Goal: Task Accomplishment & Management: Use online tool/utility

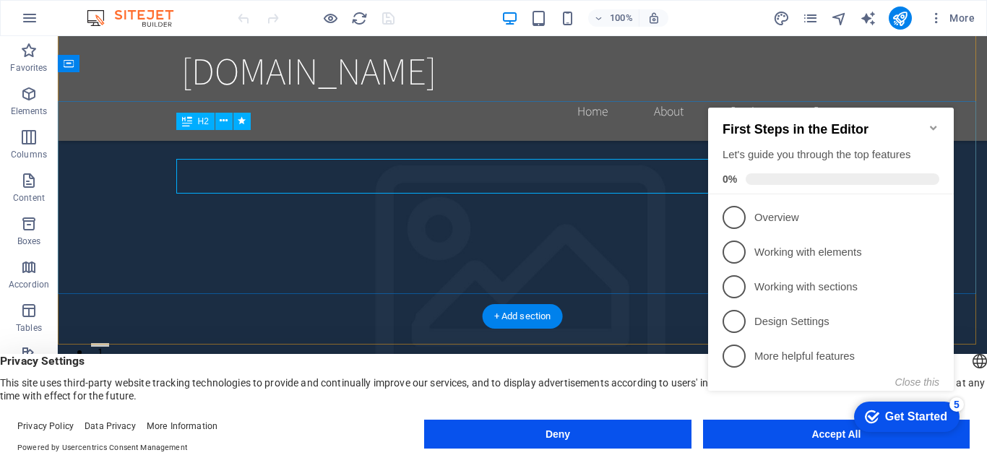
scroll to position [144, 0]
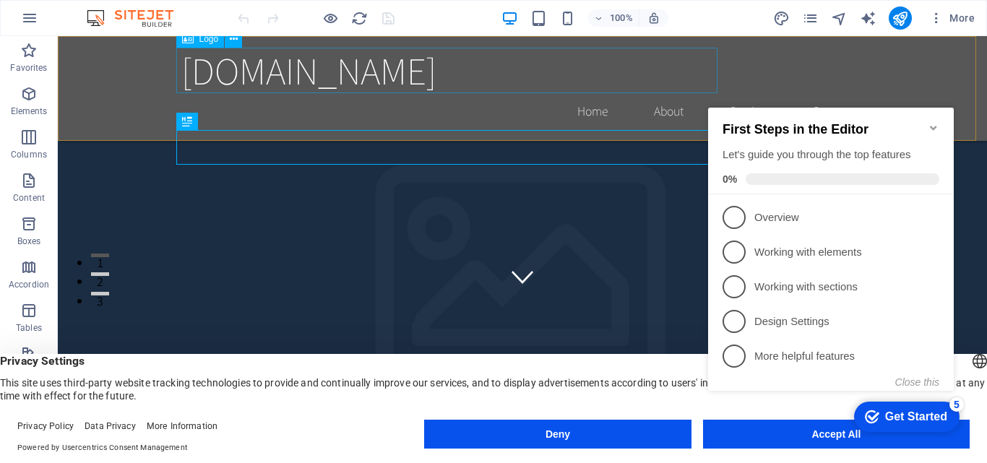
click at [202, 74] on div "[DOMAIN_NAME]" at bounding box center [522, 71] width 682 height 46
click at [201, 73] on div "[DOMAIN_NAME]" at bounding box center [522, 71] width 682 height 46
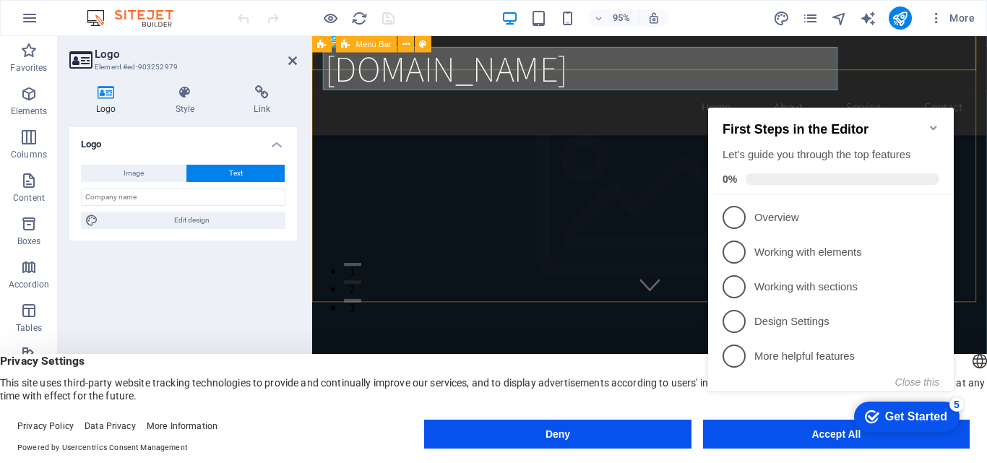
click at [347, 392] on div "[DOMAIN_NAME] Home About Services Book Online Contact" at bounding box center [667, 444] width 710 height 105
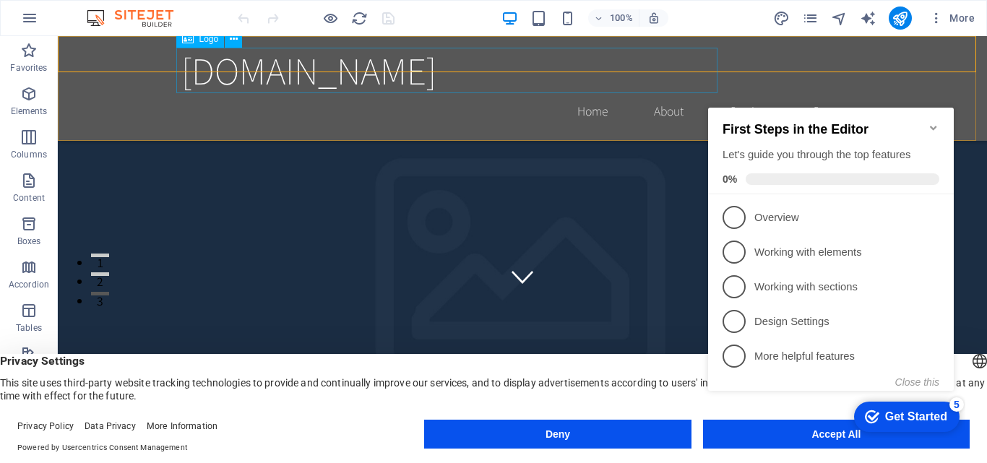
click at [314, 77] on div "[DOMAIN_NAME]" at bounding box center [522, 71] width 682 height 46
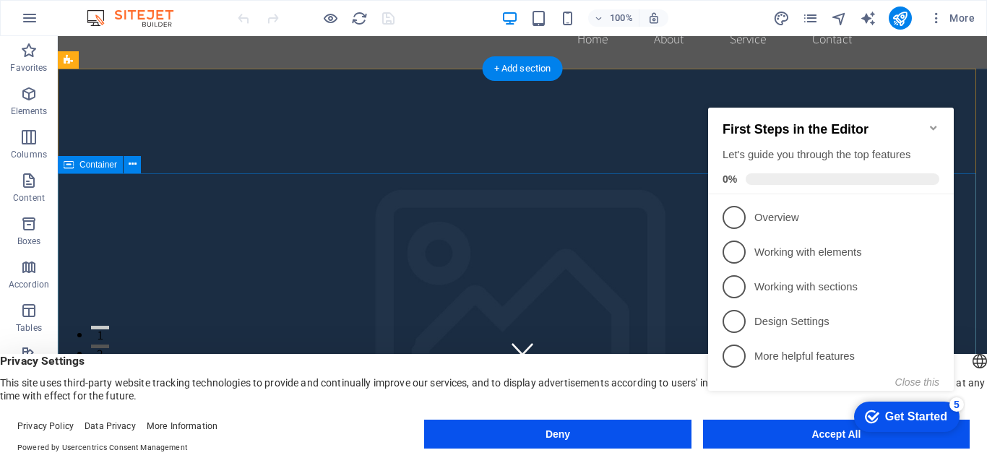
scroll to position [0, 0]
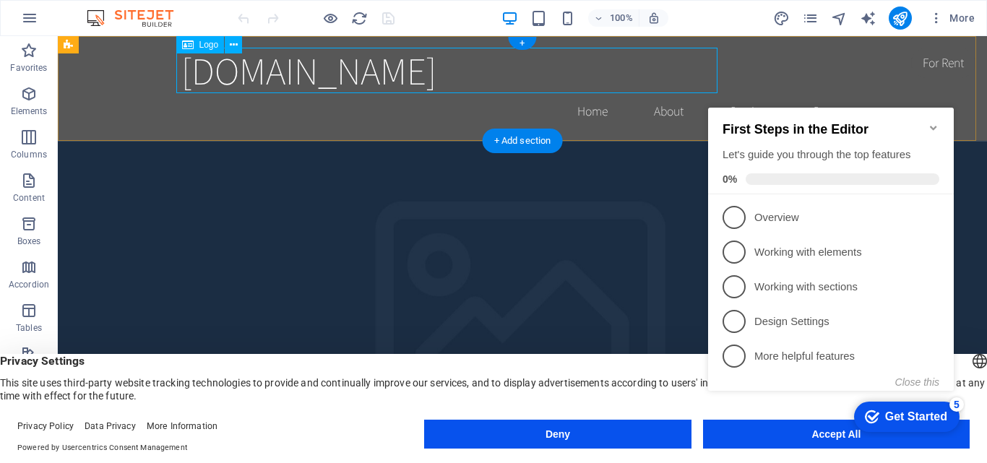
click at [301, 64] on div "[DOMAIN_NAME]" at bounding box center [522, 71] width 682 height 46
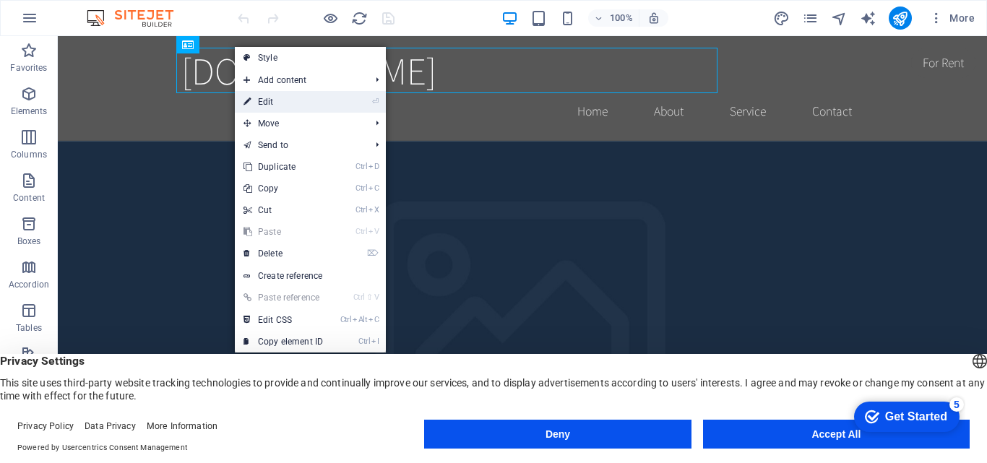
click at [259, 108] on link "⏎ Edit" at bounding box center [283, 102] width 97 height 22
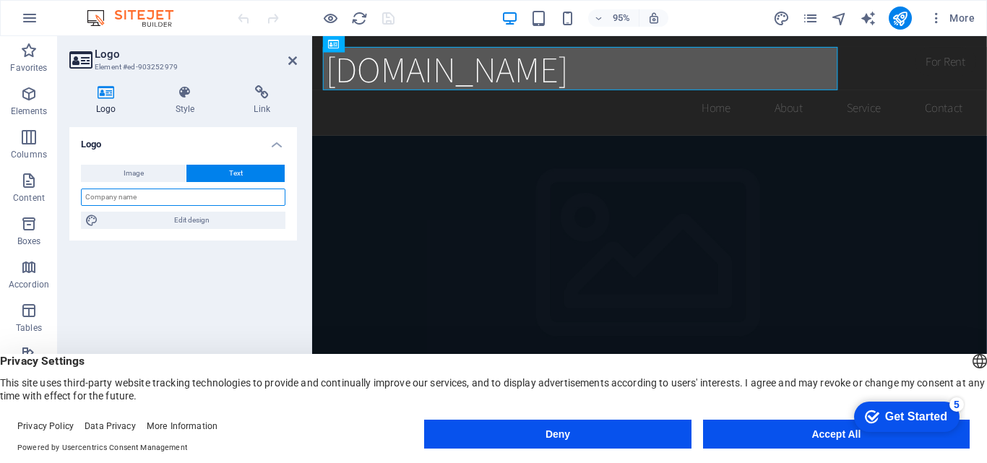
click at [181, 203] on input "text" at bounding box center [183, 197] width 204 height 17
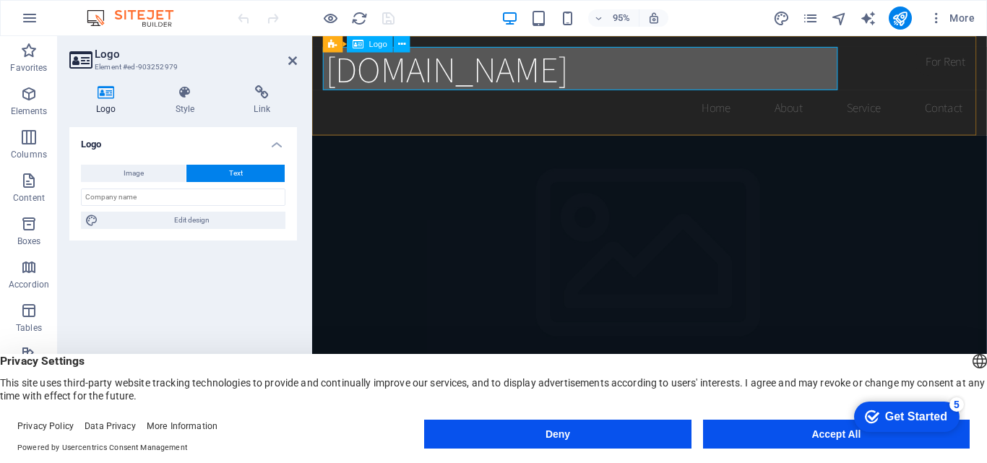
click at [716, 74] on div "[DOMAIN_NAME]" at bounding box center [668, 71] width 682 height 46
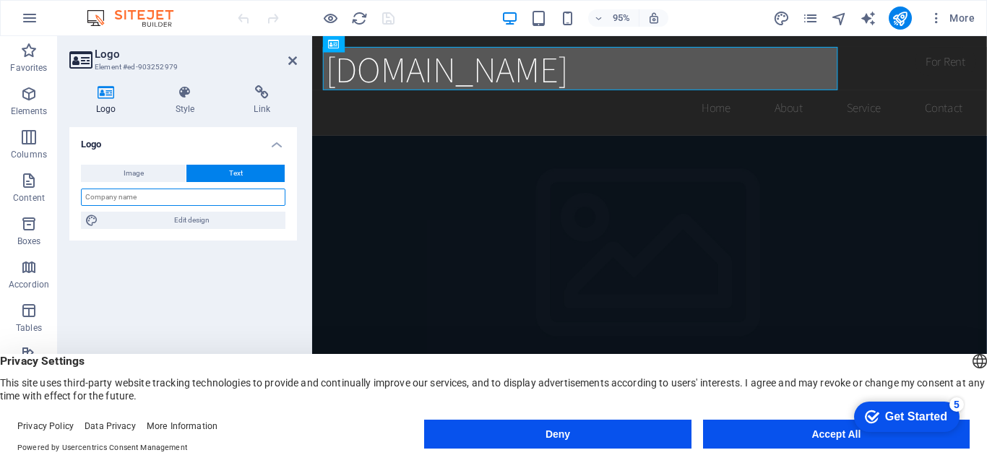
click at [160, 196] on input "text" at bounding box center [183, 197] width 204 height 17
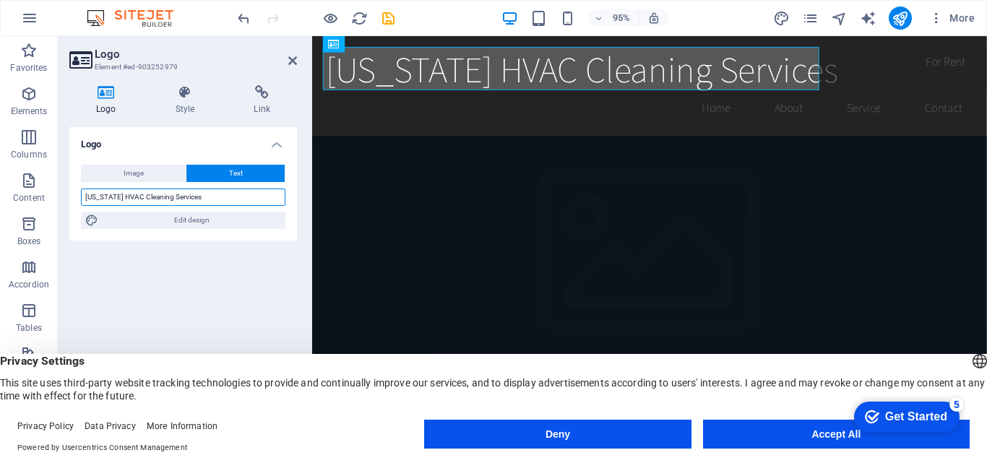
type input "[US_STATE] HVAC Cleaning Services"
click at [236, 252] on div "Logo Image Text Drag files here, click to choose files or select files from Fil…" at bounding box center [183, 277] width 228 height 301
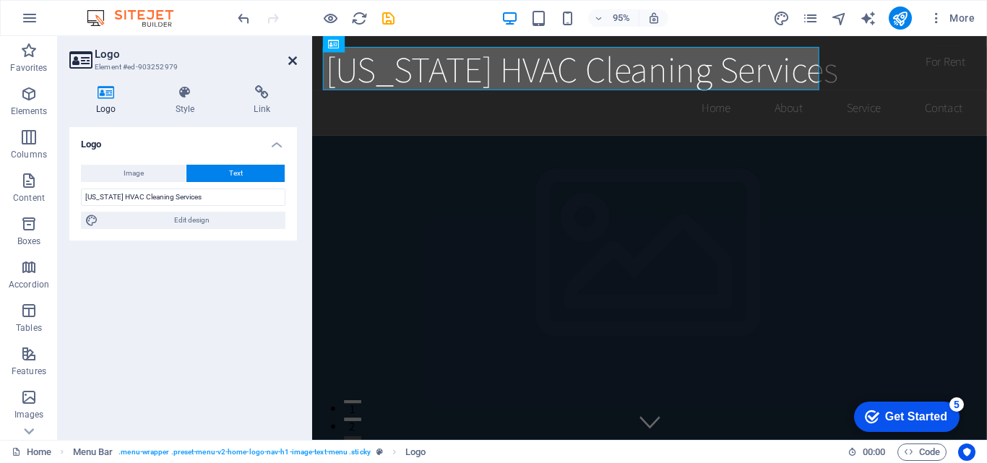
click at [291, 59] on icon at bounding box center [292, 61] width 9 height 12
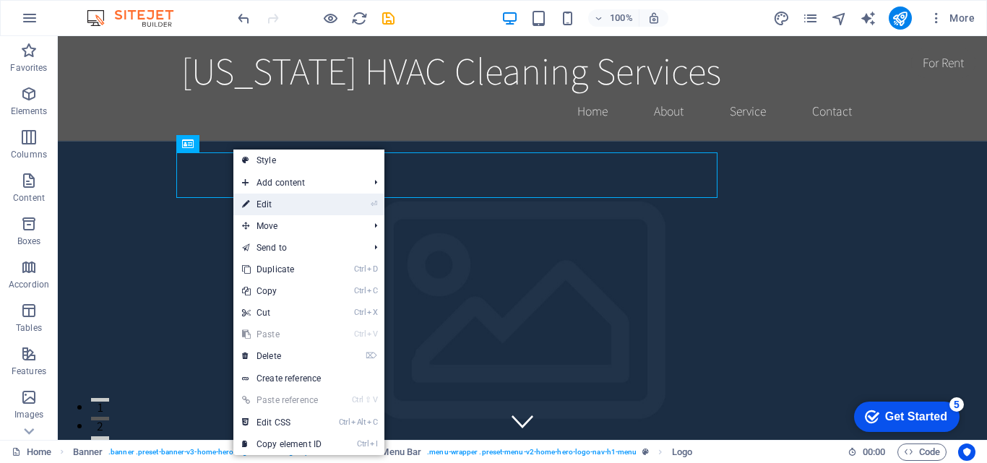
click at [274, 204] on link "⏎ Edit" at bounding box center [281, 205] width 97 height 22
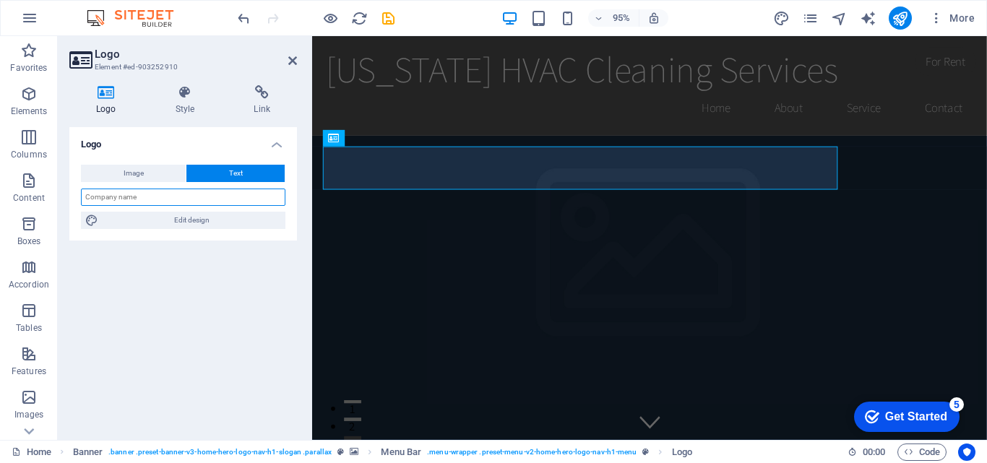
click at [236, 193] on input "text" at bounding box center [183, 197] width 204 height 17
type input "[DOMAIN_NAME]"
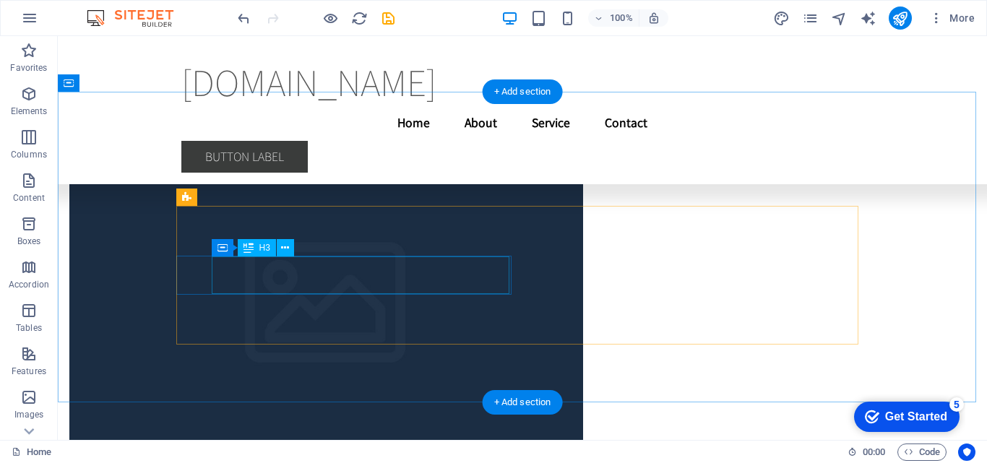
scroll to position [4427, 0]
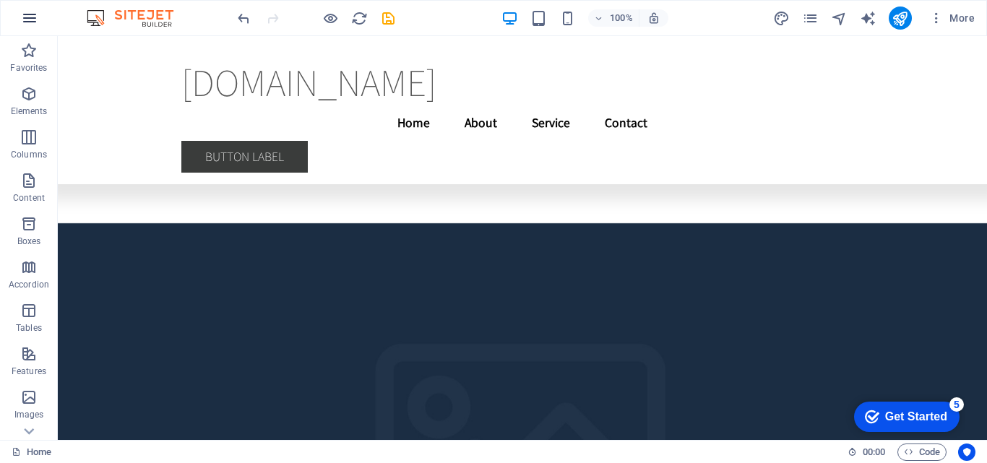
click at [29, 13] on icon "button" at bounding box center [29, 17] width 17 height 17
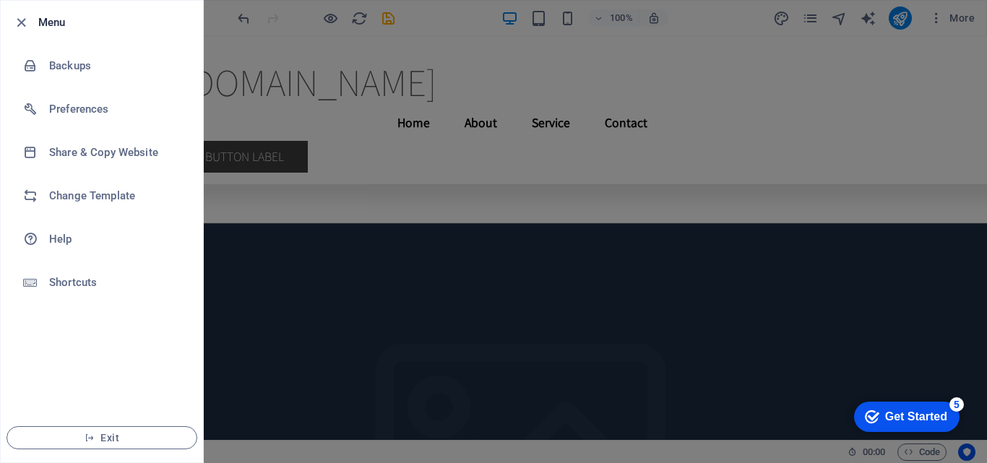
click at [42, 24] on h6 "Menu" at bounding box center [114, 22] width 153 height 17
click at [546, 57] on div at bounding box center [493, 231] width 987 height 463
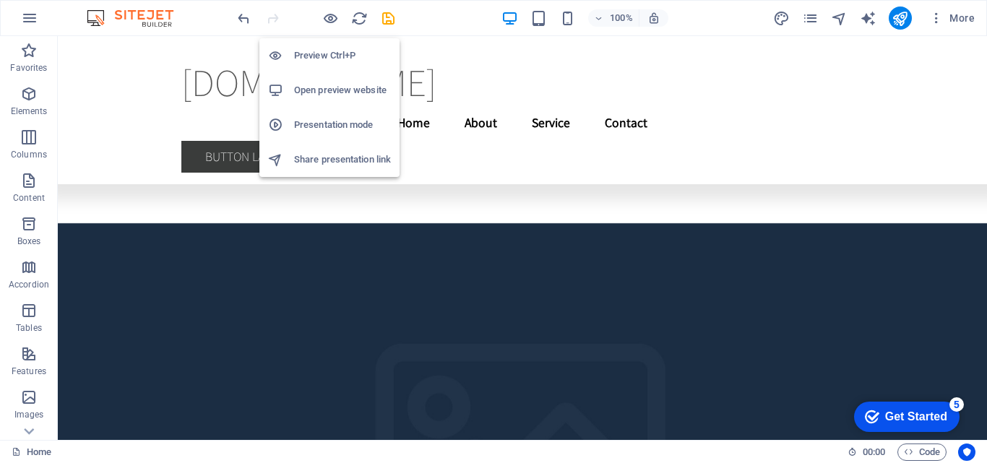
click at [324, 85] on h6 "Open preview website" at bounding box center [342, 90] width 97 height 17
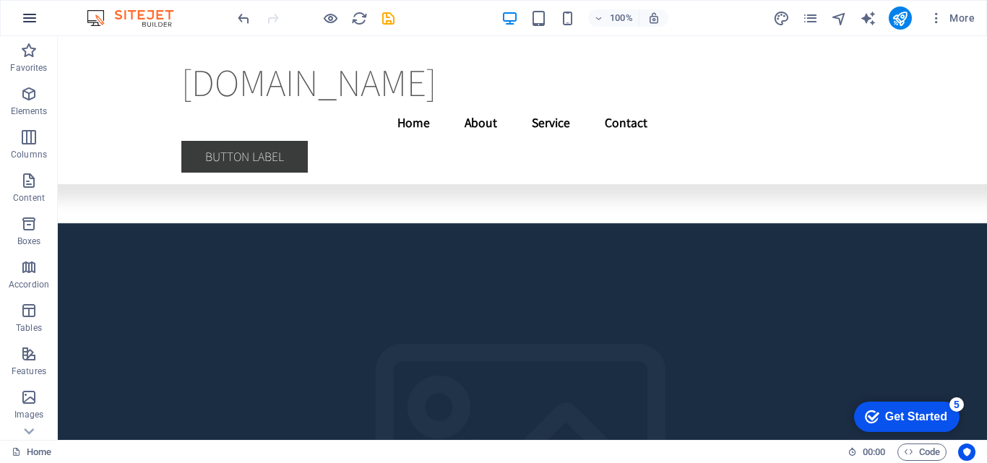
click at [25, 22] on icon "button" at bounding box center [29, 17] width 17 height 17
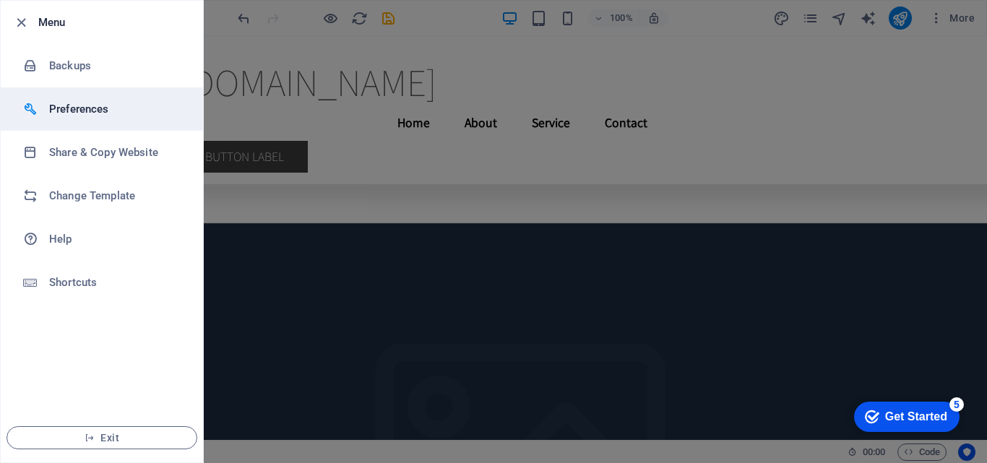
click at [60, 109] on h6 "Preferences" at bounding box center [116, 108] width 134 height 17
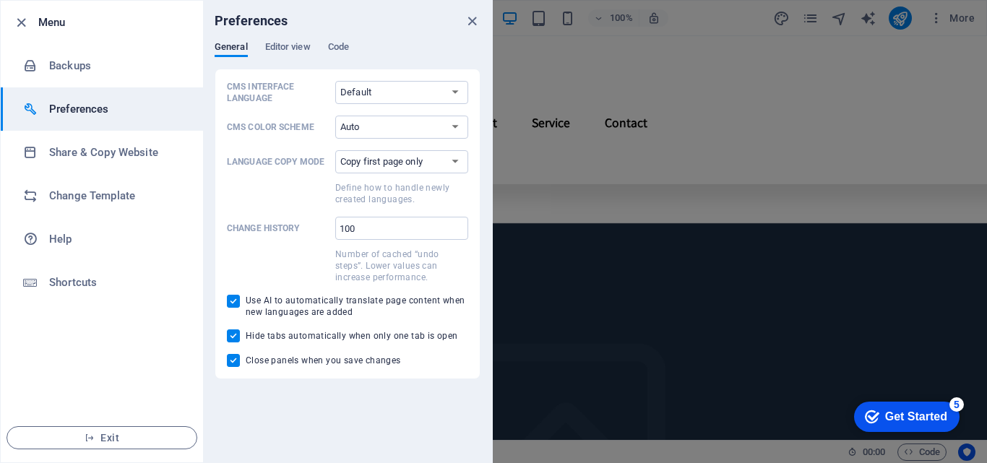
click at [277, 39] on div "Preferences" at bounding box center [347, 21] width 289 height 40
click at [275, 48] on span "Editor view" at bounding box center [288, 48] width 46 height 20
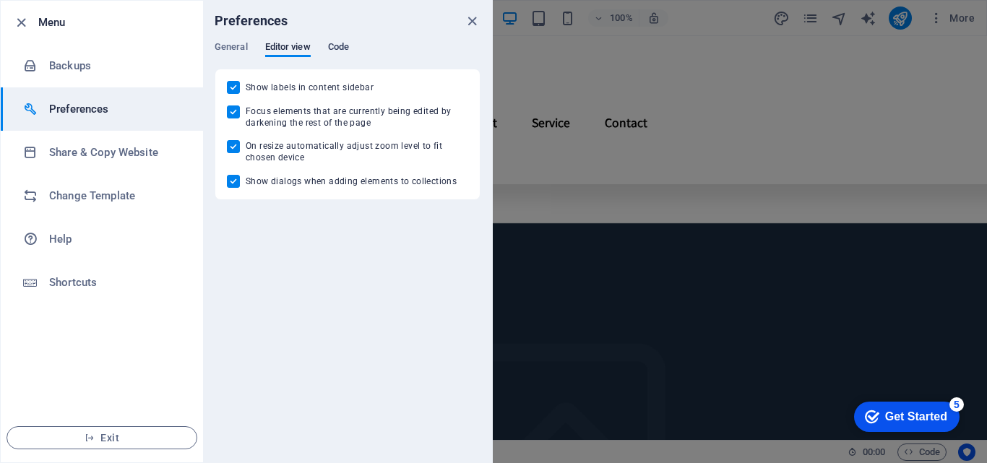
click at [340, 46] on span "Code" at bounding box center [338, 48] width 21 height 20
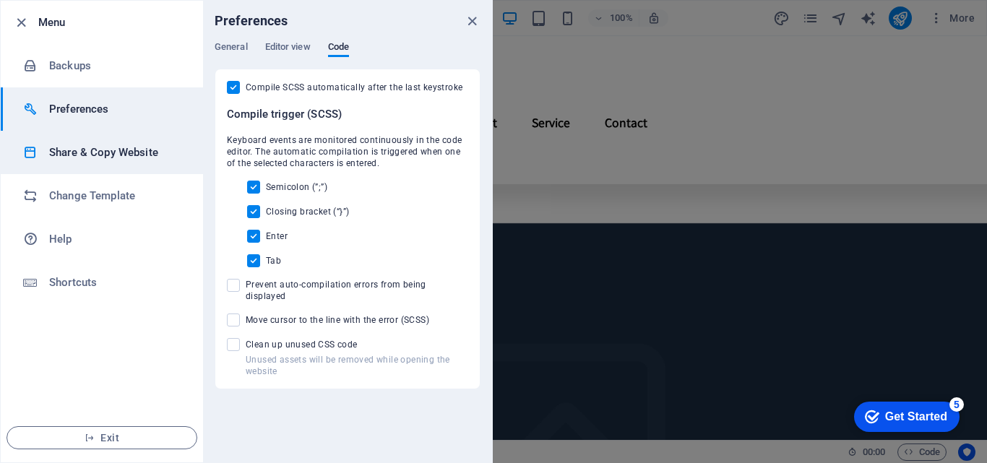
click at [147, 147] on h6 "Share & Copy Website" at bounding box center [116, 152] width 134 height 17
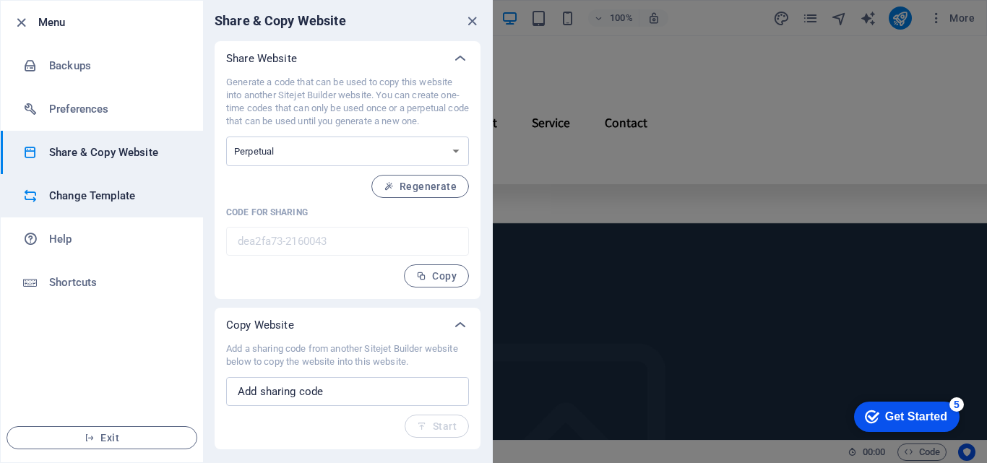
click at [132, 194] on h6 "Change Template" at bounding box center [116, 195] width 134 height 17
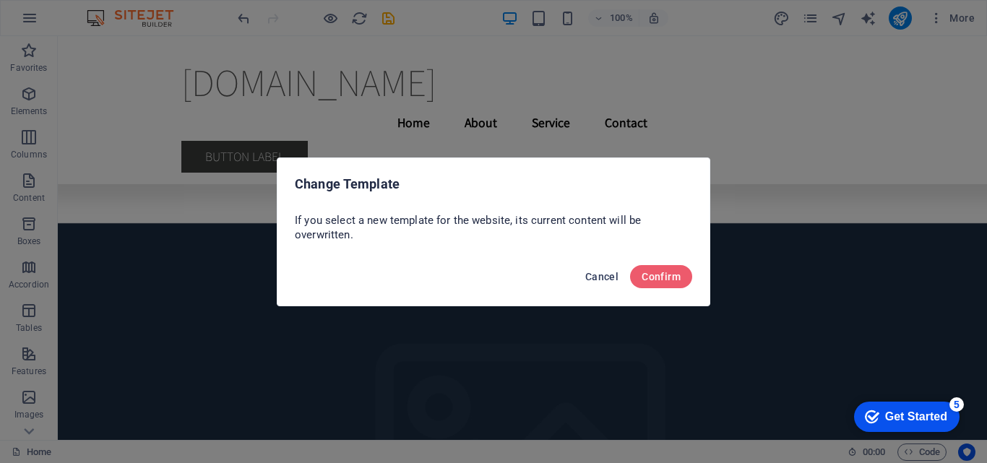
click at [605, 277] on span "Cancel" at bounding box center [601, 277] width 33 height 12
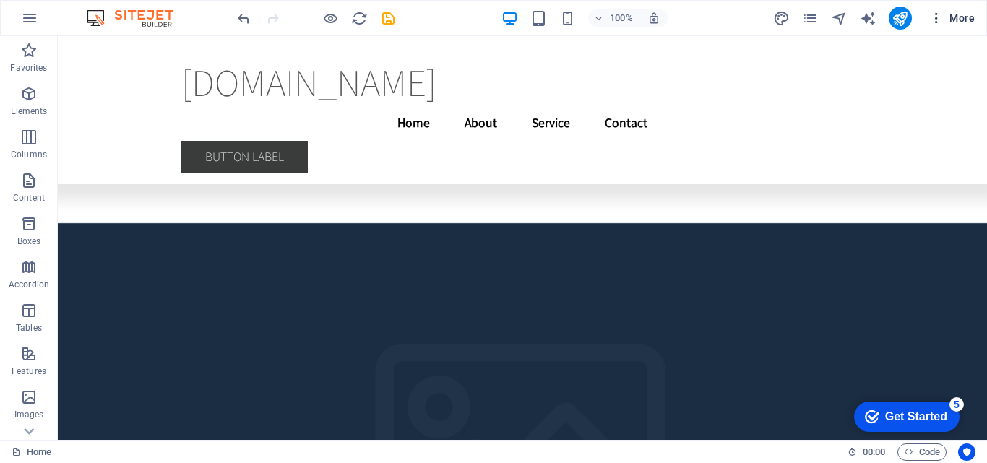
click at [441, 57] on span "More" at bounding box center [411, 75] width 59 height 36
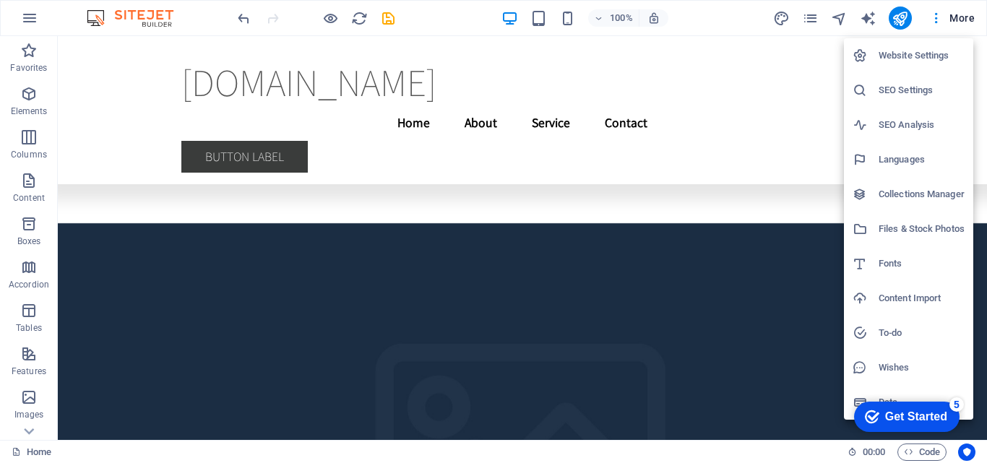
click at [937, 48] on h6 "Website Settings" at bounding box center [922, 55] width 86 height 17
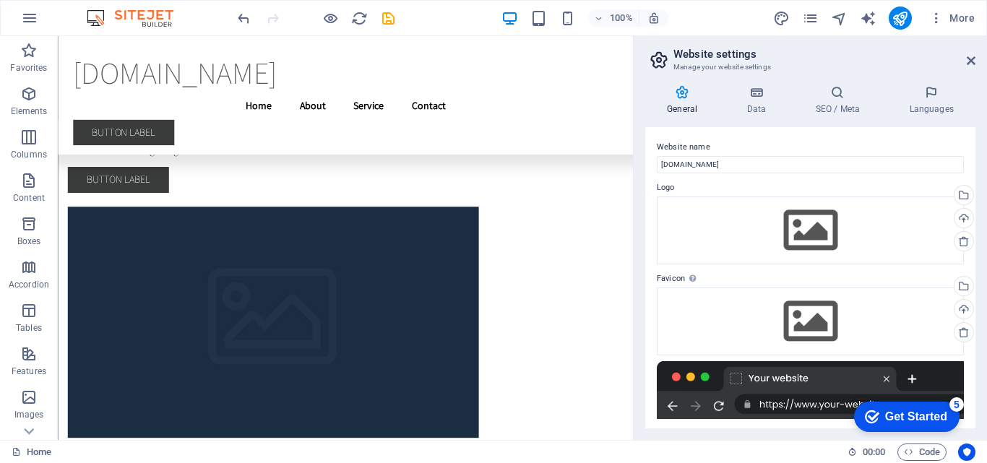
scroll to position [4695, 0]
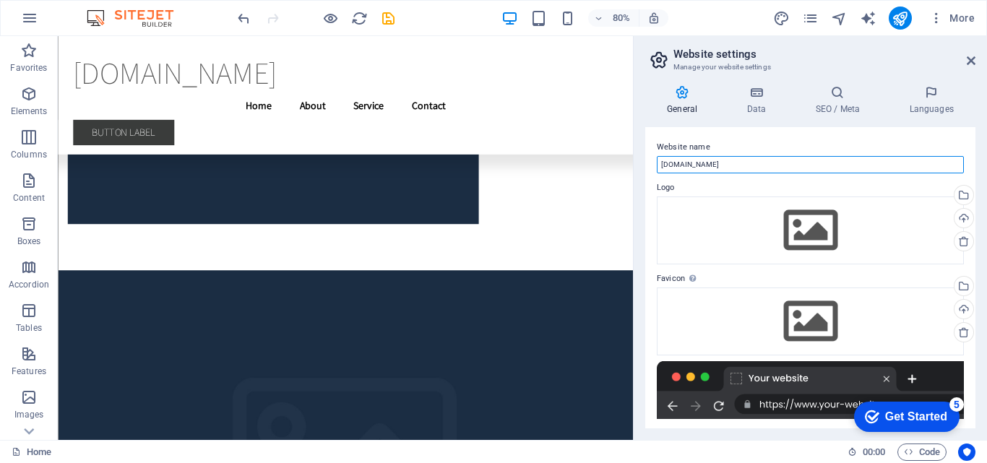
click at [827, 156] on input "[DOMAIN_NAME]" at bounding box center [810, 164] width 307 height 17
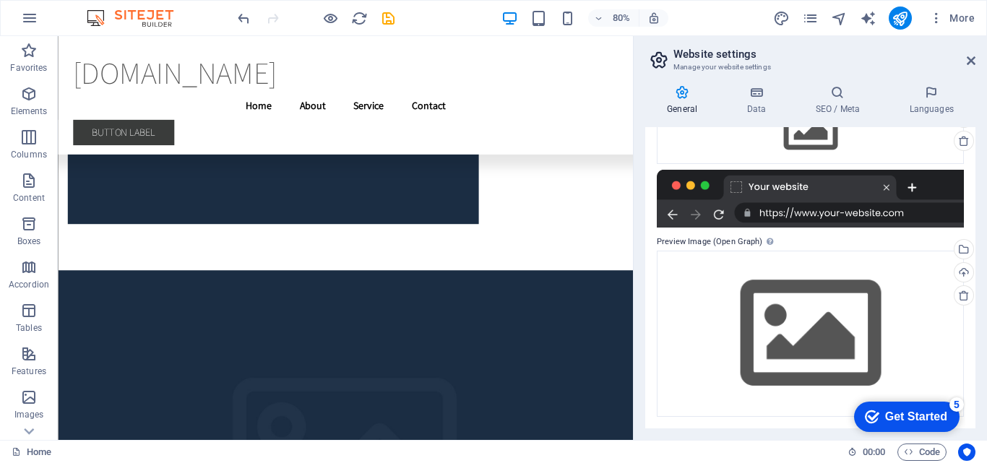
scroll to position [0, 0]
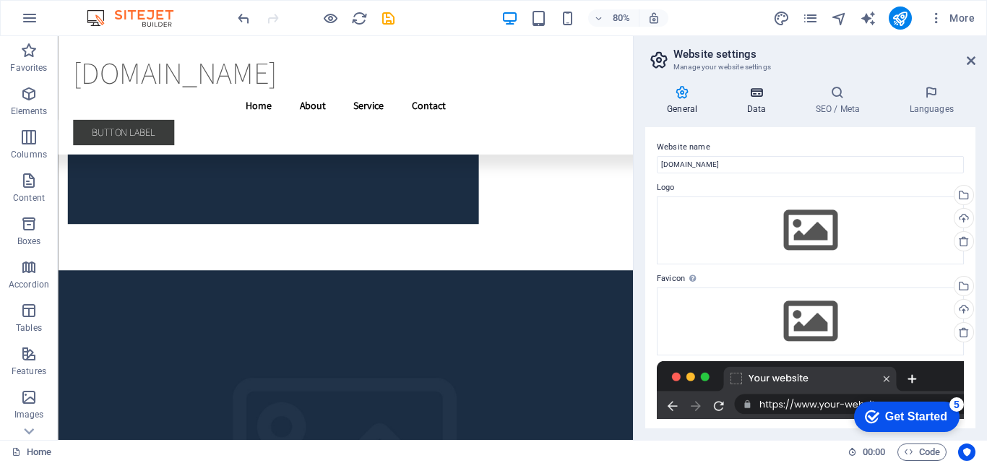
click at [767, 100] on h4 "Data" at bounding box center [759, 100] width 69 height 30
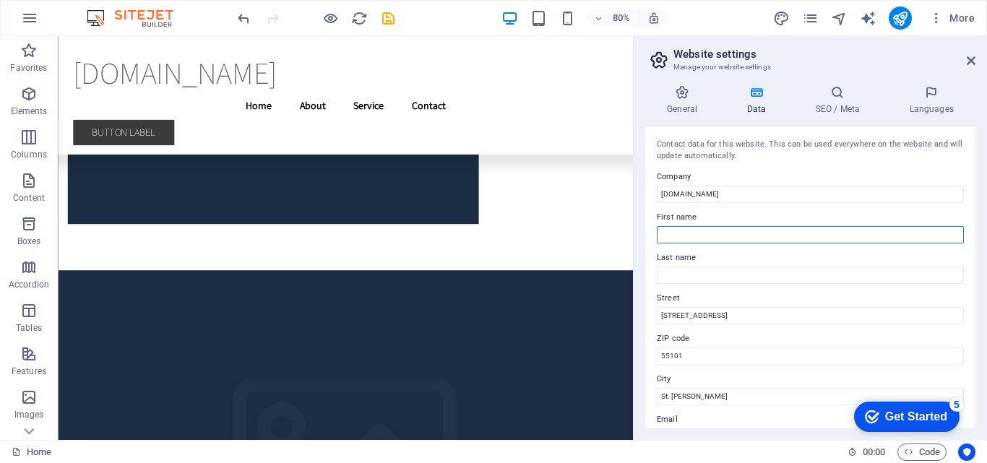
click at [767, 233] on input "First name" at bounding box center [810, 234] width 307 height 17
type input "ABE"
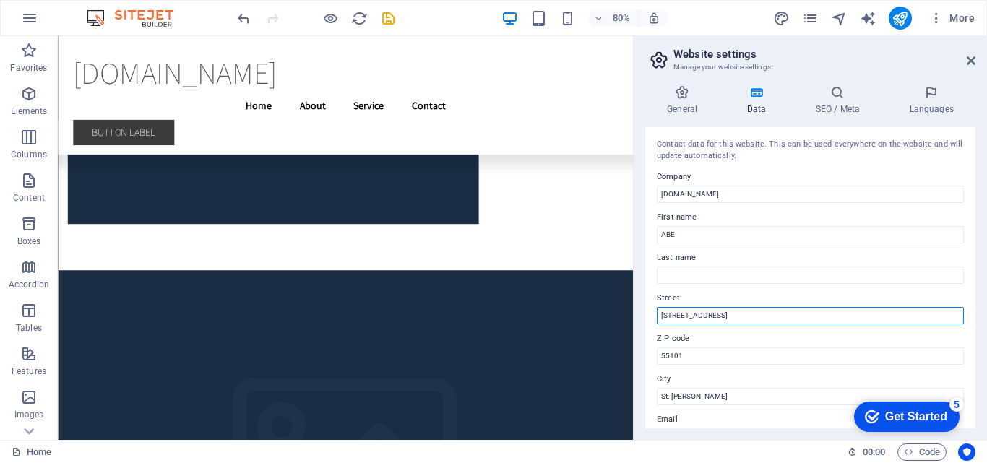
drag, startPoint x: 764, startPoint y: 315, endPoint x: 656, endPoint y: 319, distance: 108.4
click at [656, 319] on div "Contact data for this website. This can be used everywhere on the website and w…" at bounding box center [810, 277] width 330 height 301
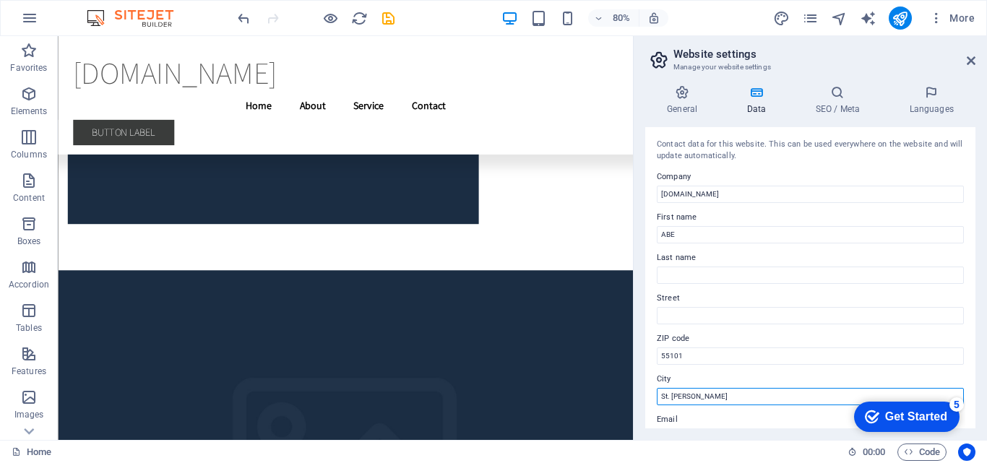
drag, startPoint x: 697, startPoint y: 394, endPoint x: 639, endPoint y: 393, distance: 58.5
click at [639, 393] on div "General Data SEO / Meta Languages Website name [DOMAIN_NAME] Logo Drag files he…" at bounding box center [810, 257] width 353 height 366
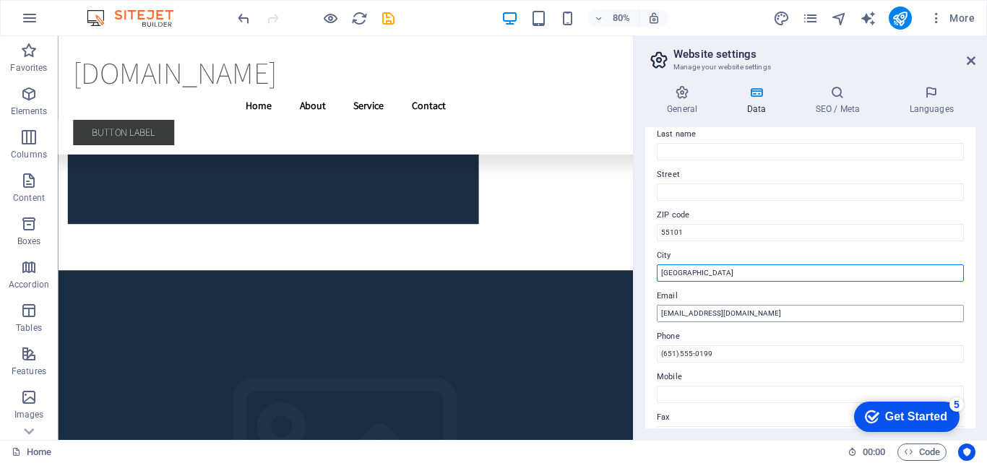
scroll to position [144, 0]
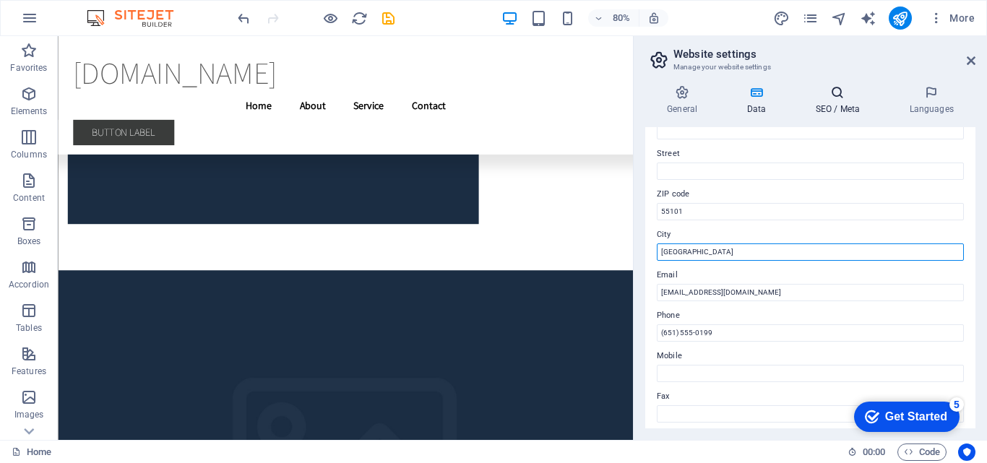
type input "[GEOGRAPHIC_DATA]"
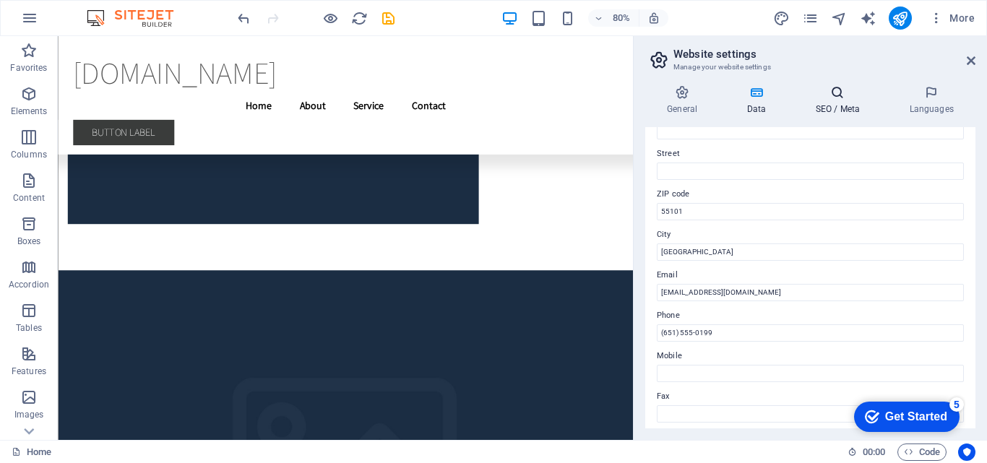
click at [855, 103] on h4 "SEO / Meta" at bounding box center [840, 100] width 94 height 30
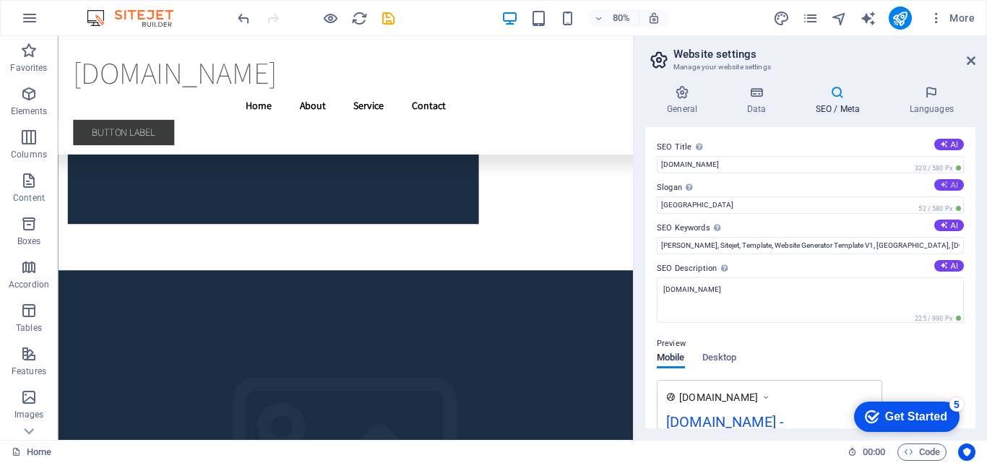
click at [944, 188] on icon at bounding box center [944, 185] width 8 height 8
type input "Engage, Inspire, and Elevate Your Experience!"
click at [944, 145] on icon at bounding box center [944, 144] width 8 height 8
click at [950, 143] on button "AI" at bounding box center [949, 145] width 30 height 12
click at [948, 144] on button "AI" at bounding box center [949, 145] width 30 height 12
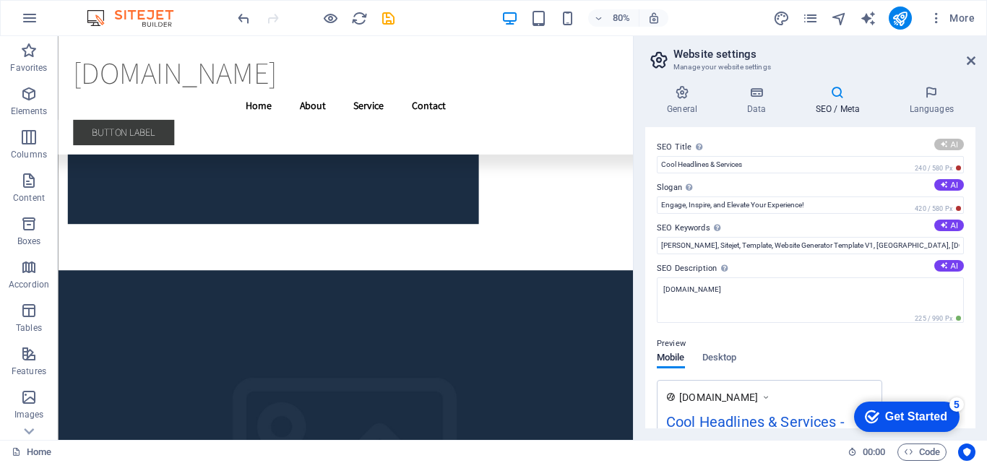
type input "Cool Headlines & Services in [GEOGRAPHIC_DATA]"
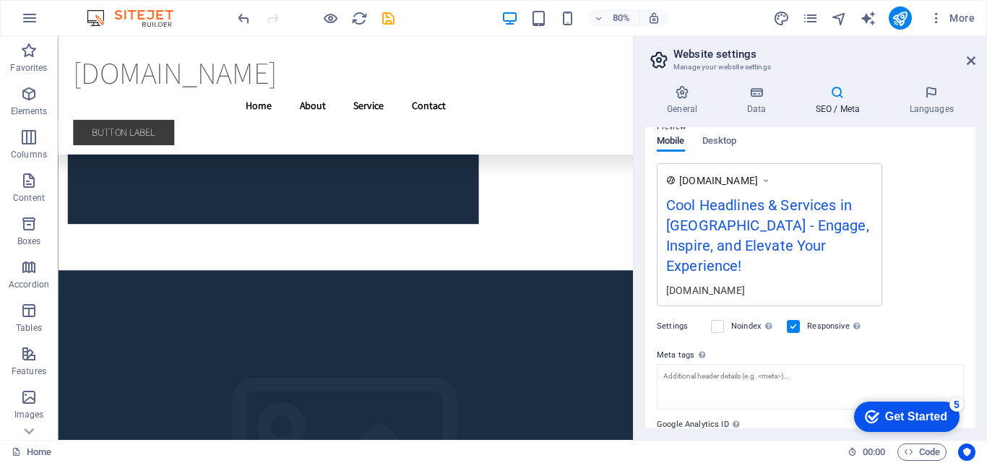
scroll to position [271, 0]
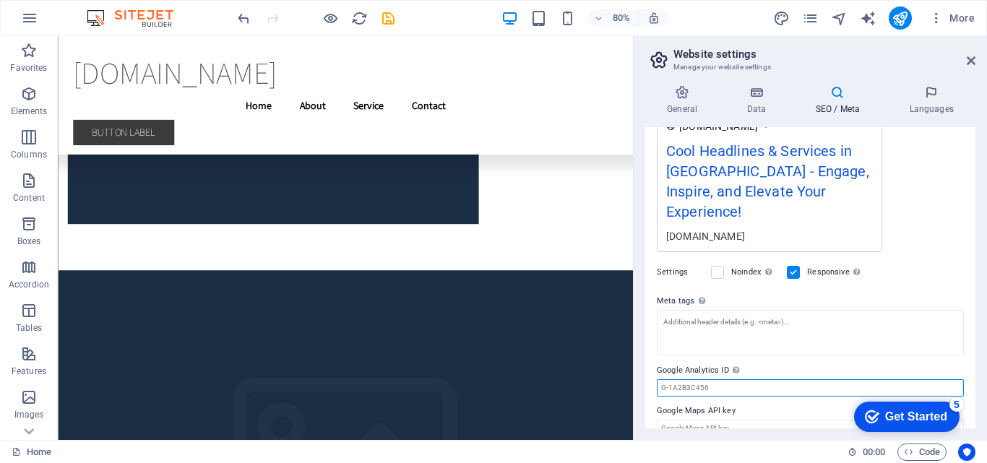
click at [715, 379] on input "Google Analytics ID Please only add the Google Analytics ID. We automatically i…" at bounding box center [810, 387] width 307 height 17
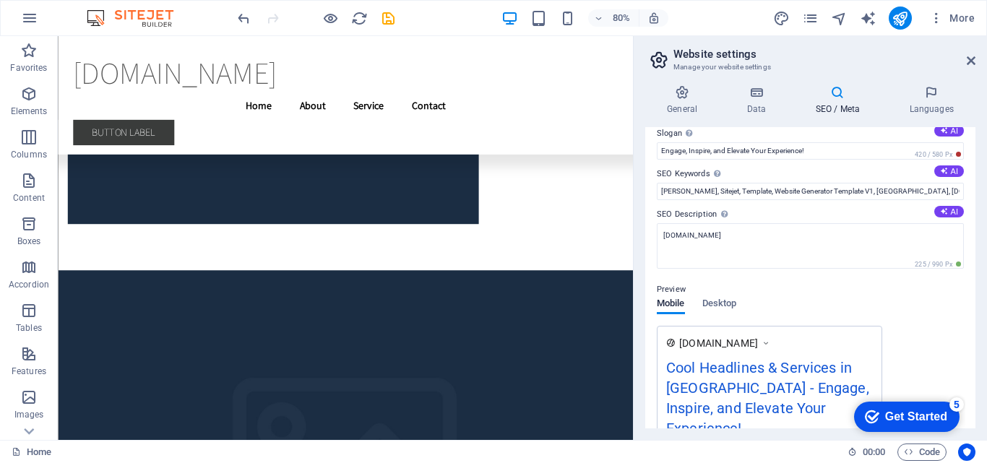
scroll to position [0, 0]
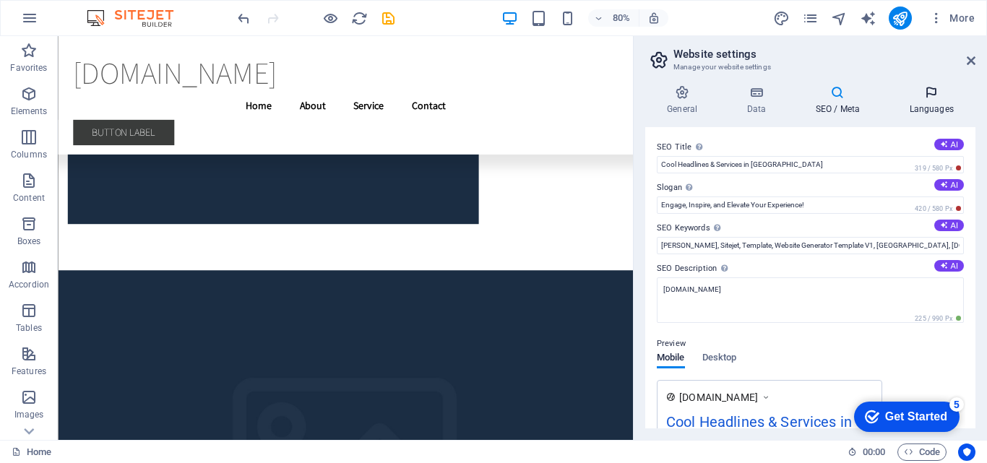
click at [923, 110] on h4 "Languages" at bounding box center [931, 100] width 88 height 30
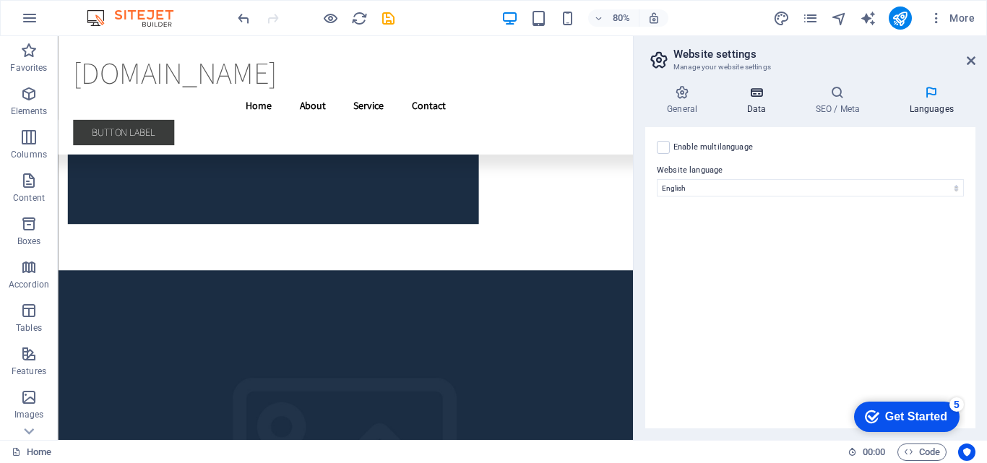
click at [764, 105] on h4 "Data" at bounding box center [759, 100] width 69 height 30
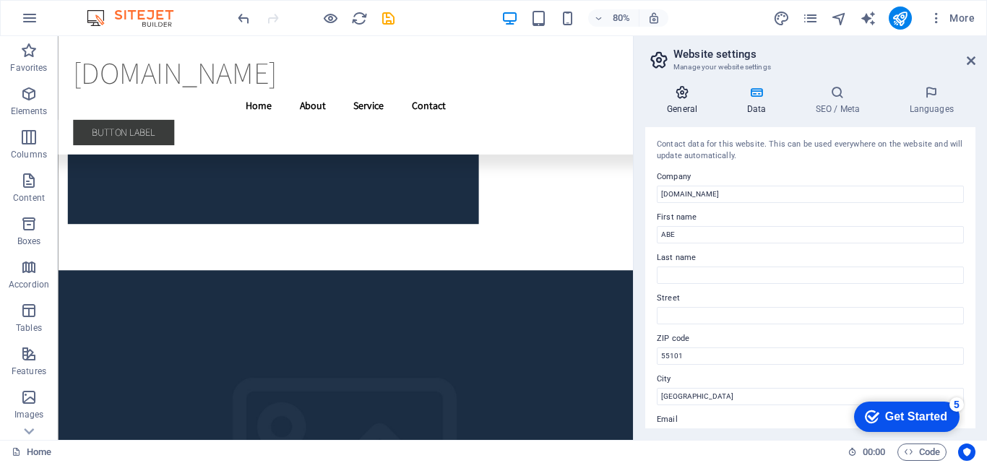
click at [673, 100] on h4 "General" at bounding box center [684, 100] width 79 height 30
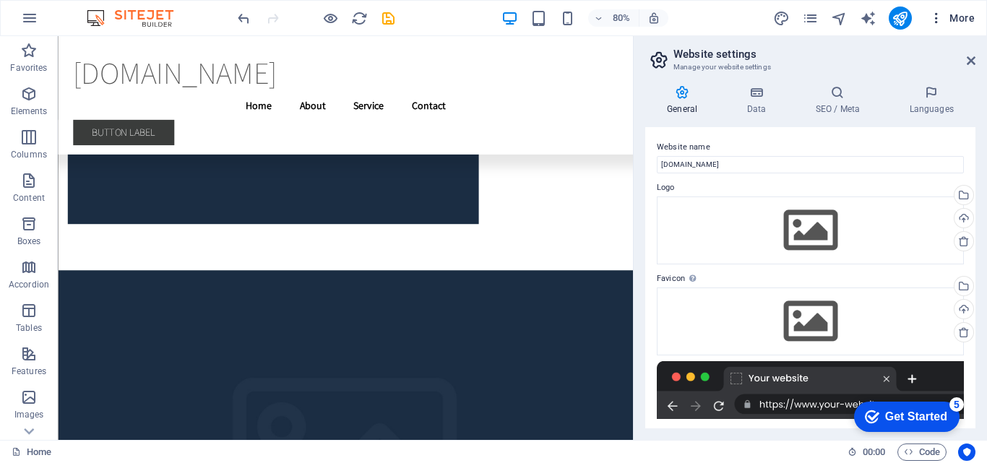
click at [336, 57] on span "More" at bounding box center [306, 75] width 59 height 36
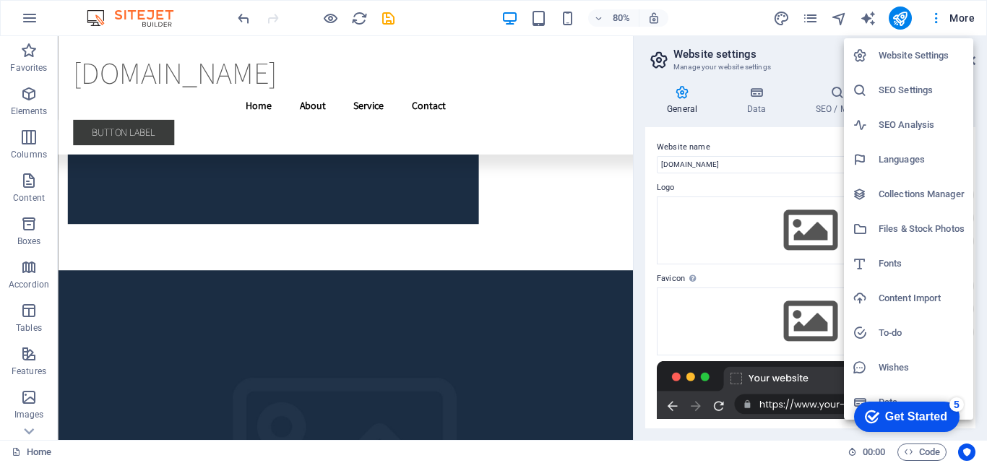
click at [874, 22] on div at bounding box center [493, 231] width 987 height 463
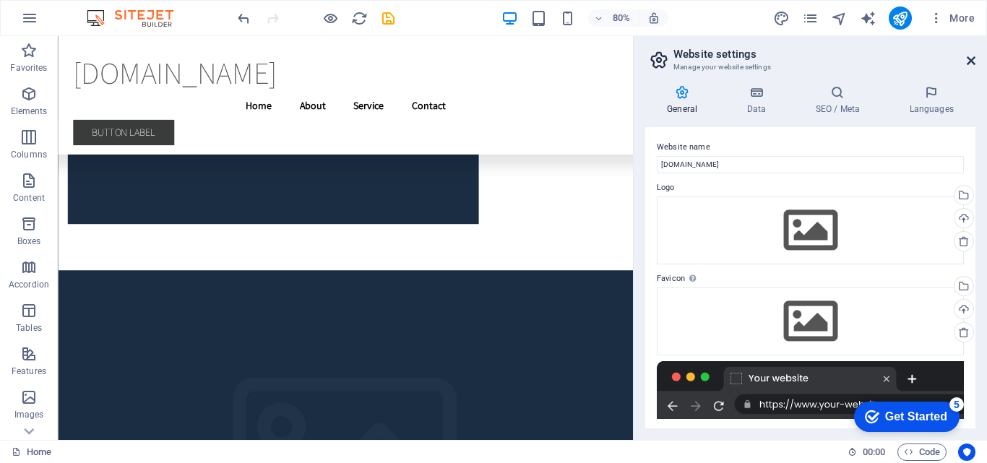
click at [972, 59] on icon at bounding box center [971, 61] width 9 height 12
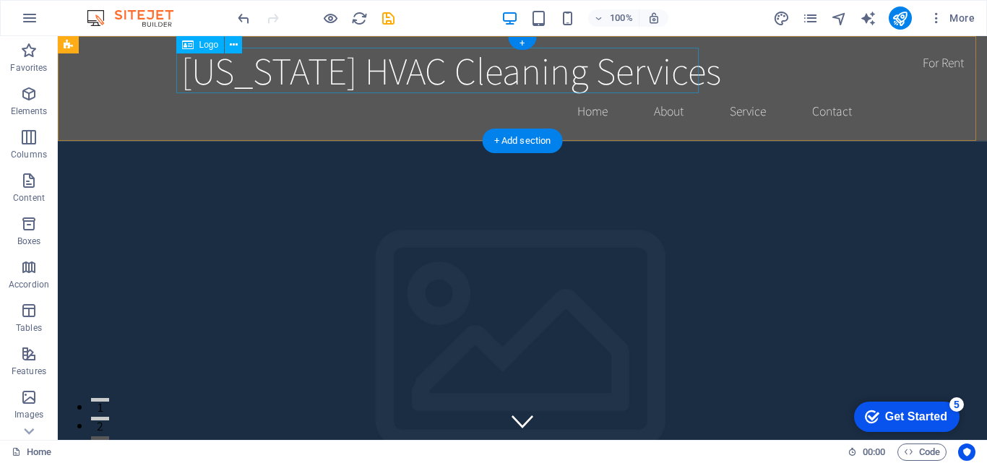
click at [663, 75] on div "[US_STATE] HVAC Cleaning Services" at bounding box center [522, 71] width 682 height 46
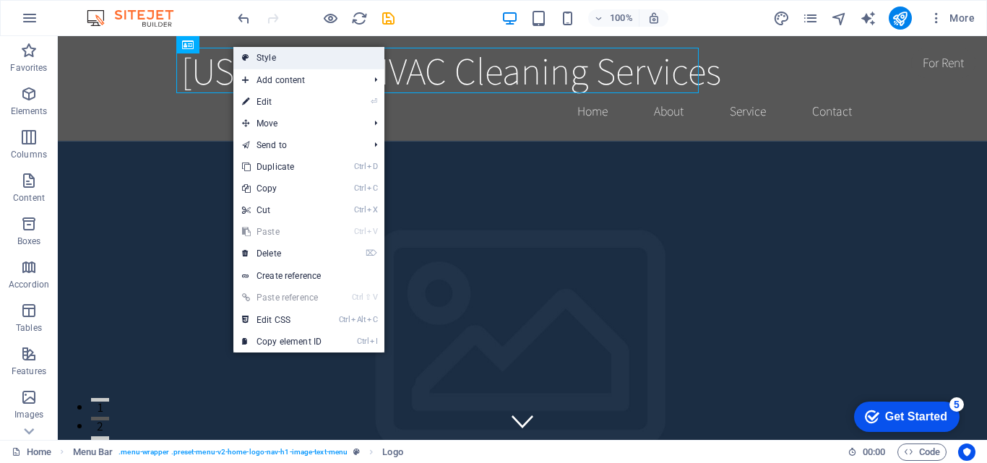
click at [311, 61] on link "Style" at bounding box center [308, 58] width 151 height 22
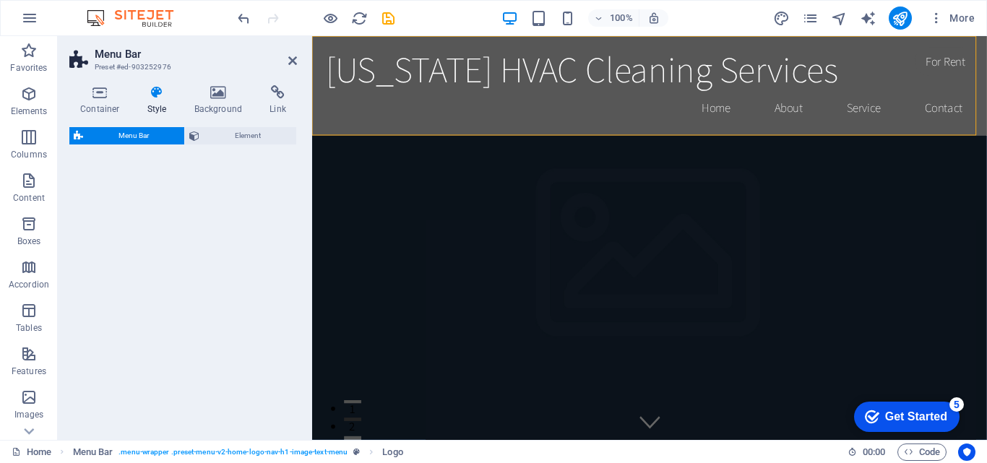
select select "rem"
select select "preset-menu-v2-home-logo-nav-h1-image-text-menu"
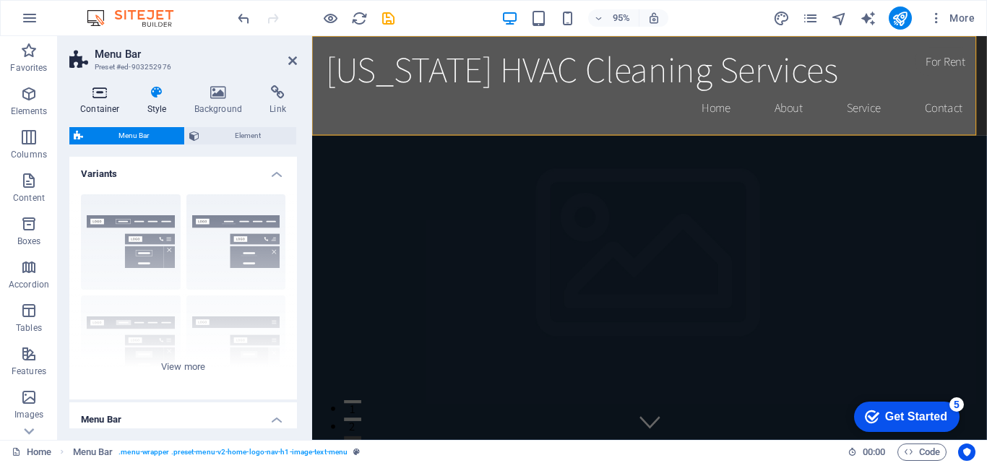
click at [100, 90] on icon at bounding box center [99, 92] width 61 height 14
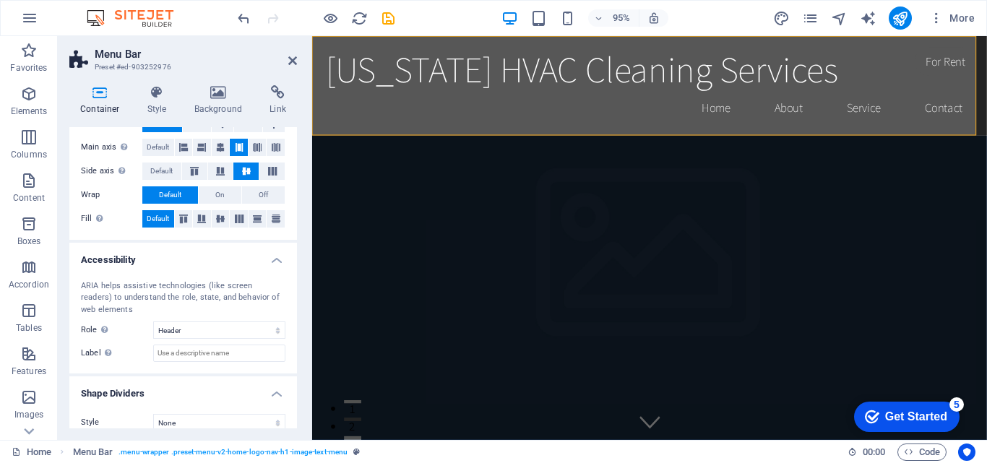
scroll to position [259, 0]
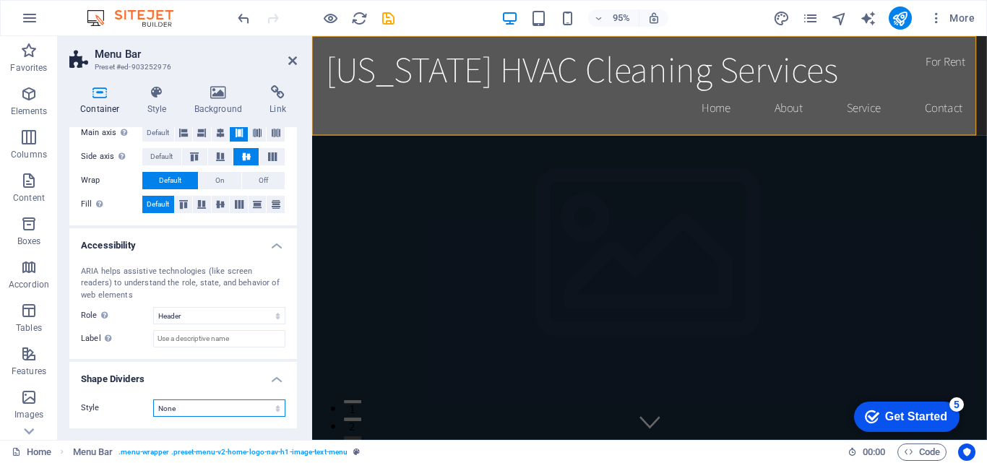
click at [181, 411] on select "None Triangle Square Diagonal Polygon 1 Polygon 2 Zigzag Multiple Zigzags Waves…" at bounding box center [219, 408] width 132 height 17
click at [128, 410] on label "Style" at bounding box center [117, 408] width 72 height 17
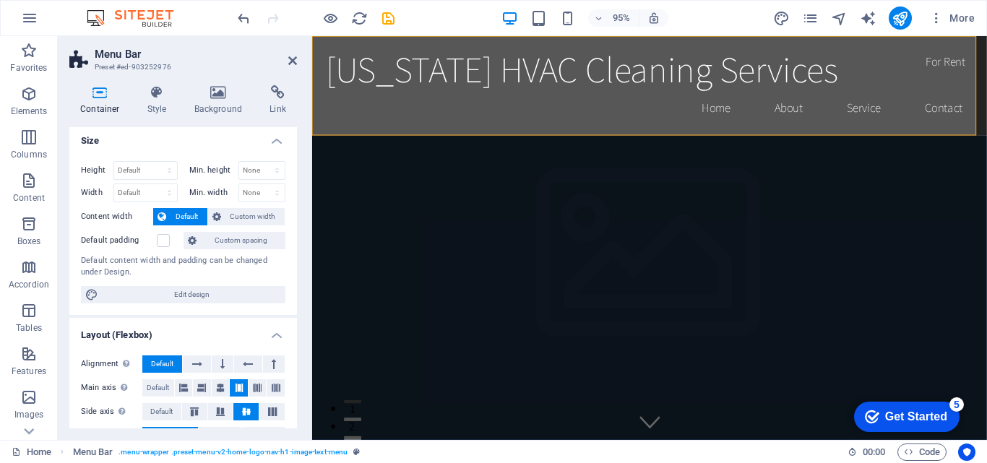
scroll to position [0, 0]
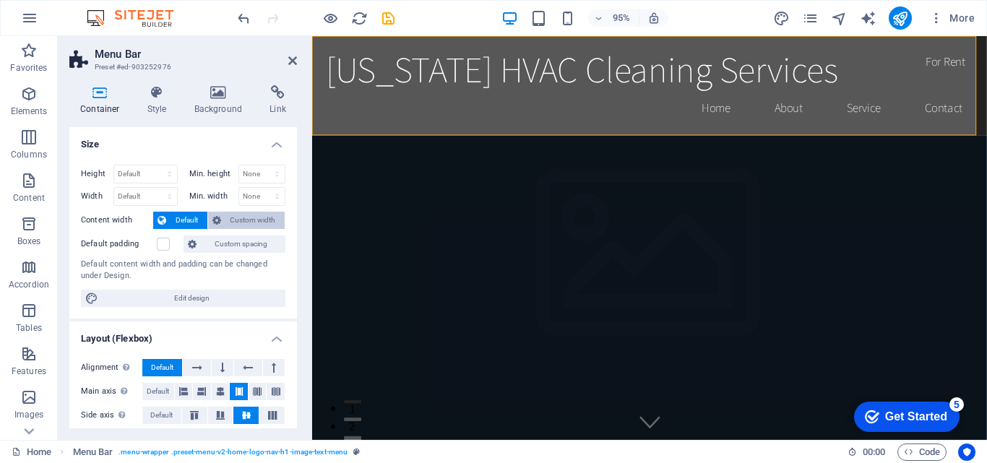
click at [247, 220] on span "Custom width" at bounding box center [253, 220] width 56 height 17
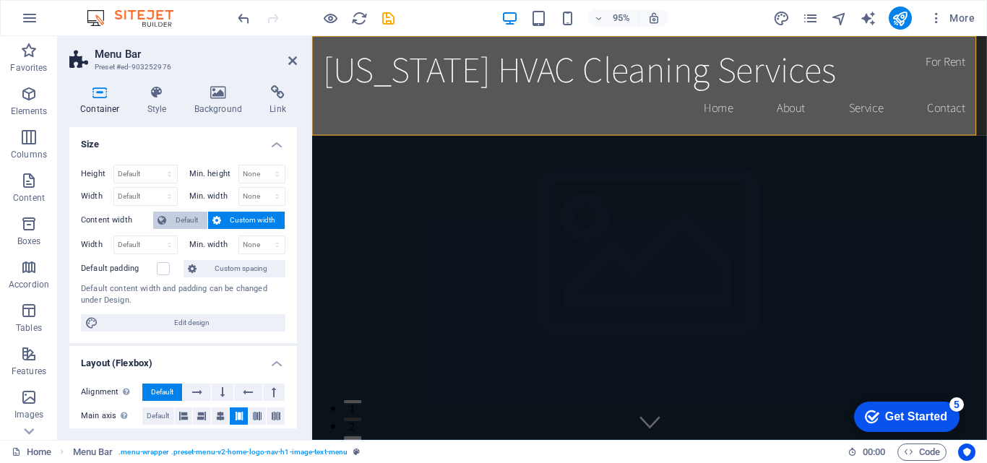
click at [184, 215] on span "Default" at bounding box center [187, 220] width 33 height 17
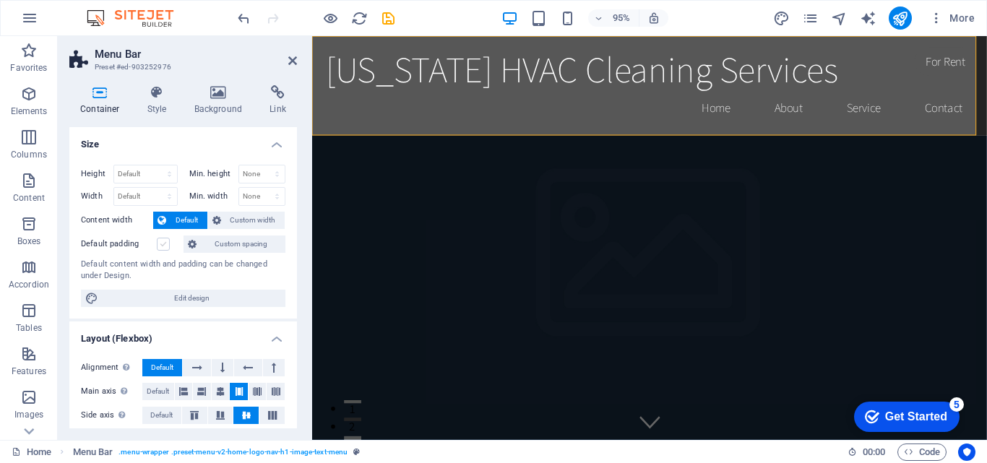
click at [163, 244] on label at bounding box center [163, 244] width 13 height 13
click at [0, 0] on input "Default padding" at bounding box center [0, 0] width 0 height 0
click at [163, 244] on label at bounding box center [163, 244] width 13 height 13
click at [0, 0] on input "Default padding" at bounding box center [0, 0] width 0 height 0
click at [197, 243] on icon at bounding box center [192, 244] width 9 height 17
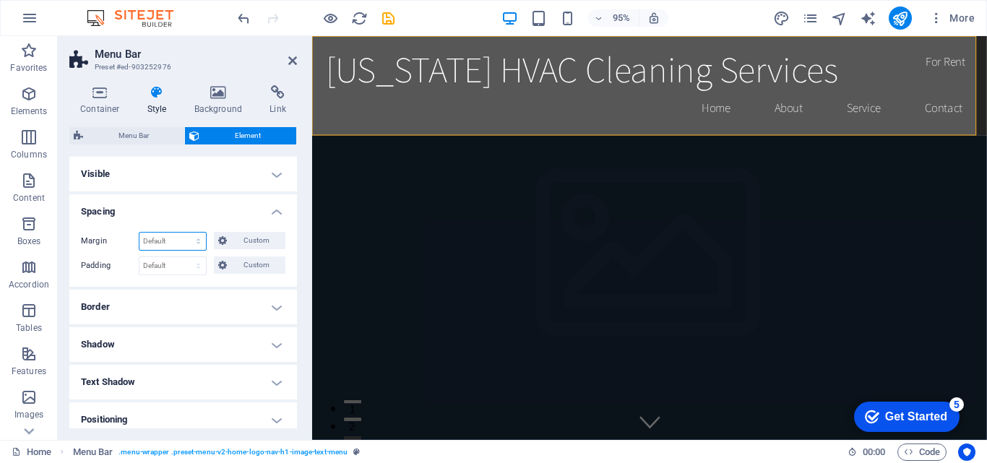
click at [169, 243] on select "Default auto px % rem vw vh Custom" at bounding box center [172, 241] width 66 height 17
click at [158, 136] on span "Menu Bar" at bounding box center [133, 135] width 92 height 17
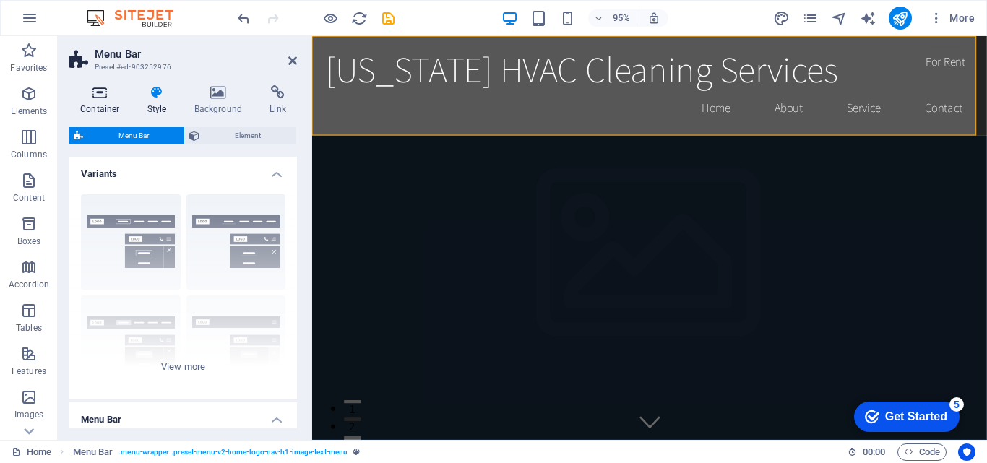
click at [104, 93] on icon at bounding box center [99, 92] width 61 height 14
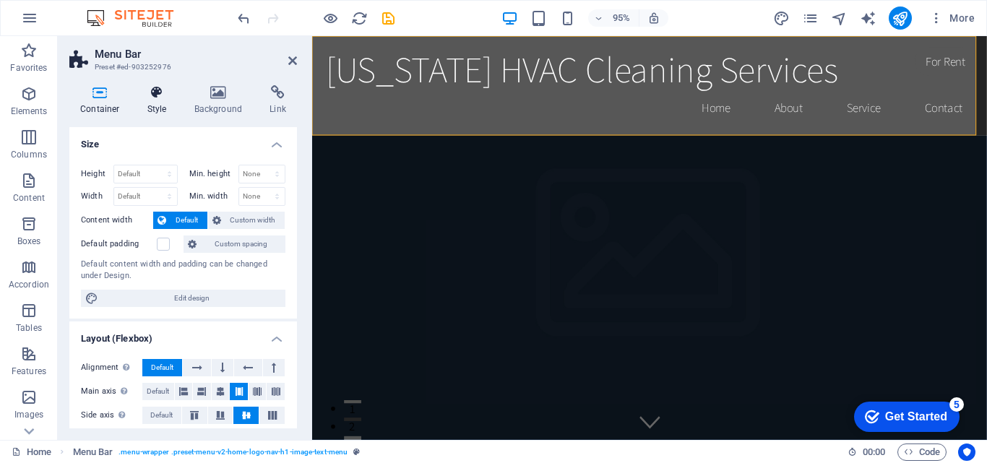
click at [166, 90] on icon at bounding box center [157, 92] width 41 height 14
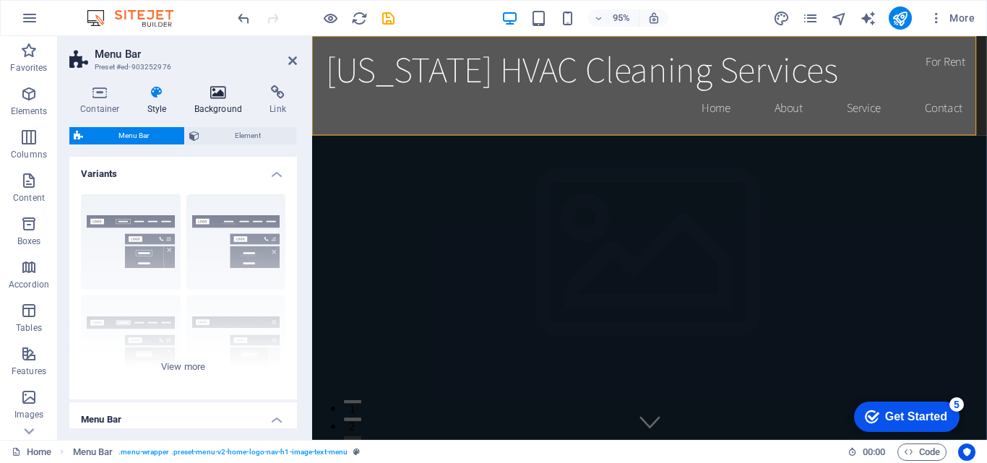
click at [215, 97] on icon at bounding box center [219, 92] width 70 height 14
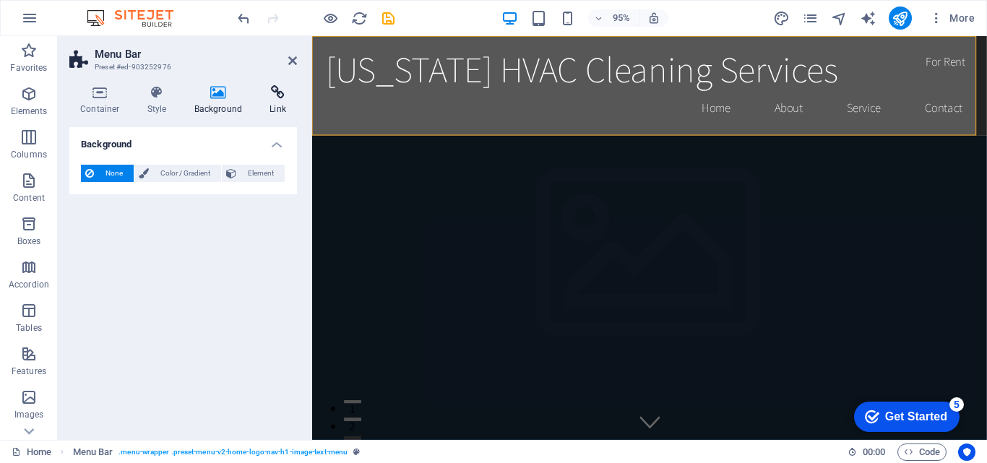
click at [272, 100] on h4 "Link" at bounding box center [278, 100] width 38 height 30
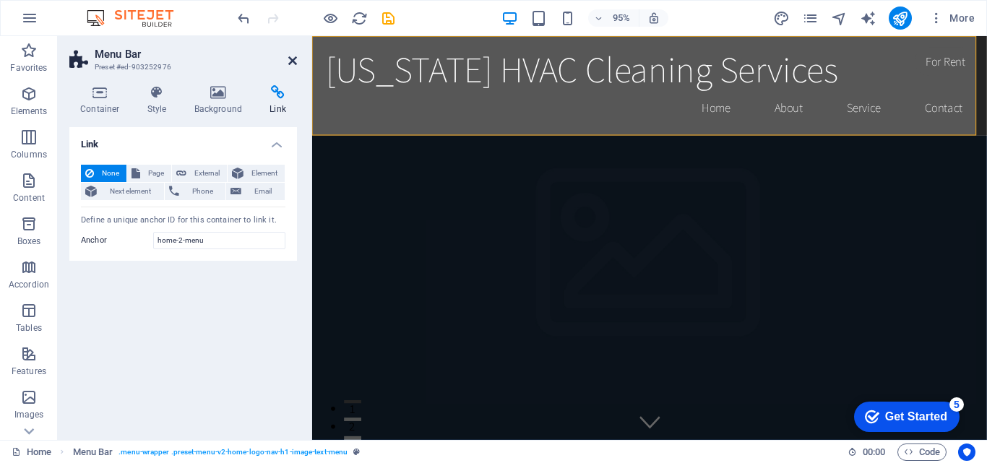
click at [291, 59] on icon at bounding box center [292, 61] width 9 height 12
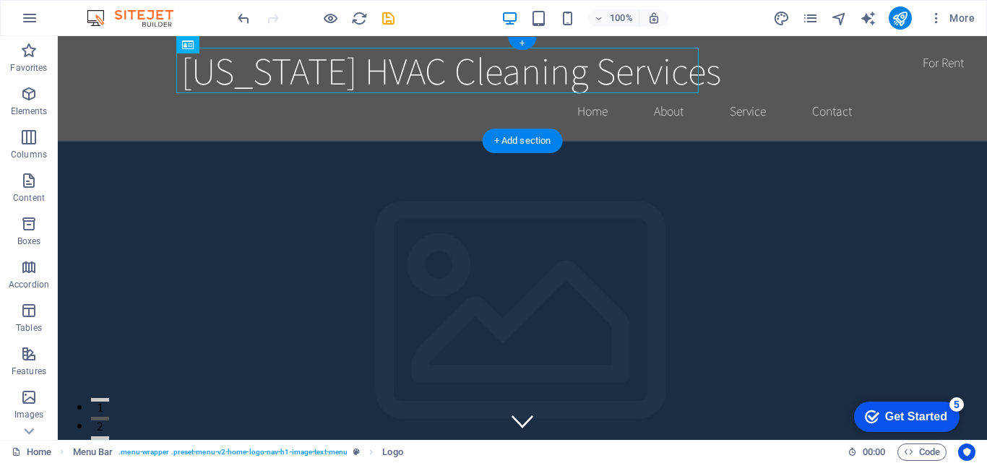
drag, startPoint x: 249, startPoint y: 80, endPoint x: 254, endPoint y: 48, distance: 33.0
drag, startPoint x: 246, startPoint y: 80, endPoint x: 188, endPoint y: 71, distance: 58.6
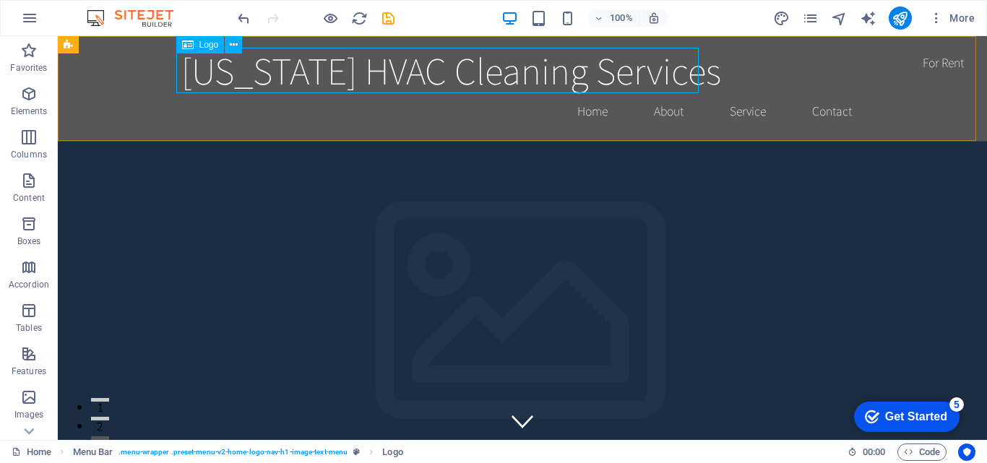
click at [0, 0] on icon at bounding box center [0, 0] width 0 height 0
click at [443, 62] on div "[US_STATE] HVAC Cleaning Services" at bounding box center [522, 71] width 682 height 46
click at [287, 69] on div "[US_STATE] HVAC Cleaning Services" at bounding box center [522, 71] width 682 height 46
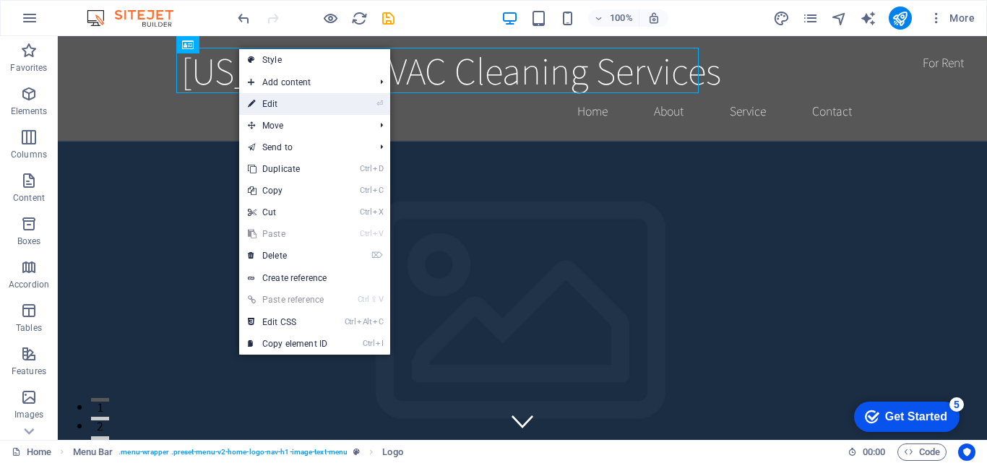
click at [290, 105] on link "⏎ Edit" at bounding box center [287, 104] width 97 height 22
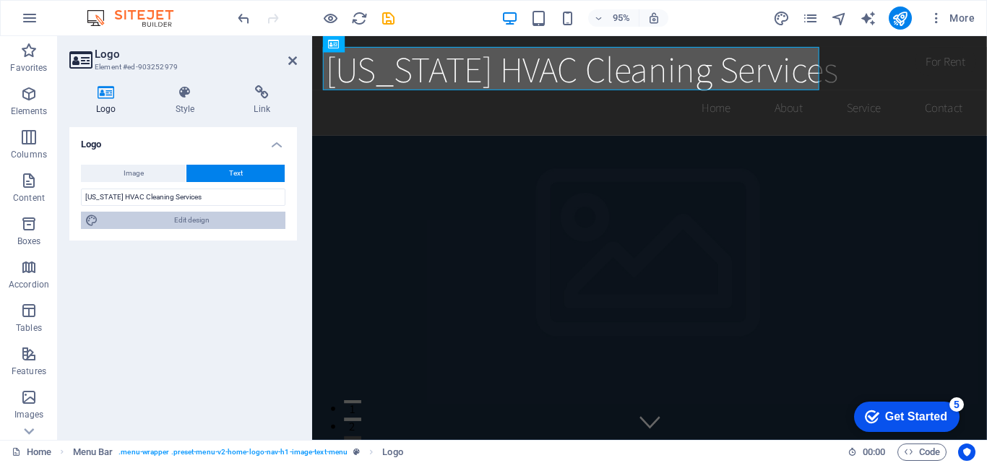
click at [194, 223] on span "Edit design" at bounding box center [192, 220] width 178 height 17
select select "rem"
select select "200"
select select "px"
select select "rem"
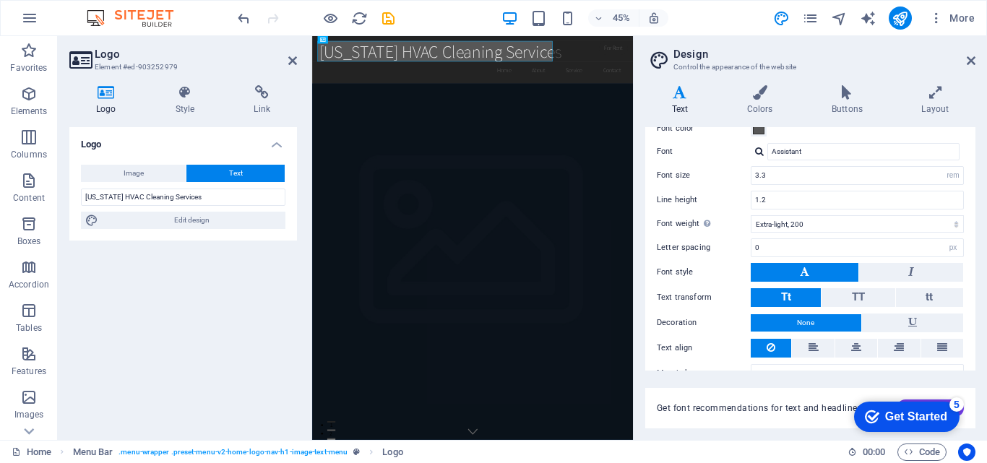
scroll to position [136, 0]
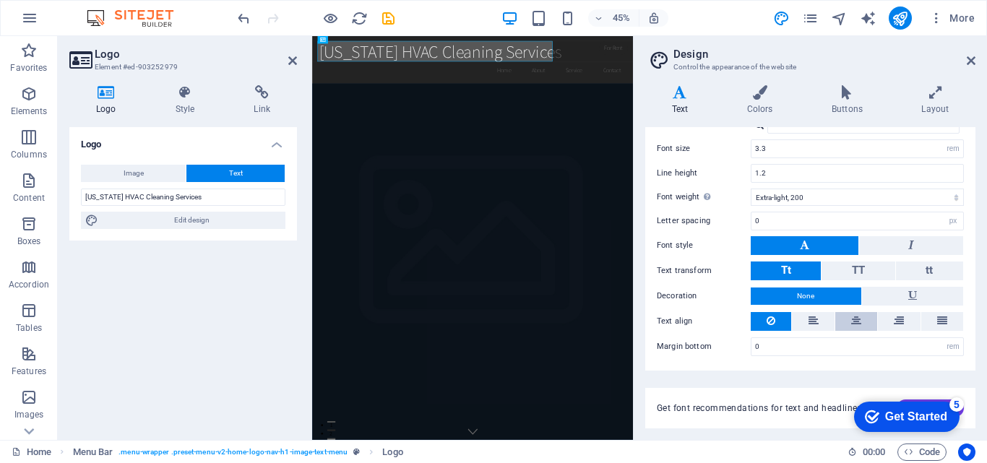
click at [861, 326] on button at bounding box center [856, 321] width 42 height 19
click at [916, 52] on h2 "Design" at bounding box center [824, 54] width 302 height 13
click at [973, 53] on h2 "Design" at bounding box center [824, 54] width 302 height 13
click at [971, 59] on icon at bounding box center [971, 61] width 9 height 12
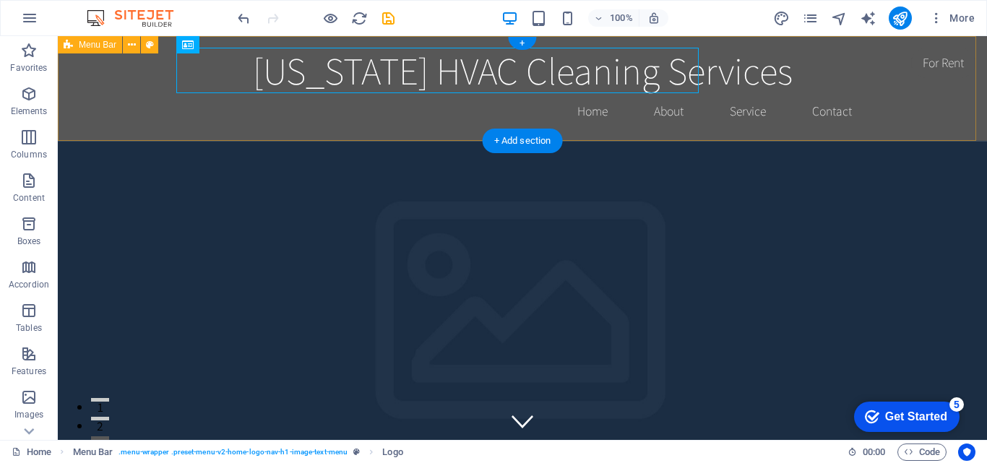
click at [165, 115] on div "[US_STATE] HVAC Cleaning Services Home About Service Contact" at bounding box center [522, 88] width 929 height 105
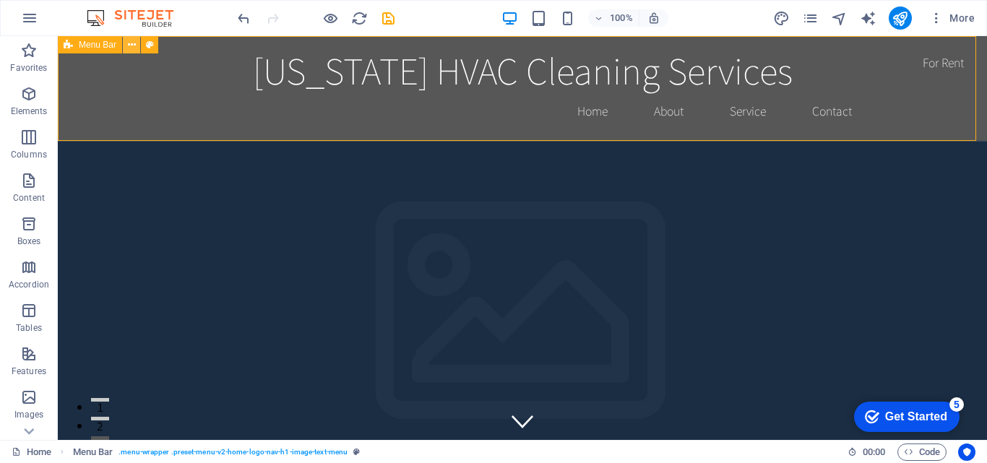
click at [132, 47] on icon at bounding box center [132, 45] width 8 height 15
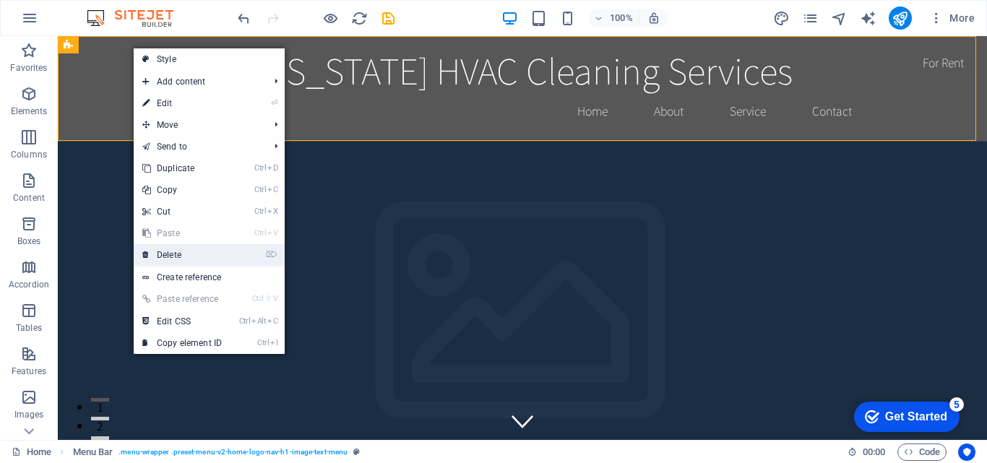
click at [202, 259] on link "⌦ Delete" at bounding box center [182, 255] width 97 height 22
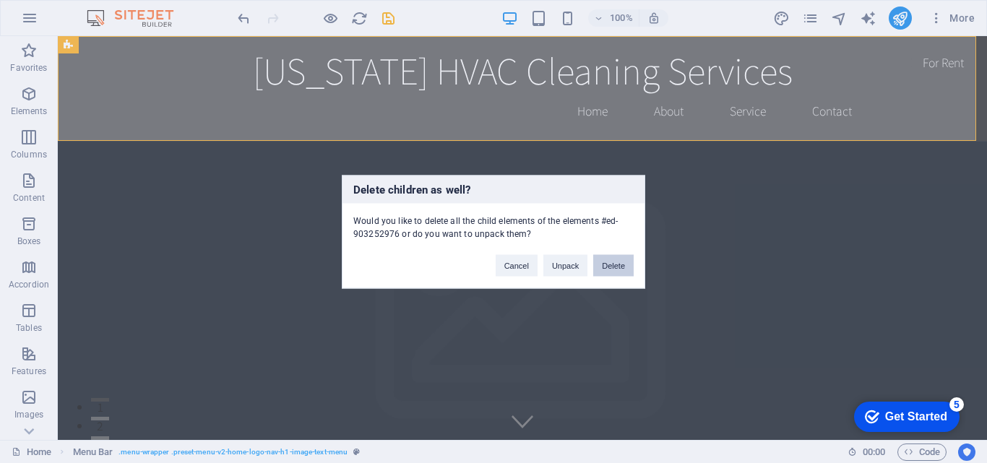
click at [611, 264] on button "Delete" at bounding box center [613, 265] width 40 height 22
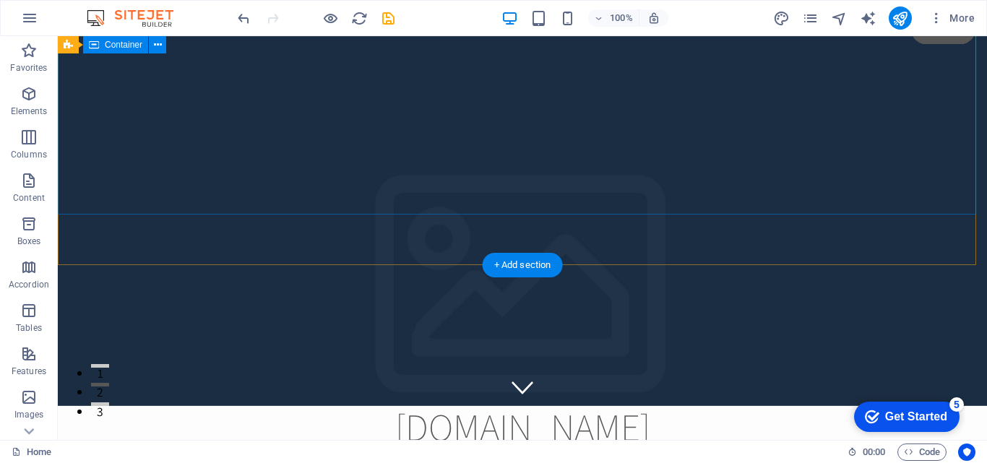
scroll to position [0, 0]
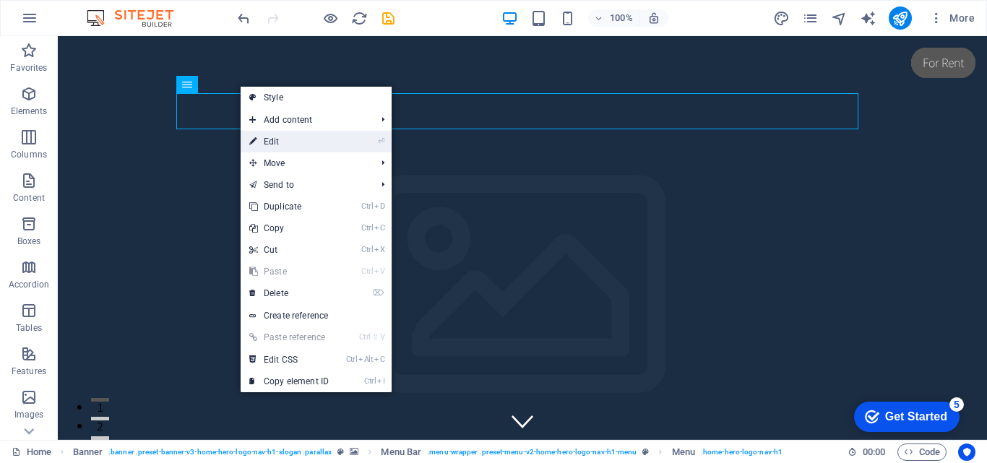
click at [283, 143] on link "⏎ Edit" at bounding box center [289, 142] width 97 height 22
select select
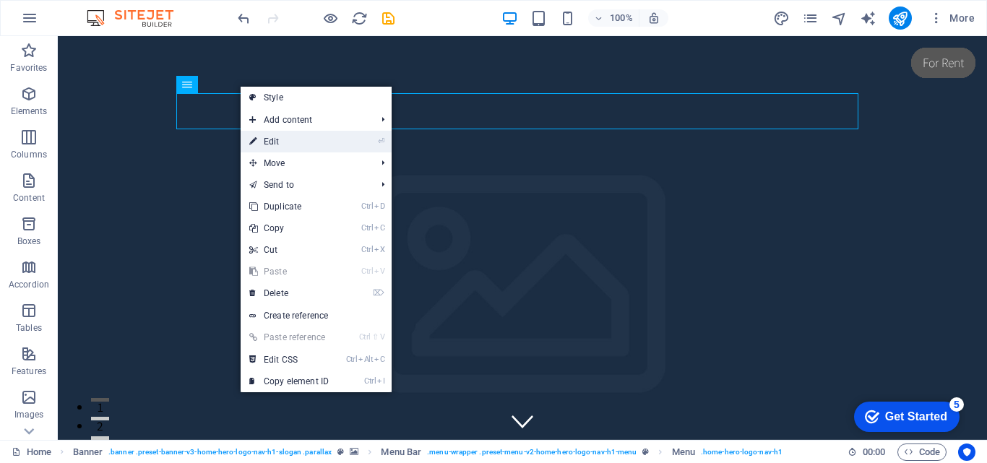
select select
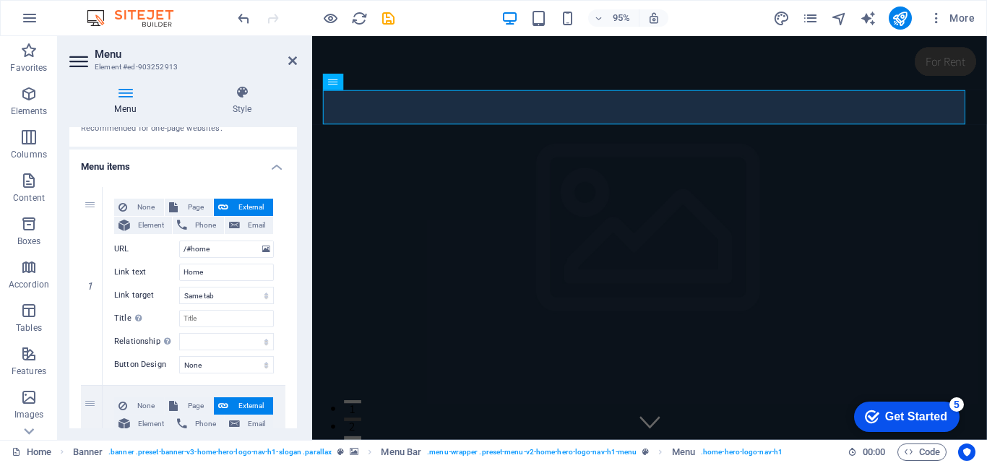
scroll to position [144, 0]
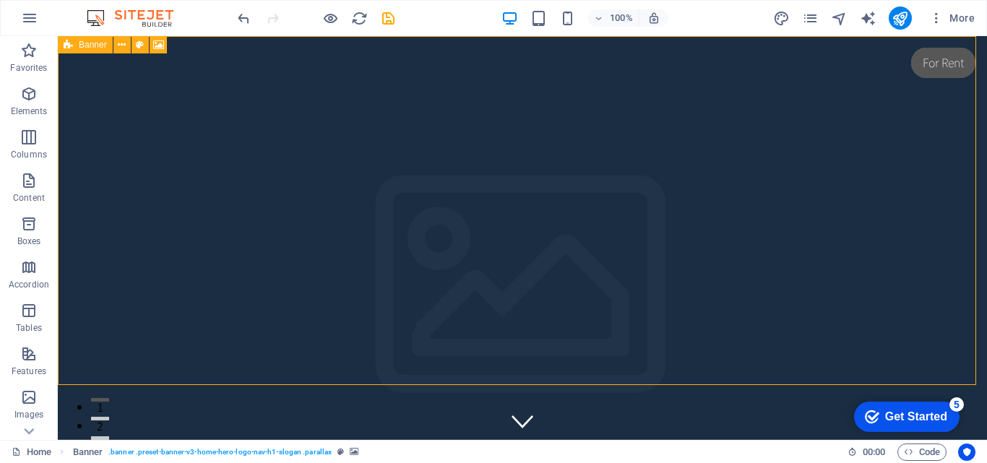
click at [68, 46] on icon at bounding box center [68, 44] width 9 height 17
select select "vh"
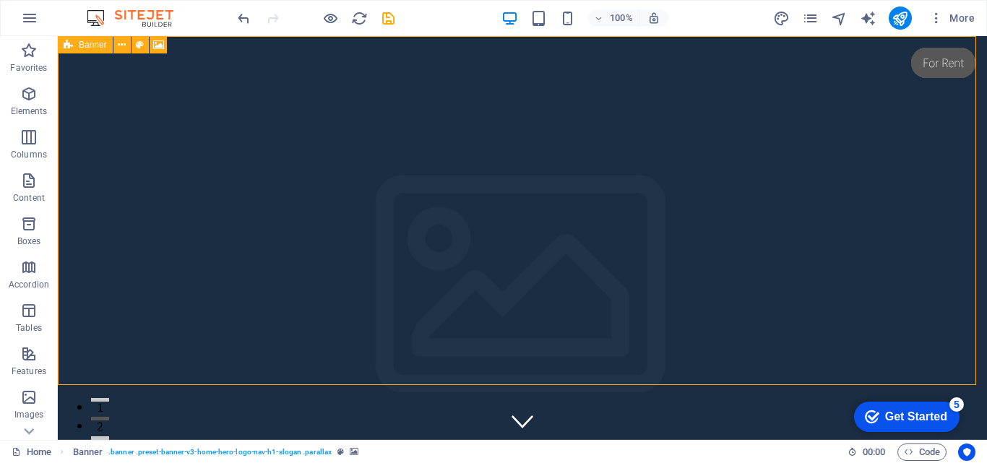
select select "header"
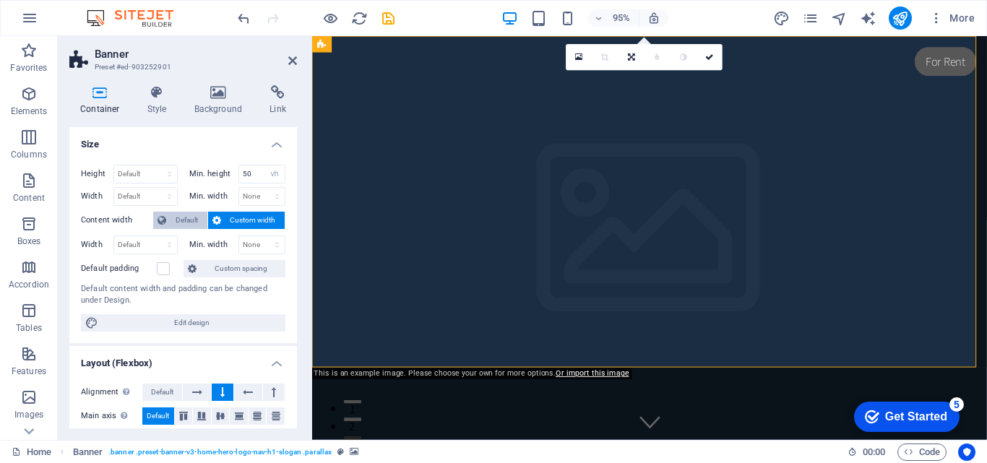
click at [187, 220] on span "Default" at bounding box center [187, 220] width 33 height 17
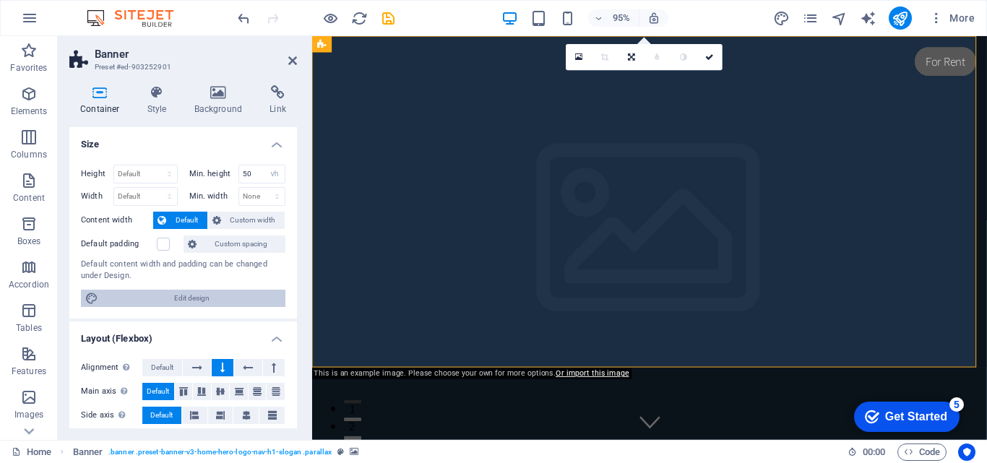
click at [196, 301] on span "Edit design" at bounding box center [192, 298] width 178 height 17
select select "rem"
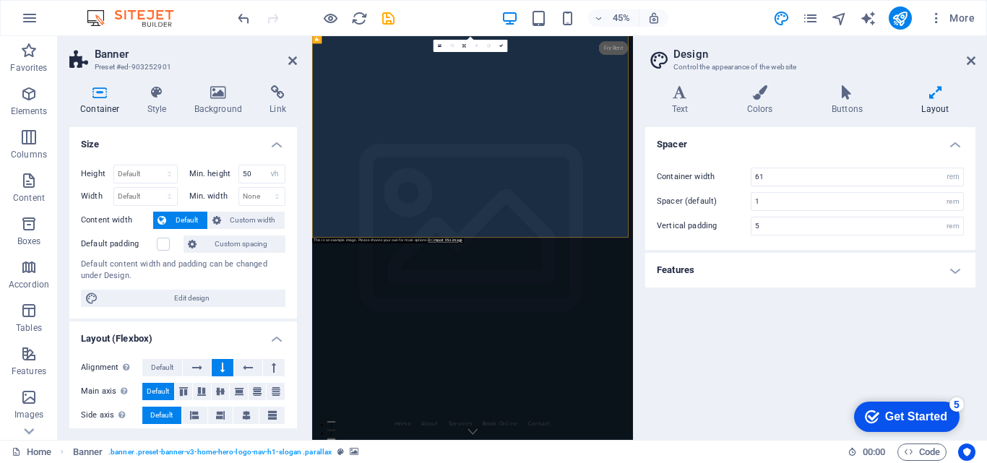
click at [932, 99] on icon at bounding box center [935, 92] width 80 height 14
click at [932, 107] on h4 "Layout" at bounding box center [935, 100] width 80 height 30
click at [895, 270] on h4 "Features" at bounding box center [810, 270] width 330 height 35
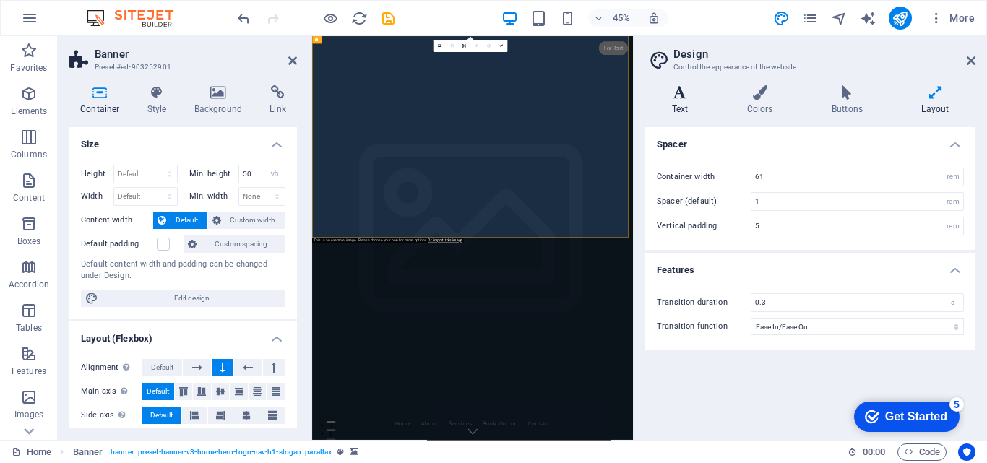
click at [681, 102] on h4 "Text" at bounding box center [682, 100] width 75 height 30
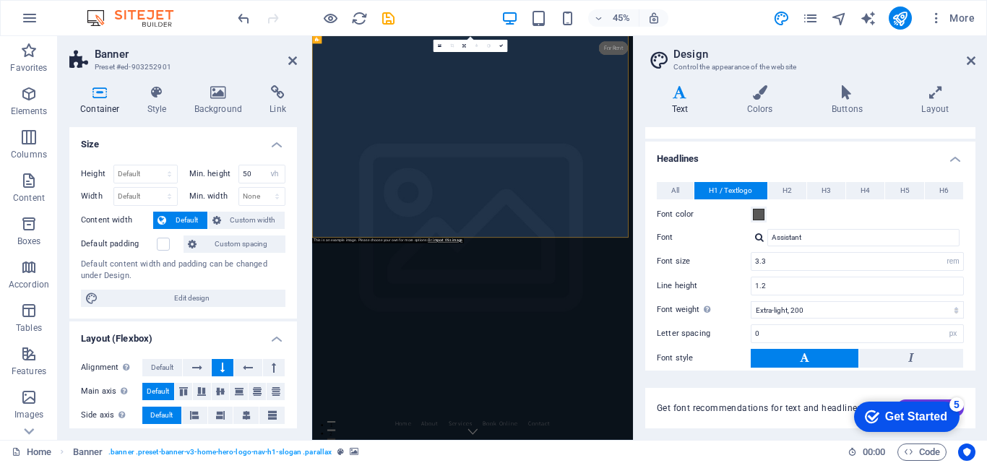
scroll to position [0, 0]
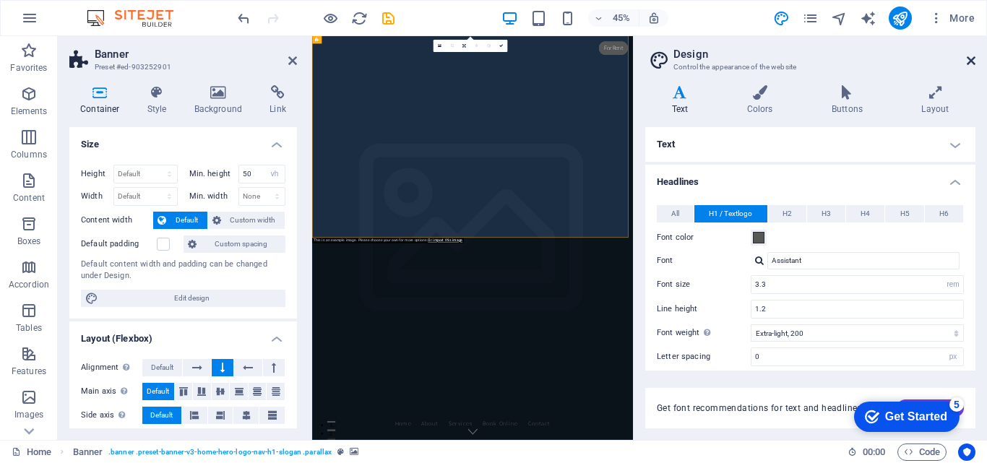
drag, startPoint x: 973, startPoint y: 61, endPoint x: 696, endPoint y: 26, distance: 279.6
click at [973, 61] on icon at bounding box center [971, 61] width 9 height 12
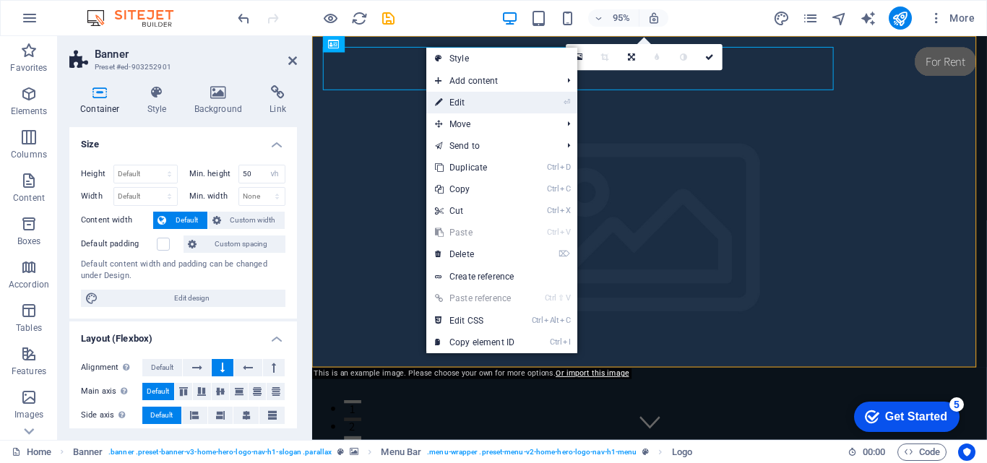
click at [465, 103] on link "⏎ Edit" at bounding box center [474, 103] width 97 height 22
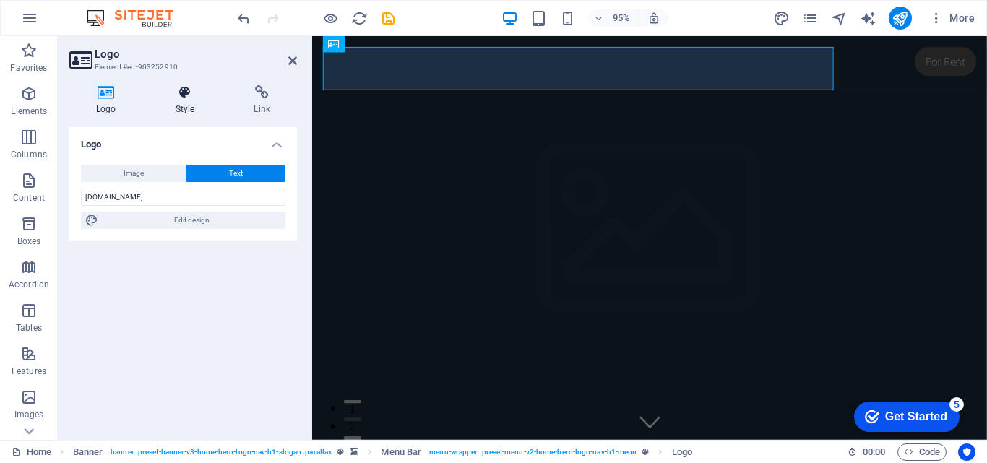
click at [172, 103] on h4 "Style" at bounding box center [188, 100] width 79 height 30
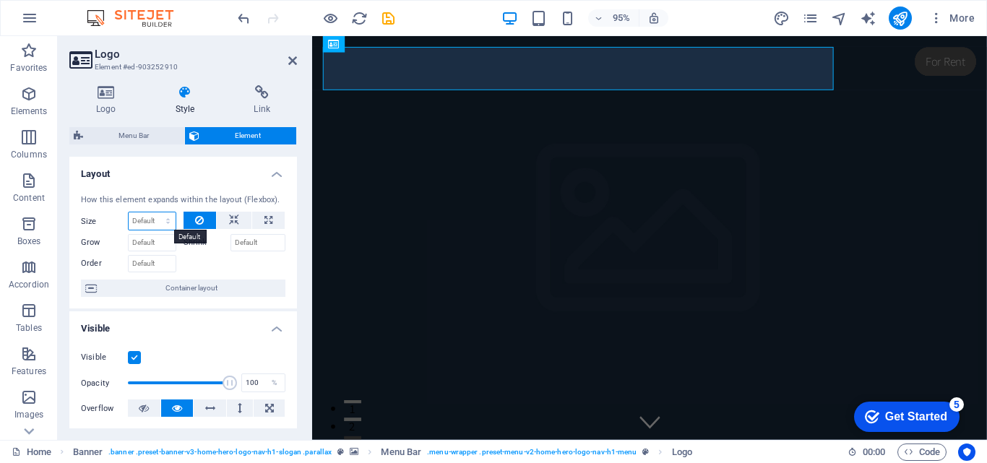
click at [164, 217] on select "Default auto px % 1/1 1/2 1/3 1/4 1/5 1/6 1/7 1/8 1/9 1/10" at bounding box center [152, 220] width 47 height 17
click at [234, 42] on header "Logo Element #ed-903252910" at bounding box center [183, 55] width 228 height 38
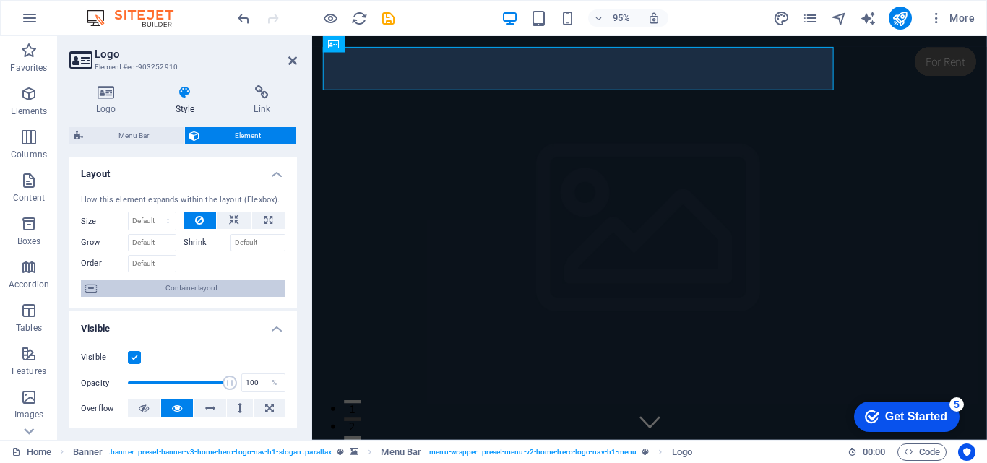
click at [179, 289] on span "Container layout" at bounding box center [191, 288] width 180 height 17
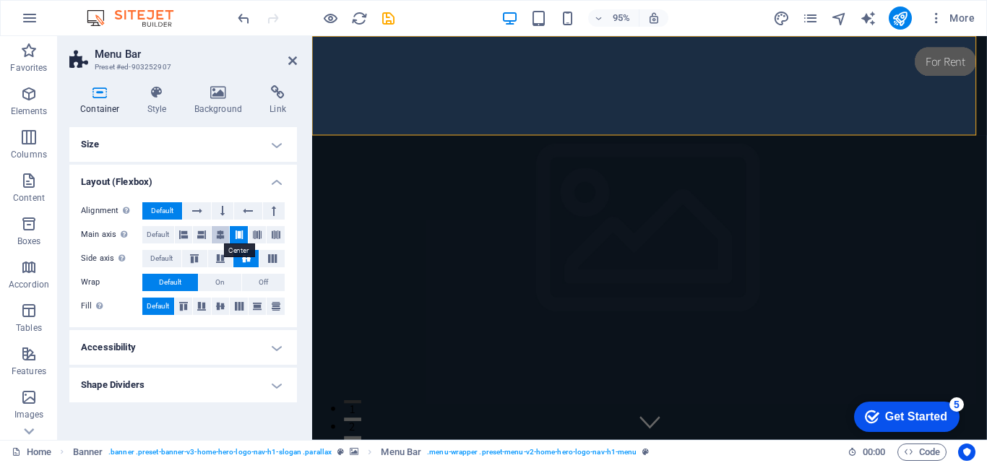
click at [212, 238] on button at bounding box center [221, 234] width 18 height 17
click at [293, 60] on icon at bounding box center [292, 61] width 9 height 12
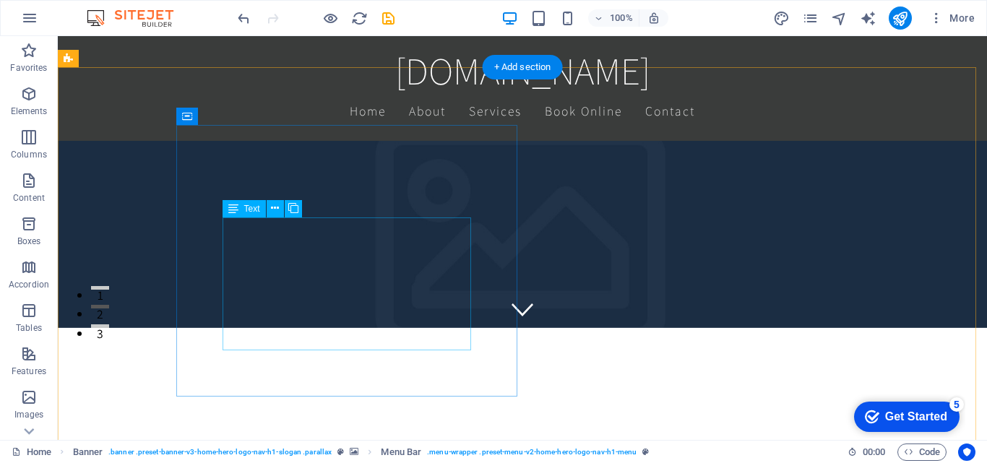
scroll to position [289, 0]
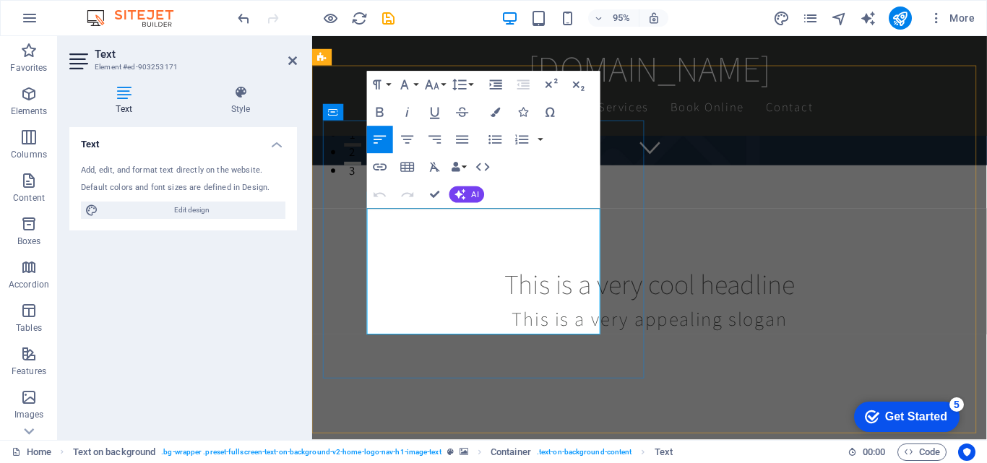
click at [475, 188] on button "AI" at bounding box center [466, 194] width 35 height 17
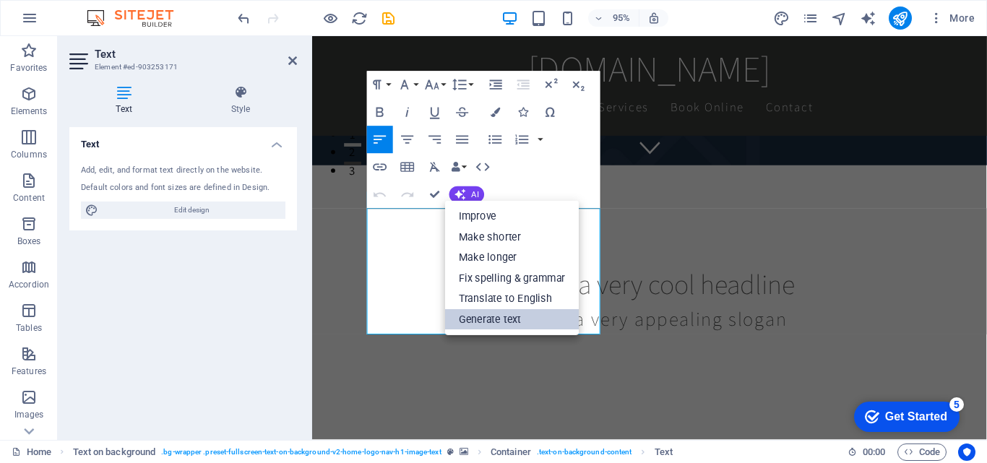
click at [505, 323] on link "Generate text" at bounding box center [512, 319] width 134 height 21
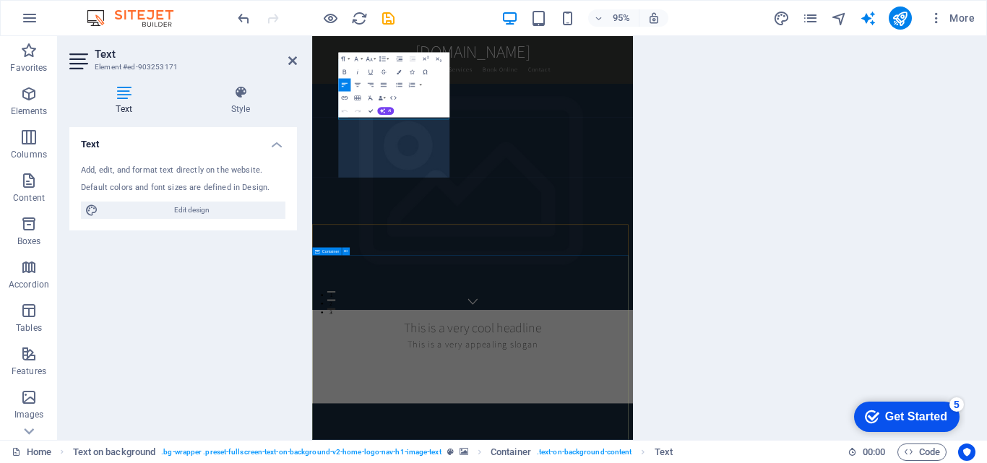
select select "English"
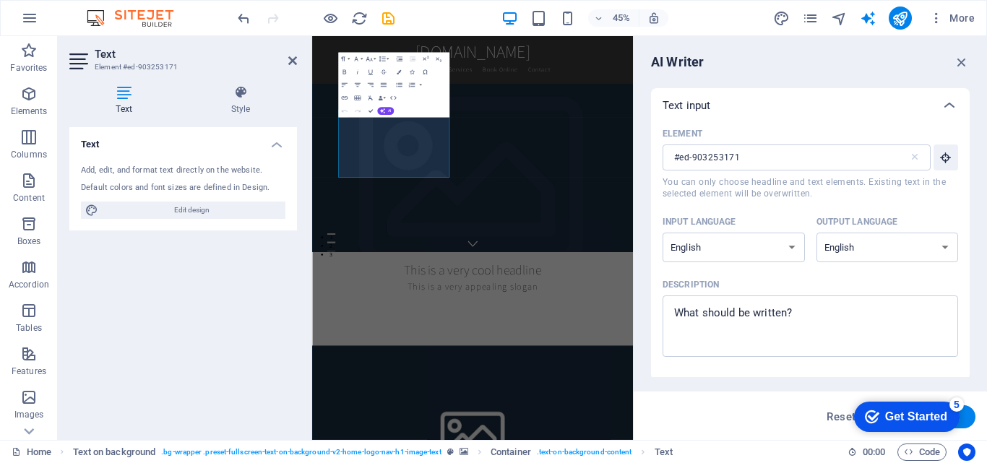
scroll to position [0, 0]
type textarea "x"
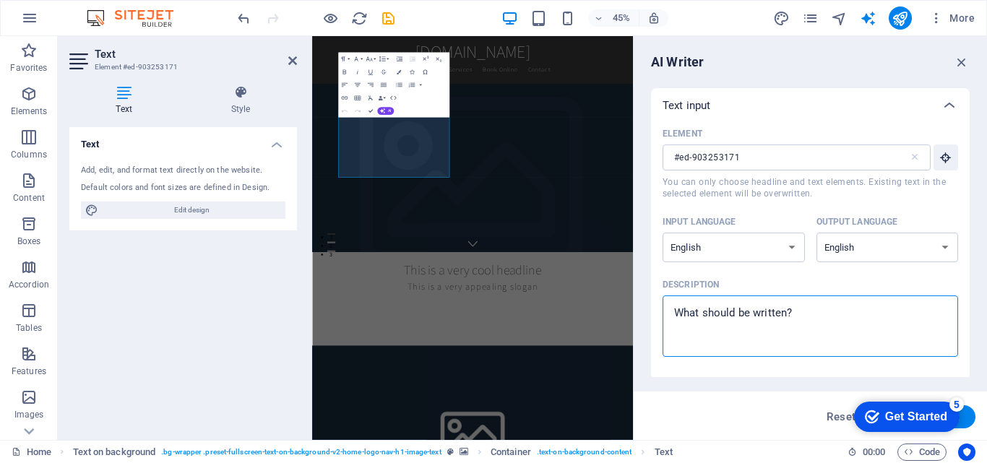
click at [802, 316] on textarea "Description x ​" at bounding box center [810, 326] width 281 height 47
type textarea "h"
type textarea "x"
type textarea "ho"
type textarea "x"
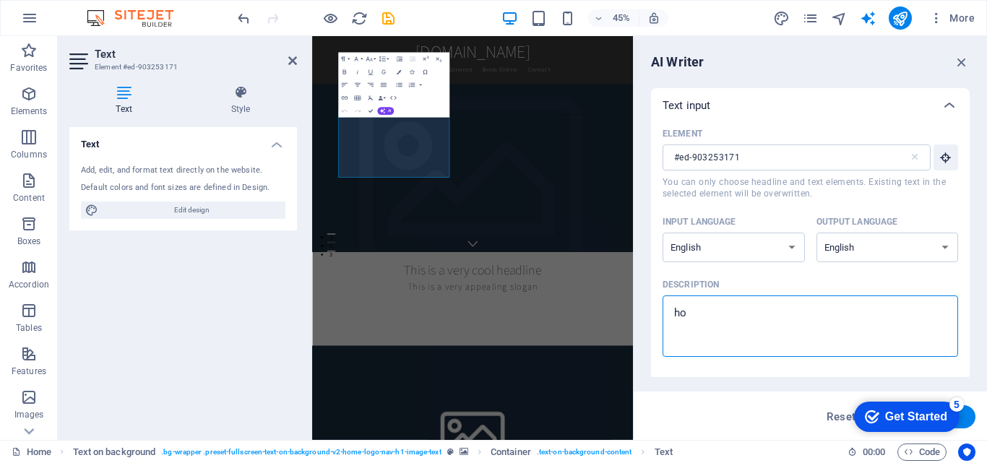
type textarea "how"
type textarea "x"
type textarea "how"
type textarea "x"
type textarea "how M"
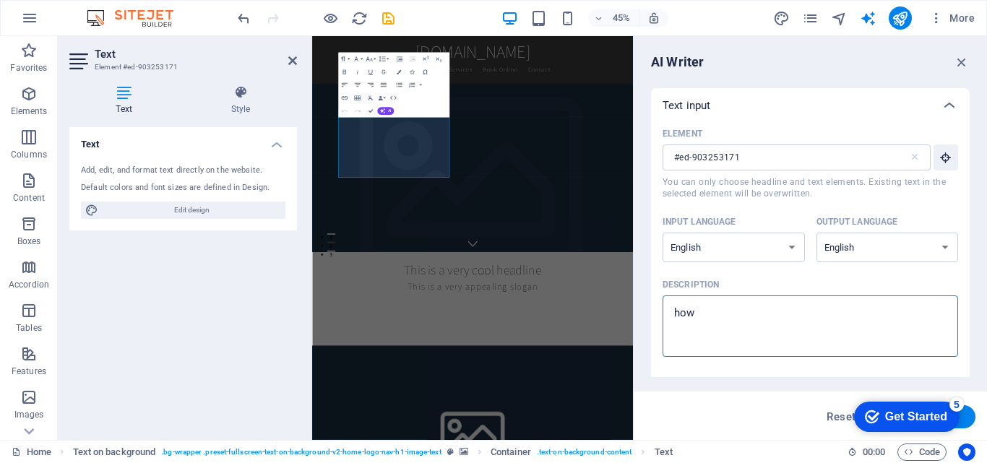
type textarea "x"
type textarea "how Mi"
type textarea "x"
type textarea "how Min"
type textarea "x"
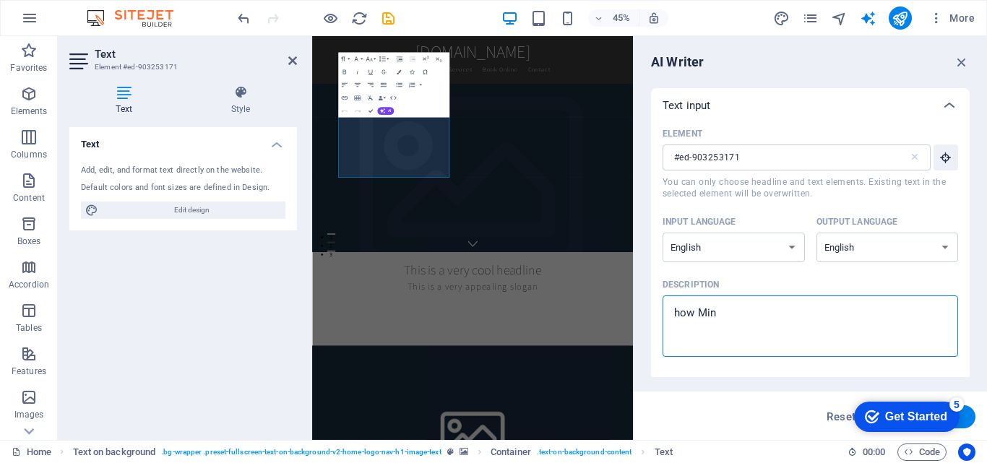
type textarea "how Minn"
type textarea "x"
type textarea "how Minne"
type textarea "x"
type textarea "how Minnes"
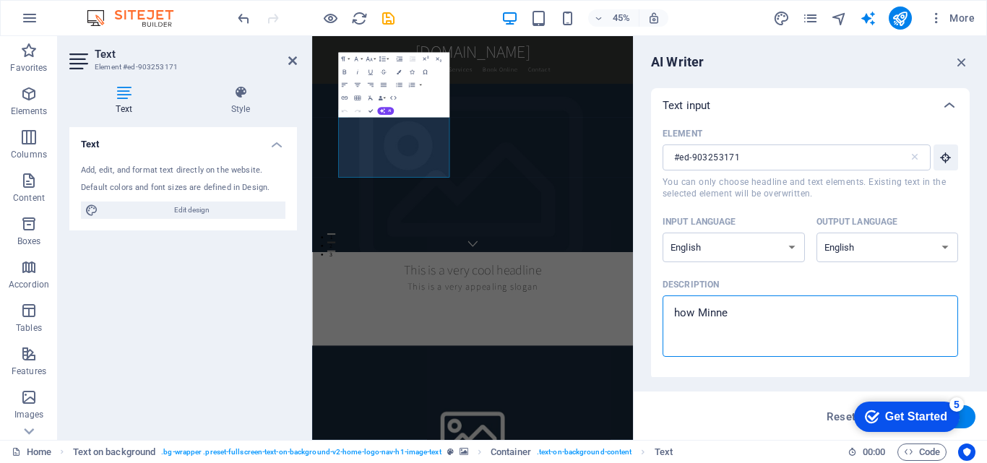
type textarea "x"
type textarea "how Minneso"
type textarea "x"
type textarea "how Minnesot"
type textarea "x"
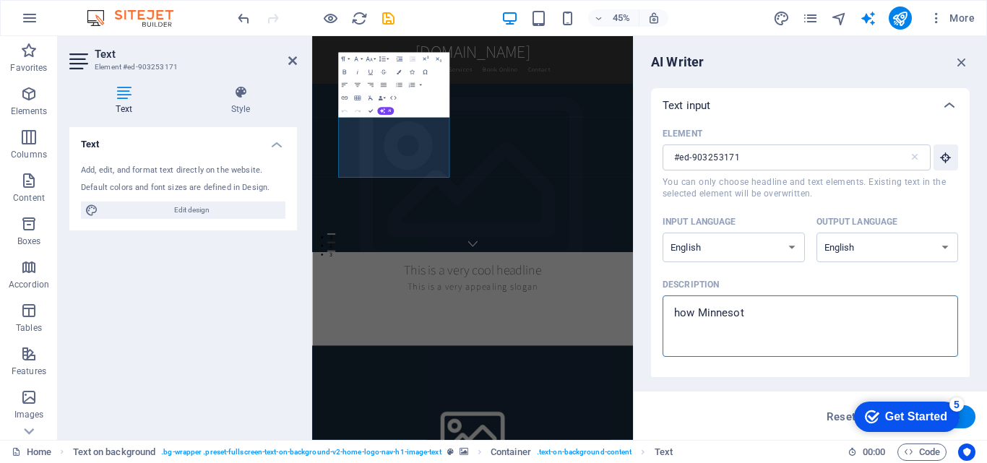
type textarea "how [US_STATE]"
type textarea "x"
type textarea "how [US_STATE]"
type textarea "x"
type textarea "how [US_STATE] H"
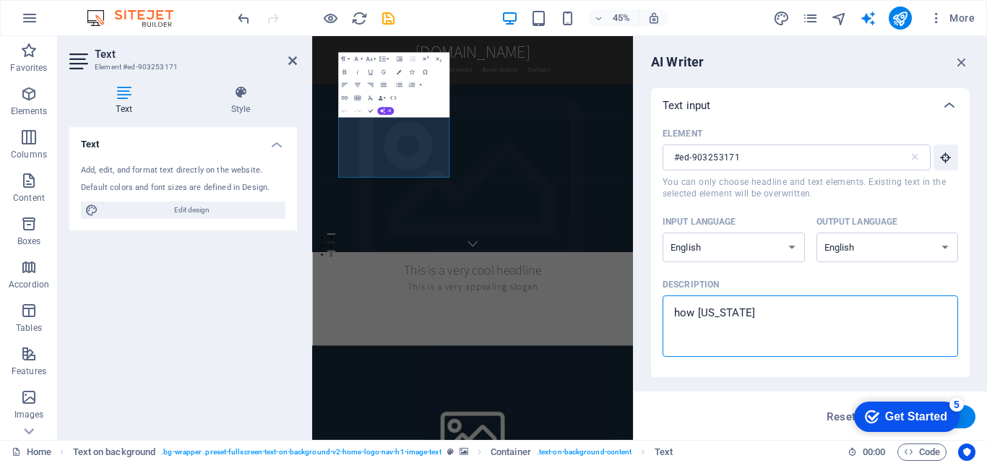
type textarea "x"
type textarea "how [US_STATE] HV"
type textarea "x"
type textarea "how [US_STATE] HVA"
type textarea "x"
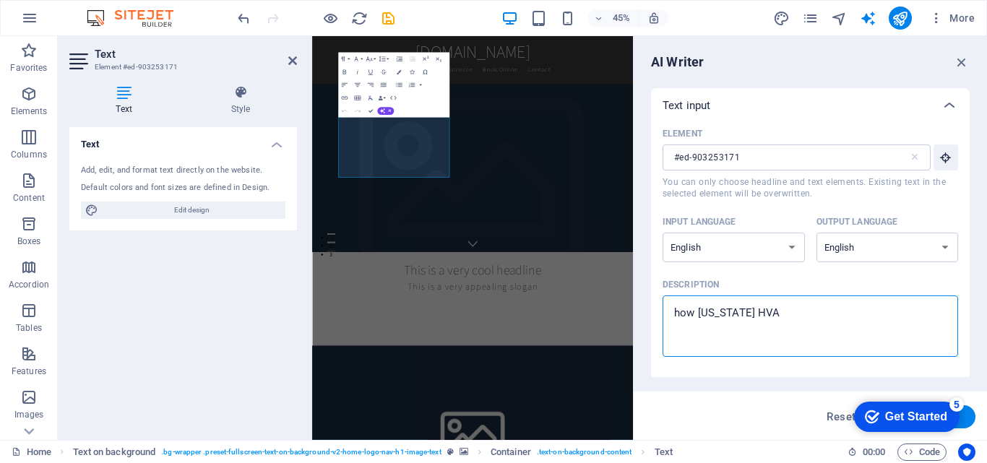
type textarea "how [US_STATE] HVAC"
type textarea "x"
type textarea "how [US_STATE] HVAC"
type textarea "x"
type textarea "ow [US_STATE] HVAC"
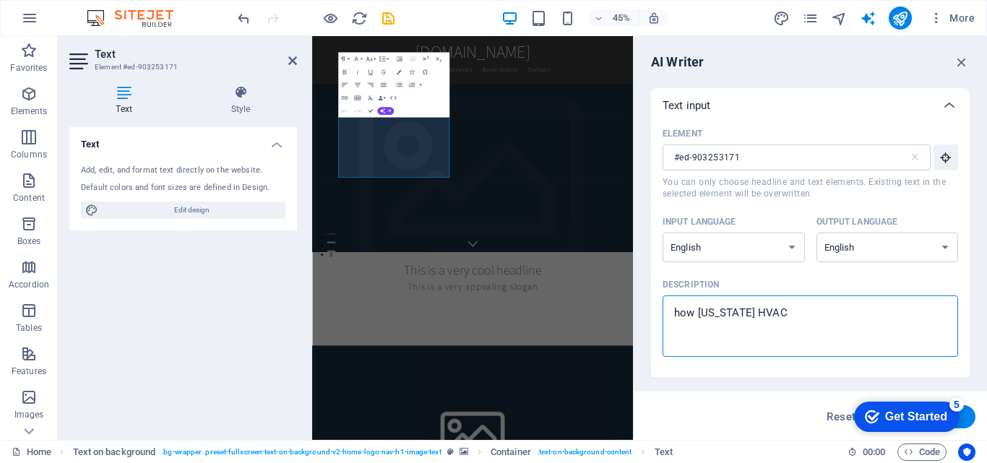
type textarea "x"
type textarea "How [US_STATE] HVAC"
type textarea "x"
type textarea "How [US_STATE] HVAC i"
type textarea "x"
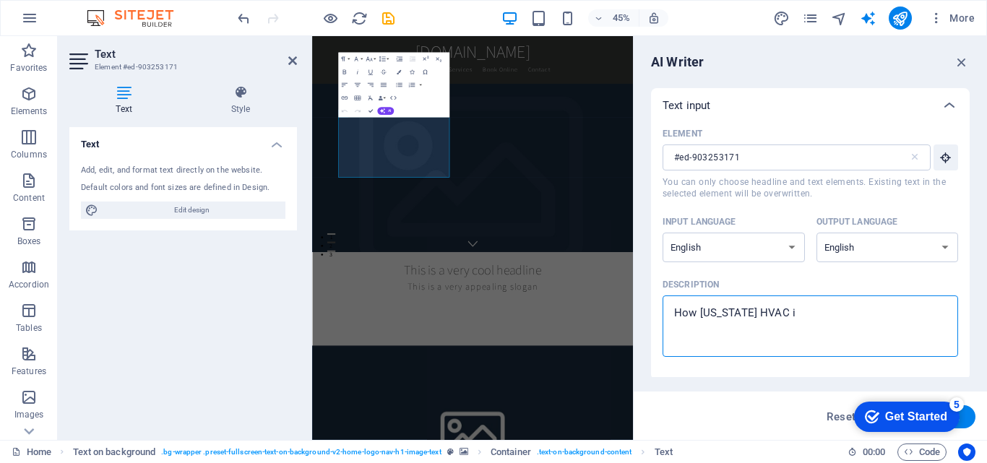
type textarea "How [US_STATE] HVAC is"
type textarea "x"
type textarea "How [US_STATE] HVAC is"
type textarea "x"
type textarea "How [US_STATE] HVAC is p"
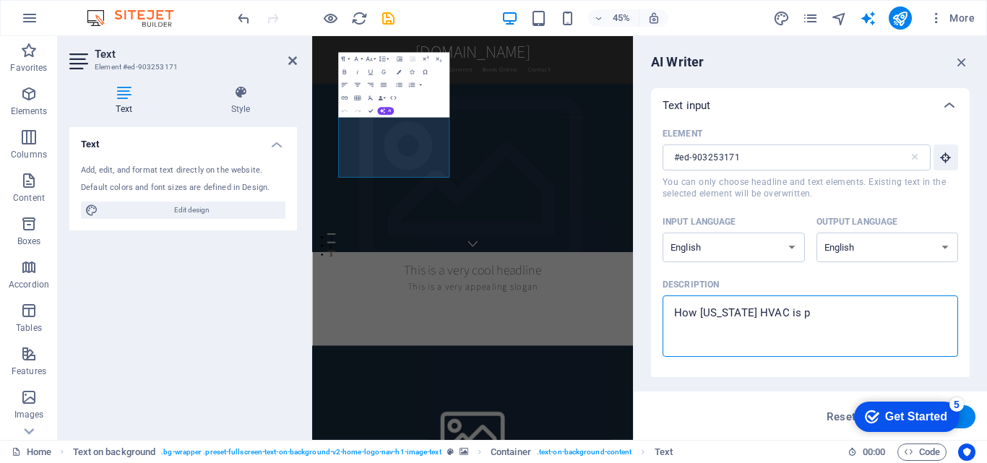
type textarea "x"
type textarea "How [US_STATE] HVAC is pr"
type textarea "x"
type textarea "How [US_STATE] HVAC is pro"
type textarea "x"
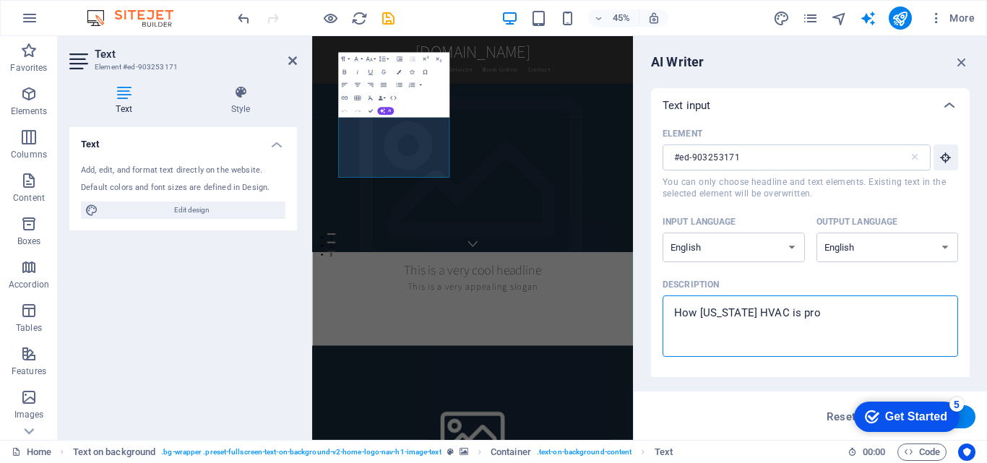
type textarea "How [US_STATE] HVAC is prof"
type textarea "x"
type textarea "How [US_STATE] HVAC is profe"
type textarea "x"
type textarea "How [US_STATE] HVAC is profes"
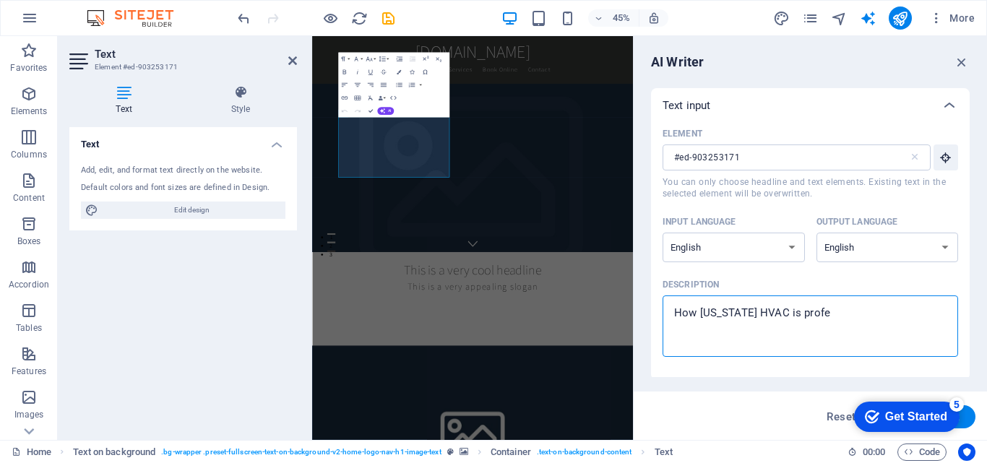
type textarea "x"
type textarea "How [US_STATE] HVAC is profess"
type textarea "x"
type textarea "How [US_STATE] HVAC is professi"
type textarea "x"
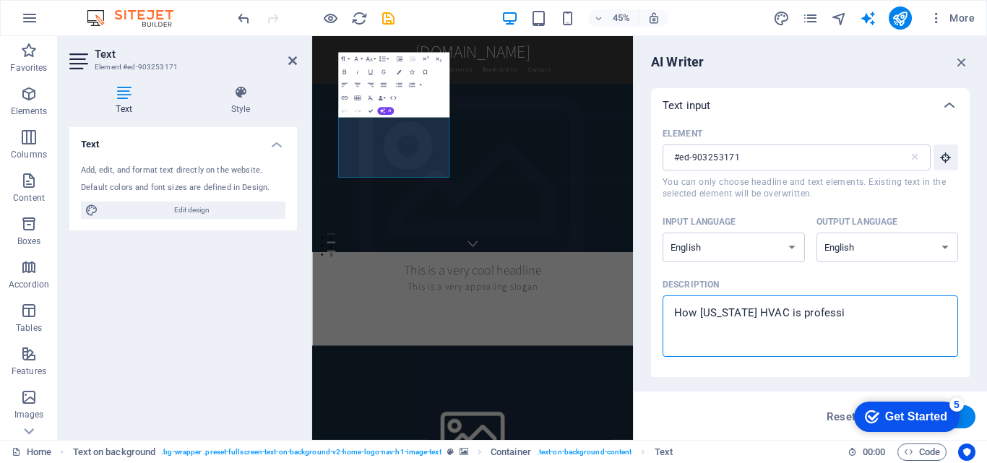
type textarea "How [US_STATE] HVAC is professio"
type textarea "x"
type textarea "How [US_STATE] HVAC is profession"
type textarea "x"
type textarea "How [US_STATE] HVAC is professiona"
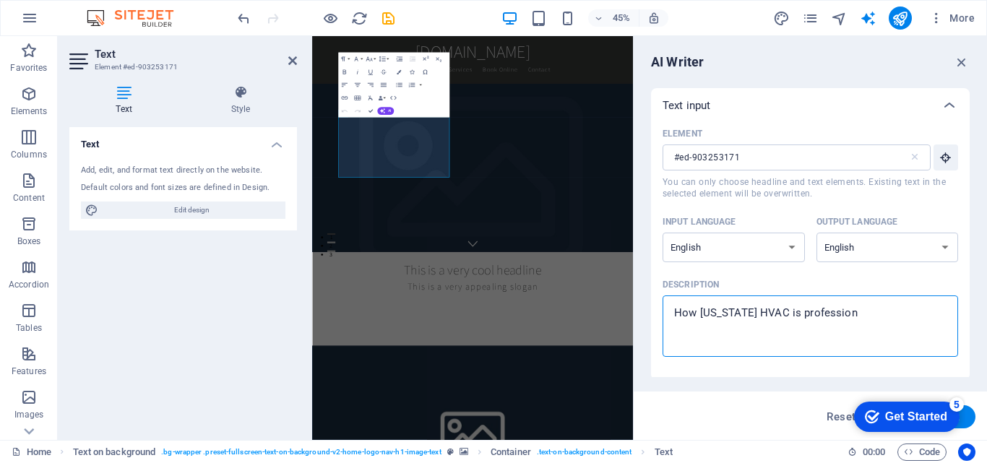
type textarea "x"
type textarea "How [US_STATE] HVAC is professional"
type textarea "x"
type textarea "How [US_STATE] HVAC is professional,"
type textarea "x"
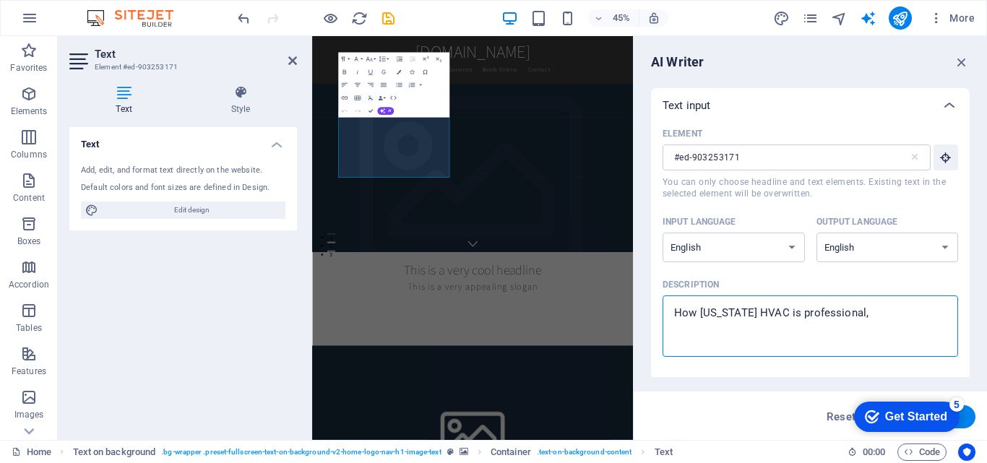
type textarea "How [US_STATE] HVAC is professional,"
type textarea "x"
type textarea "How [US_STATE] HVAC is professional, c"
type textarea "x"
type textarea "How [US_STATE] HVAC is professional, co"
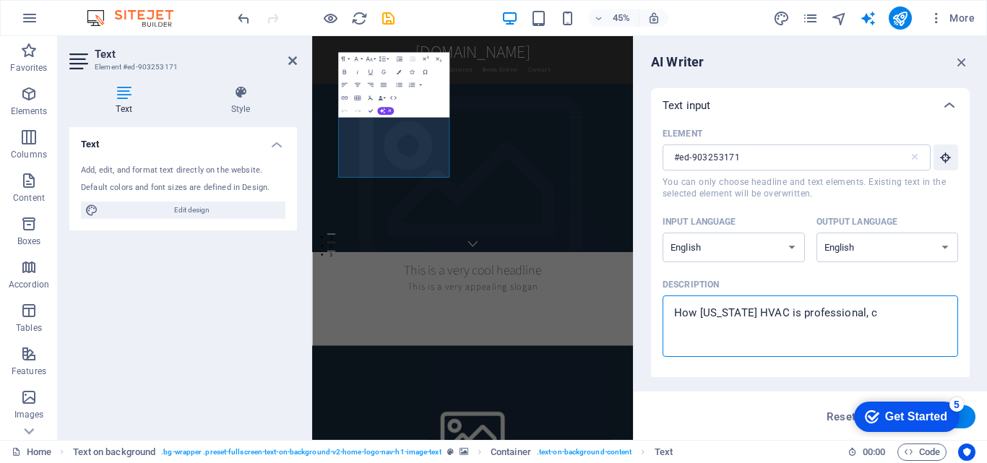
type textarea "x"
type textarea "How [US_STATE] HVAC is professional, cos"
type textarea "x"
type textarea "How [US_STATE] HVAC is professional, cost"
type textarea "x"
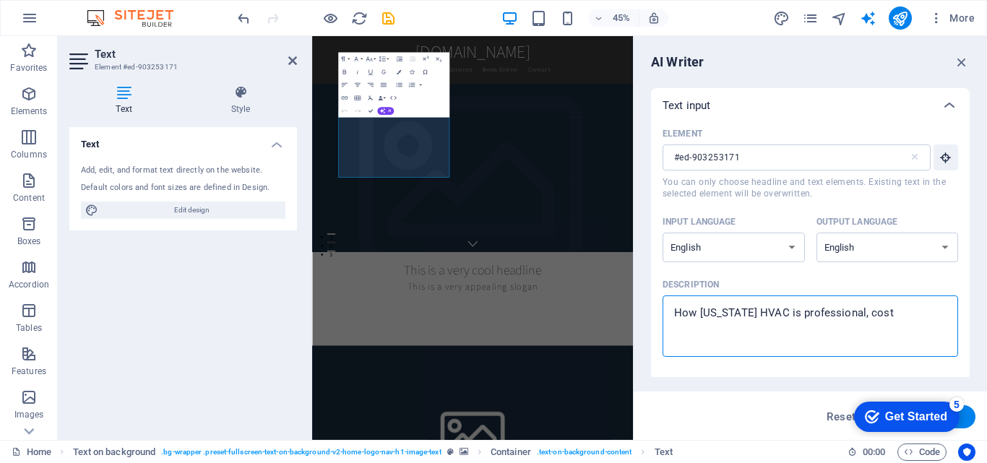
type textarea "How [US_STATE] HVAC is professional, cost"
type textarea "x"
type textarea "How [US_STATE] HVAC is professional, cost e"
type textarea "x"
type textarea "How [US_STATE] HVAC is professional, cost ef"
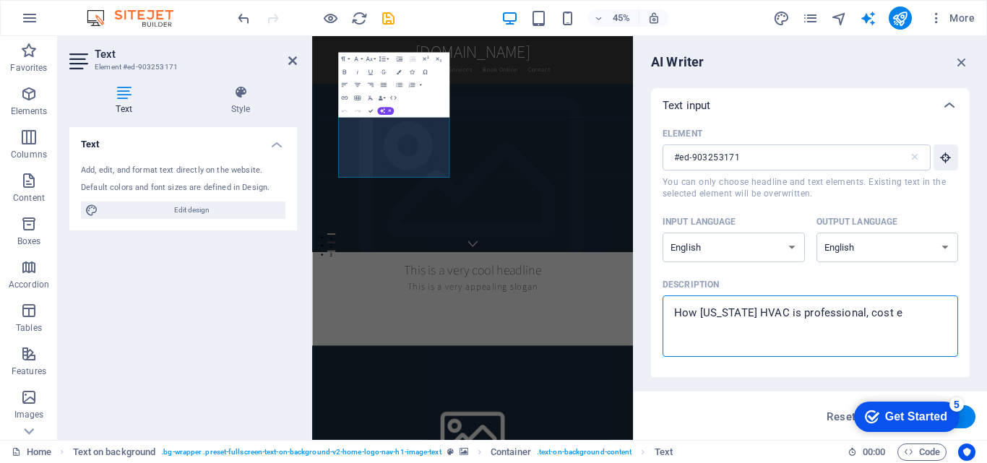
type textarea "x"
type textarea "How [US_STATE] HVAC is professional, cost eff"
type textarea "x"
type textarea "How [US_STATE] HVAC is professional, cost effe"
type textarea "x"
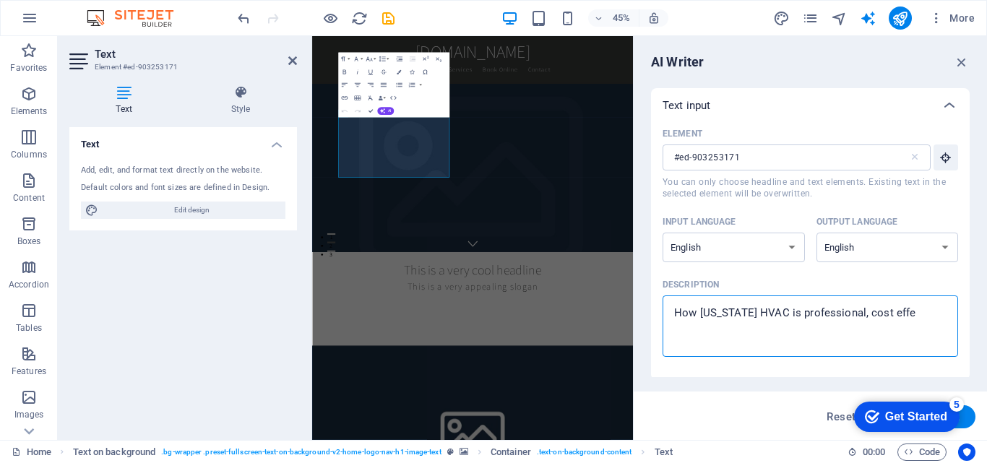
type textarea "How [US_STATE] HVAC is professional, cost effec"
type textarea "x"
type textarea "How [US_STATE] HVAC is professional, cost effect"
type textarea "x"
type textarea "How [US_STATE] HVAC is professional, cost effecti"
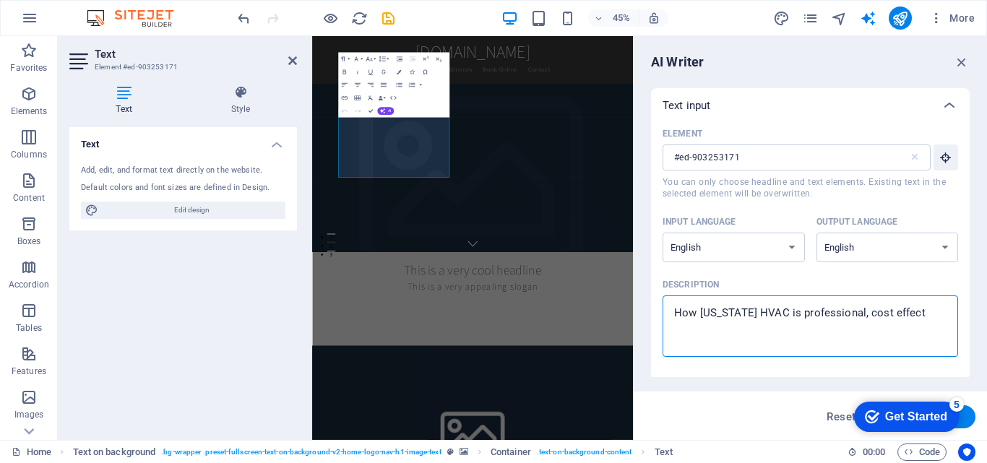
type textarea "x"
type textarea "How [US_STATE] HVAC is professional, cost effectiv"
type textarea "x"
type textarea "How [US_STATE] HVAC is professional, cost effective"
type textarea "x"
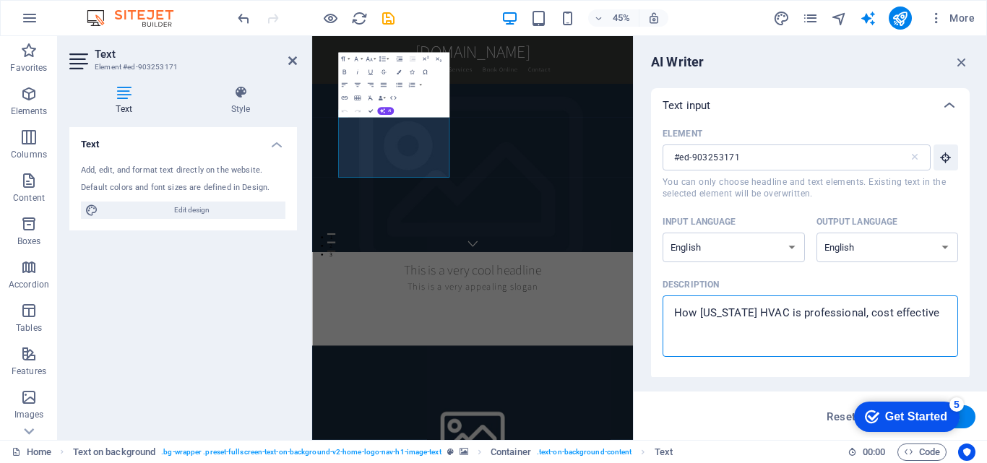
type textarea "How [US_STATE] HVAC is professional, cost effective"
type textarea "x"
type textarea "How [US_STATE] HVAC is professional, cost effective a"
type textarea "x"
type textarea "How [US_STATE] HVAC is professional, cost effective an"
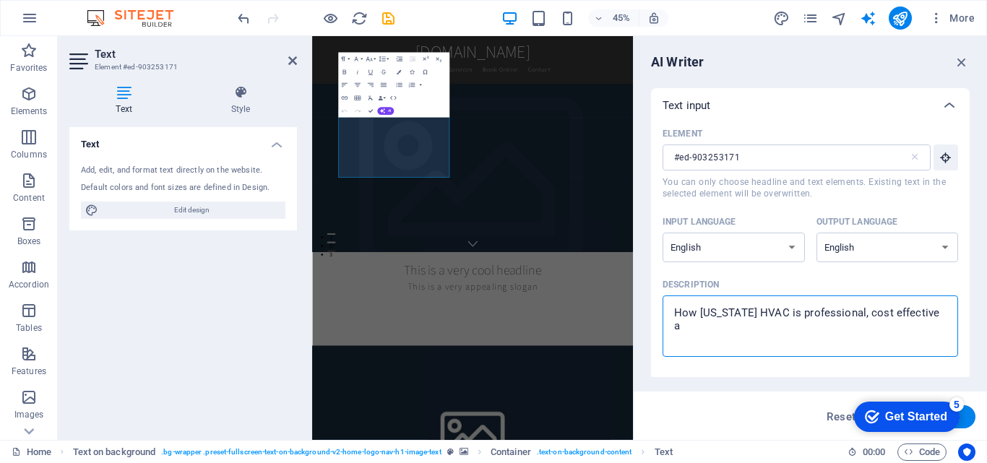
type textarea "x"
type textarea "How [US_STATE] HVAC is professional, cost effective and"
type textarea "x"
type textarea "How [US_STATE] HVAC is professional, cost effective and"
type textarea "x"
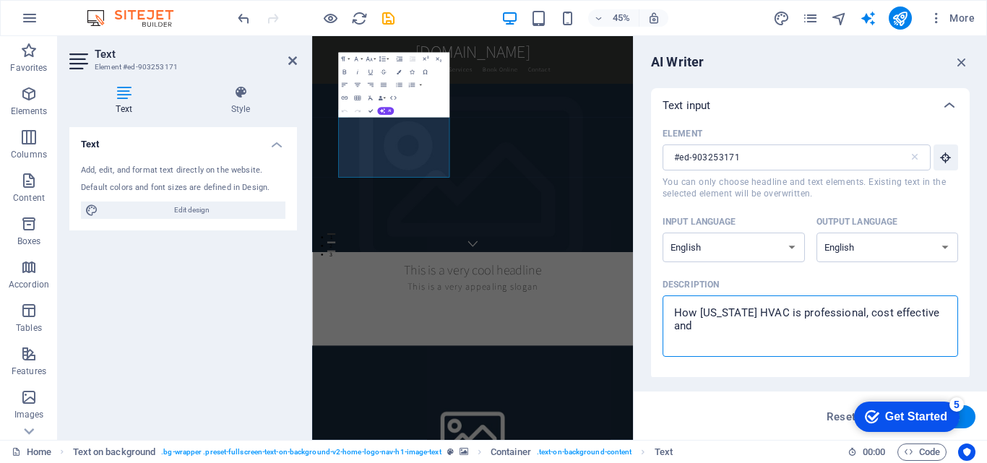
type textarea "How [US_STATE] HVAC is professional, cost effective and h"
type textarea "x"
type textarea "How [US_STATE] HVAC is professional, cost effective and ho"
type textarea "x"
type textarea "How [US_STATE] HVAC is professional, cost effective and how"
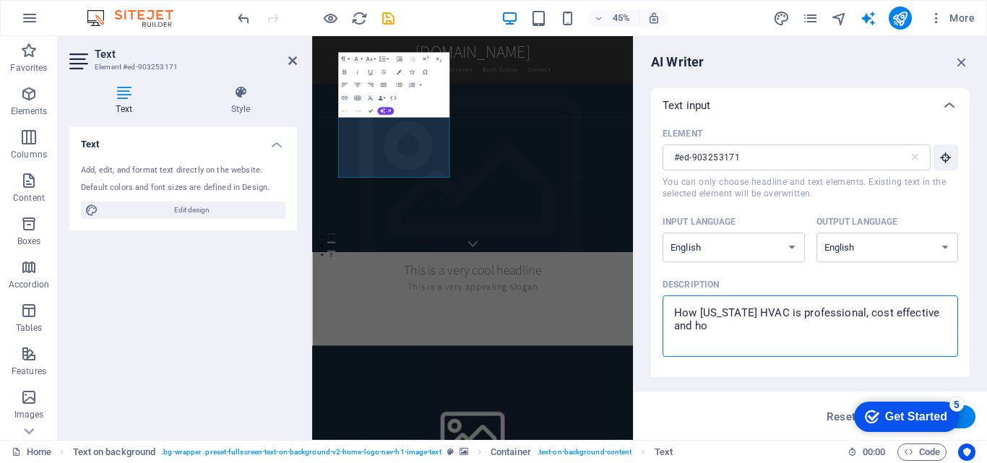
type textarea "x"
type textarea "How [US_STATE] HVAC is professional, cost effective and how"
type textarea "x"
type textarea "How [US_STATE] HVAC is professional, cost effective and how w"
type textarea "x"
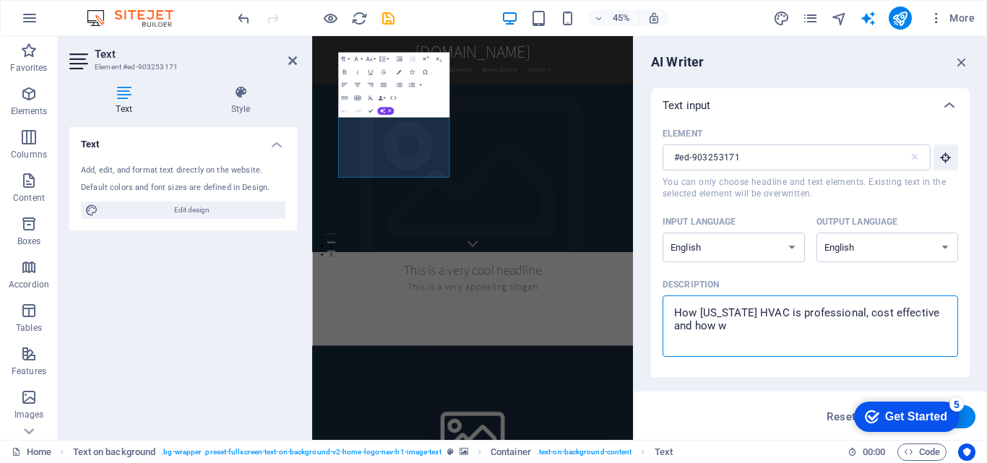
type textarea "How [US_STATE] HVAC is professional, cost effective and how we"
type textarea "x"
type textarea "How [US_STATE] HVAC is professional, cost effective and how we"
type textarea "x"
type textarea "How [US_STATE] HVAC is professional, cost effective and how we c"
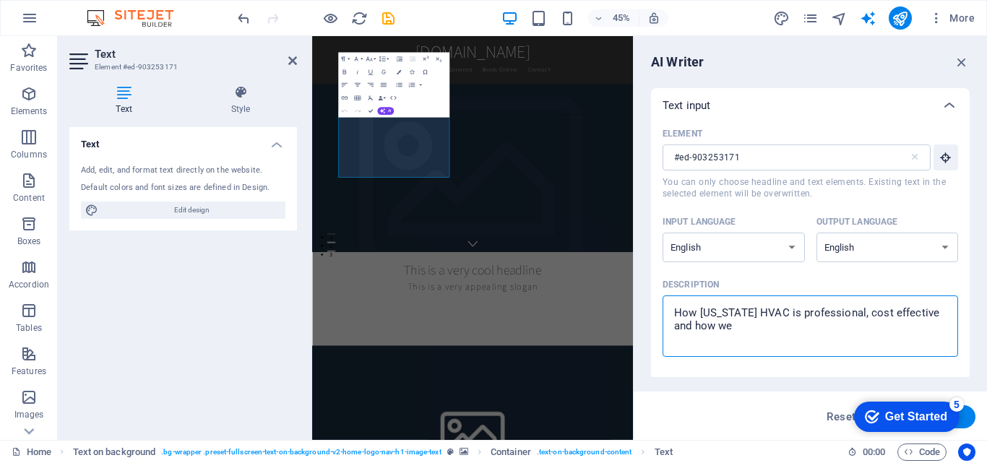
type textarea "x"
type textarea "How [US_STATE] HVAC is professional, cost effective and how we ca"
type textarea "x"
type textarea "How [US_STATE] HVAC is professional, cost effective and how we can"
type textarea "x"
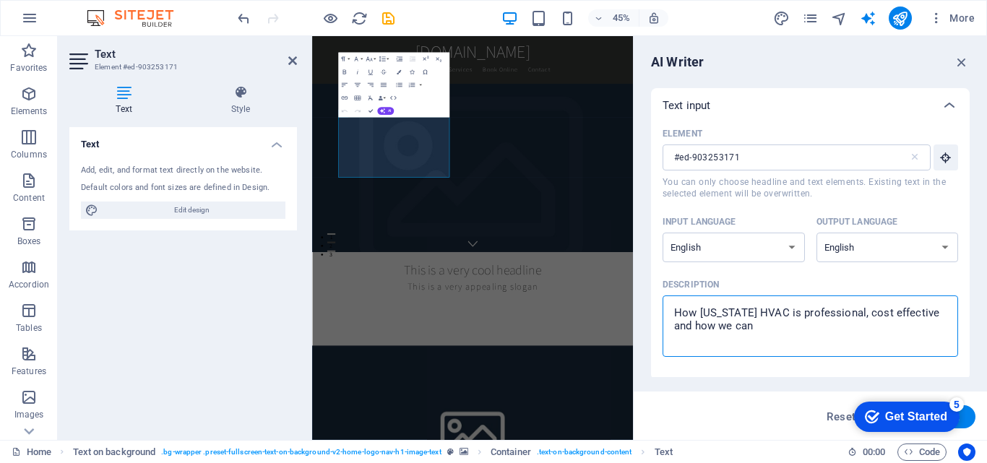
type textarea "How [US_STATE] HVAC is professional, cost effective and how we can"
type textarea "x"
type textarea "How [US_STATE] HVAC is professional, cost effective and how we can h"
type textarea "x"
type textarea "How [US_STATE] HVAC is professional, cost effective and how we can he"
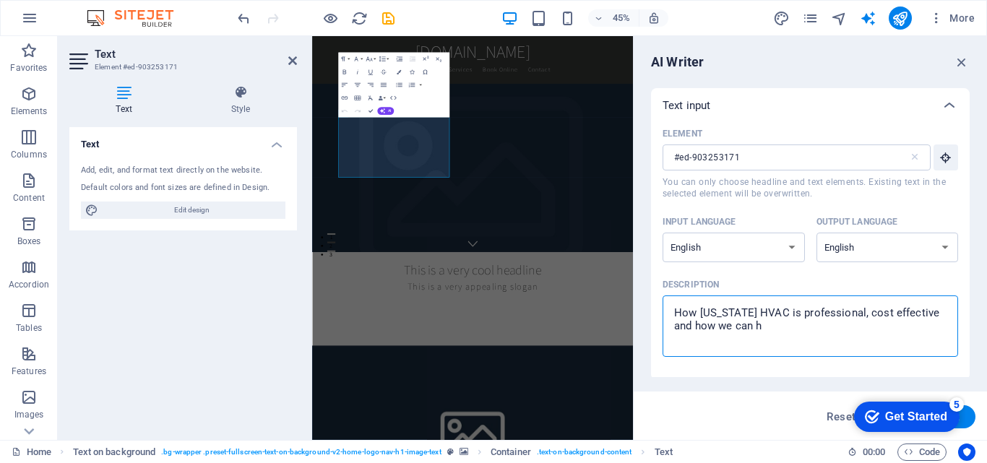
type textarea "x"
type textarea "How [US_STATE] HVAC is professional, cost effective and how we can hel"
type textarea "x"
type textarea "How [US_STATE] HVAC is professional, cost effective and how we can help"
type textarea "x"
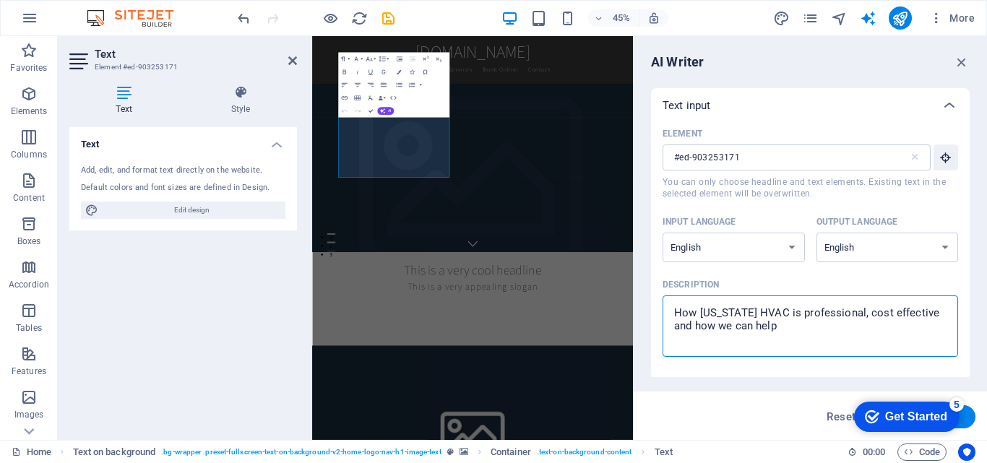
click at [930, 313] on textarea "How [US_STATE] HVAC is professional, cost effective and how we can help" at bounding box center [810, 326] width 281 height 47
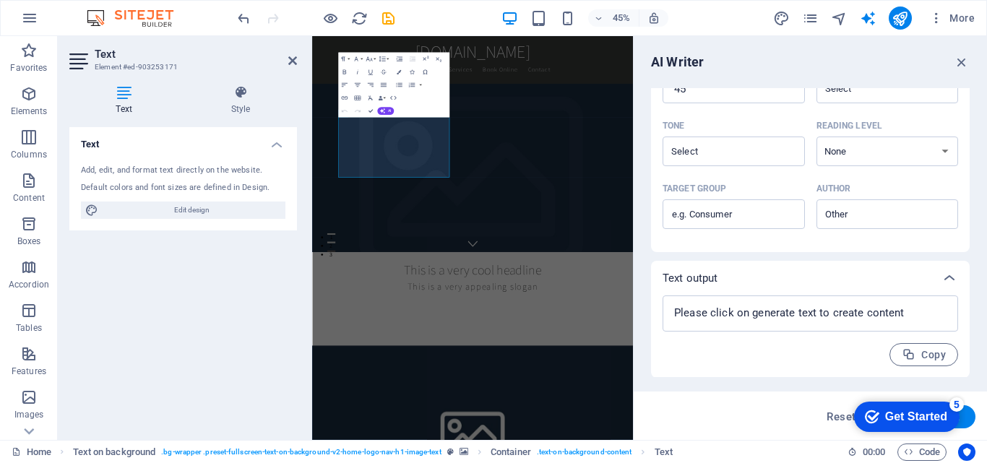
scroll to position [372, 0]
type textarea "How [US_STATE] HVAC is professional, cost effective and how we can help"
type textarea "x"
click at [934, 309] on textarea at bounding box center [810, 313] width 281 height 22
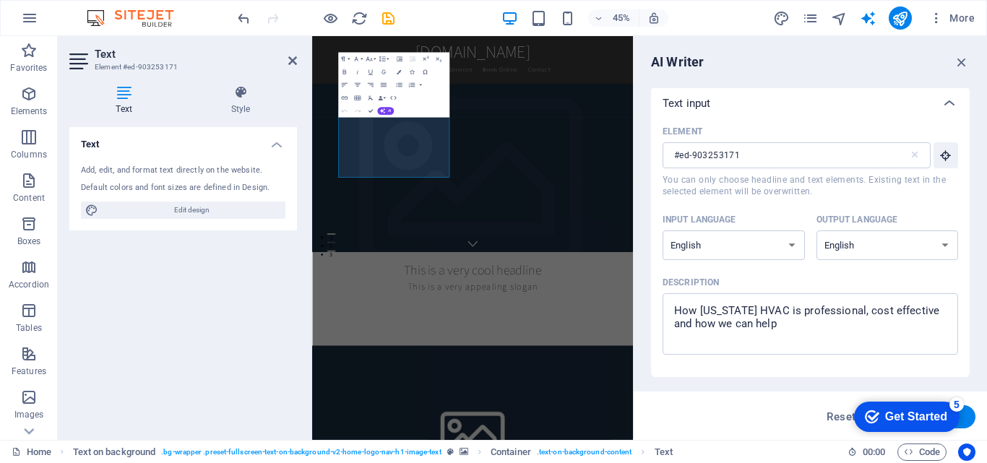
scroll to position [0, 0]
click at [383, 111] on icon "button" at bounding box center [382, 110] width 5 height 5
click at [402, 170] on link "Generate text" at bounding box center [387, 170] width 64 height 10
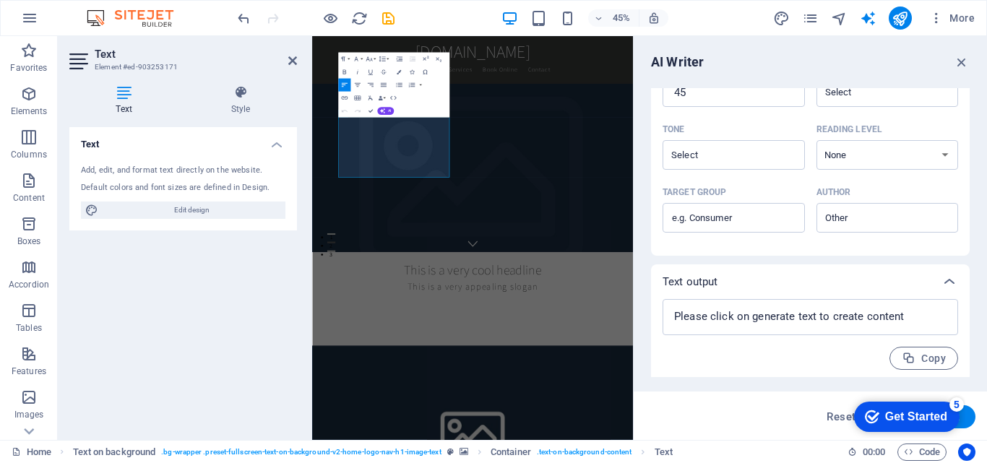
scroll to position [372, 0]
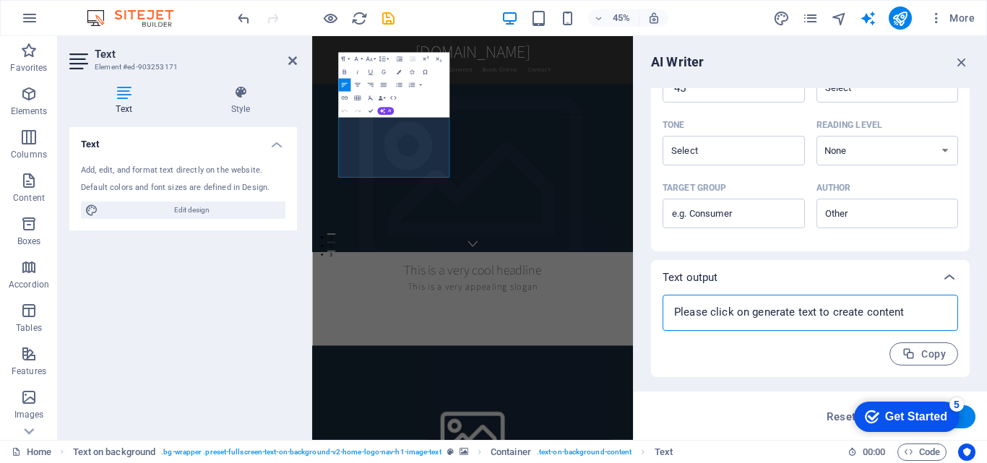
click at [747, 311] on textarea at bounding box center [810, 313] width 281 height 22
type textarea "x"
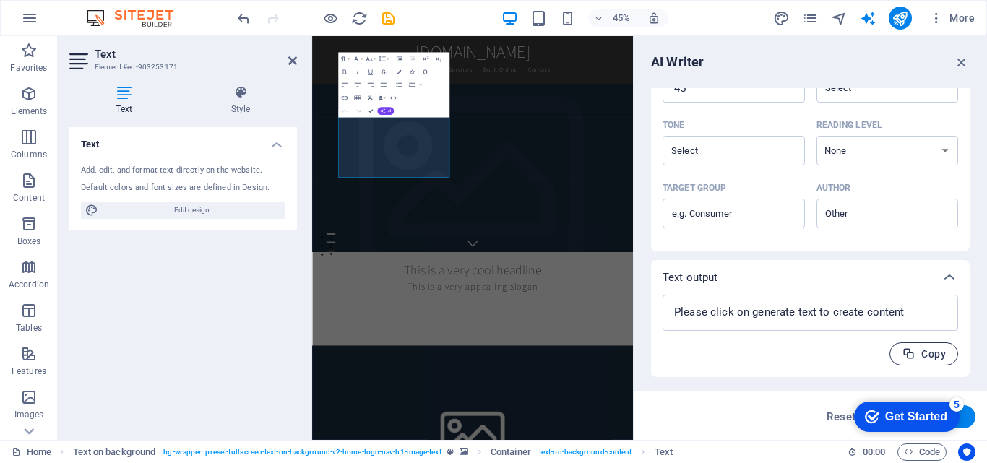
click at [931, 355] on span "Copy" at bounding box center [924, 355] width 44 height 14
type textarea "x"
click at [779, 316] on textarea at bounding box center [810, 313] width 281 height 22
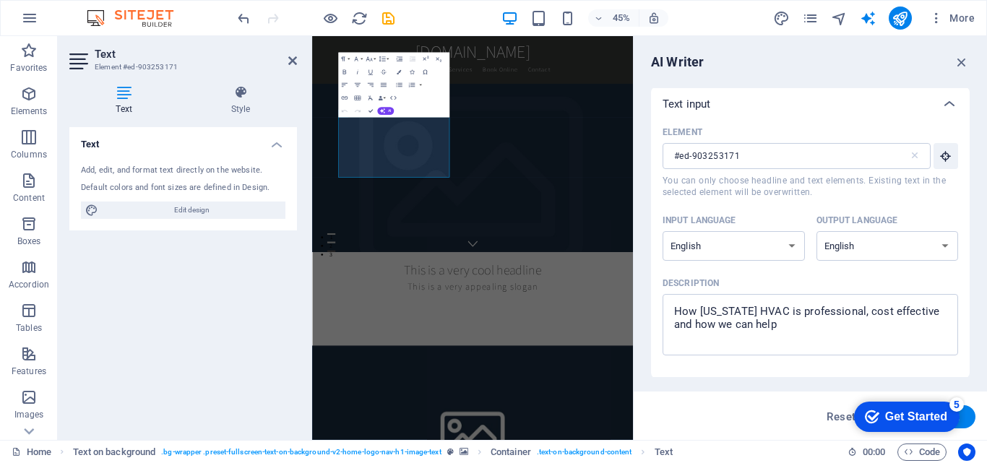
scroll to position [0, 0]
type textarea "x"
click at [792, 333] on textarea "How [US_STATE] HVAC is professional, cost effective and how we can help" at bounding box center [810, 326] width 281 height 47
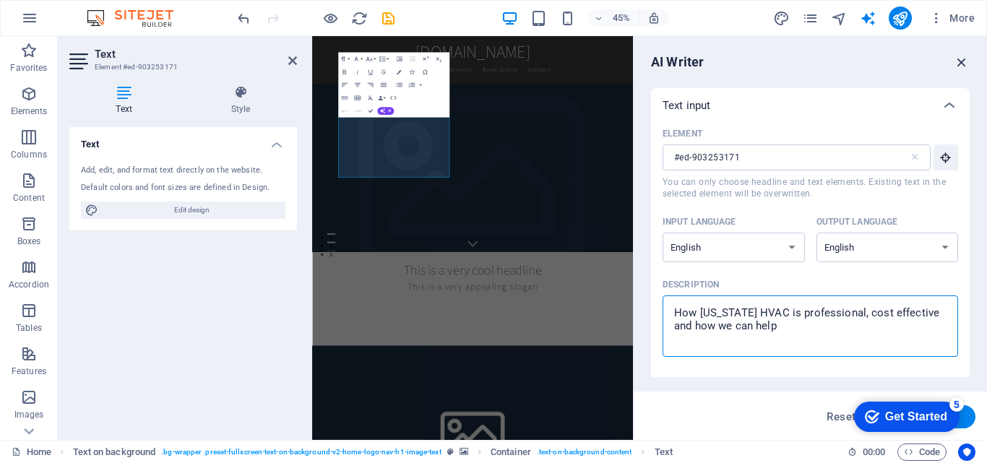
type textarea "x"
drag, startPoint x: 678, startPoint y: 27, endPoint x: 957, endPoint y: 62, distance: 281.1
click at [957, 62] on icon "button" at bounding box center [962, 62] width 16 height 16
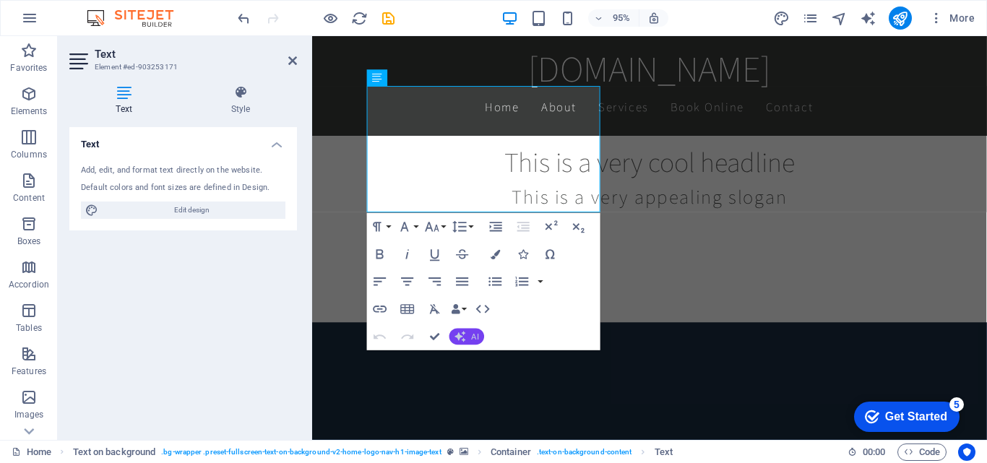
click at [465, 335] on icon "button" at bounding box center [460, 336] width 11 height 11
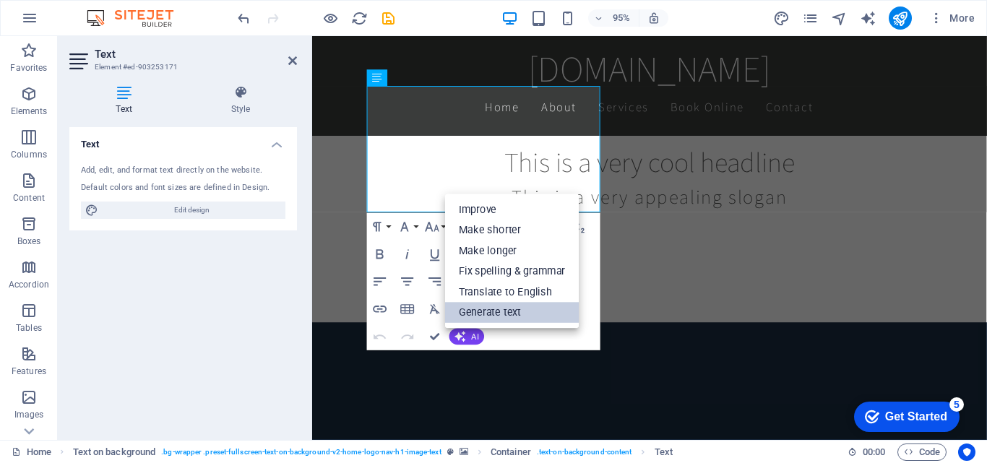
click at [472, 316] on link "Generate text" at bounding box center [512, 312] width 134 height 21
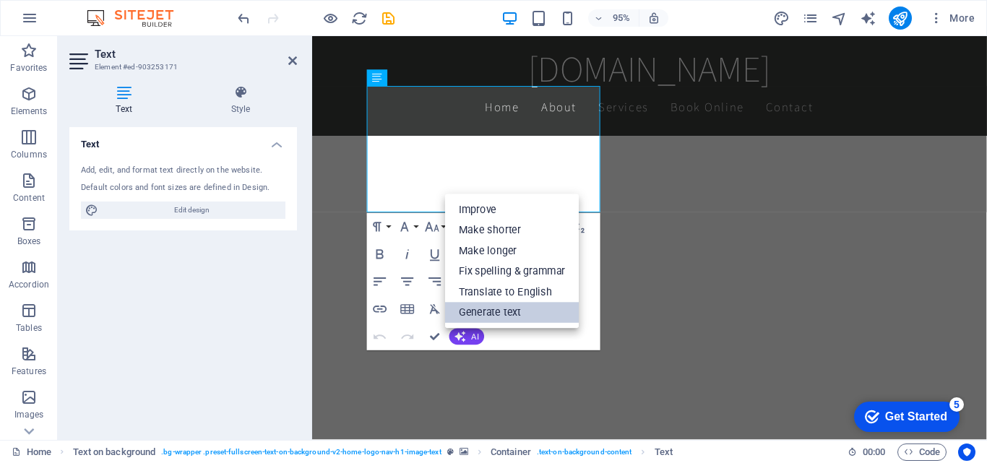
select select "English"
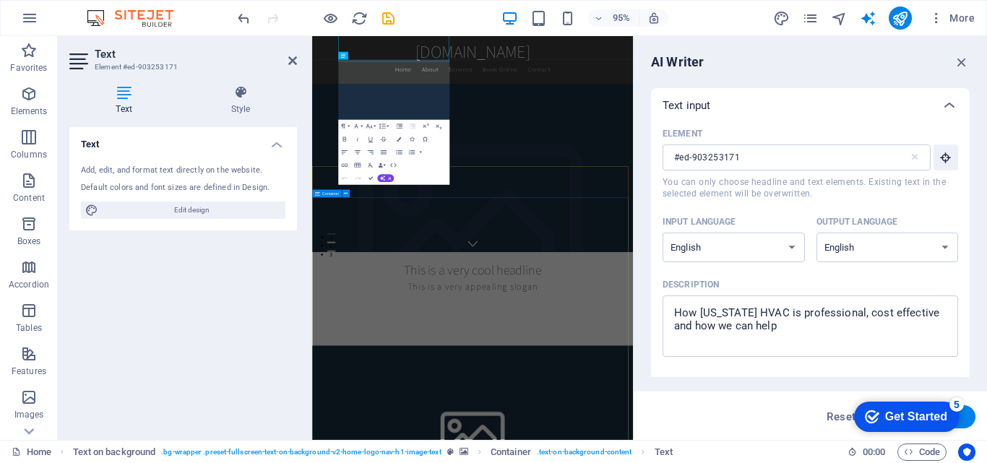
scroll to position [546, 0]
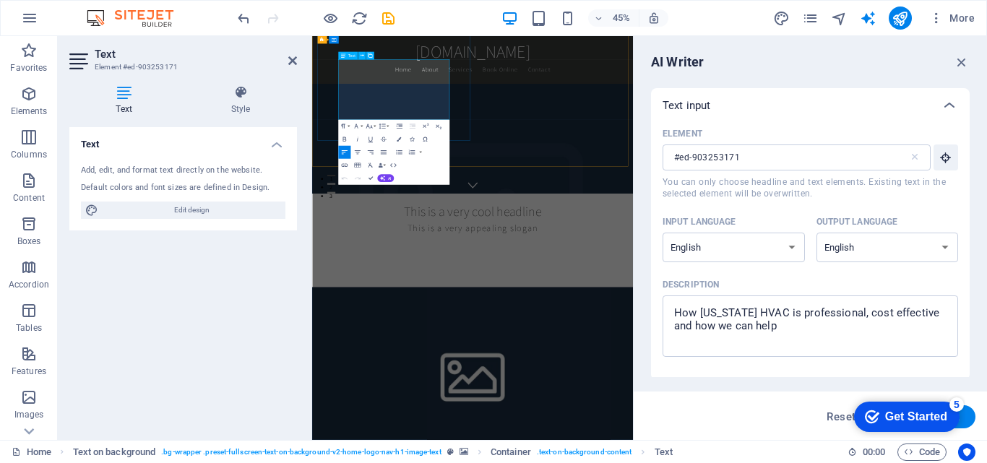
click at [387, 181] on button "AI" at bounding box center [385, 179] width 17 height 8
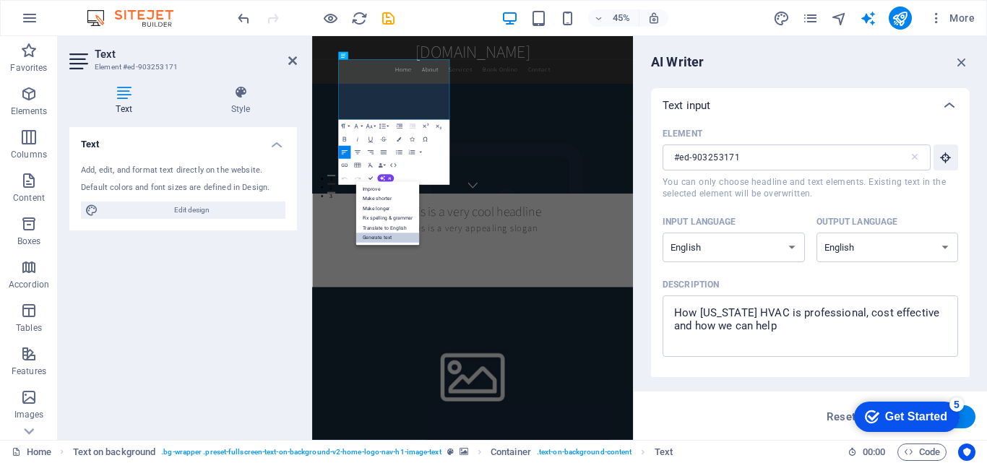
click at [382, 236] on link "Generate text" at bounding box center [387, 238] width 64 height 10
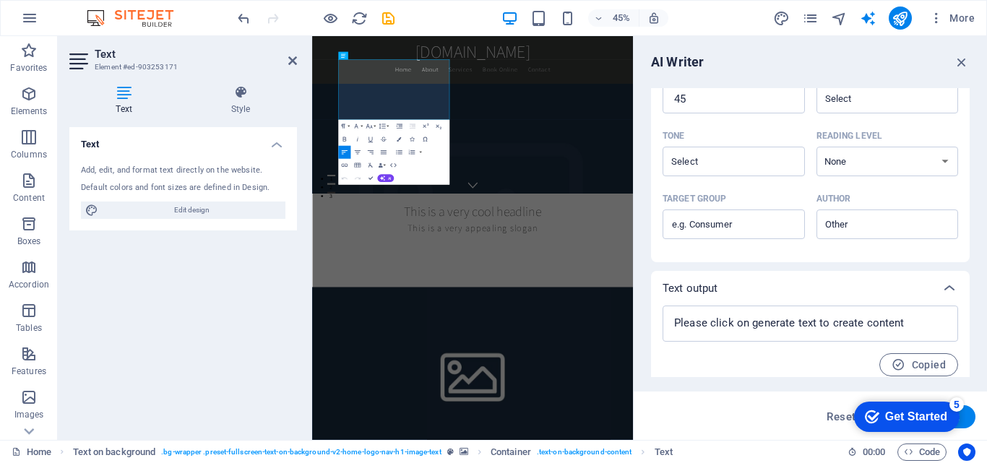
scroll to position [372, 0]
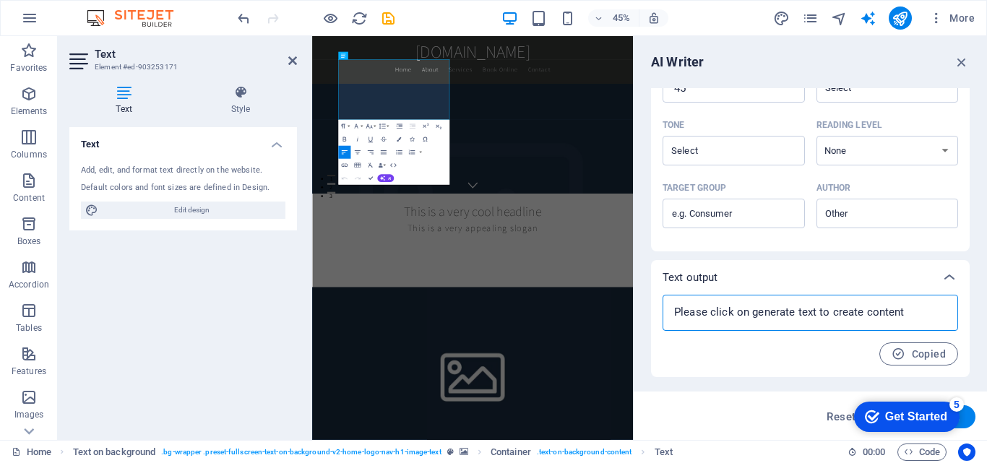
click at [821, 313] on textarea at bounding box center [810, 313] width 281 height 22
click at [755, 320] on textarea at bounding box center [810, 313] width 281 height 22
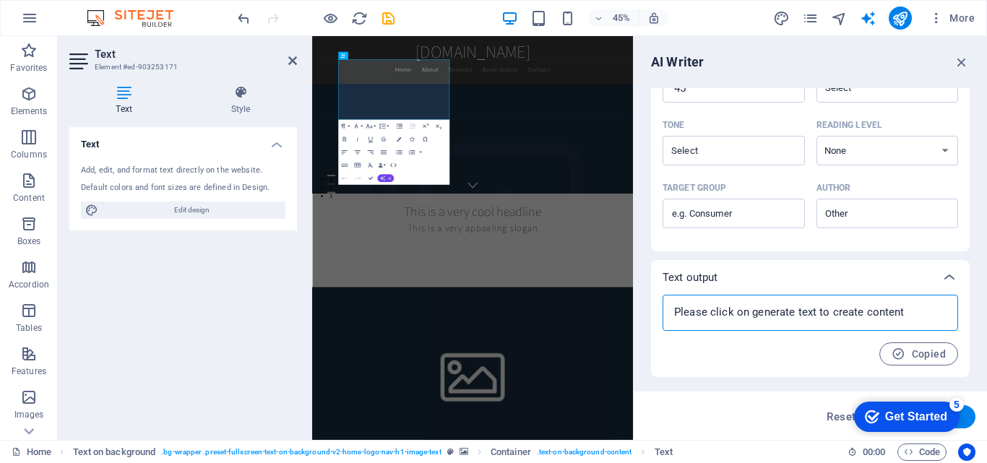
click at [390, 176] on span "AI" at bounding box center [389, 178] width 4 height 4
type textarea "x"
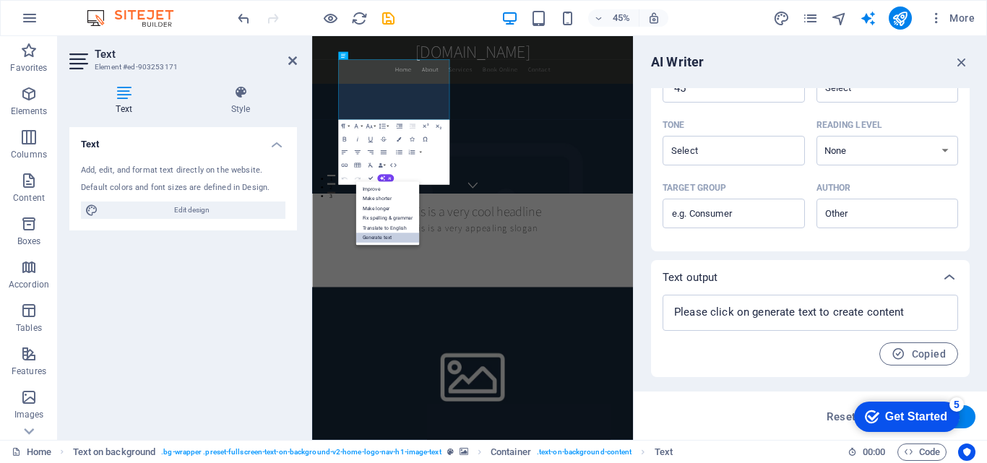
click at [393, 238] on link "Generate text" at bounding box center [387, 238] width 64 height 10
click at [798, 267] on div "Text output" at bounding box center [810, 277] width 319 height 35
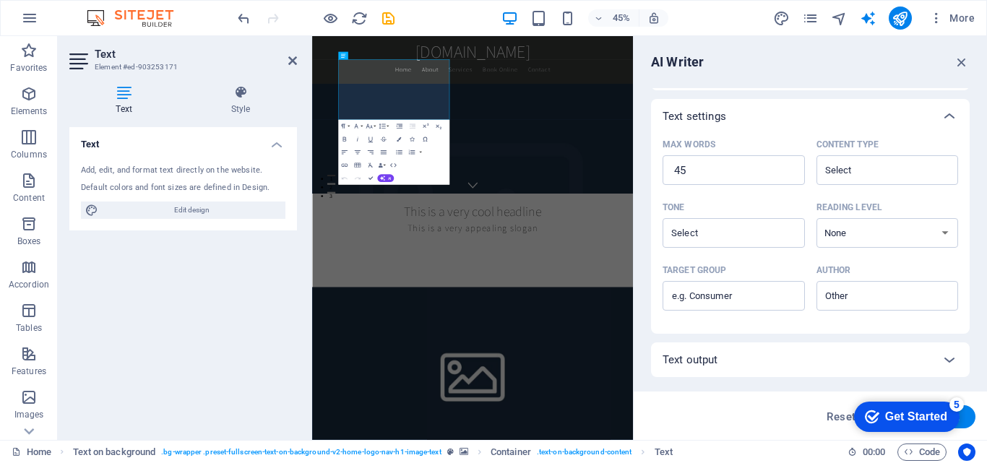
scroll to position [290, 0]
click at [948, 131] on div at bounding box center [949, 116] width 35 height 35
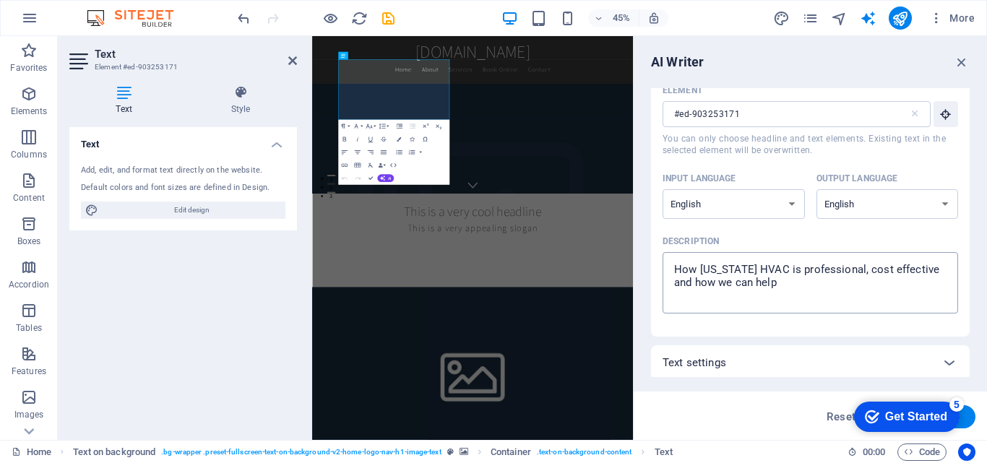
scroll to position [0, 0]
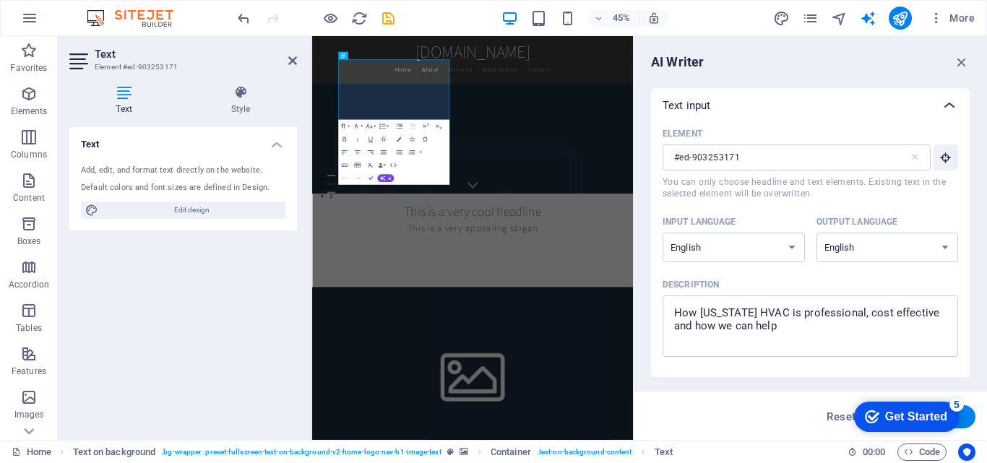
click at [949, 103] on icon at bounding box center [949, 105] width 17 height 17
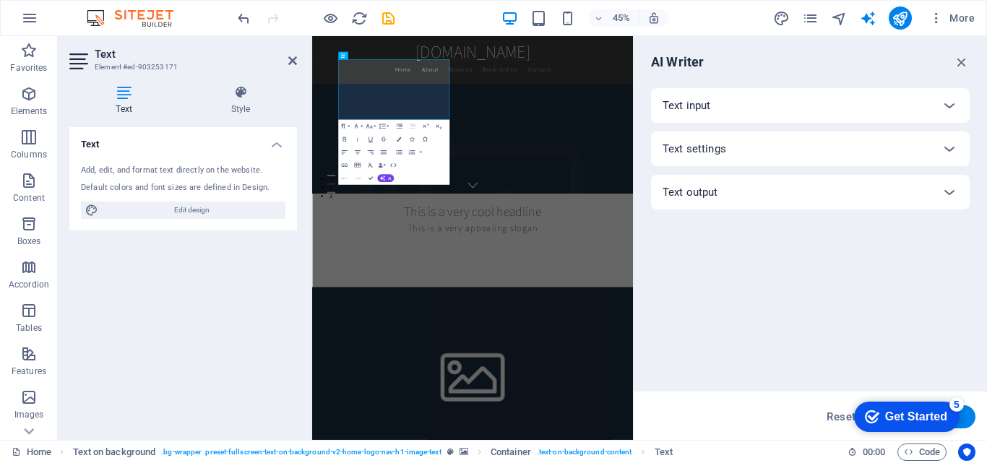
click at [845, 243] on div "Text input Element #ed-903253171 ​ You can only choose headline and text elemen…" at bounding box center [810, 232] width 319 height 289
click at [859, 186] on div "Text output" at bounding box center [797, 192] width 269 height 14
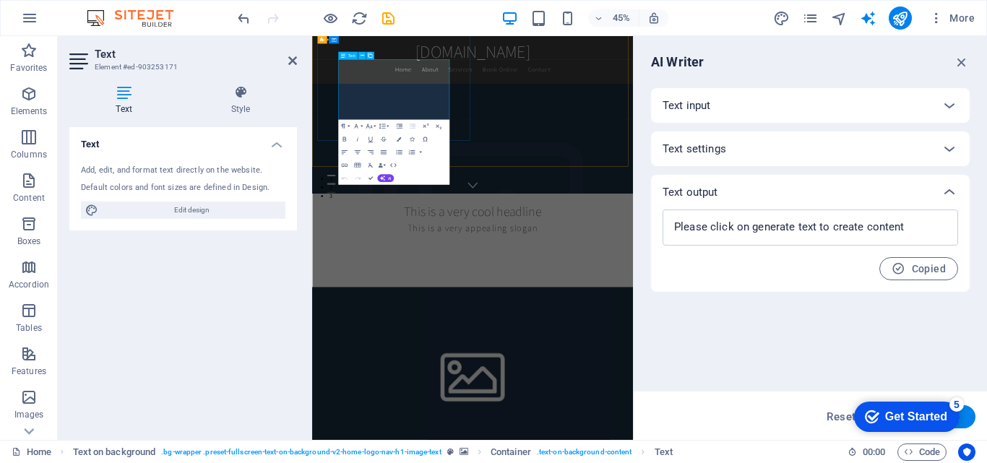
click at [391, 181] on button "AI" at bounding box center [385, 179] width 17 height 8
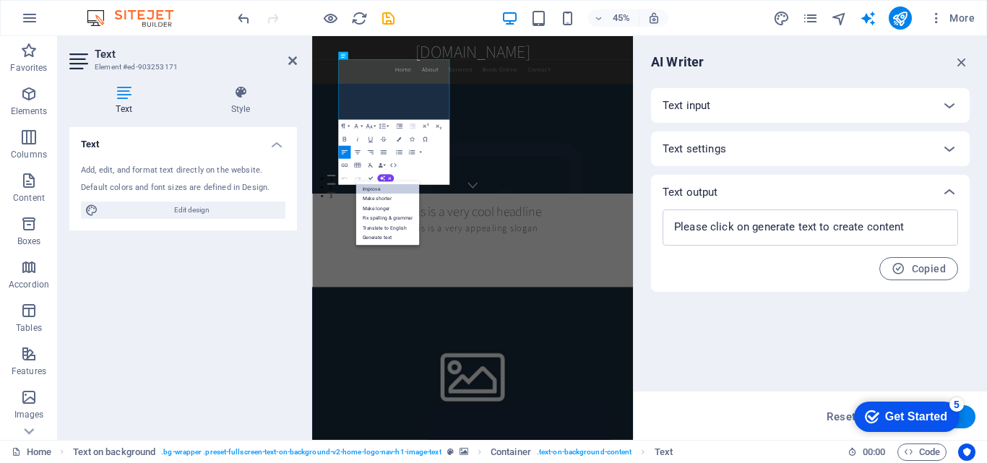
click at [398, 189] on link "Improve" at bounding box center [387, 189] width 64 height 10
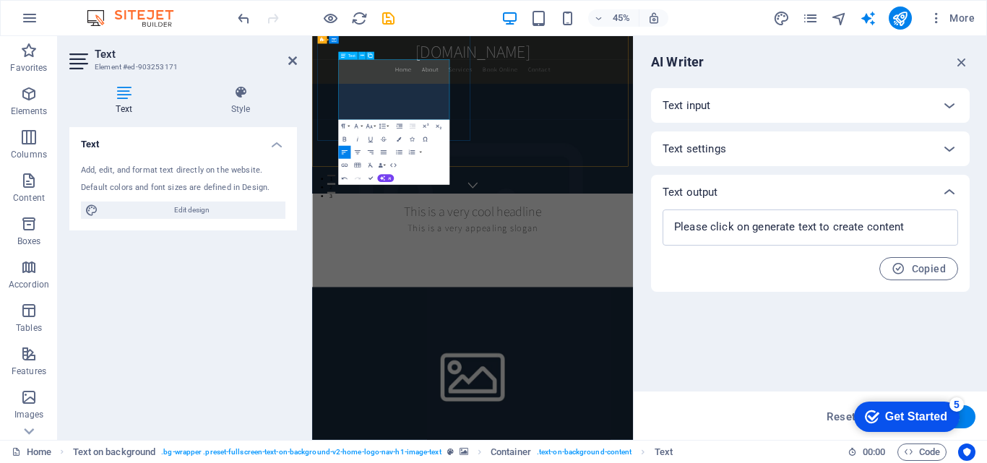
click at [959, 61] on icon "button" at bounding box center [962, 62] width 16 height 16
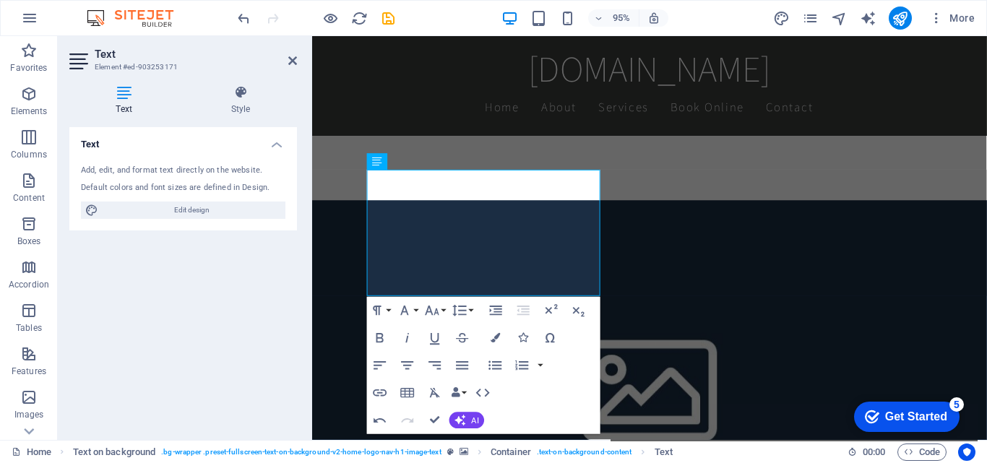
scroll to position [329, 0]
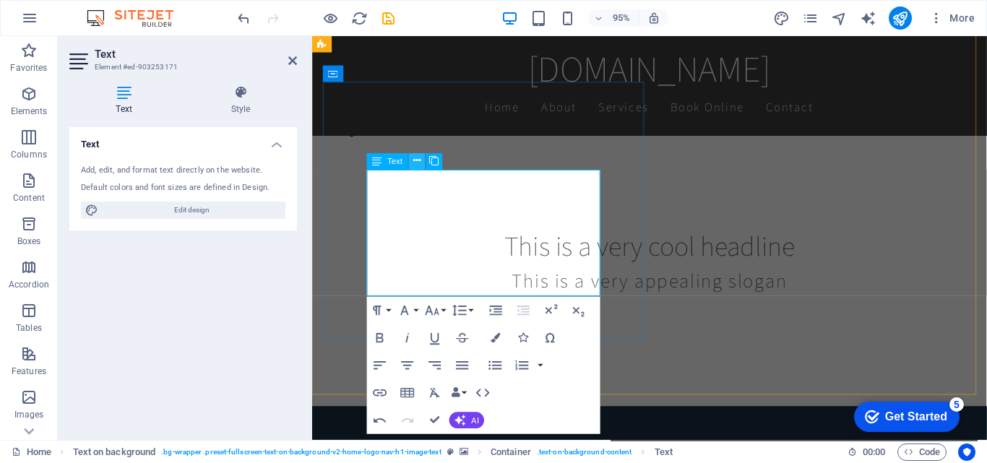
click at [420, 165] on icon at bounding box center [416, 161] width 7 height 14
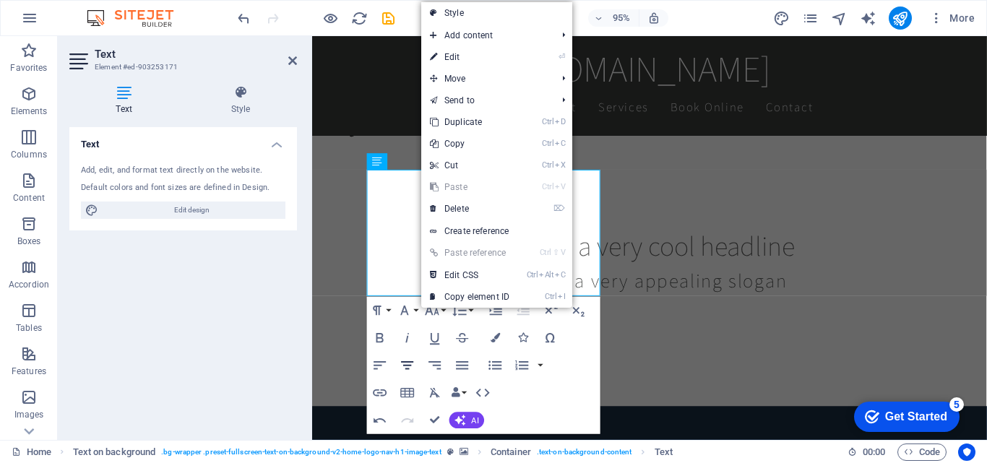
click at [409, 368] on icon "button" at bounding box center [408, 365] width 12 height 8
click at [371, 365] on button "Align Left" at bounding box center [380, 365] width 26 height 27
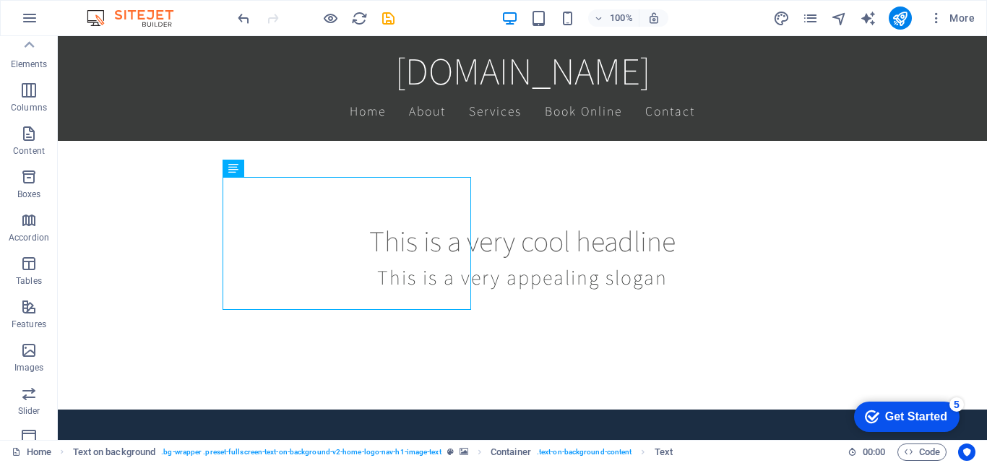
scroll to position [0, 0]
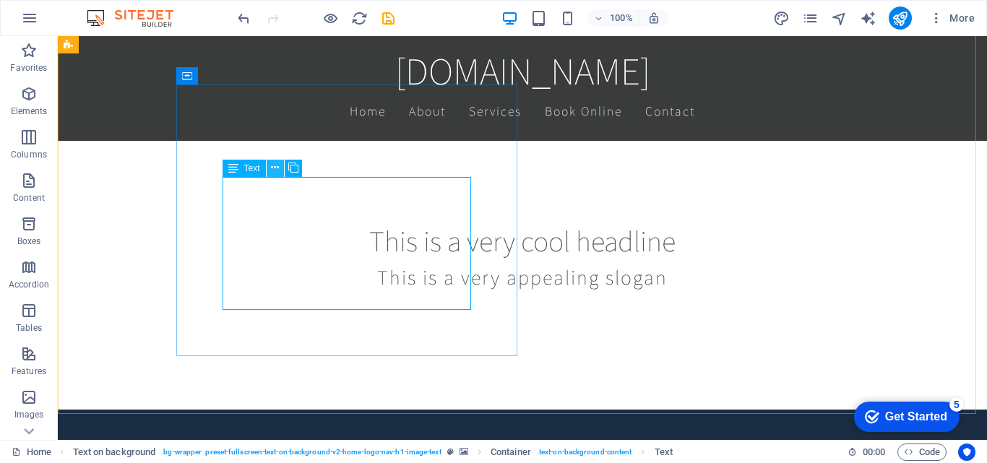
click at [277, 172] on icon at bounding box center [275, 167] width 8 height 15
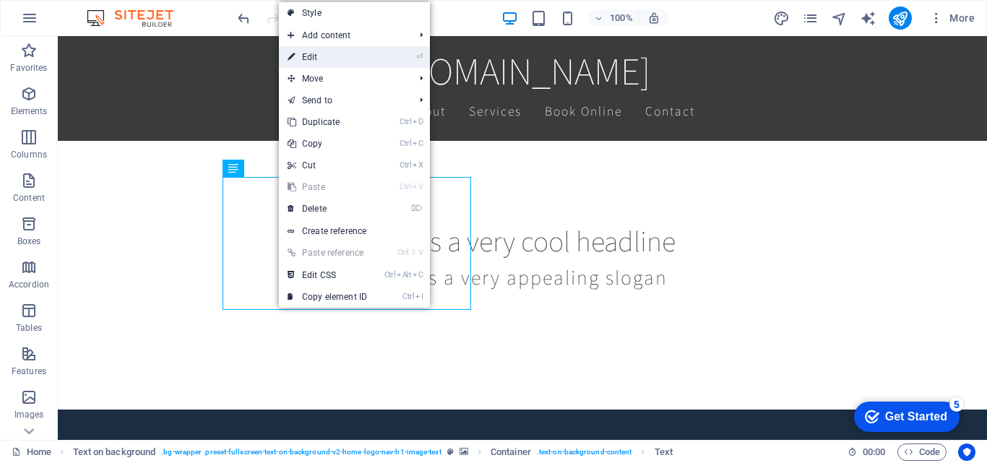
click at [329, 59] on link "⏎ Edit" at bounding box center [327, 57] width 97 height 22
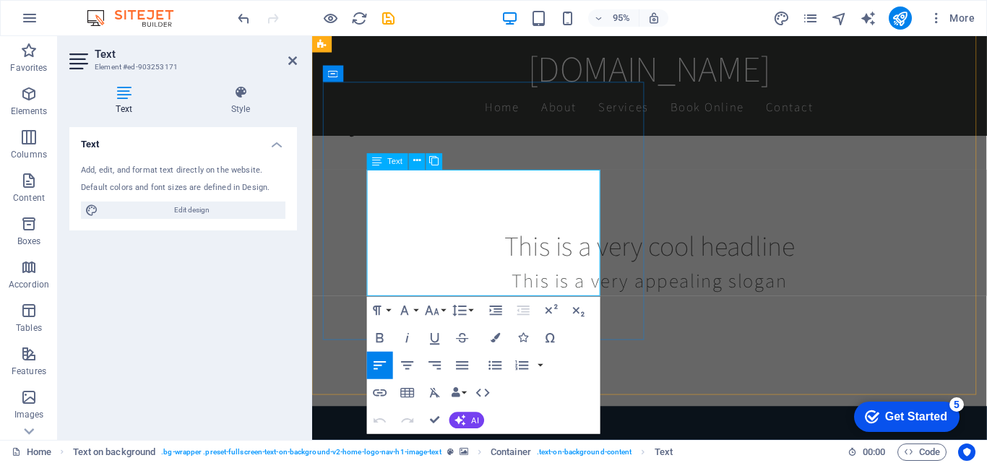
drag, startPoint x: 418, startPoint y: 295, endPoint x: 369, endPoint y: 191, distance: 114.7
click at [238, 104] on h4 "Style" at bounding box center [240, 100] width 113 height 30
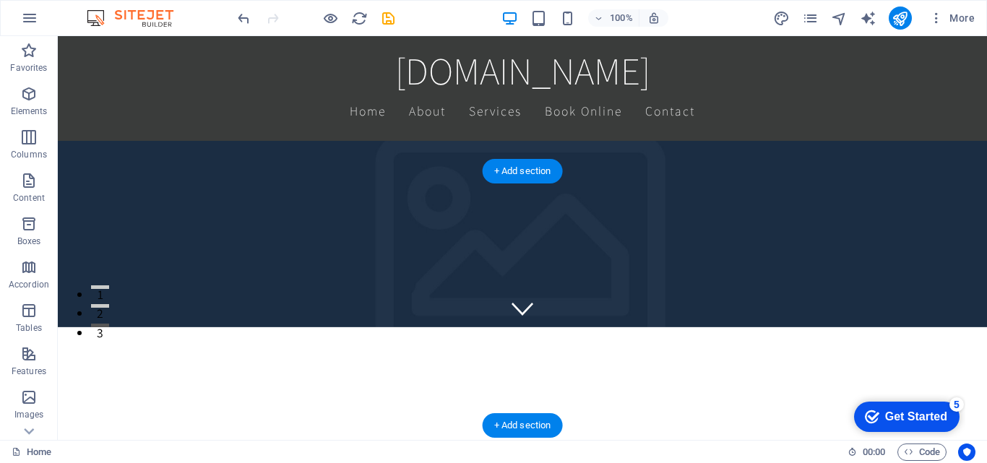
scroll to position [185, 0]
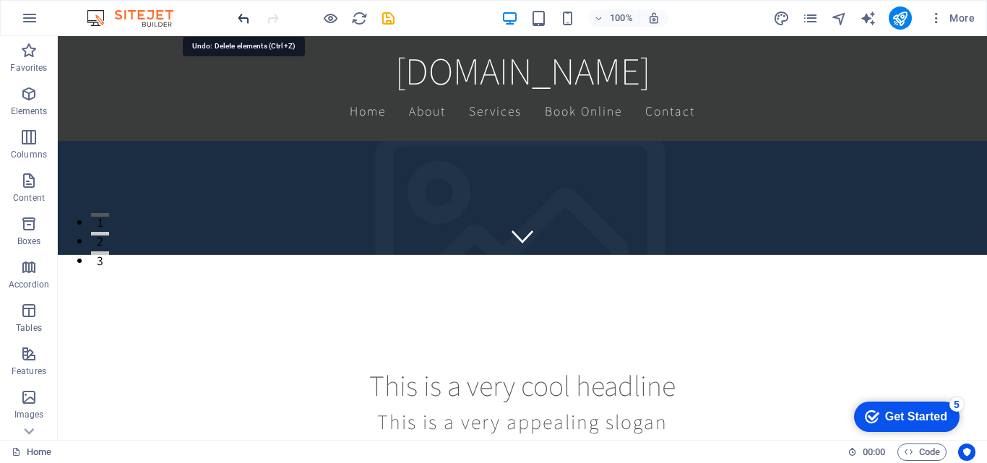
click at [0, 0] on icon "undo" at bounding box center [0, 0] width 0 height 0
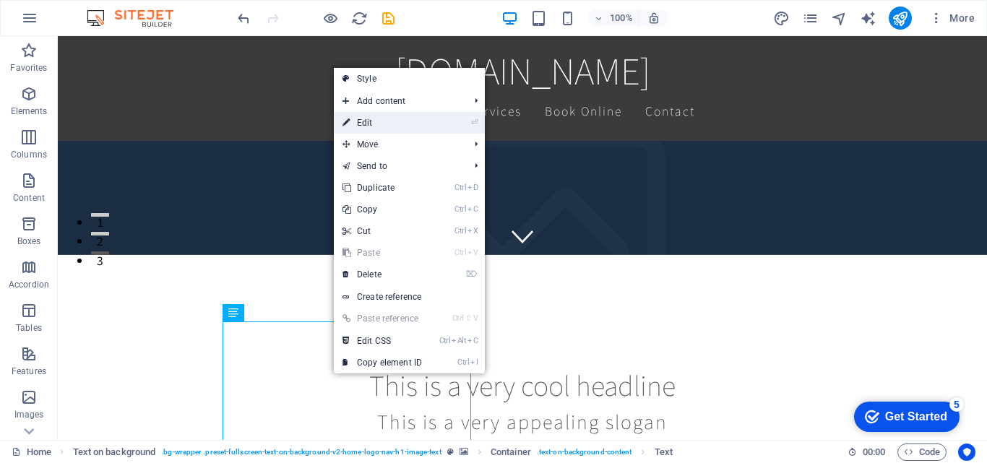
click at [398, 122] on link "⏎ Edit" at bounding box center [382, 123] width 97 height 22
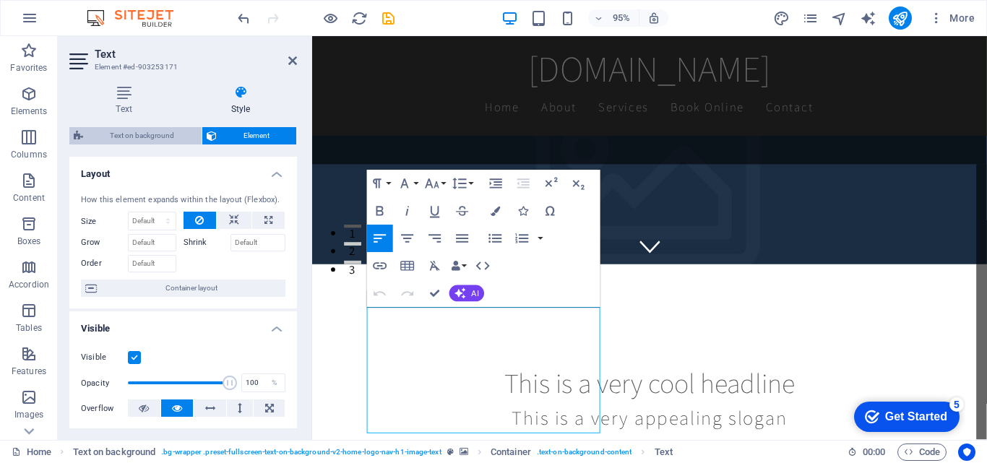
click at [148, 139] on span "Text on background" at bounding box center [142, 135] width 110 height 17
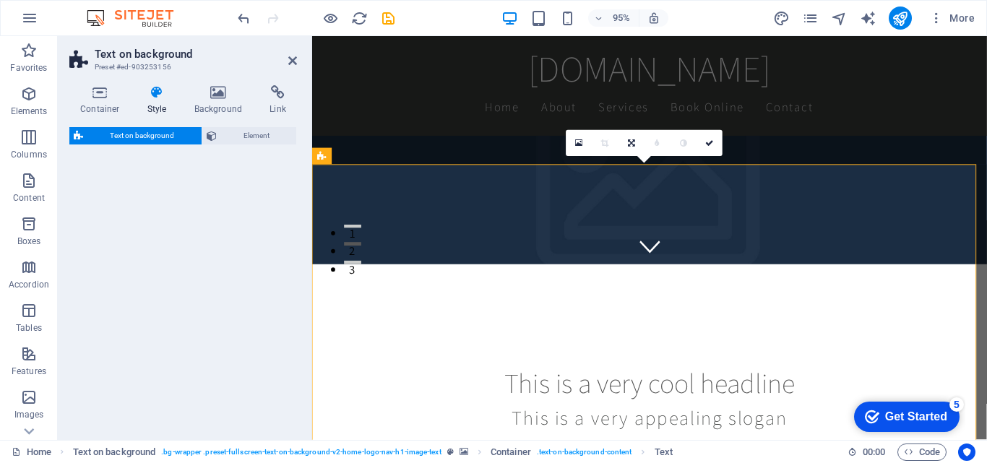
select select "%"
select select "rem"
select select "px"
select select "preset-fullscreen-text-on-background-v2-home-logo-nav-h1-image-text"
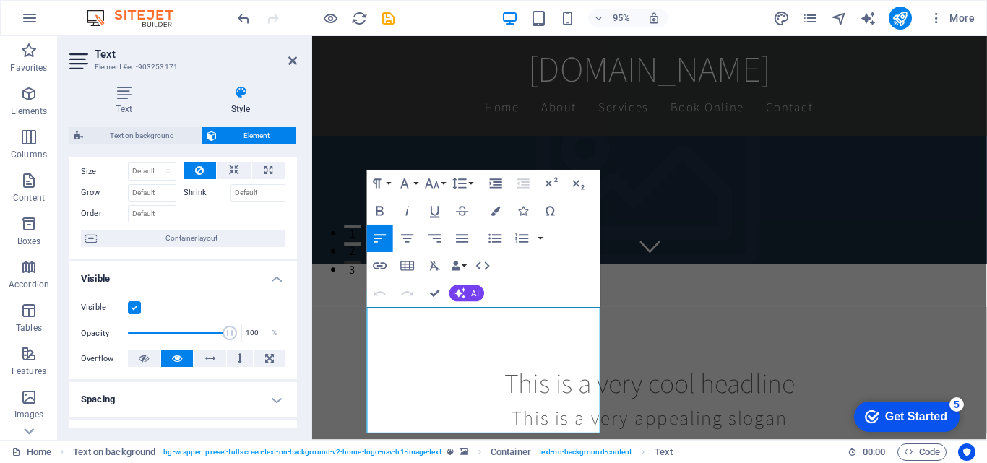
scroll to position [0, 0]
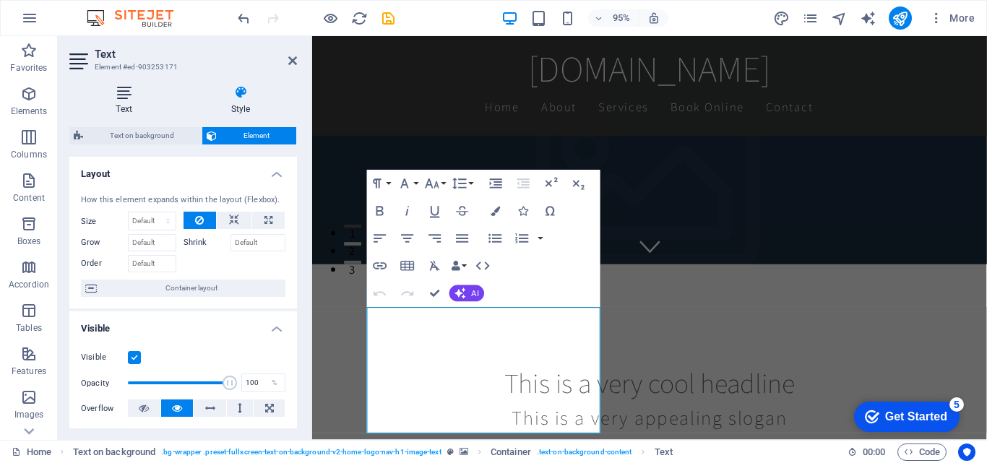
click at [118, 102] on h4 "Text" at bounding box center [126, 100] width 115 height 30
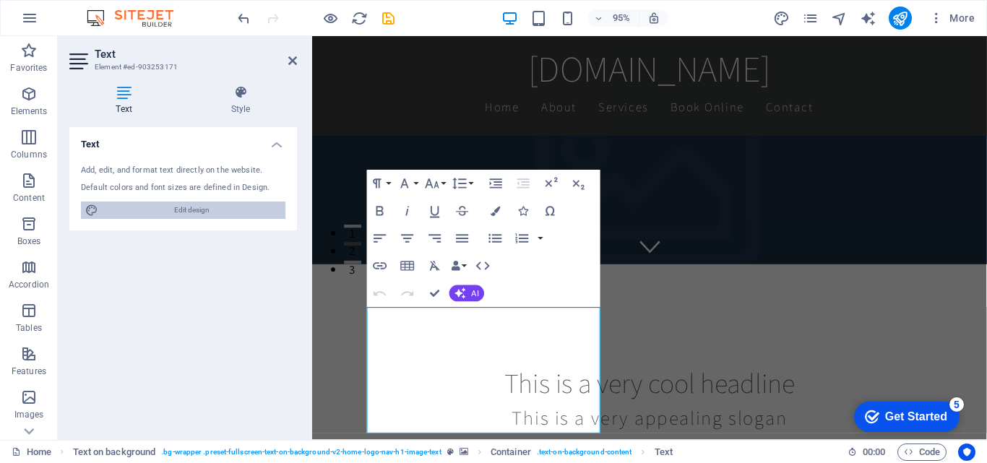
click at [181, 213] on span "Edit design" at bounding box center [192, 210] width 178 height 17
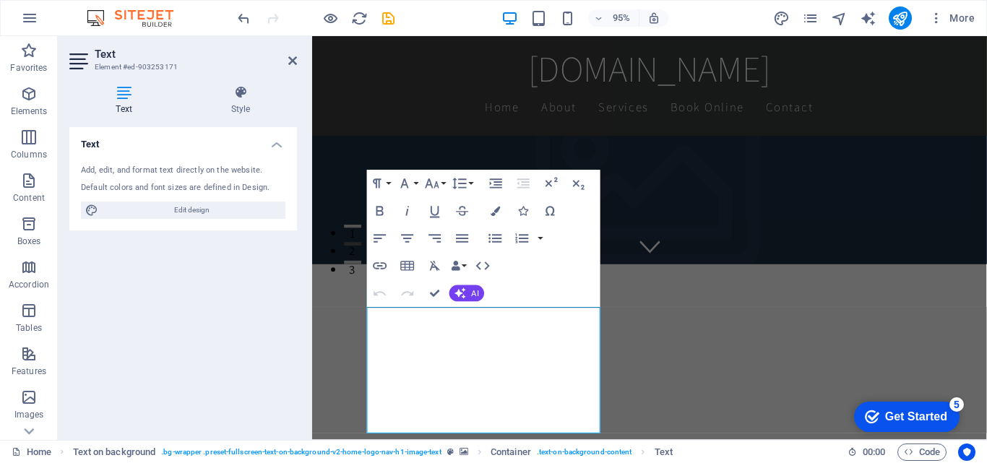
select select "rem"
select select "200"
select select "px"
select select "rem"
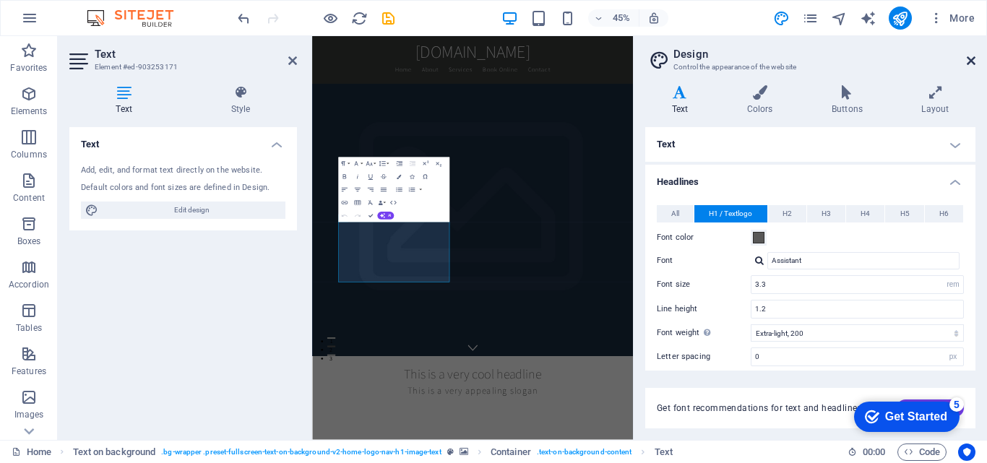
click at [969, 64] on icon at bounding box center [971, 61] width 9 height 12
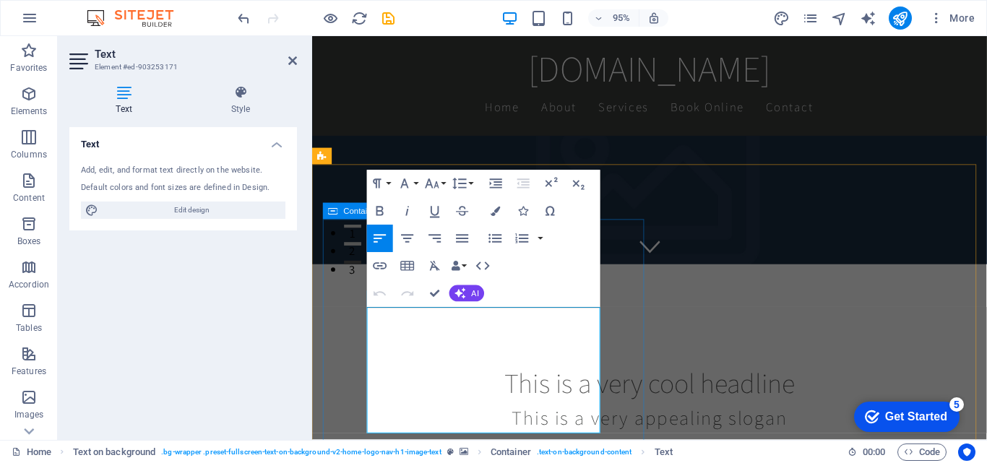
drag, startPoint x: 480, startPoint y: 445, endPoint x: 366, endPoint y: 335, distance: 159.4
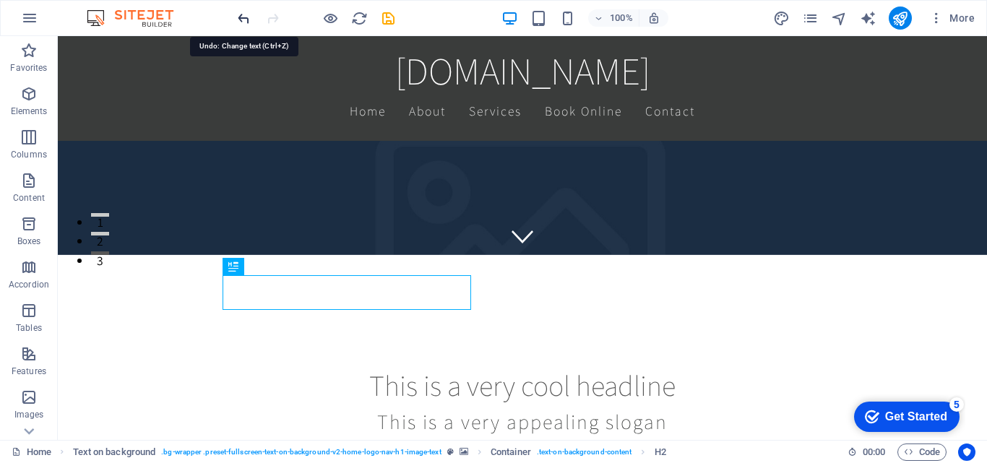
click at [0, 0] on icon "undo" at bounding box center [0, 0] width 0 height 0
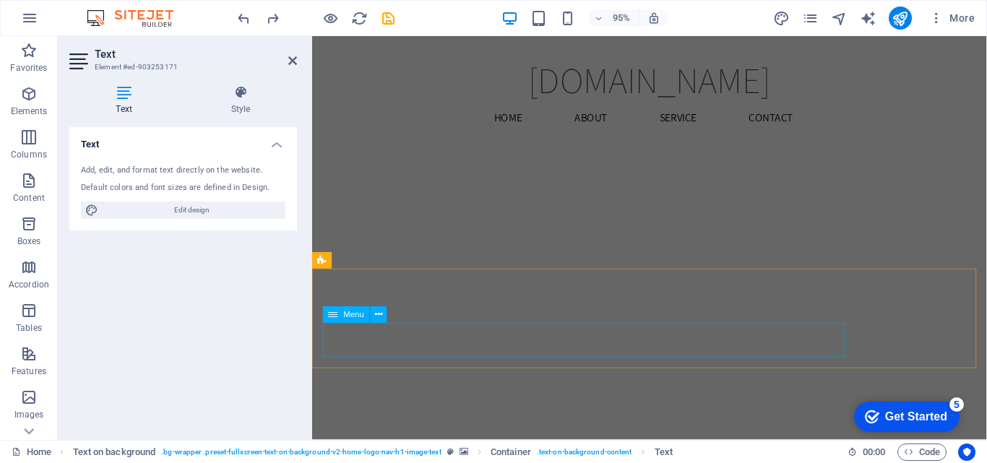
scroll to position [1670, 0]
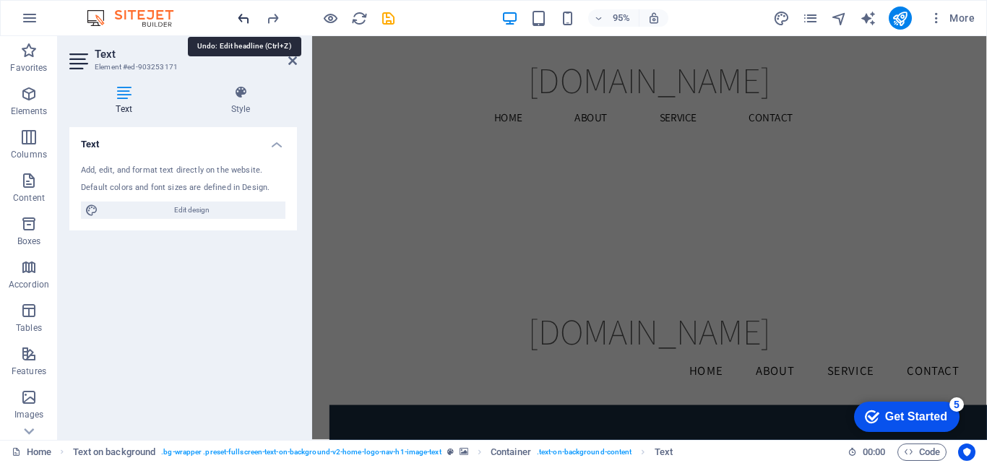
click at [0, 0] on icon "undo" at bounding box center [0, 0] width 0 height 0
click at [0, 0] on div at bounding box center [0, 0] width 0 height 0
click at [0, 0] on icon "undo" at bounding box center [0, 0] width 0 height 0
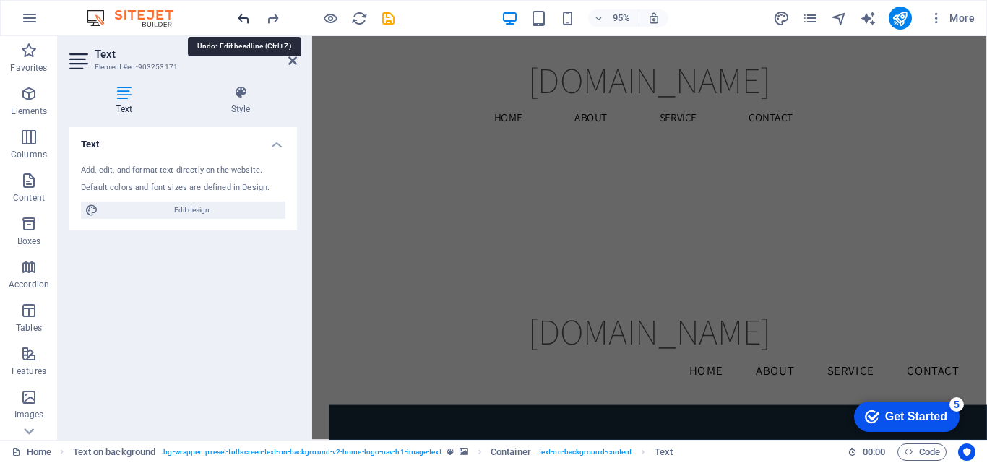
click at [0, 0] on icon "undo" at bounding box center [0, 0] width 0 height 0
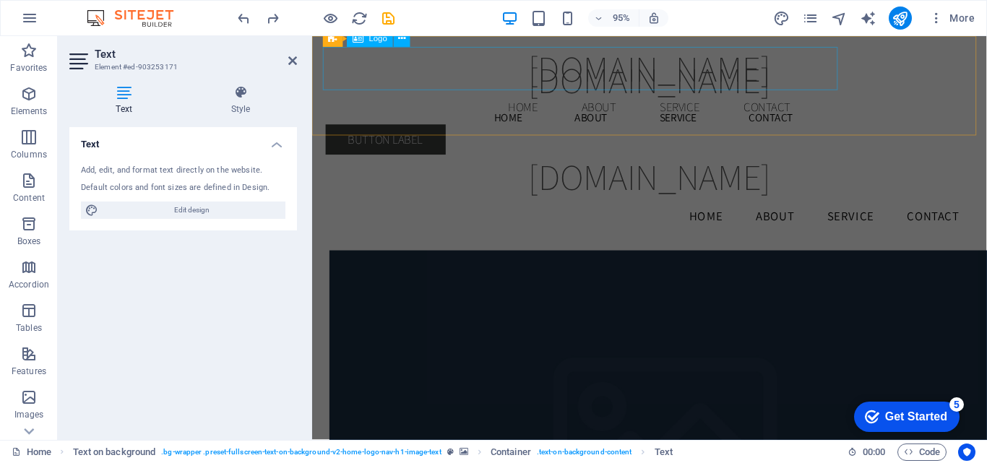
scroll to position [2044, 0]
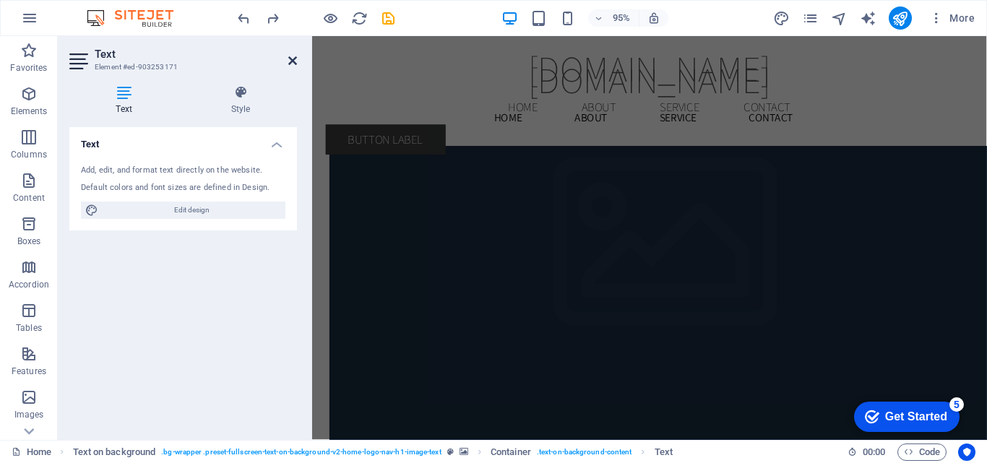
click at [294, 64] on icon at bounding box center [292, 61] width 9 height 12
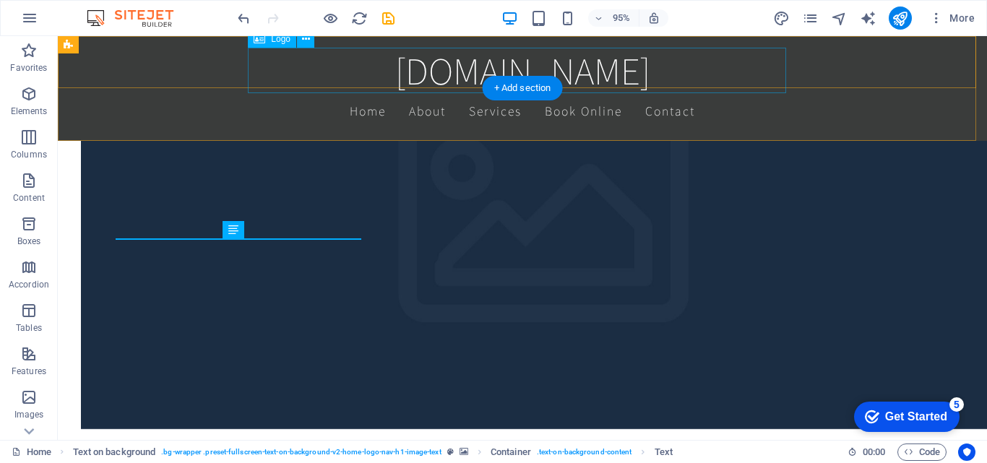
scroll to position [268, 0]
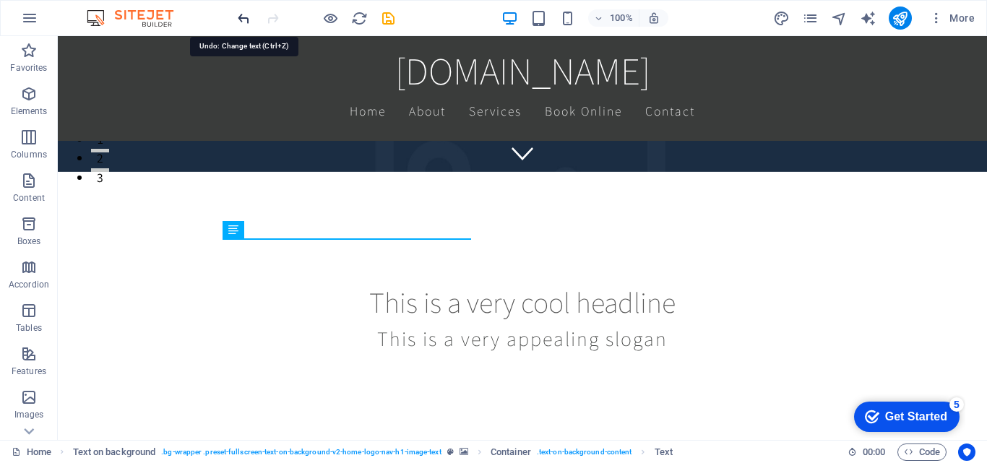
click at [0, 0] on icon "undo" at bounding box center [0, 0] width 0 height 0
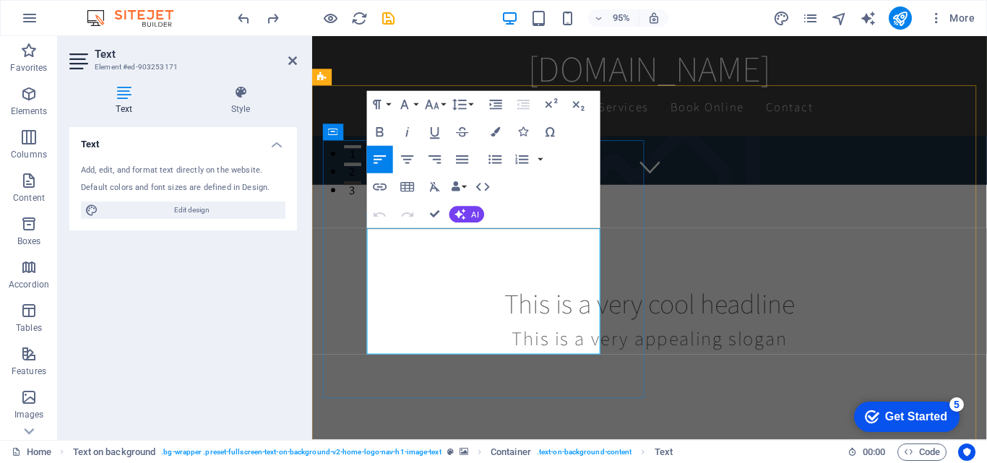
drag, startPoint x: 428, startPoint y: 287, endPoint x: 525, endPoint y: 366, distance: 125.3
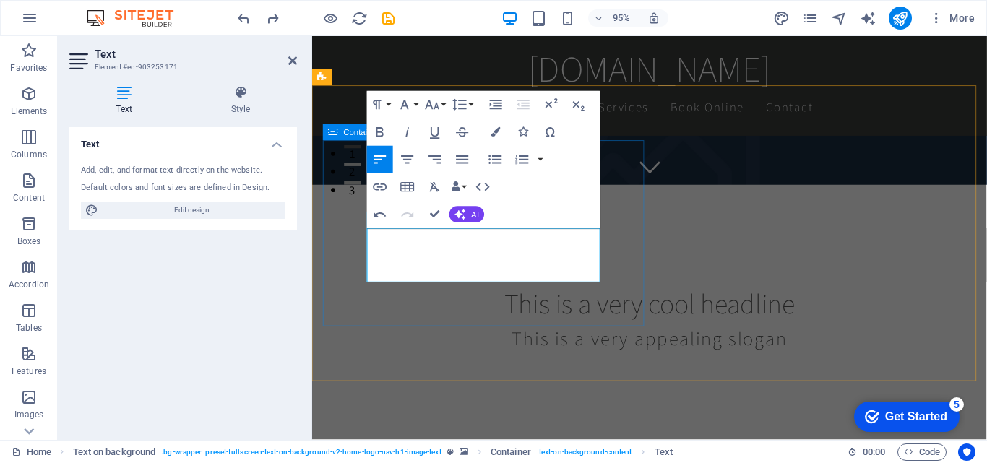
drag, startPoint x: 609, startPoint y: 264, endPoint x: 367, endPoint y: 250, distance: 242.5
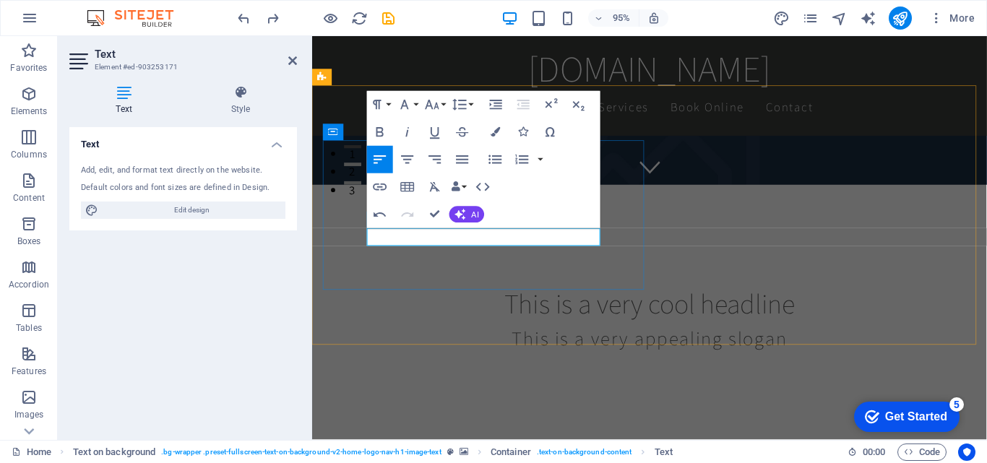
drag, startPoint x: 557, startPoint y: 246, endPoint x: 369, endPoint y: 254, distance: 188.0
drag, startPoint x: 402, startPoint y: 249, endPoint x: 365, endPoint y: 249, distance: 37.6
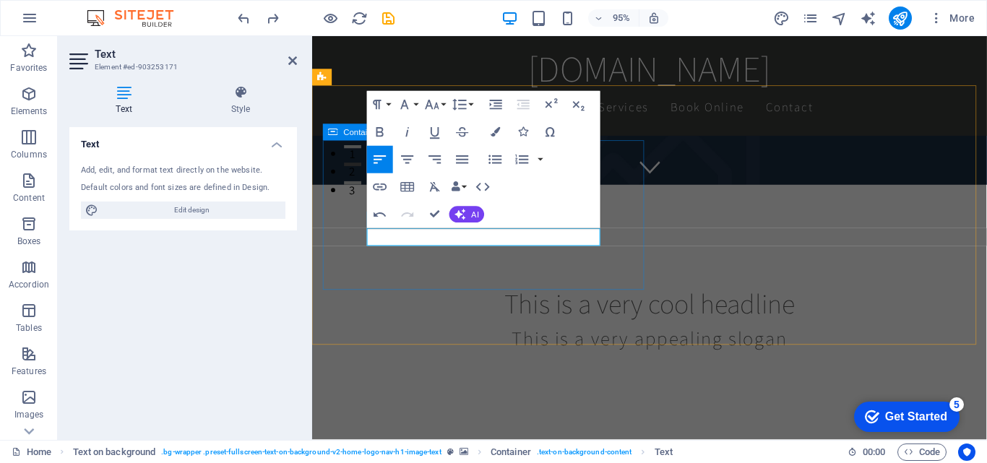
drag, startPoint x: 517, startPoint y: 249, endPoint x: 346, endPoint y: 246, distance: 170.5
click at [459, 209] on icon "button" at bounding box center [460, 214] width 11 height 11
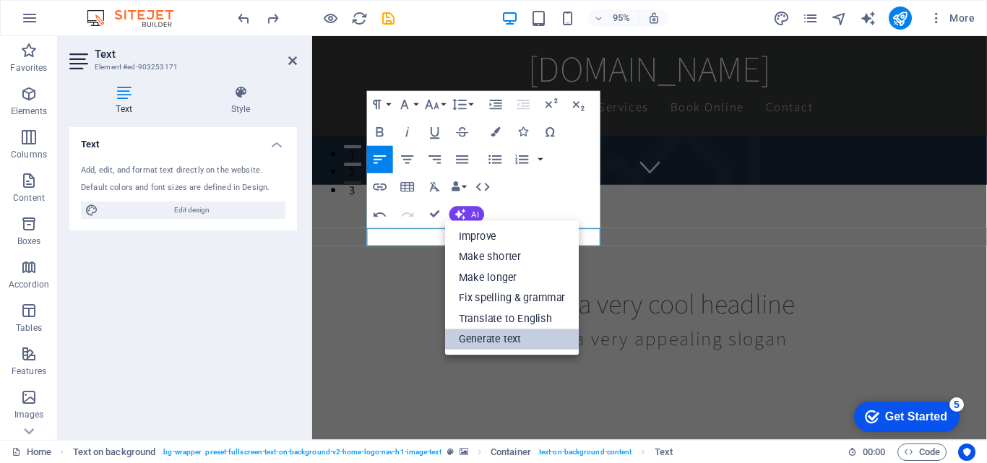
click at [478, 335] on link "Generate text" at bounding box center [512, 339] width 134 height 21
select select "English"
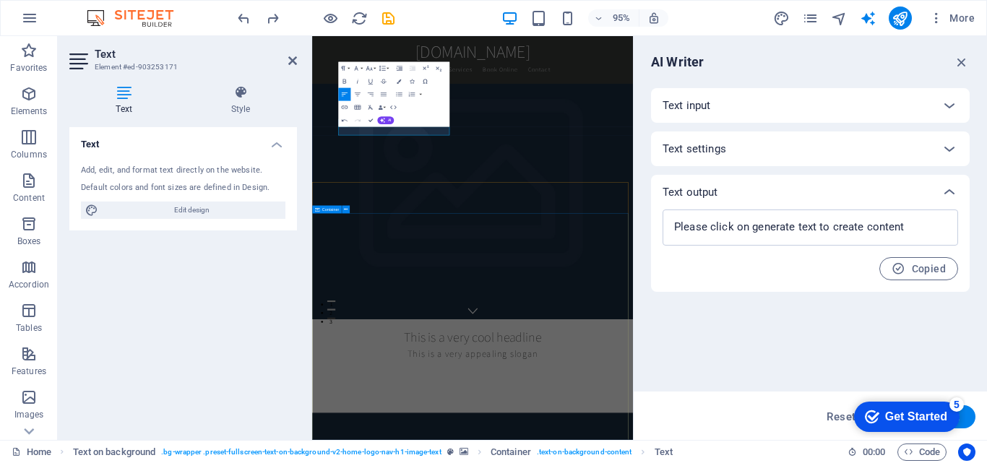
scroll to position [397, 0]
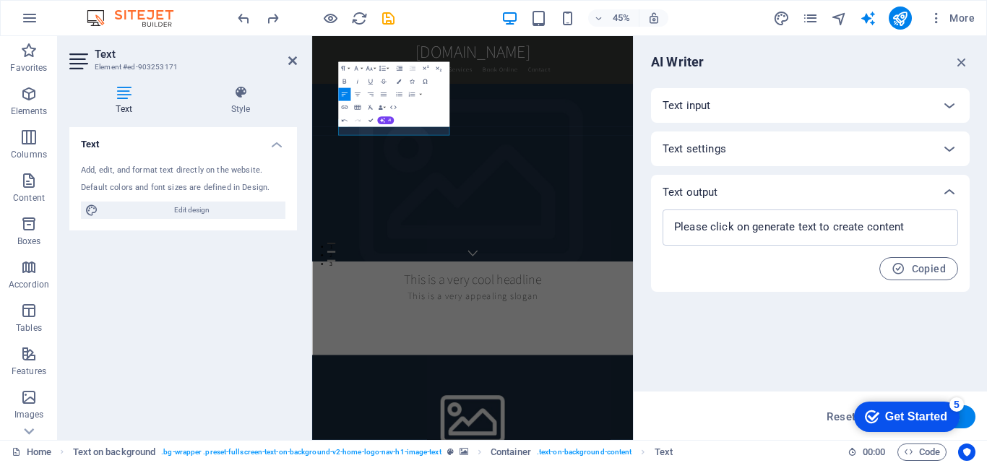
click at [738, 95] on div "Text input" at bounding box center [810, 105] width 319 height 35
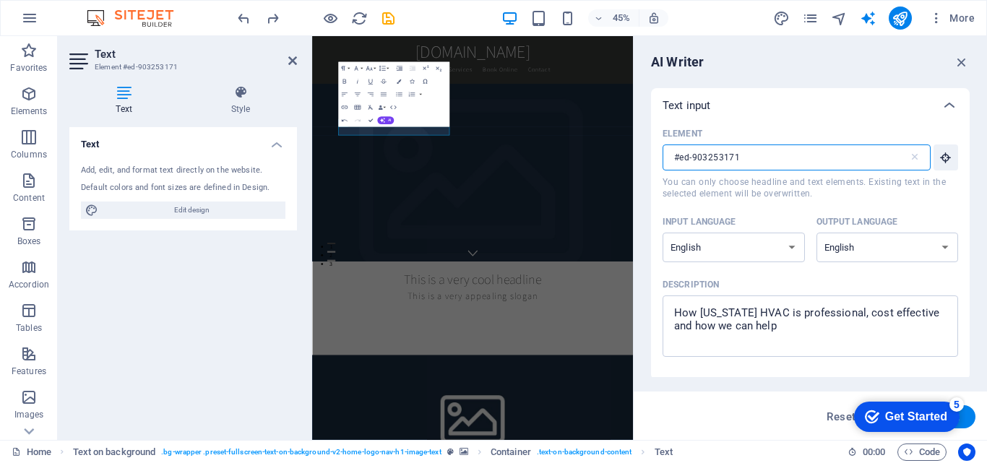
click at [757, 160] on input "#ed-903253171" at bounding box center [786, 157] width 246 height 26
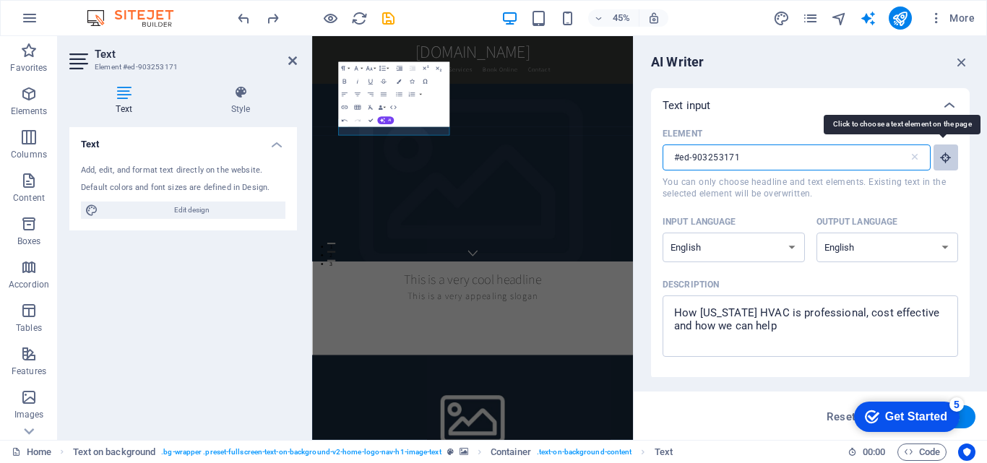
click at [948, 157] on icon "button" at bounding box center [945, 157] width 13 height 13
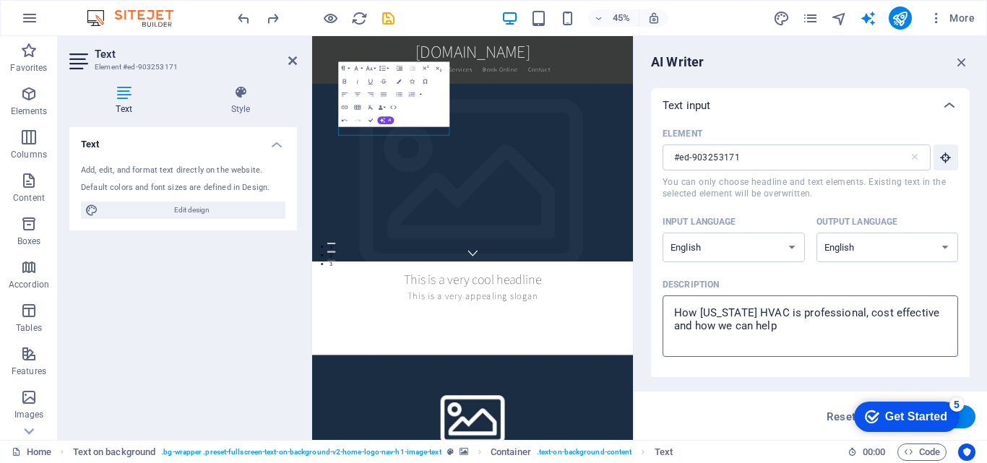
click at [828, 340] on textarea "How [US_STATE] HVAC is professional, cost effective and how we can help" at bounding box center [810, 326] width 281 height 47
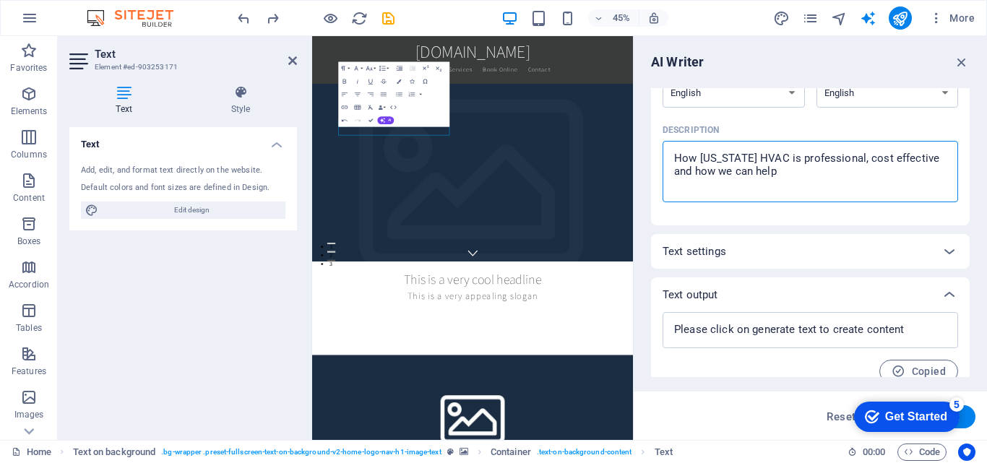
scroll to position [172, 0]
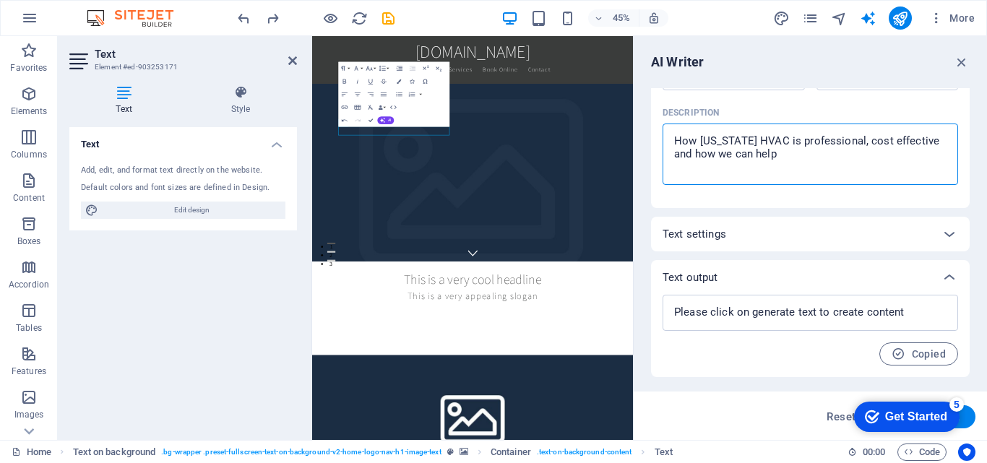
click at [807, 234] on div "Text settings" at bounding box center [797, 234] width 269 height 14
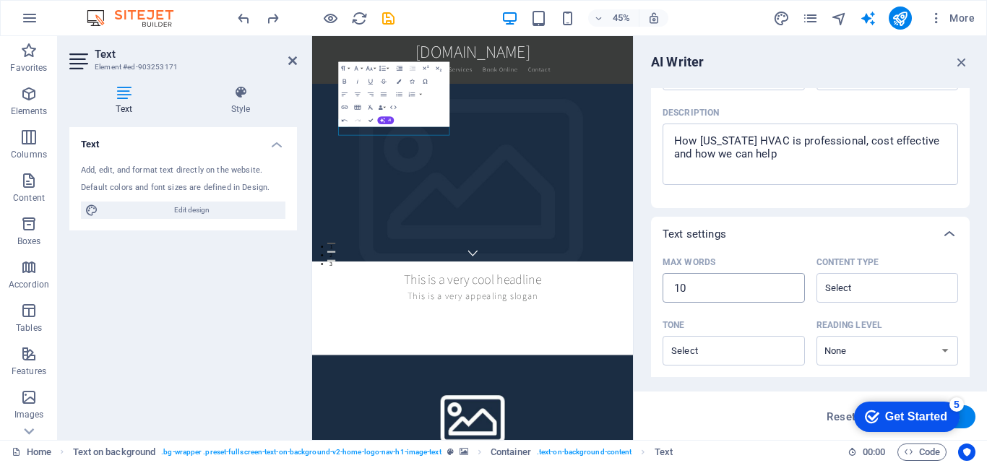
type textarea "x"
type input "11"
type textarea "x"
type input "12"
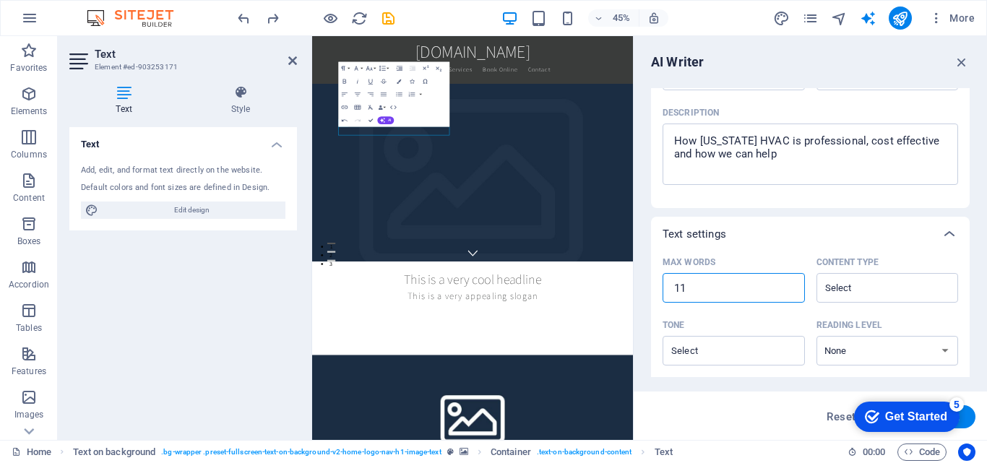
type textarea "x"
click at [787, 285] on input "34" at bounding box center [734, 288] width 142 height 29
click at [787, 285] on input "35" at bounding box center [734, 288] width 142 height 29
click at [787, 285] on input "36" at bounding box center [734, 288] width 142 height 29
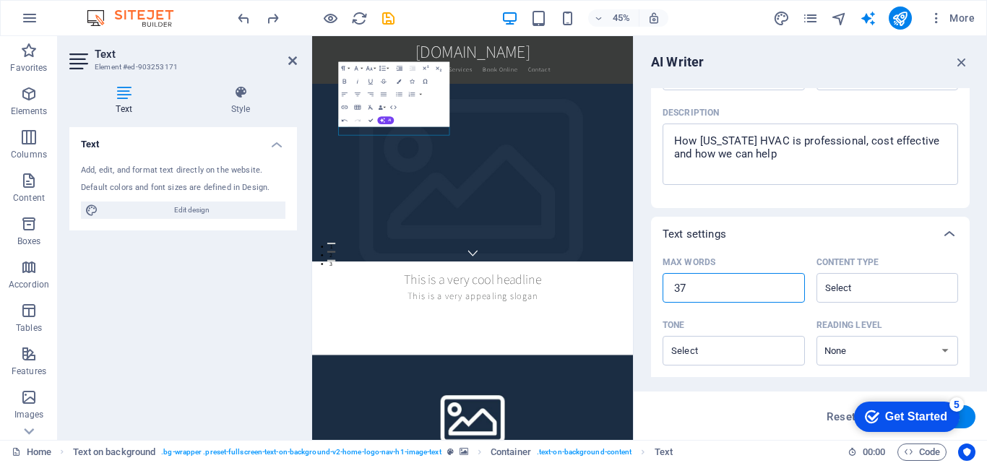
click at [787, 285] on input "37" at bounding box center [734, 288] width 142 height 29
click at [782, 353] on div "​" at bounding box center [734, 351] width 142 height 30
click at [777, 353] on input "Tone ​" at bounding box center [722, 350] width 110 height 21
click at [782, 353] on div "​" at bounding box center [734, 351] width 142 height 30
click at [777, 353] on input "Tone ​" at bounding box center [722, 350] width 110 height 21
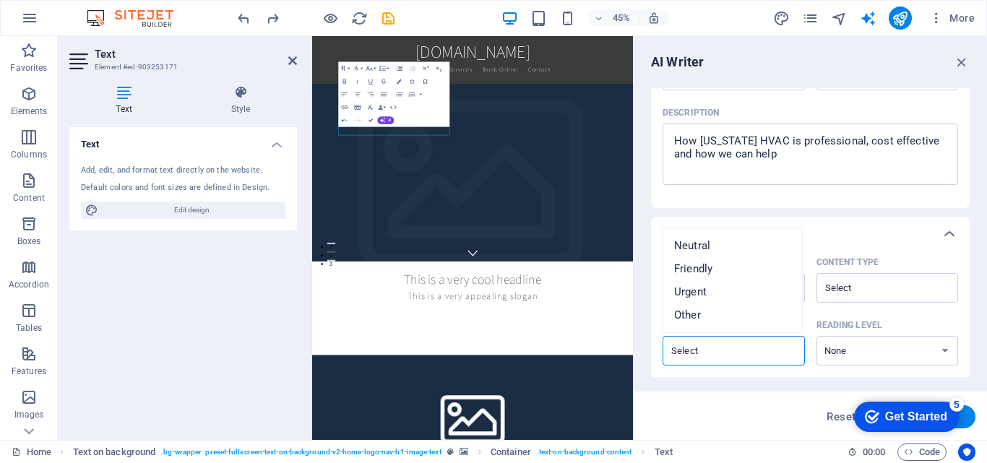
click at [754, 352] on input "Tone ​" at bounding box center [722, 350] width 110 height 21
click at [845, 286] on input "Content type ​" at bounding box center [876, 287] width 110 height 21
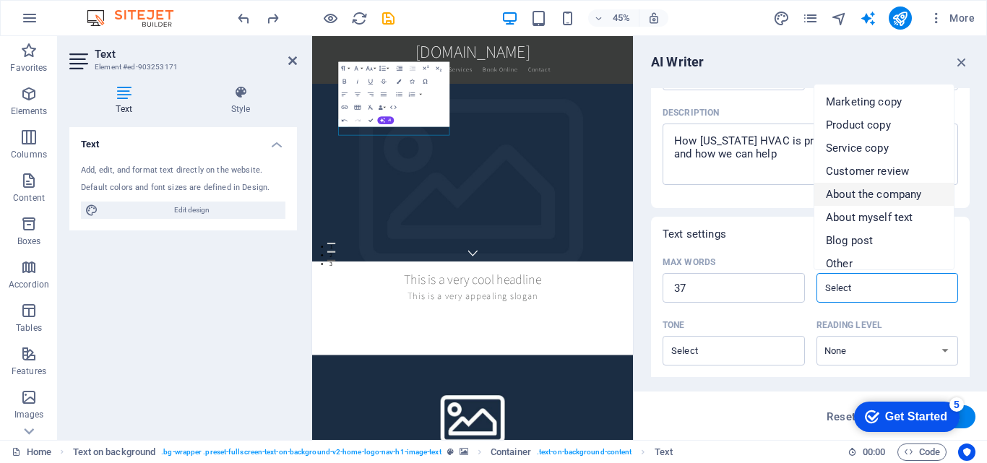
click at [860, 198] on span "About the company" at bounding box center [873, 194] width 95 height 14
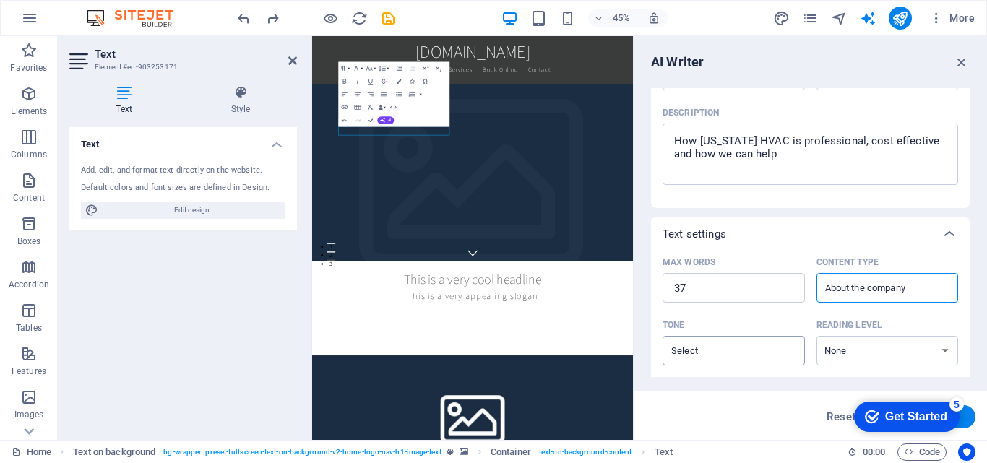
click at [787, 355] on div "​" at bounding box center [734, 351] width 142 height 30
click at [777, 355] on input "Tone ​" at bounding box center [722, 350] width 110 height 21
click at [896, 312] on div "Max words 37 ​ Content type About the company ​" at bounding box center [810, 282] width 295 height 63
click at [841, 346] on select "None Academic Adult Teen Child" at bounding box center [887, 351] width 142 height 30
click at [816, 336] on select "None Academic Adult Teen Child" at bounding box center [887, 351] width 142 height 30
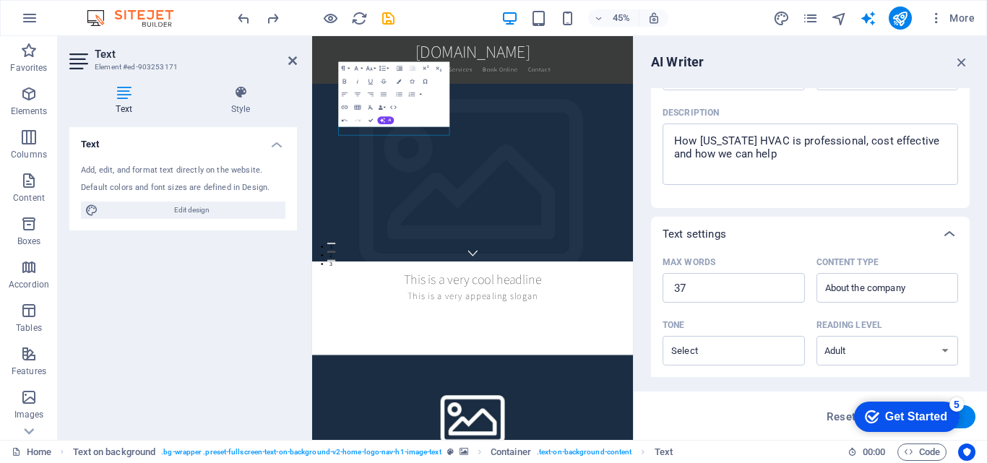
click at [751, 327] on div "Tone" at bounding box center [731, 325] width 137 height 22
click at [751, 340] on input "Tone ​" at bounding box center [722, 350] width 110 height 21
click at [751, 354] on input "Tone ​" at bounding box center [722, 350] width 110 height 21
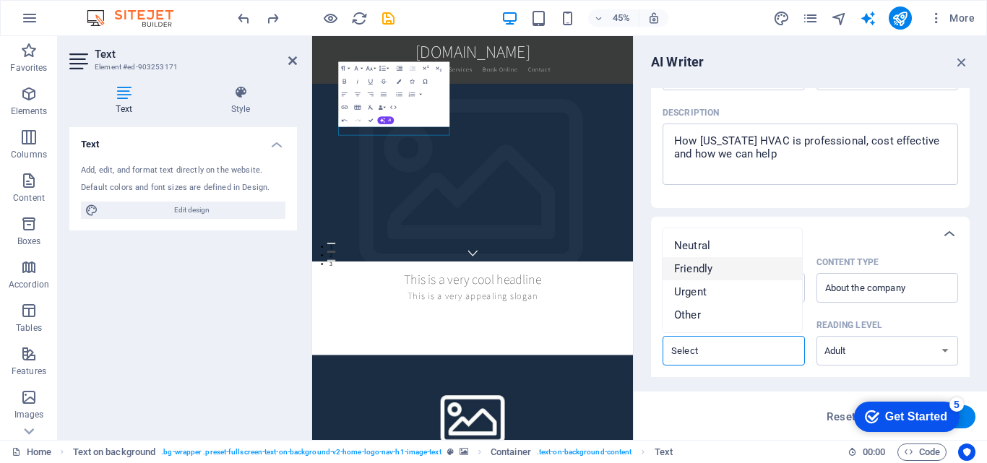
click at [746, 260] on li "Friendly" at bounding box center [732, 268] width 139 height 23
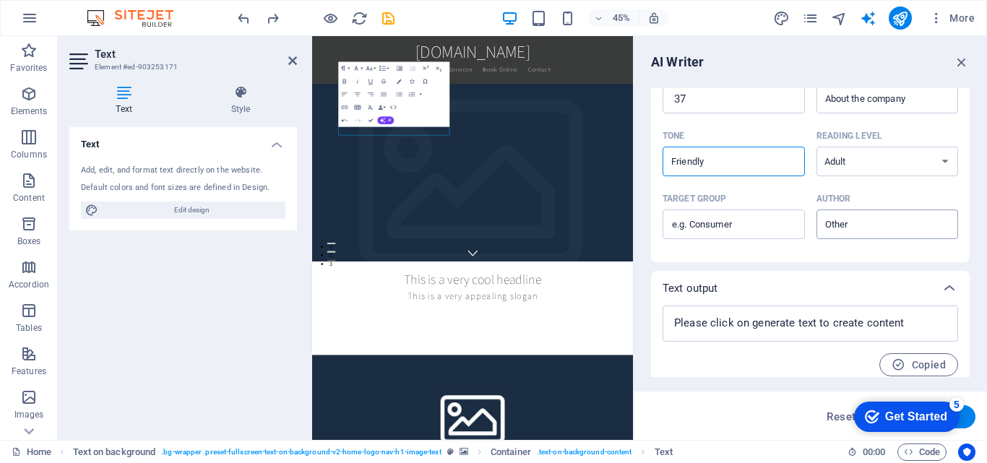
scroll to position [372, 0]
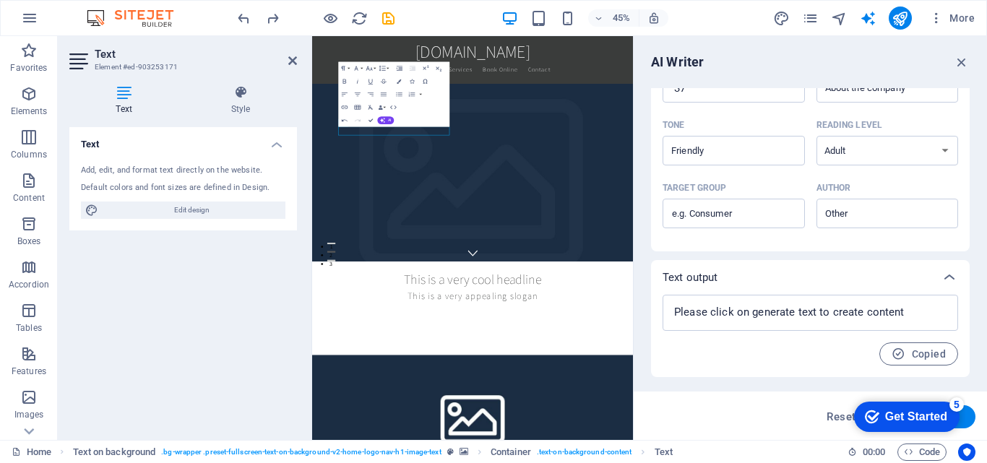
click at [965, 420] on button "Generate text" at bounding box center [925, 416] width 100 height 23
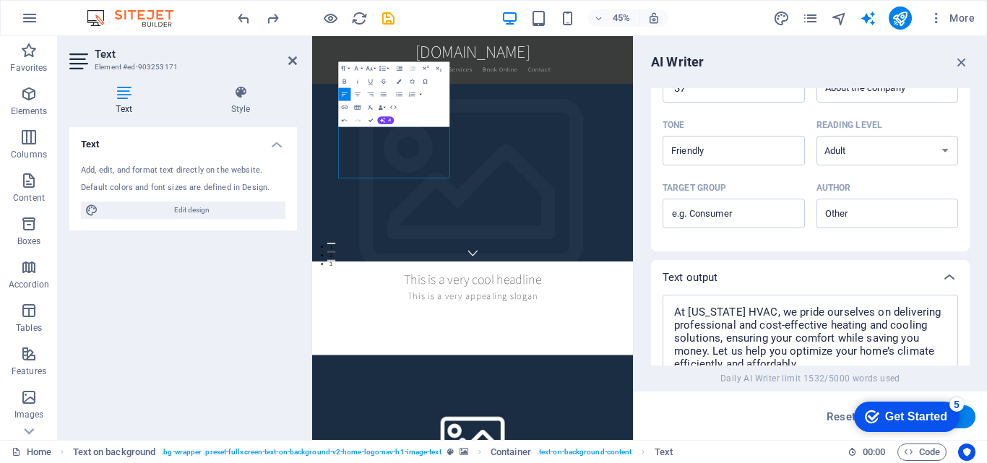
scroll to position [499, 0]
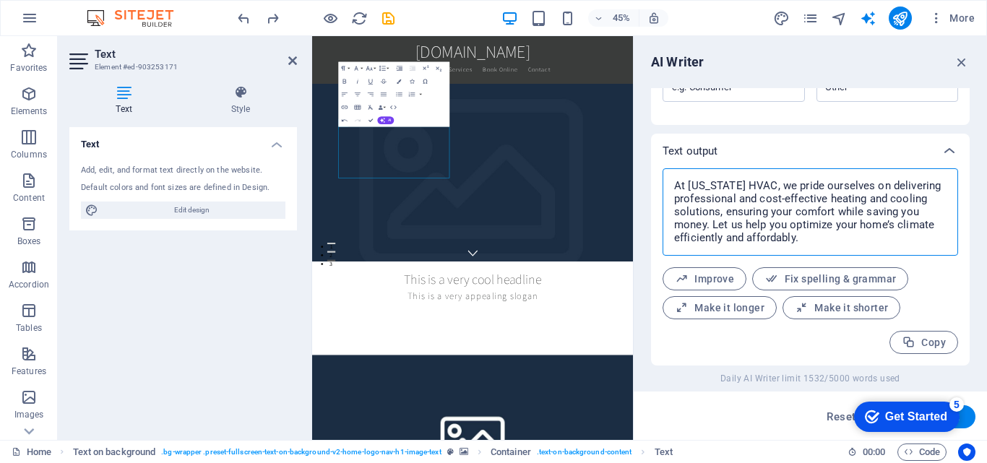
drag, startPoint x: 826, startPoint y: 243, endPoint x: 671, endPoint y: 184, distance: 165.3
click at [671, 184] on textarea "At [US_STATE] HVAC, we pride ourselves on delivering professional and cost-effe…" at bounding box center [810, 212] width 281 height 73
drag, startPoint x: 960, startPoint y: 61, endPoint x: 678, endPoint y: 31, distance: 284.0
click at [960, 61] on icon "button" at bounding box center [962, 62] width 16 height 16
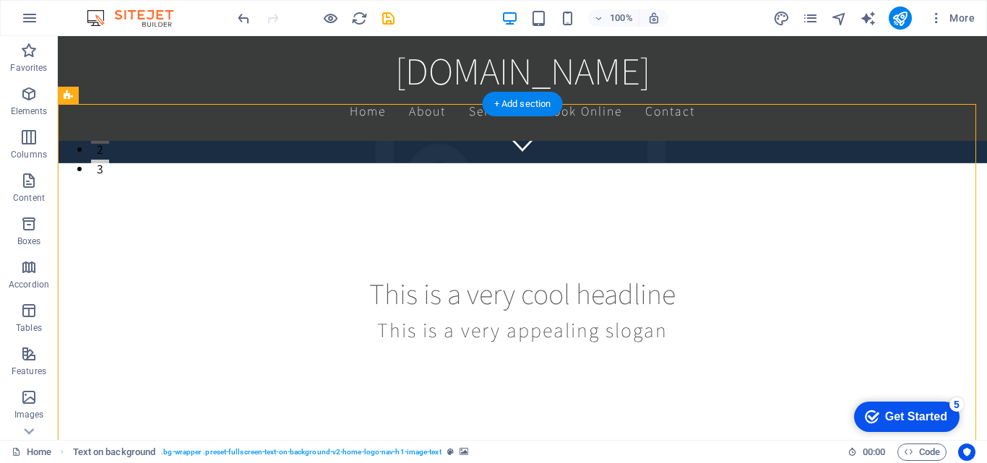
scroll to position [252, 0]
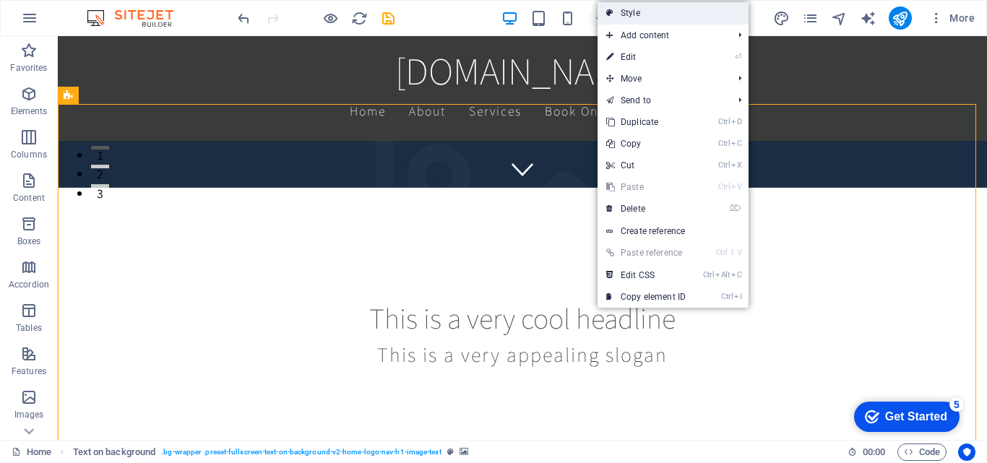
click at [697, 15] on link "Style" at bounding box center [672, 13] width 151 height 22
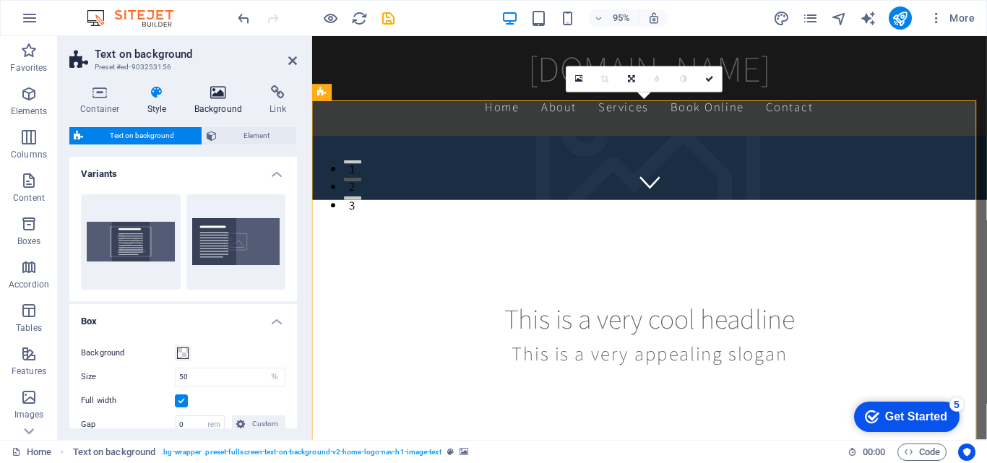
click at [214, 98] on icon at bounding box center [219, 92] width 70 height 14
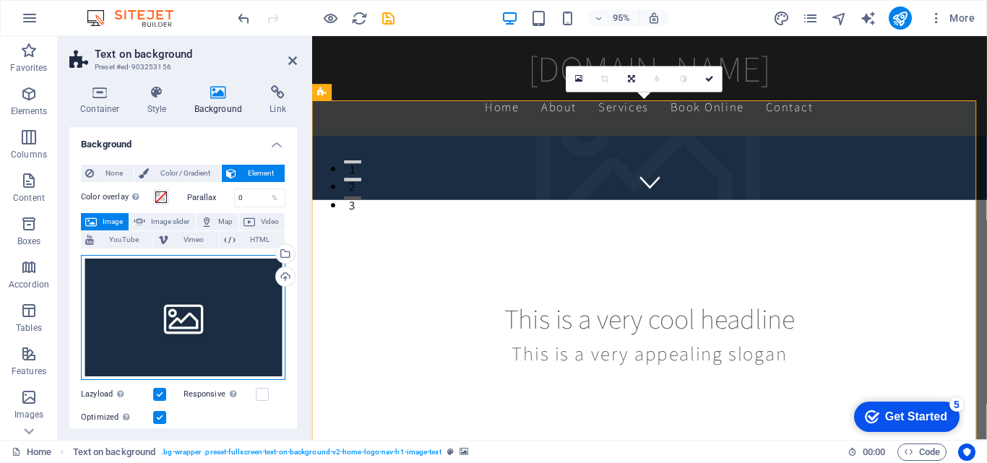
click at [220, 316] on div "Drag files here, click to choose files or select files from Files or our free s…" at bounding box center [183, 318] width 204 height 126
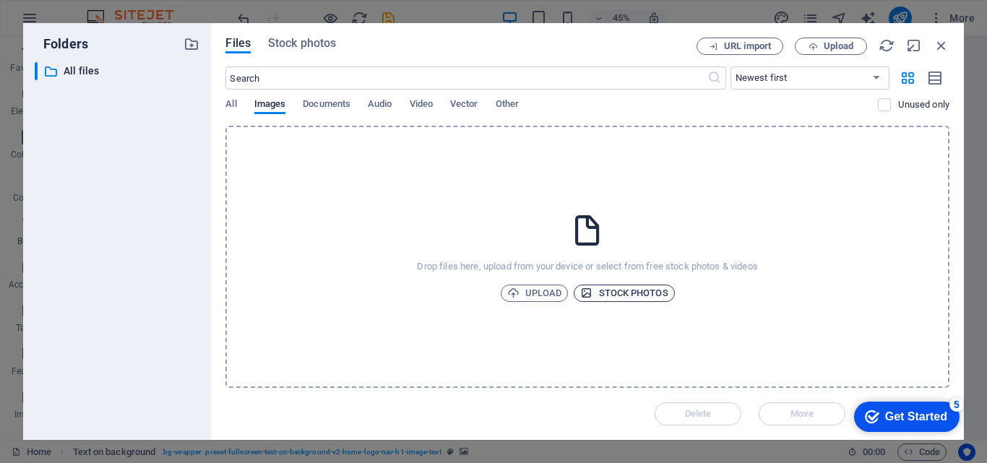
click at [619, 291] on span "Stock photos" at bounding box center [623, 293] width 87 height 17
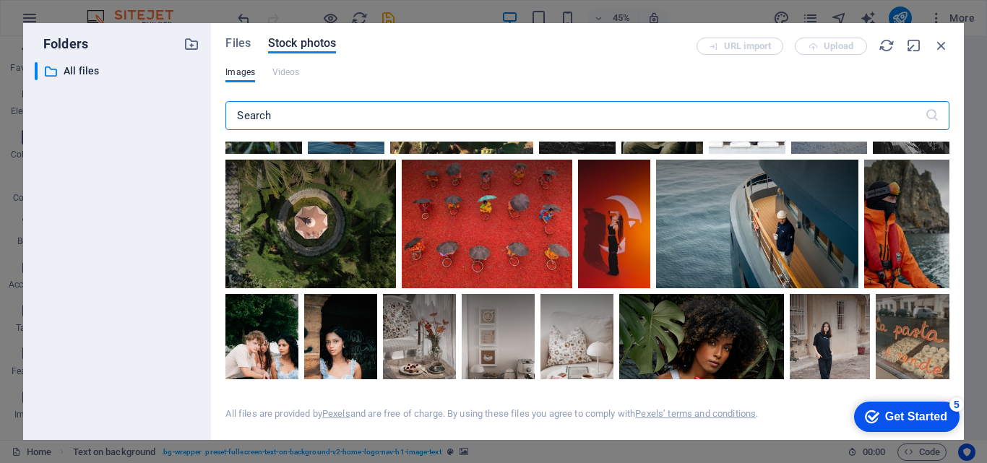
scroll to position [1228, 0]
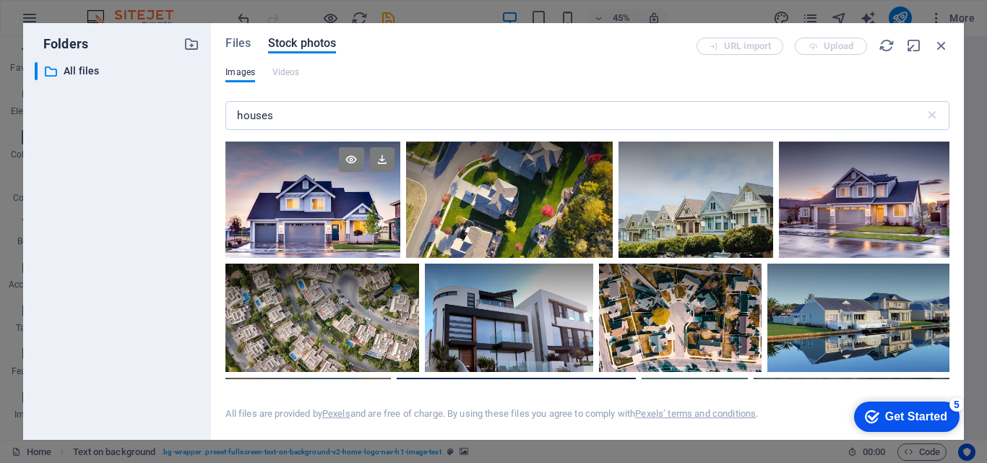
click at [312, 201] on div at bounding box center [312, 200] width 174 height 116
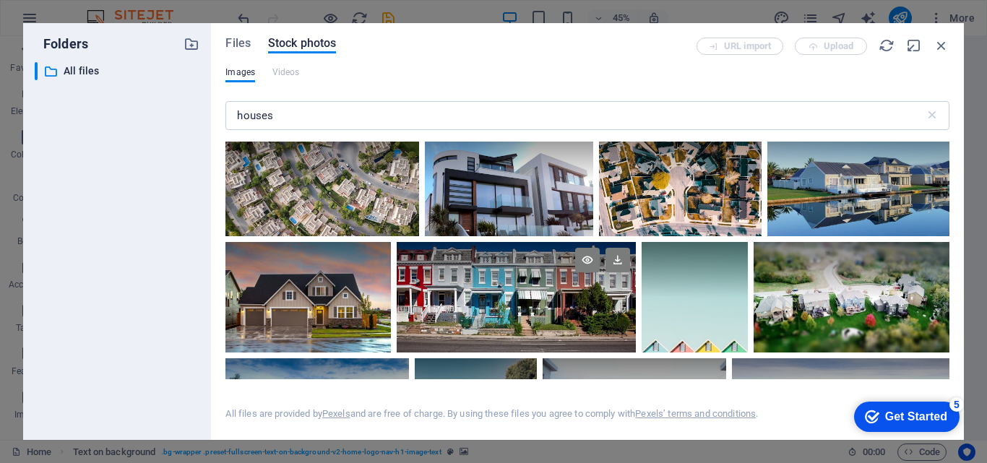
scroll to position [144, 0]
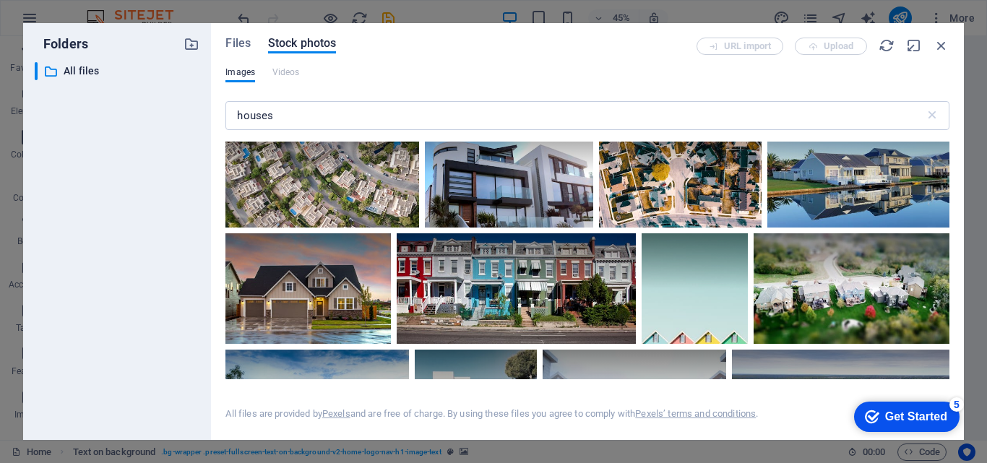
click at [956, 407] on div "5" at bounding box center [956, 404] width 14 height 14
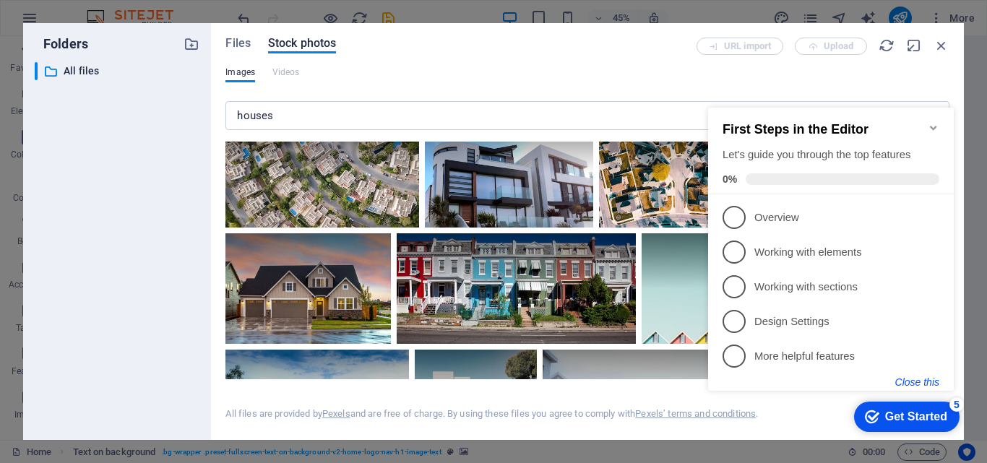
click at [918, 383] on button "Close this" at bounding box center [917, 382] width 44 height 12
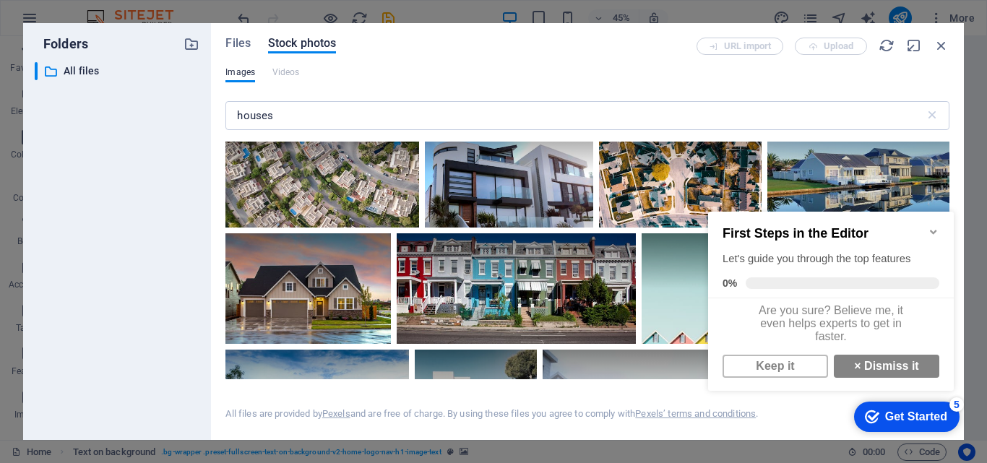
click at [811, 430] on div "checkmark Get Started 5 First Steps in the Editor Let's guide you through the t…" at bounding box center [833, 315] width 263 height 245
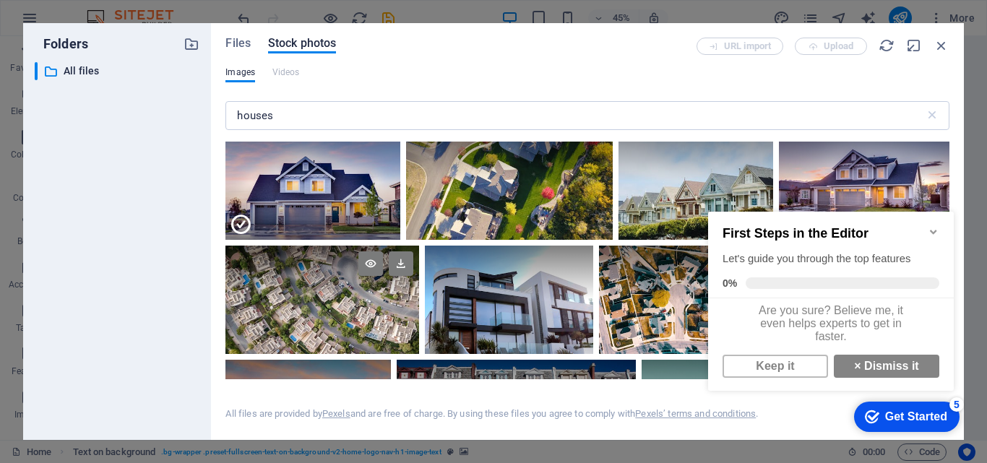
scroll to position [0, 0]
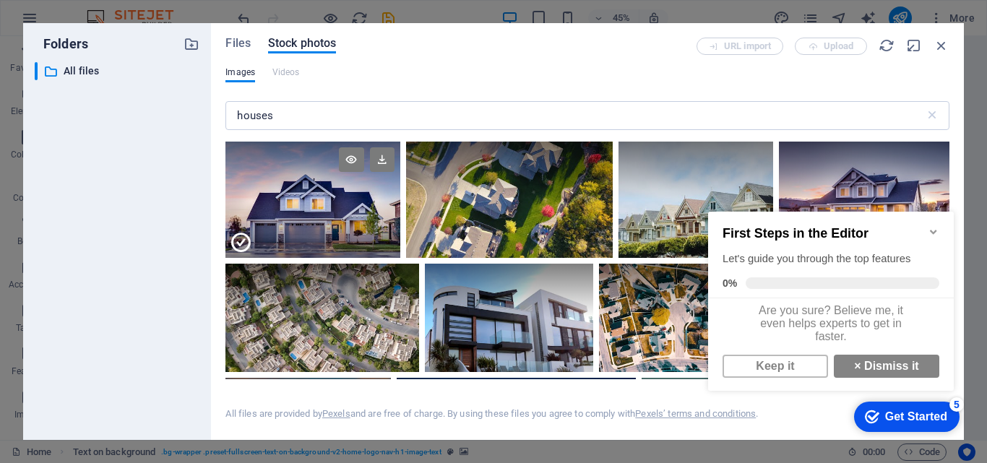
click at [327, 202] on div at bounding box center [312, 229] width 174 height 58
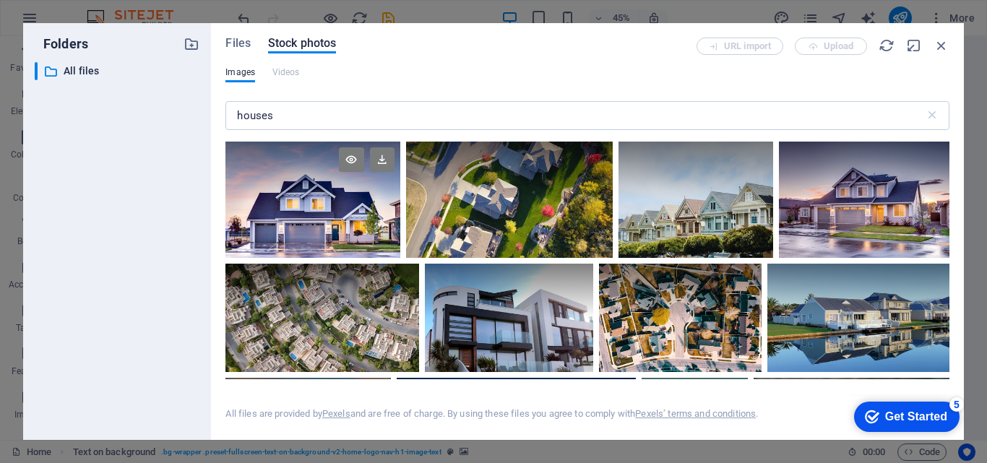
click at [327, 202] on div at bounding box center [312, 200] width 174 height 116
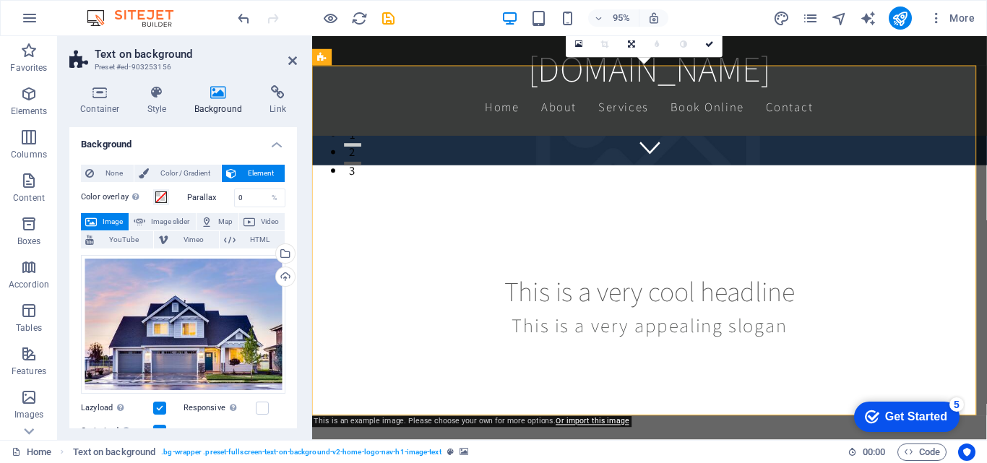
scroll to position [361, 0]
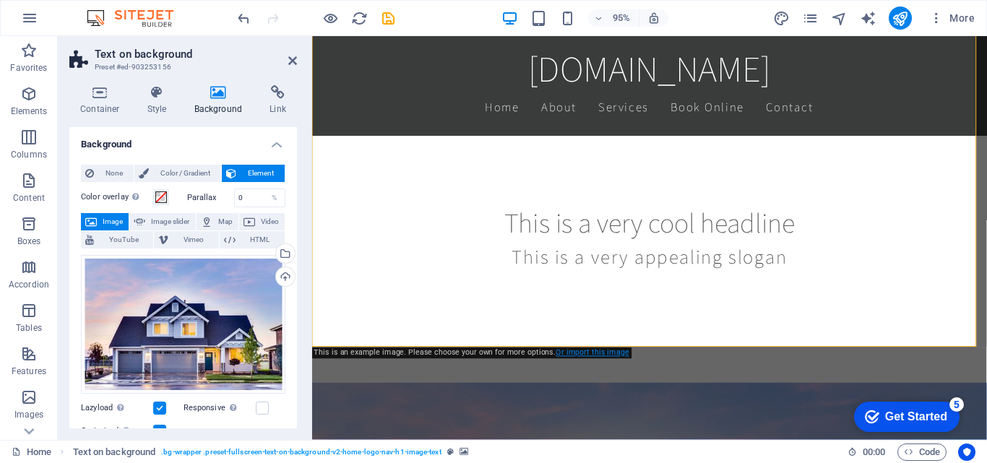
click at [594, 353] on link "Or import this image" at bounding box center [592, 352] width 73 height 9
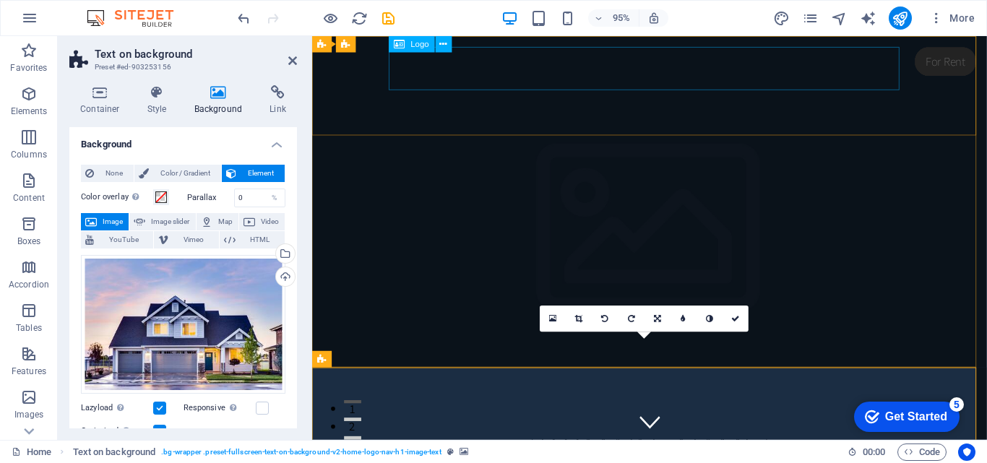
click at [780, 446] on div "[DOMAIN_NAME]" at bounding box center [668, 469] width 682 height 46
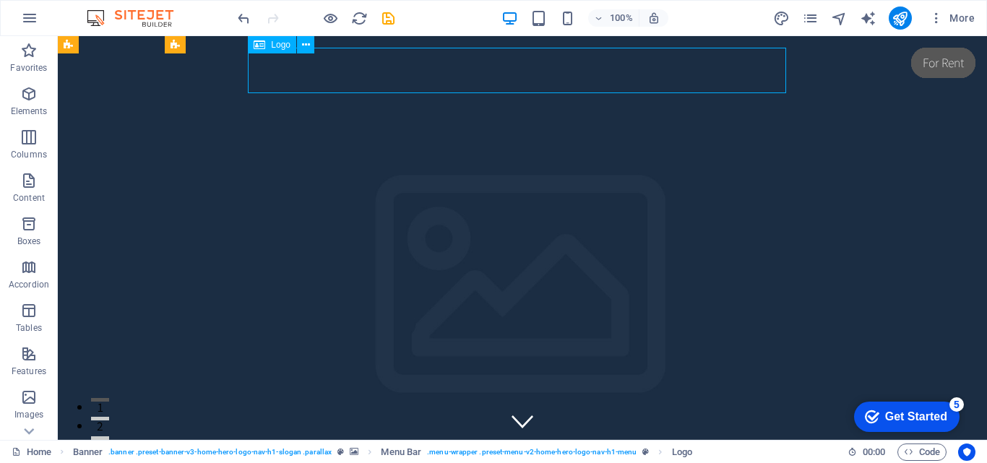
click at [756, 438] on div "[DOMAIN_NAME]" at bounding box center [522, 461] width 682 height 46
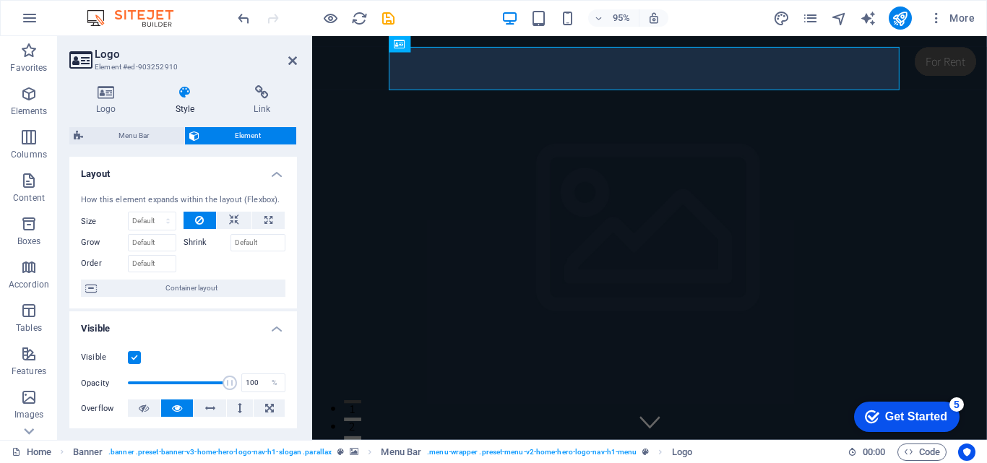
click at [184, 95] on icon at bounding box center [185, 92] width 73 height 14
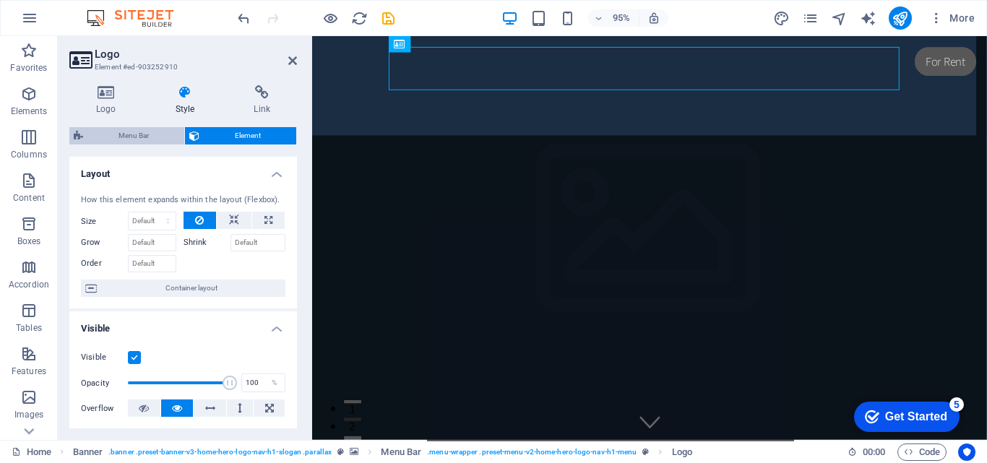
click at [165, 139] on span "Menu Bar" at bounding box center [133, 135] width 92 height 17
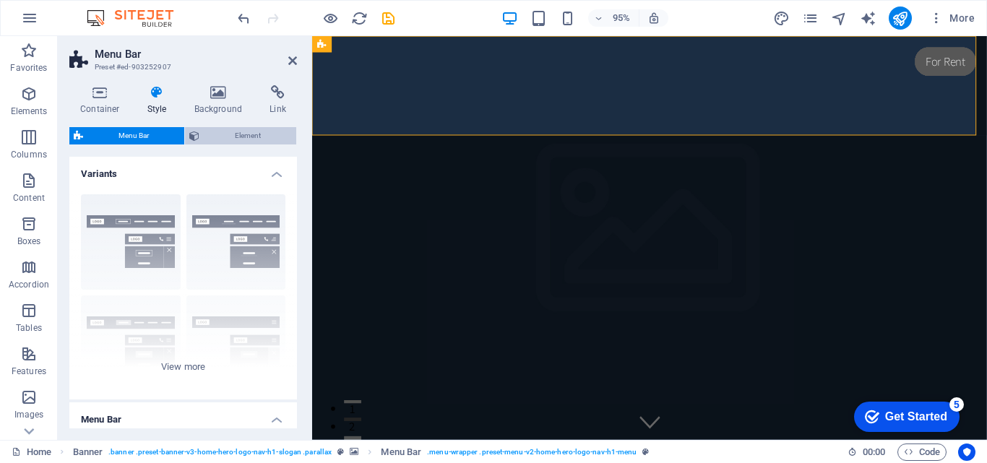
click at [217, 134] on span "Element" at bounding box center [248, 135] width 88 height 17
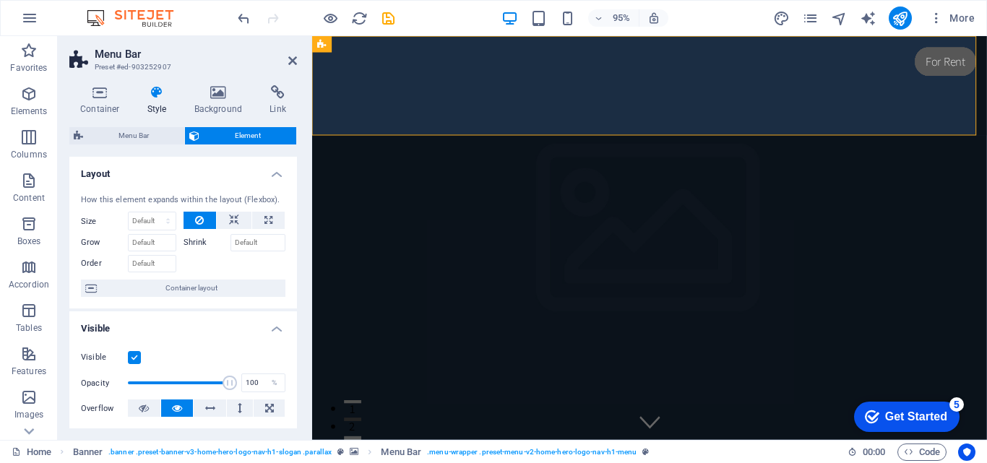
click at [165, 98] on icon at bounding box center [157, 92] width 41 height 14
click at [284, 94] on icon at bounding box center [278, 92] width 38 height 14
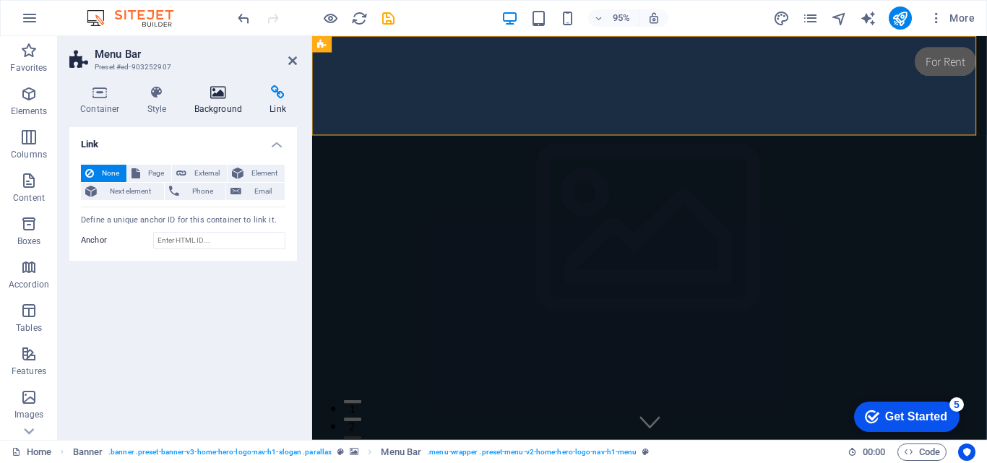
click at [222, 98] on icon at bounding box center [219, 92] width 70 height 14
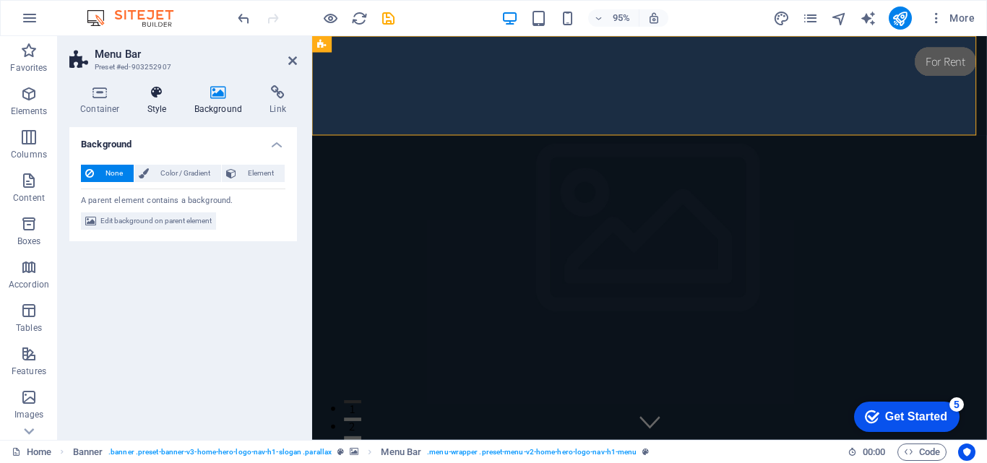
click at [152, 98] on icon at bounding box center [157, 92] width 41 height 14
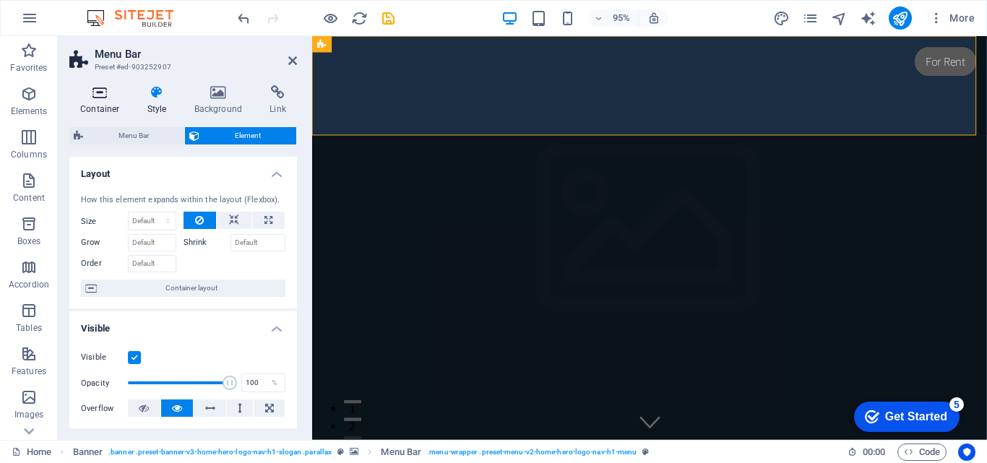
click at [92, 98] on icon at bounding box center [99, 92] width 61 height 14
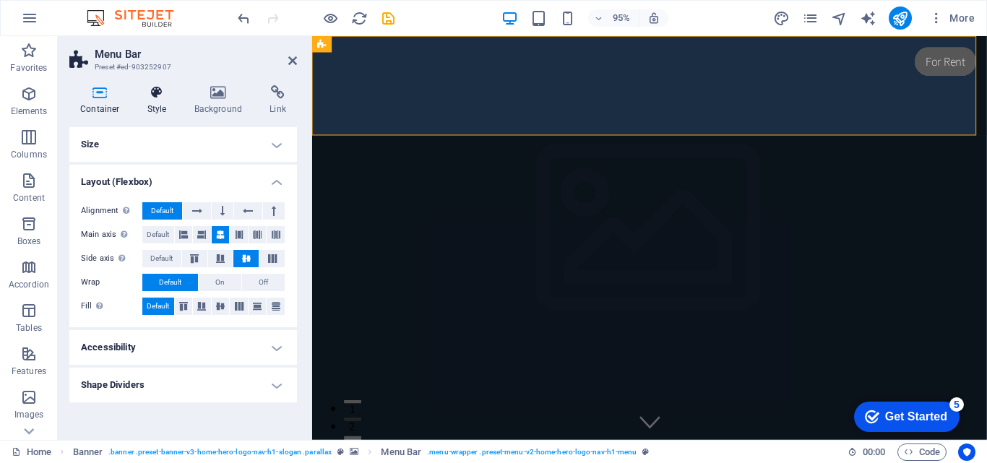
click at [151, 102] on h4 "Style" at bounding box center [160, 100] width 47 height 30
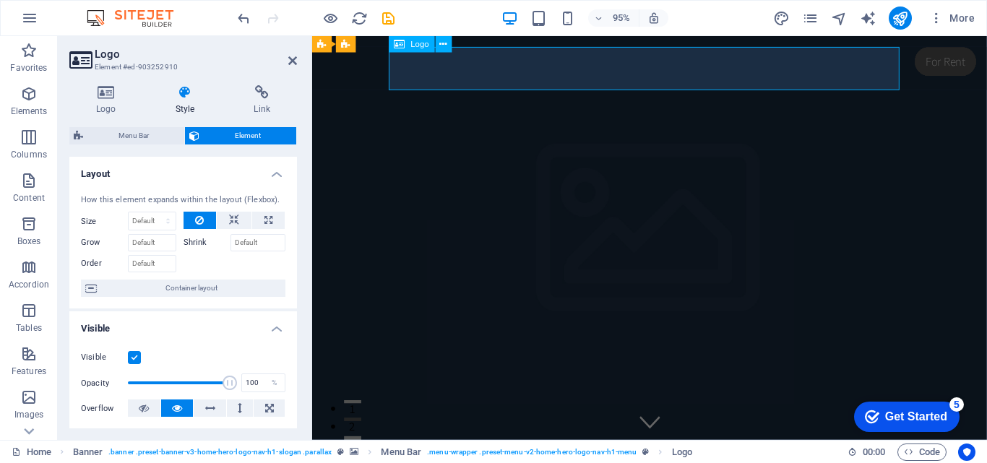
drag, startPoint x: 478, startPoint y: 78, endPoint x: 475, endPoint y: 96, distance: 18.2
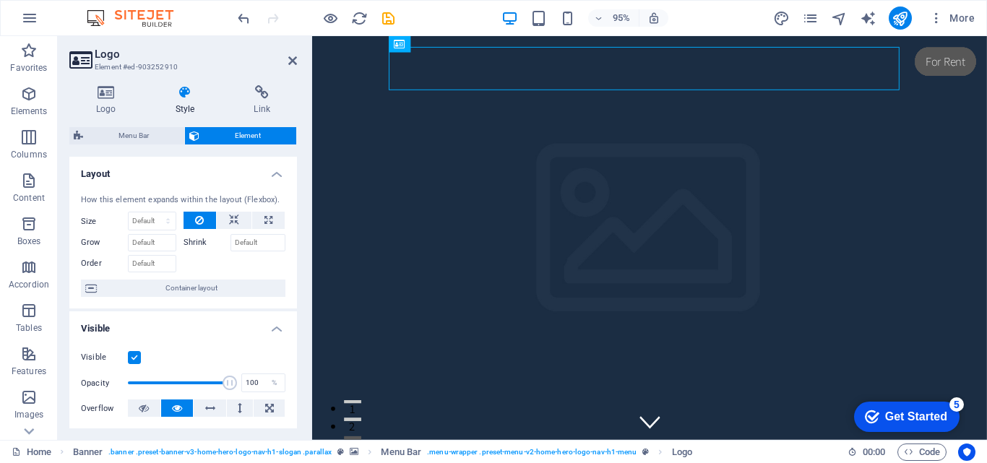
drag, startPoint x: 474, startPoint y: 104, endPoint x: 738, endPoint y: 53, distance: 269.4
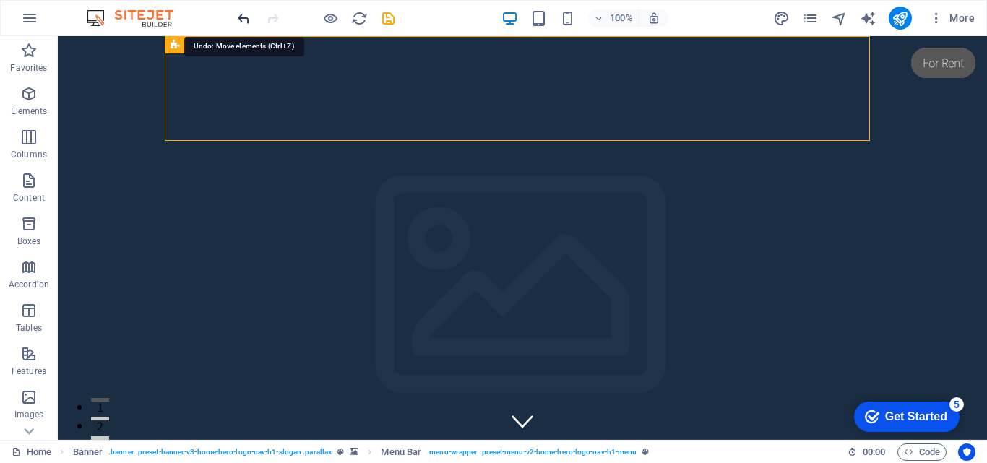
click at [0, 0] on icon "undo" at bounding box center [0, 0] width 0 height 0
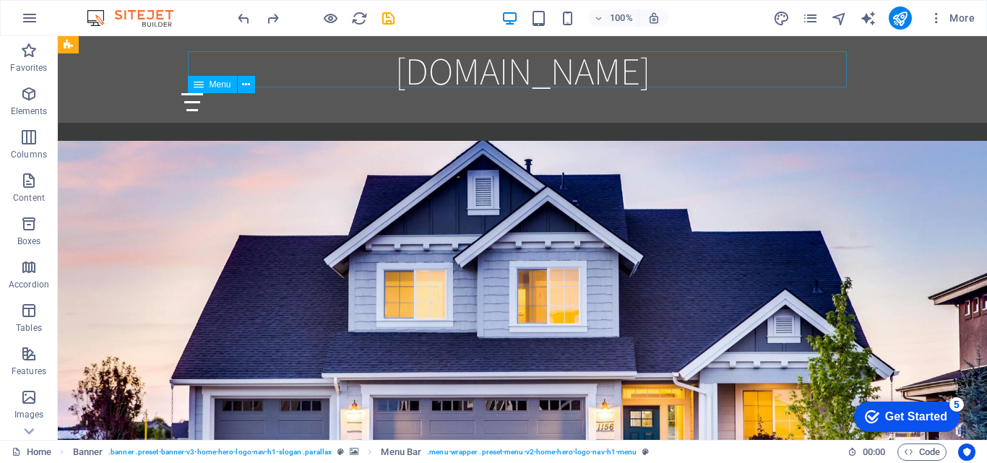
scroll to position [795, 0]
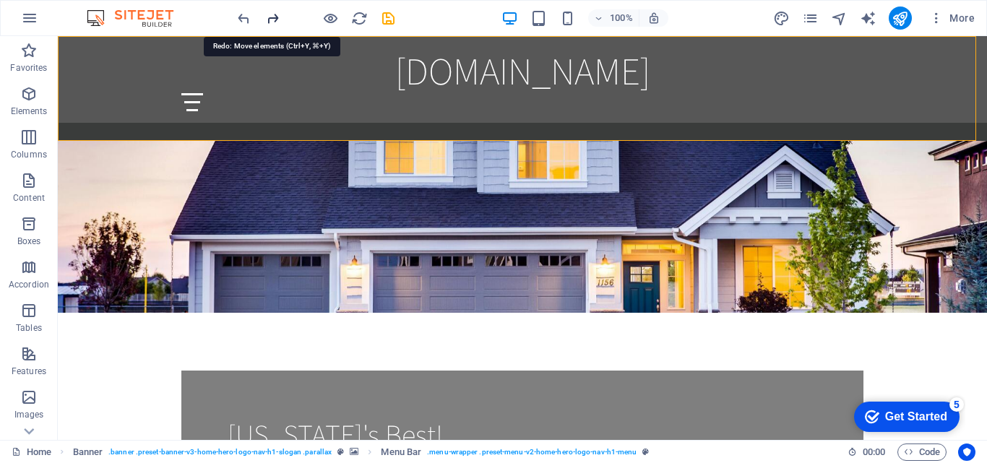
click at [0, 0] on icon "redo" at bounding box center [0, 0] width 0 height 0
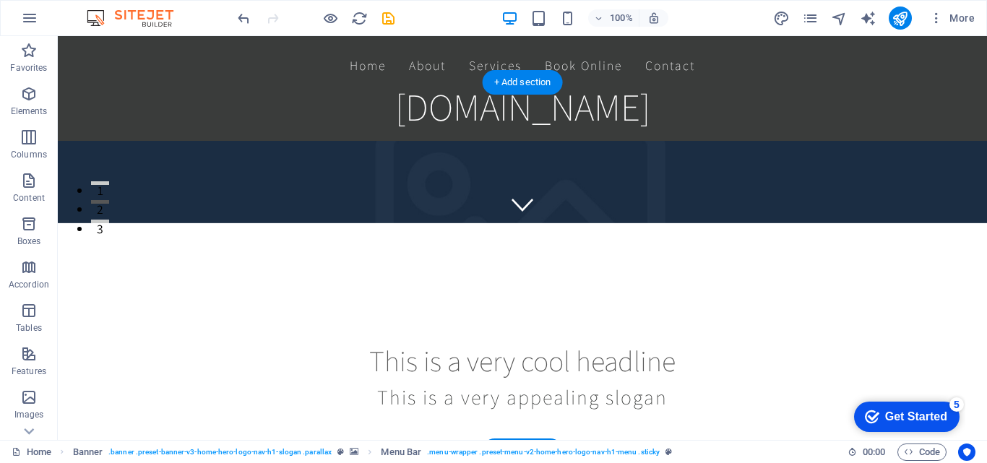
scroll to position [0, 0]
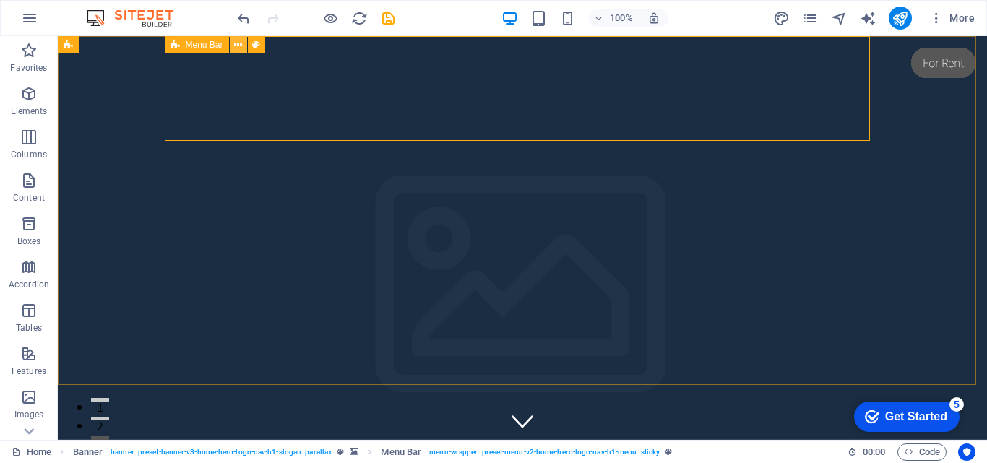
click at [0, 0] on icon at bounding box center [0, 0] width 0 height 0
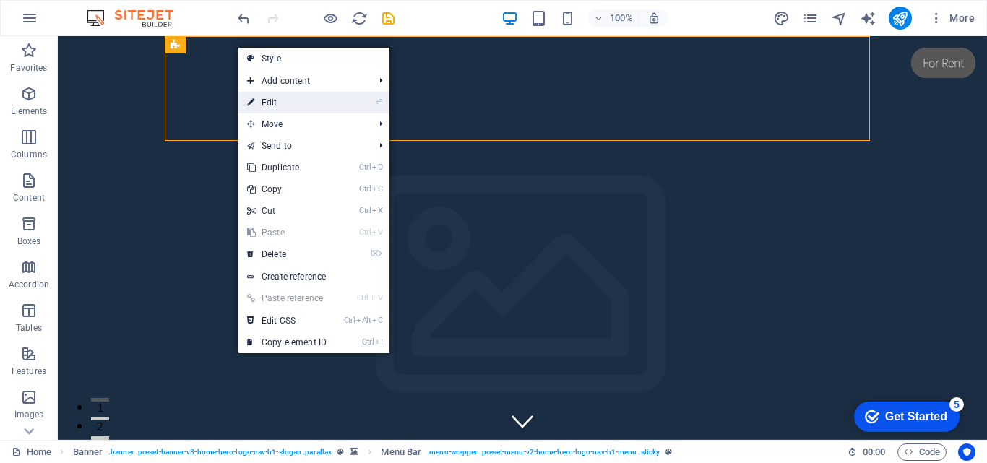
click at [355, 101] on li "⏎ Edit" at bounding box center [313, 103] width 151 height 22
click at [283, 102] on link "⏎ Edit" at bounding box center [286, 103] width 97 height 22
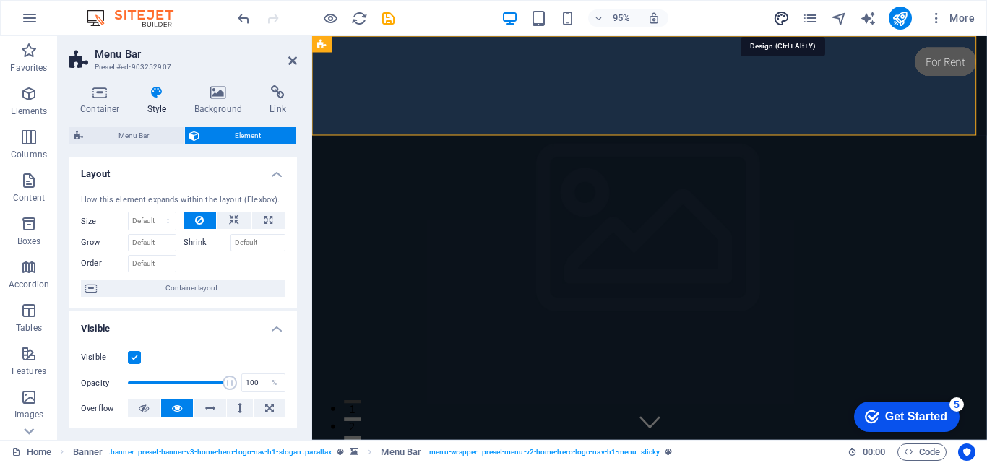
click at [0, 0] on icon "design" at bounding box center [0, 0] width 0 height 0
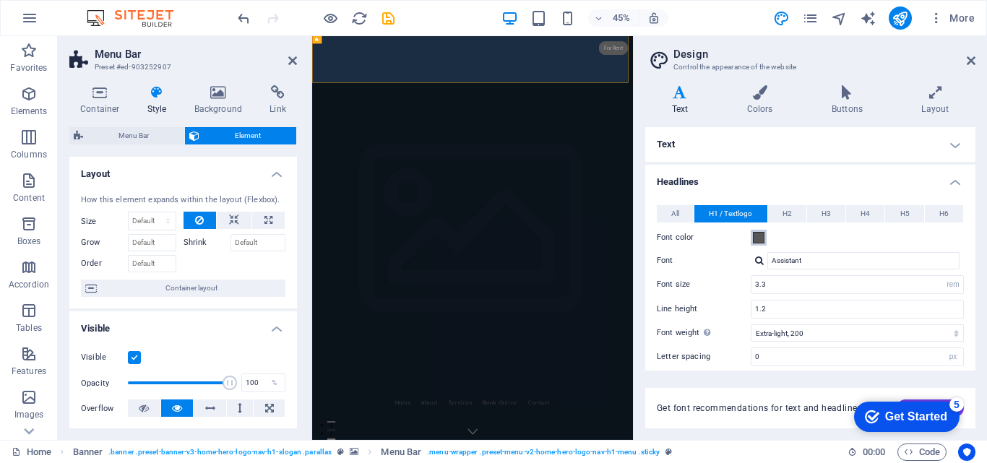
click at [755, 238] on span at bounding box center [759, 238] width 12 height 12
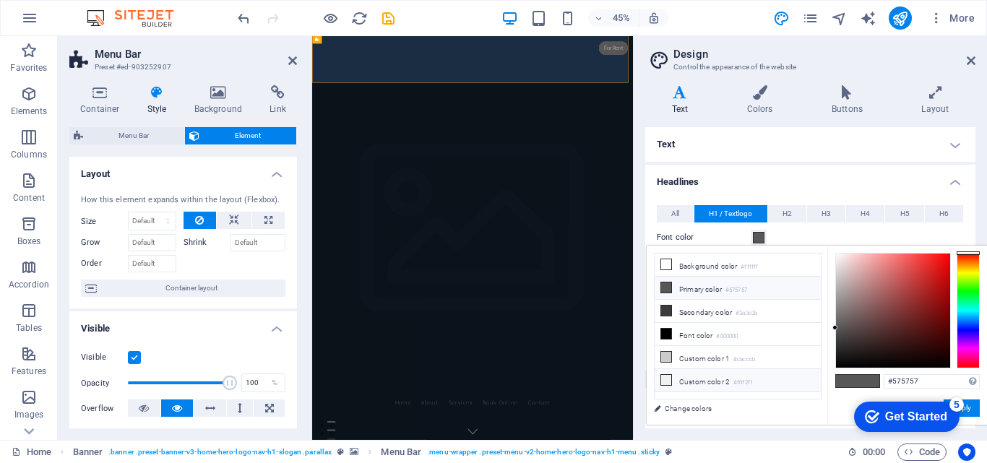
click at [667, 376] on icon at bounding box center [666, 380] width 10 height 10
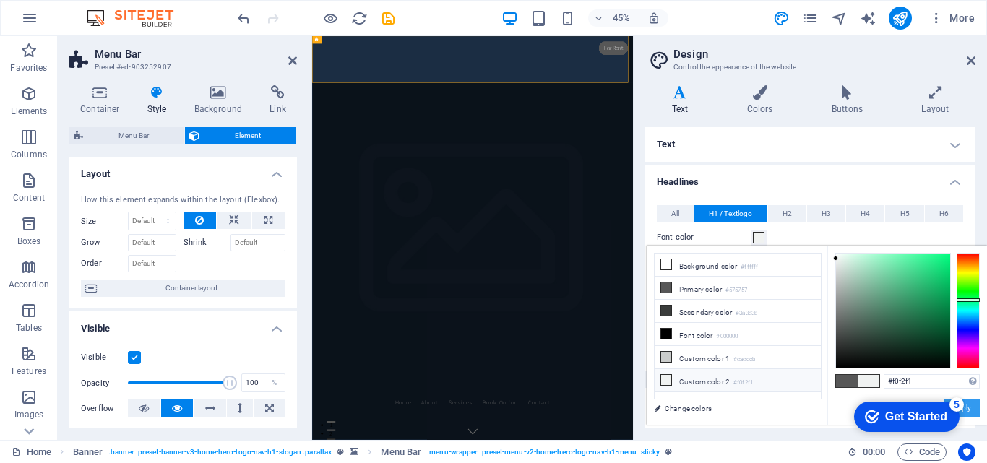
click at [967, 408] on button "Apply" at bounding box center [962, 408] width 36 height 17
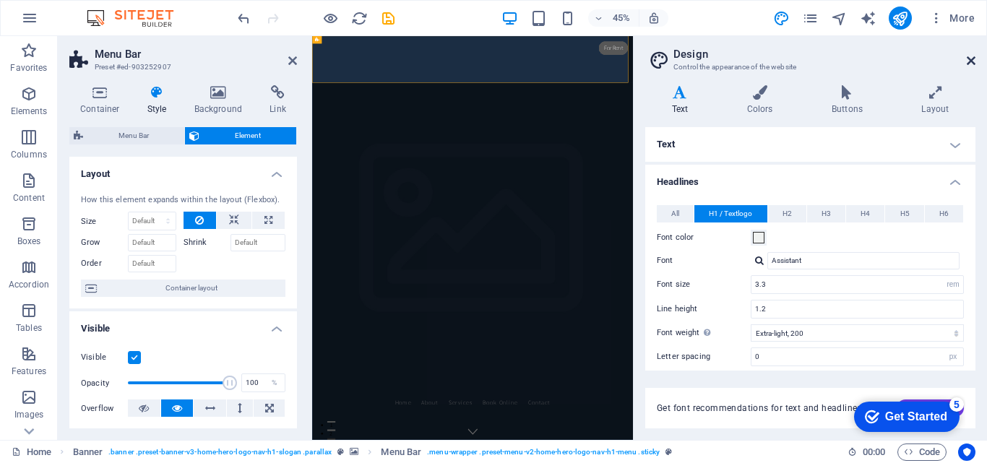
click at [972, 60] on icon at bounding box center [971, 61] width 9 height 12
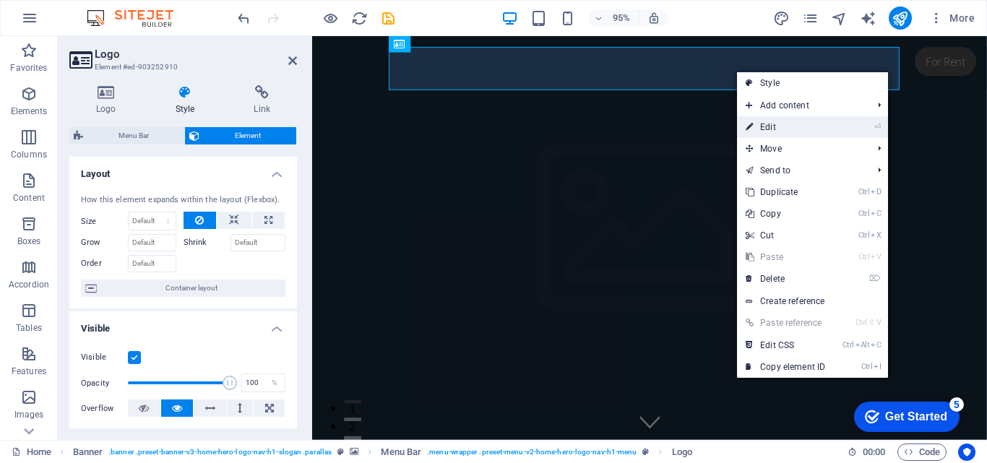
click at [770, 127] on link "⏎ Edit" at bounding box center [785, 127] width 97 height 22
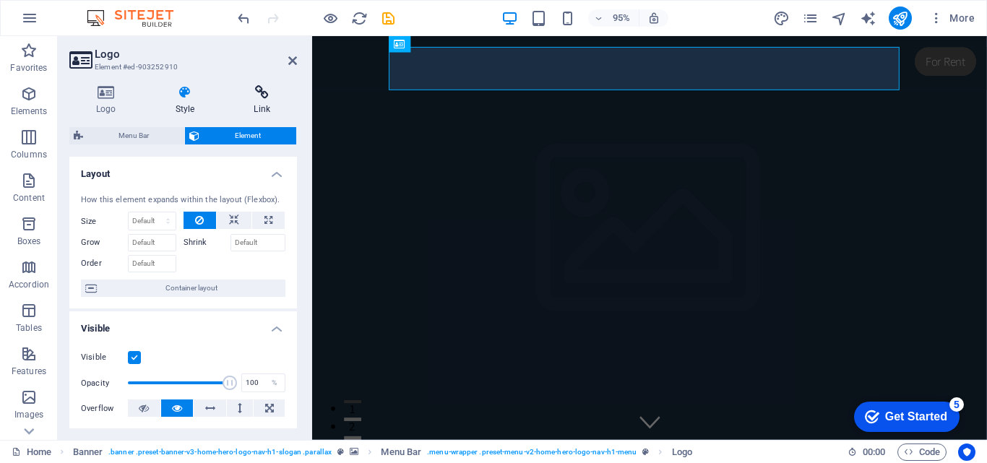
click at [251, 92] on icon at bounding box center [262, 92] width 70 height 14
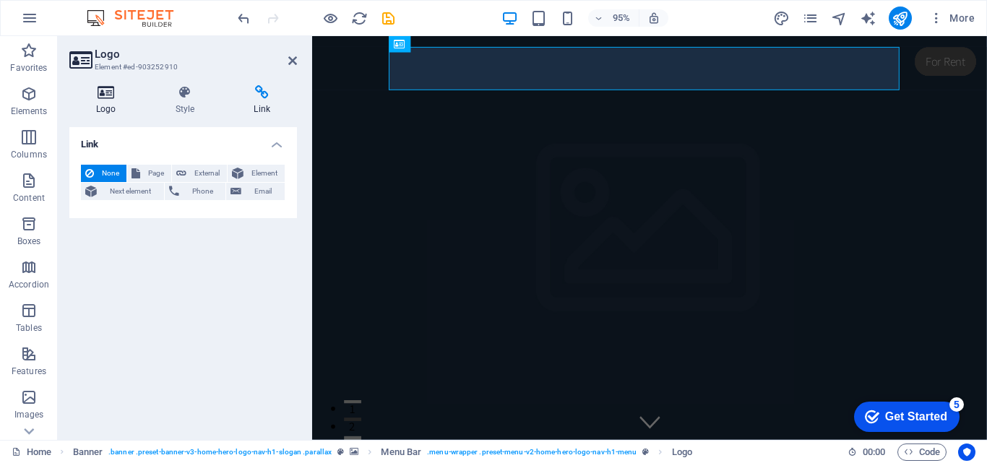
click at [115, 104] on h4 "Logo" at bounding box center [108, 100] width 79 height 30
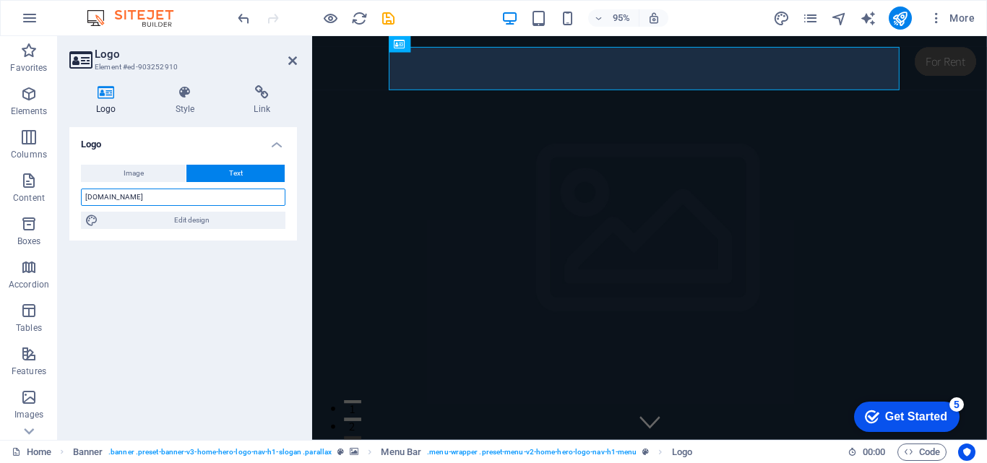
drag, startPoint x: 204, startPoint y: 197, endPoint x: 120, endPoint y: 204, distance: 84.1
click at [120, 204] on input "[DOMAIN_NAME]" at bounding box center [183, 197] width 204 height 17
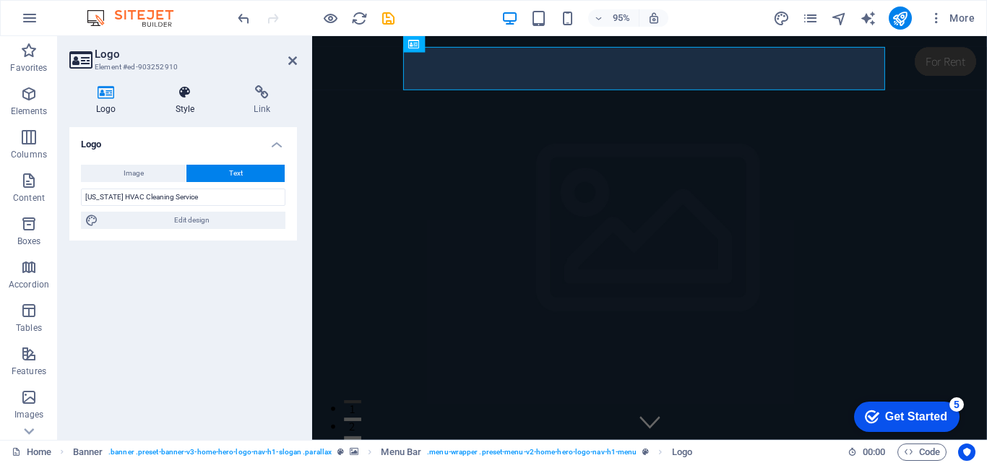
click at [194, 105] on h4 "Style" at bounding box center [188, 100] width 79 height 30
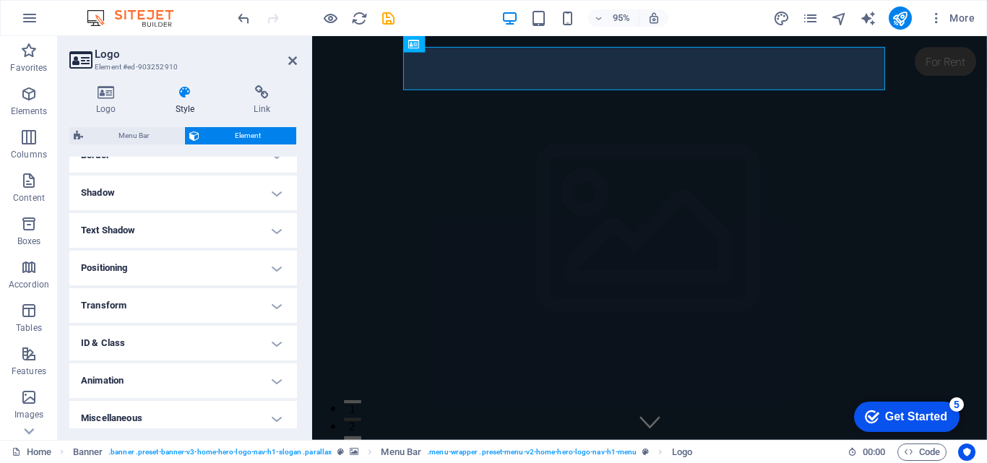
scroll to position [339, 0]
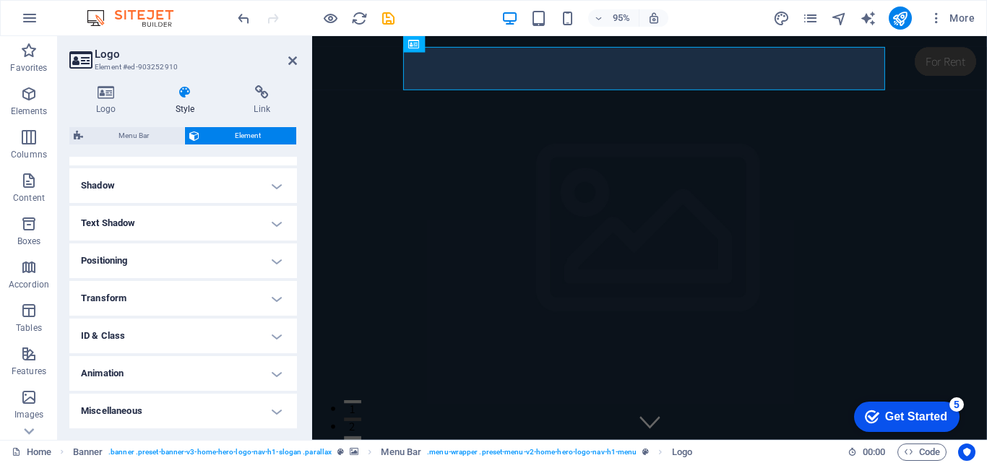
click at [208, 369] on h4 "Animation" at bounding box center [183, 373] width 228 height 35
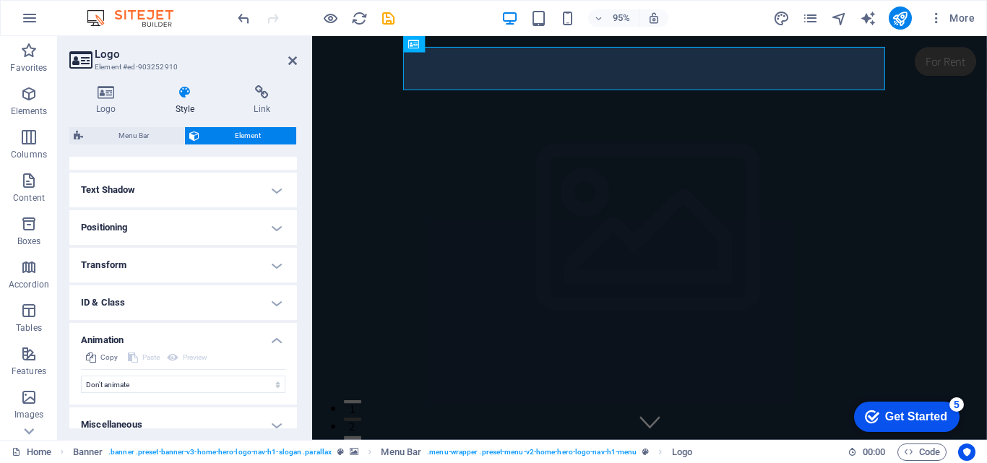
scroll to position [386, 0]
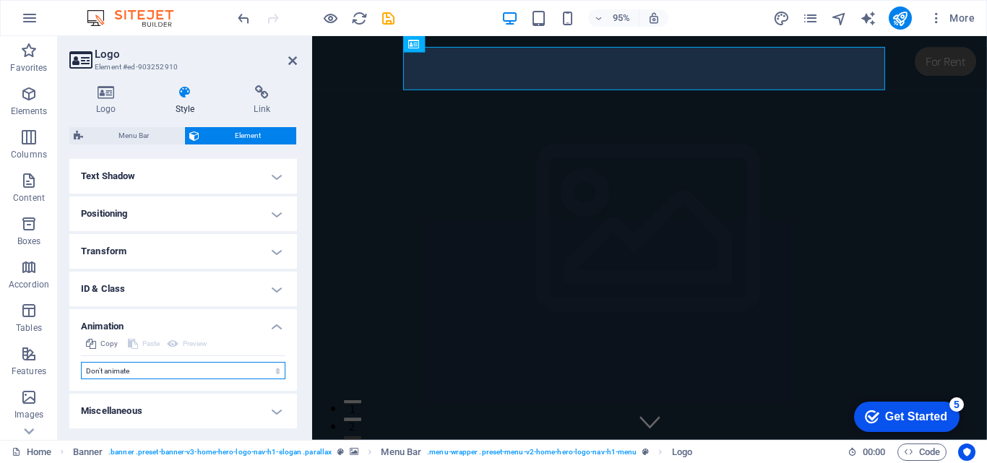
click at [208, 369] on select "Don't animate Show / Hide Slide up/down Zoom in/out Slide left to right Slide r…" at bounding box center [183, 370] width 204 height 17
click at [81, 362] on select "Don't animate Show / Hide Slide up/down Zoom in/out Slide left to right Slide r…" at bounding box center [183, 370] width 204 height 17
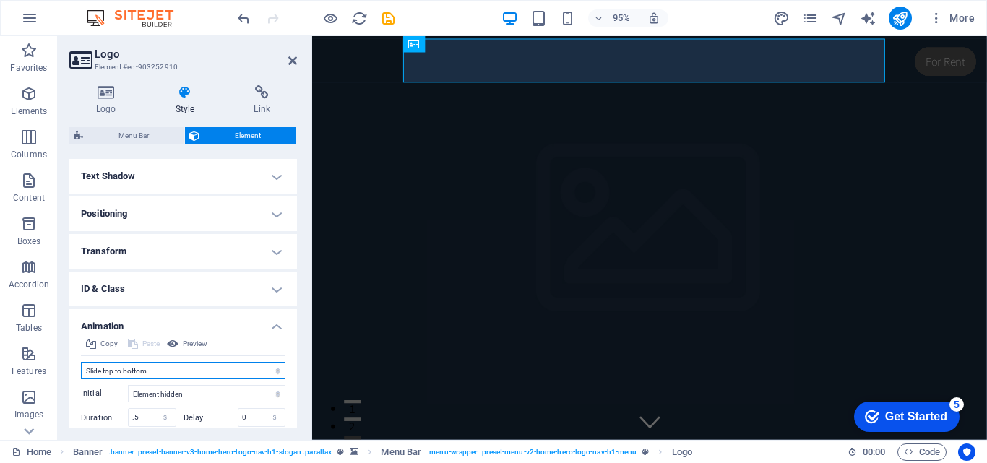
click at [189, 376] on select "Don't animate Show / Hide Slide up/down Zoom in/out Slide left to right Slide r…" at bounding box center [183, 370] width 204 height 17
click at [81, 362] on select "Don't animate Show / Hide Slide up/down Zoom in/out Slide left to right Slide r…" at bounding box center [183, 370] width 204 height 17
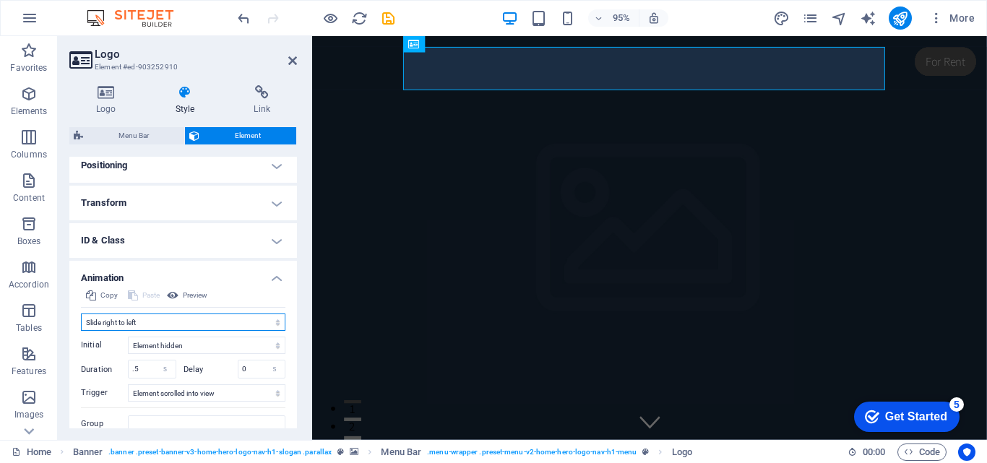
scroll to position [458, 0]
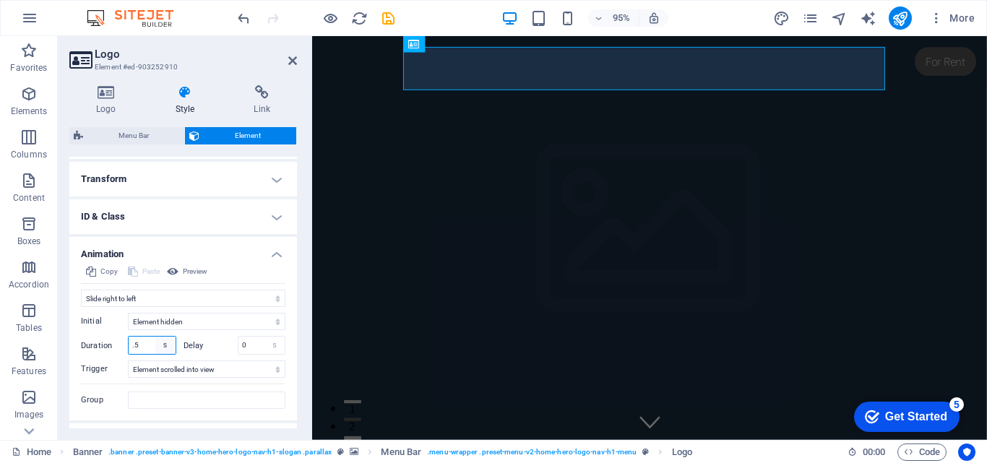
click at [157, 340] on select "s ms" at bounding box center [165, 345] width 20 height 17
click at [273, 344] on select "s ms" at bounding box center [274, 345] width 20 height 17
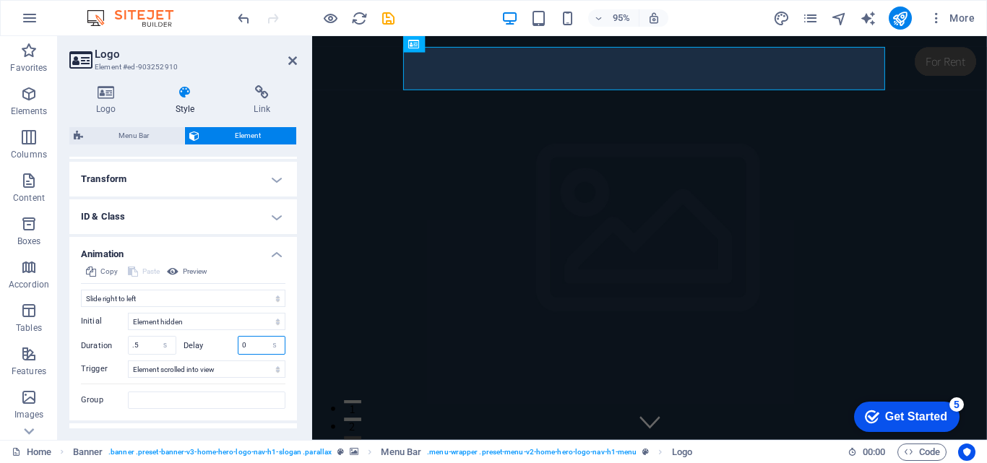
click at [260, 345] on input "0" at bounding box center [261, 345] width 47 height 17
click at [144, 345] on input ".5" at bounding box center [152, 345] width 47 height 17
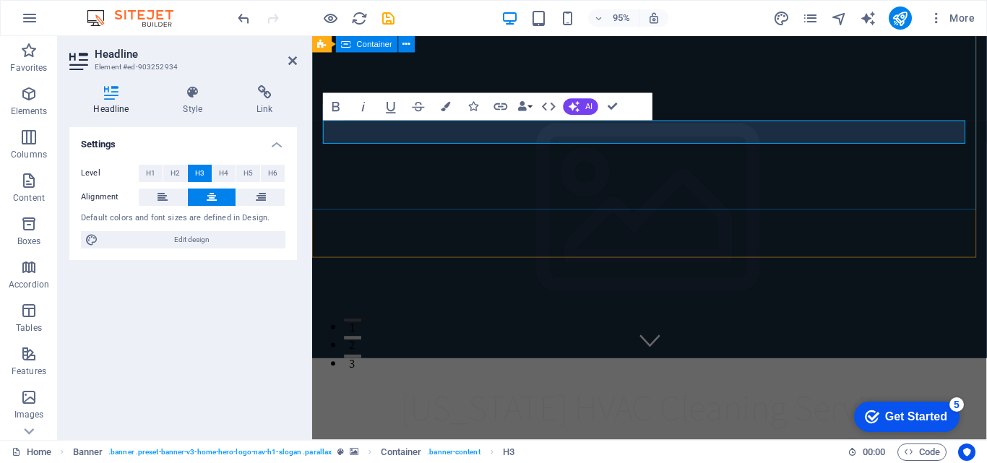
scroll to position [87, 0]
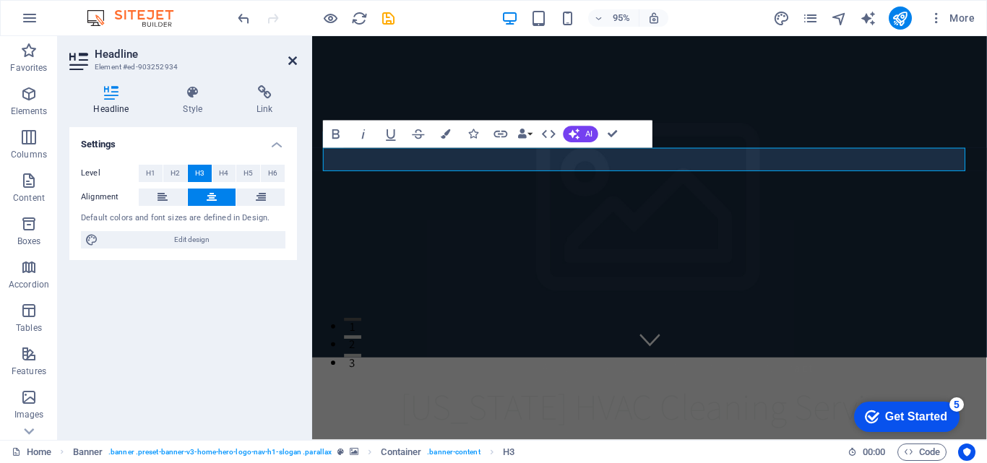
click at [294, 59] on icon at bounding box center [292, 61] width 9 height 12
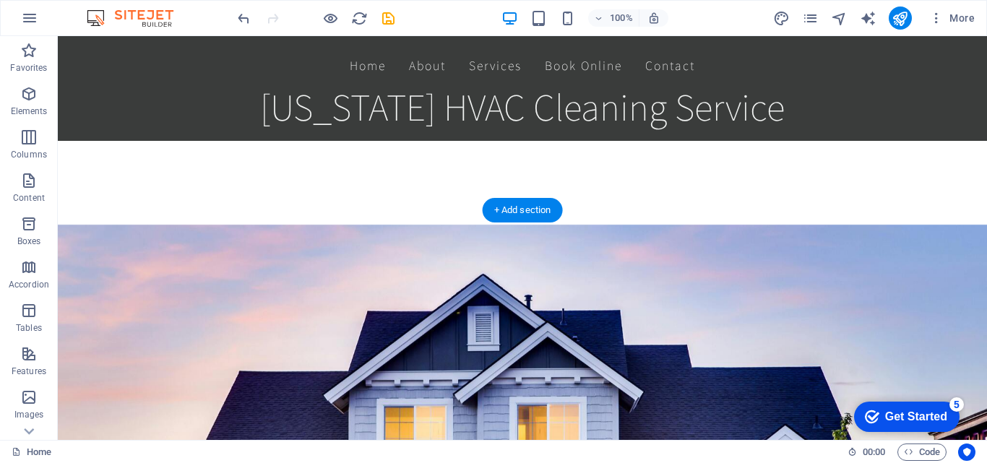
scroll to position [520, 0]
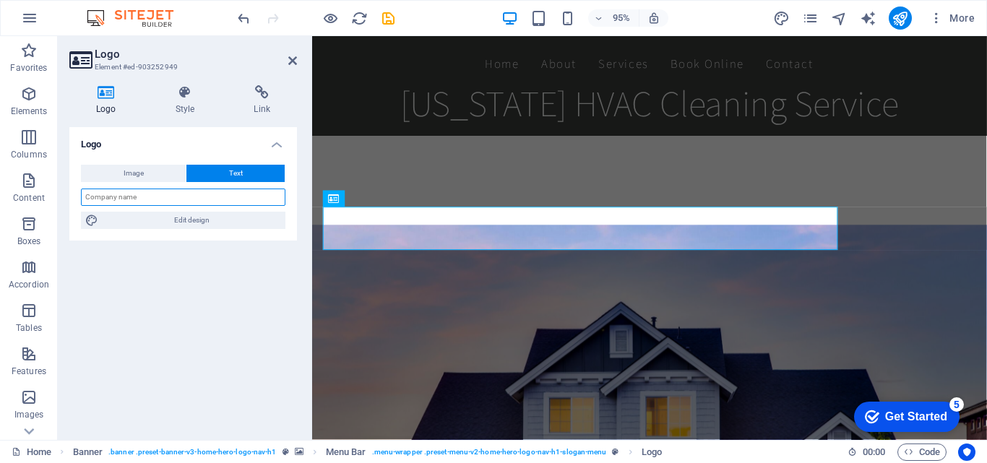
click at [241, 196] on input "text" at bounding box center [183, 197] width 204 height 17
click at [186, 105] on h4 "Style" at bounding box center [188, 100] width 79 height 30
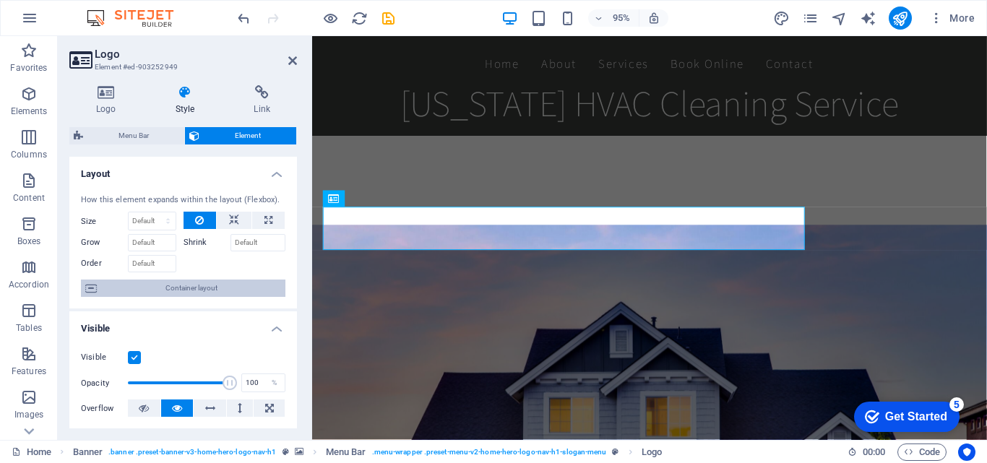
click at [191, 288] on span "Container layout" at bounding box center [191, 288] width 180 height 17
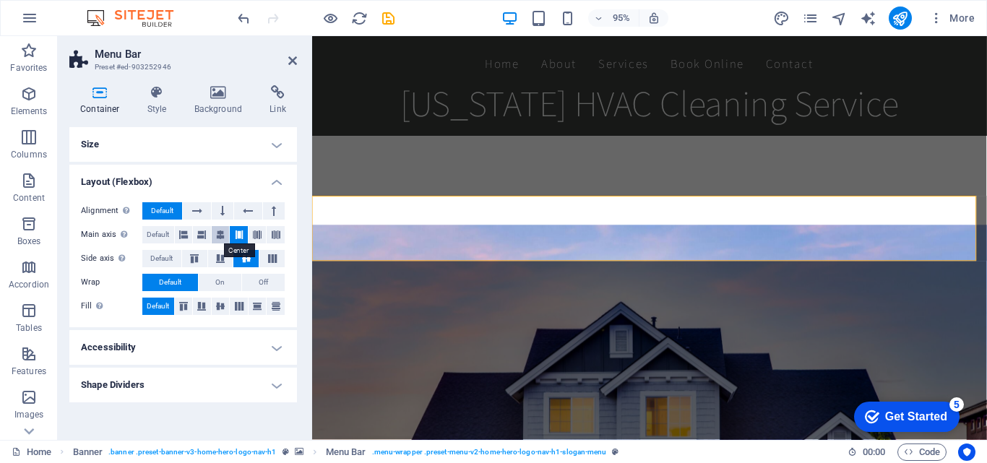
click at [226, 233] on button at bounding box center [221, 234] width 18 height 17
click at [288, 56] on icon at bounding box center [292, 61] width 9 height 12
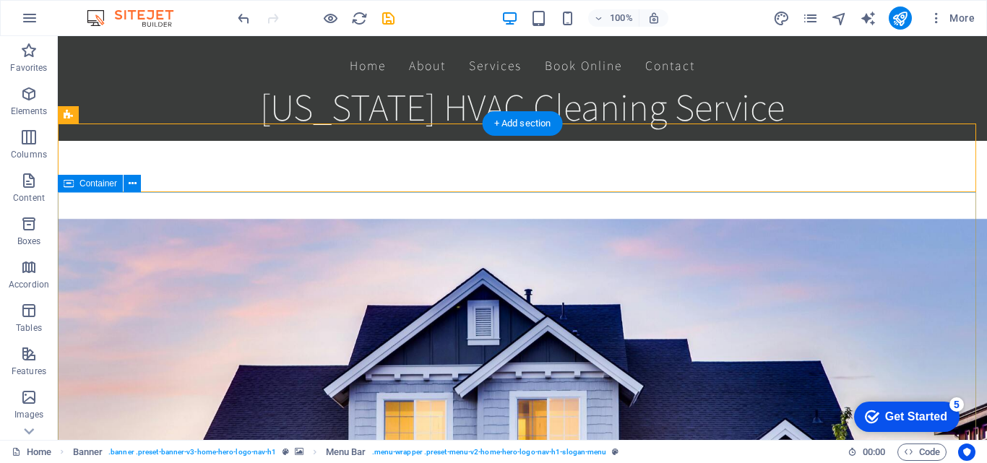
scroll to position [665, 0]
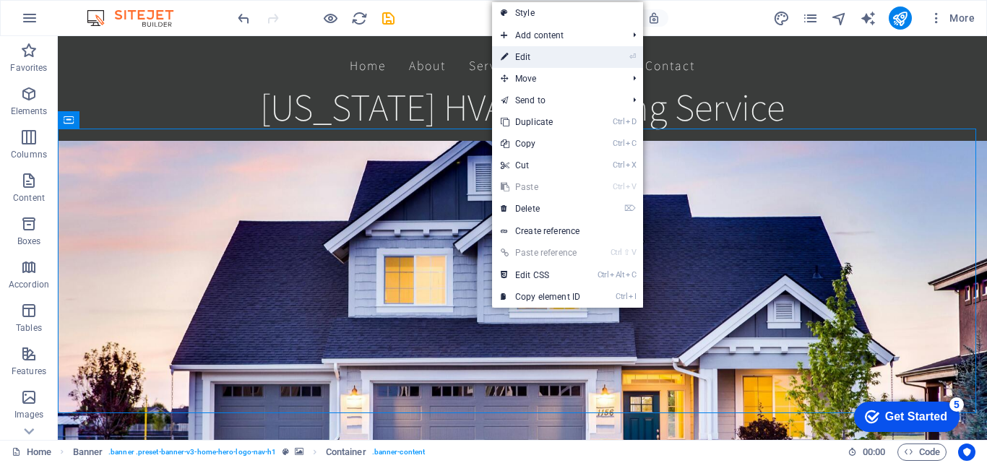
click at [542, 58] on link "⏎ Edit" at bounding box center [540, 57] width 97 height 22
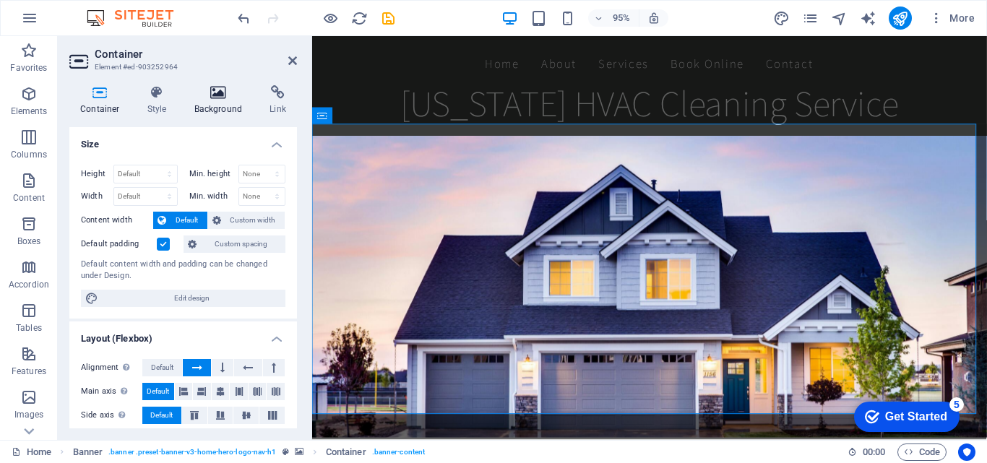
click at [218, 96] on icon at bounding box center [219, 92] width 70 height 14
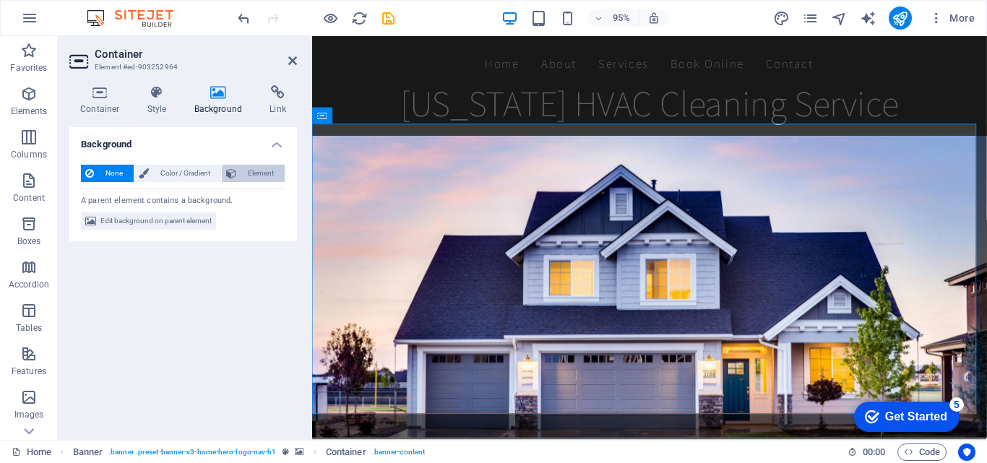
click at [246, 168] on span "Element" at bounding box center [261, 173] width 40 height 17
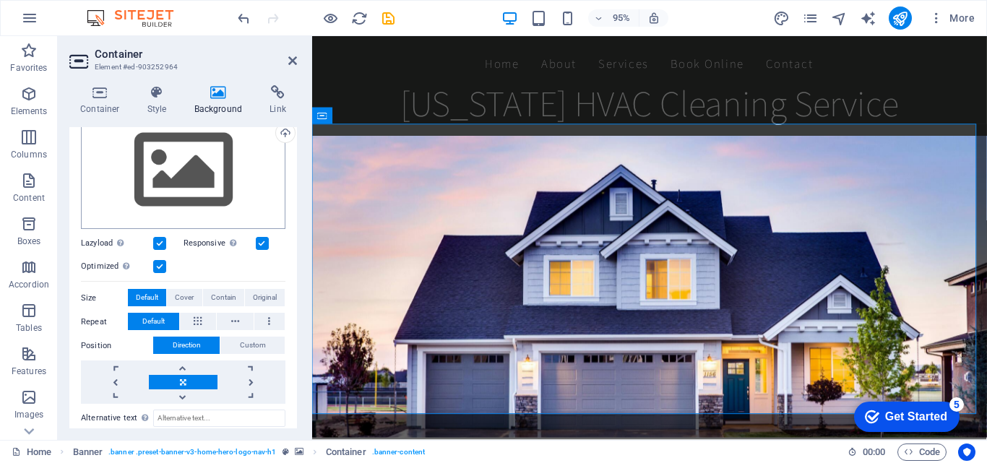
scroll to position [144, 0]
click at [210, 173] on div "Drag files here, click to choose files or select files from Files or our free s…" at bounding box center [183, 170] width 204 height 118
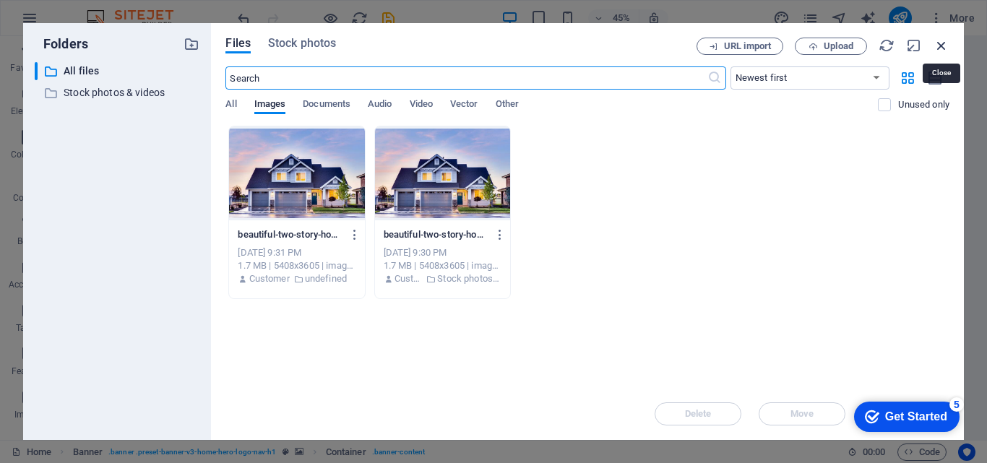
click at [939, 45] on icon "button" at bounding box center [941, 46] width 16 height 16
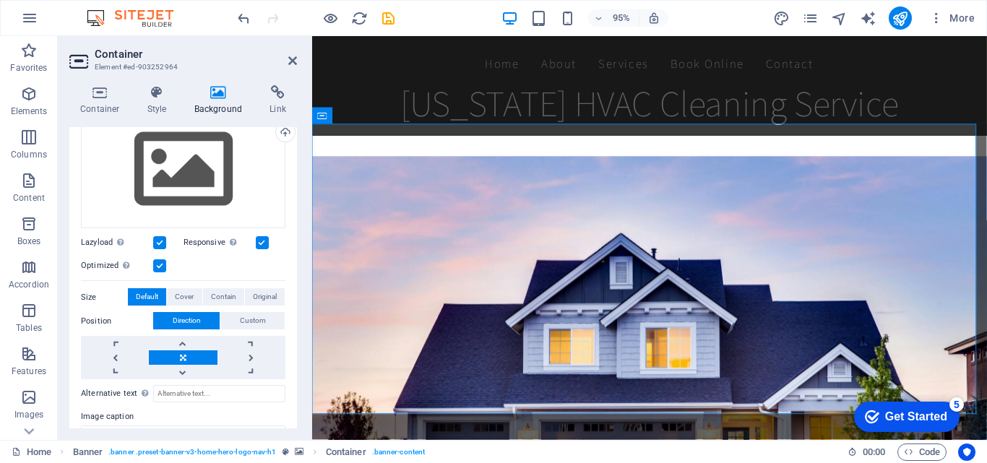
scroll to position [665, 0]
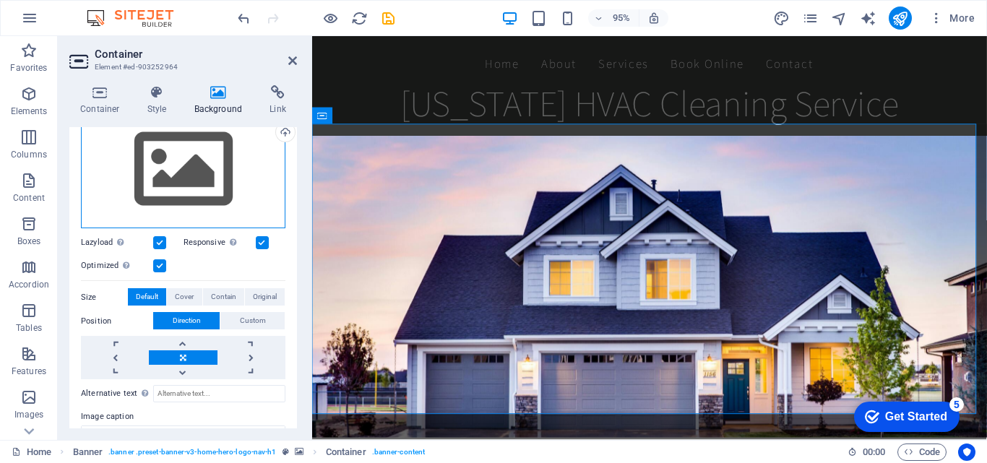
click at [227, 157] on div "Drag files here, click to choose files or select files from Files or our free s…" at bounding box center [183, 170] width 204 height 118
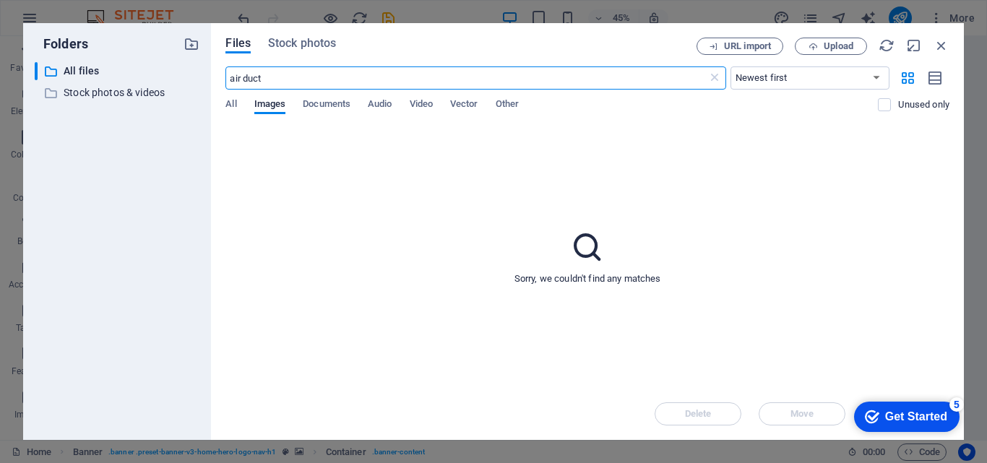
drag, startPoint x: 243, startPoint y: 79, endPoint x: 215, endPoint y: 78, distance: 27.5
click at [215, 78] on div "Files Stock photos URL import Upload air duct ​ Newest first Oldest first Name …" at bounding box center [587, 231] width 753 height 417
click at [254, 76] on input "duct" at bounding box center [465, 77] width 481 height 23
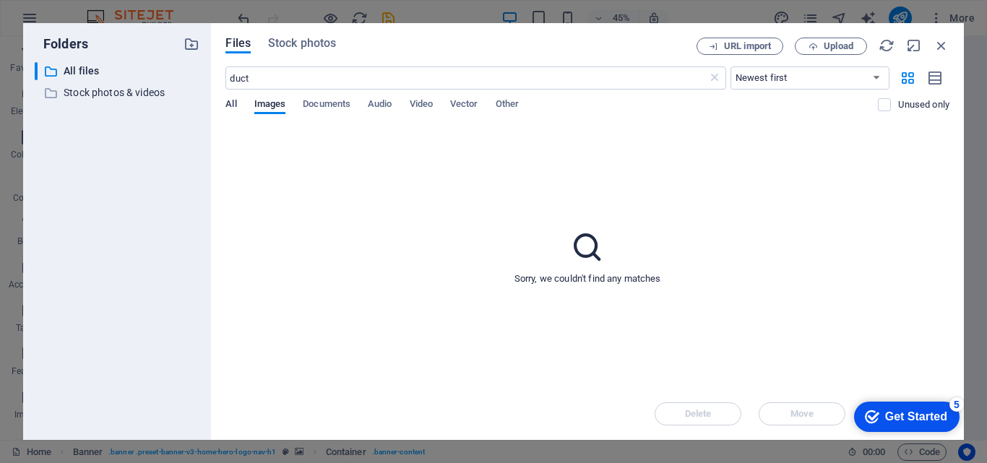
click at [233, 105] on span "All" at bounding box center [230, 105] width 11 height 20
click at [273, 82] on input "duct" at bounding box center [465, 77] width 481 height 23
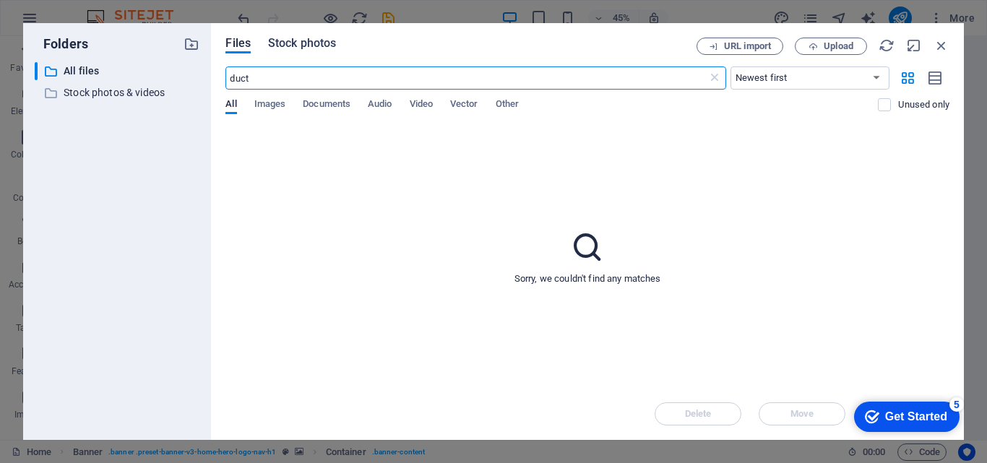
click at [298, 38] on span "Stock photos" at bounding box center [302, 43] width 68 height 17
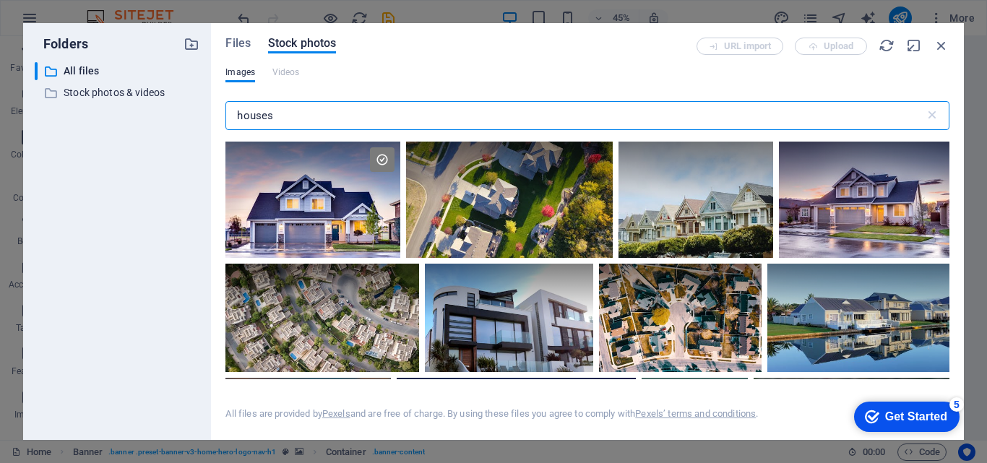
drag, startPoint x: 298, startPoint y: 117, endPoint x: 226, endPoint y: 121, distance: 72.4
click at [226, 121] on input "houses" at bounding box center [574, 115] width 699 height 29
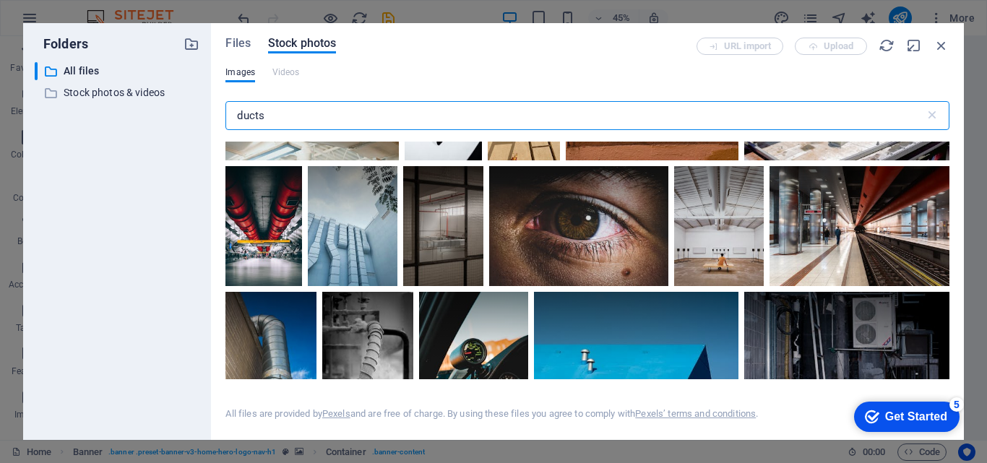
scroll to position [1878, 0]
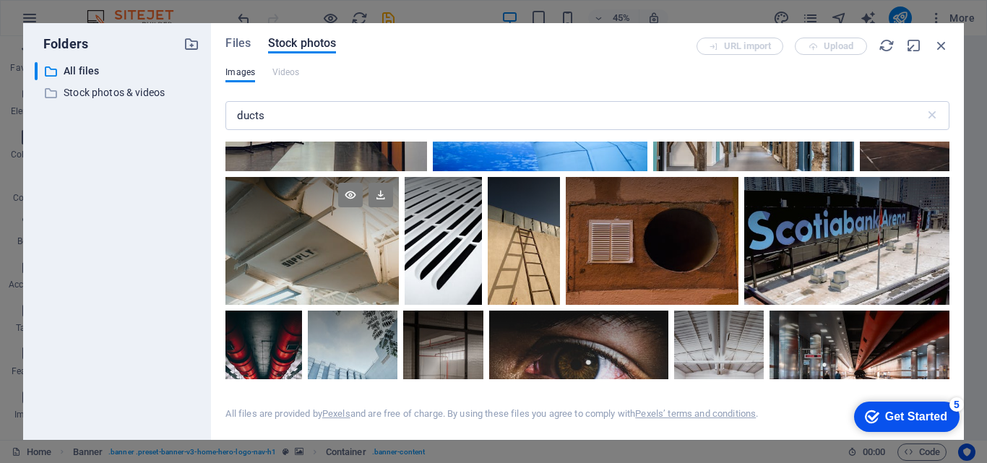
click at [309, 251] on div at bounding box center [311, 241] width 173 height 128
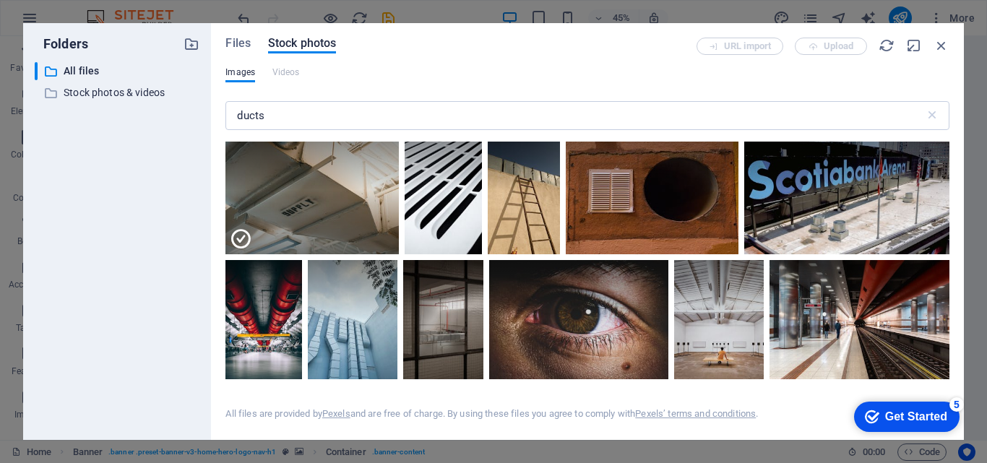
scroll to position [1951, 0]
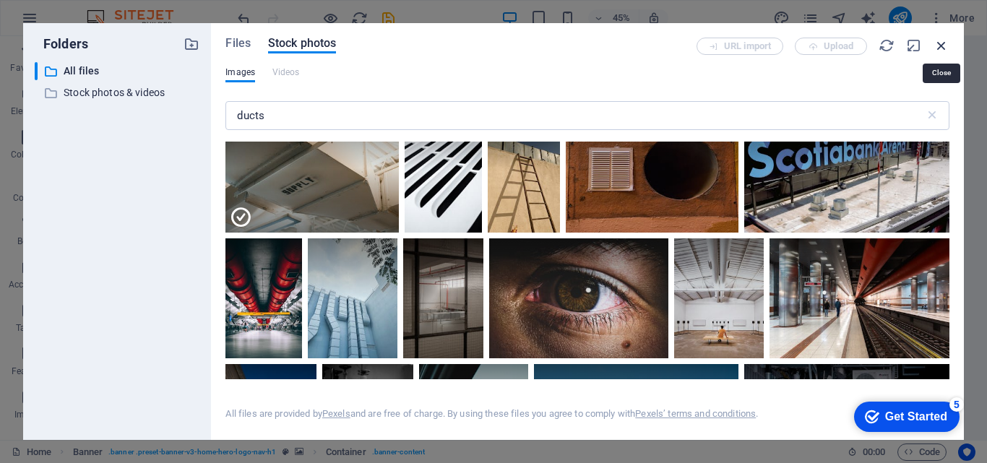
click at [942, 46] on icon "button" at bounding box center [941, 46] width 16 height 16
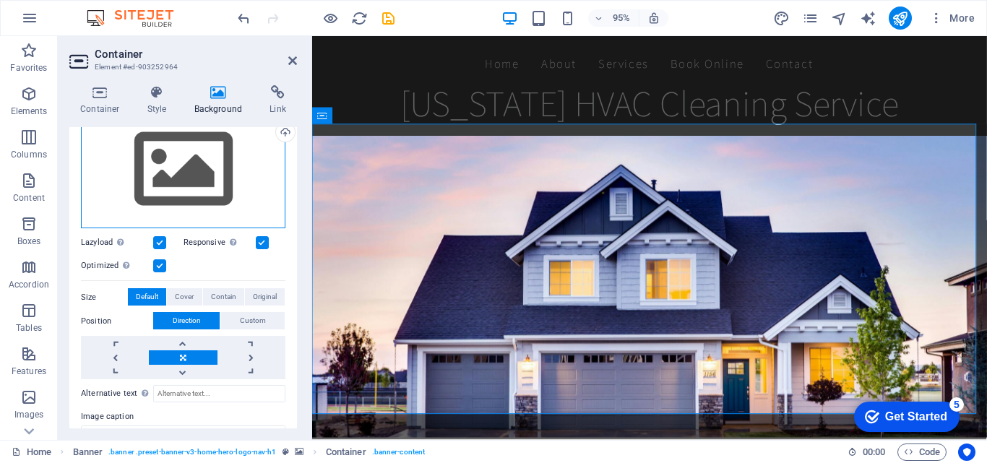
click at [186, 173] on div "Drag files here, click to choose files or select files from Files or our free s…" at bounding box center [183, 170] width 204 height 118
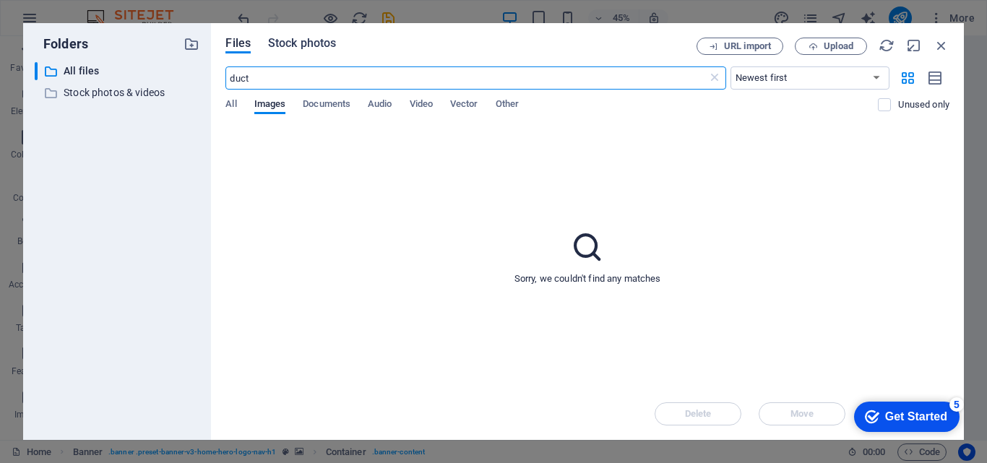
click at [309, 47] on span "Stock photos" at bounding box center [302, 43] width 68 height 17
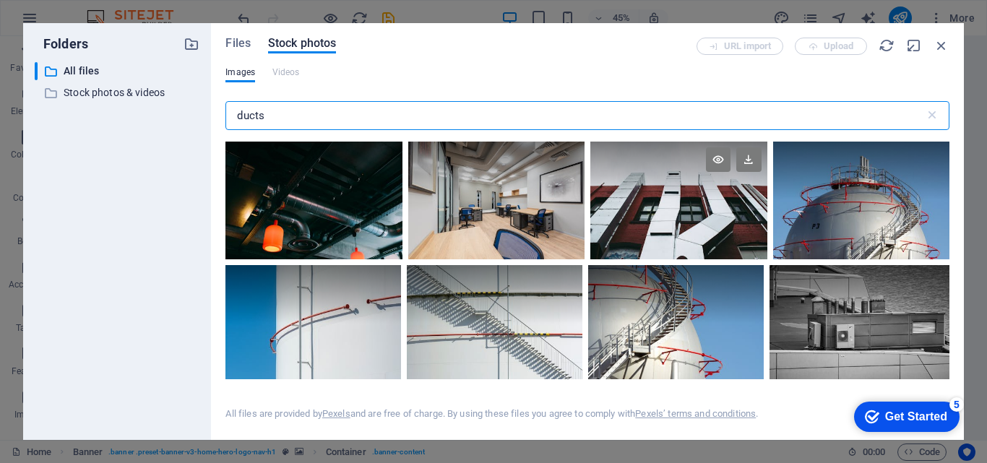
click at [691, 196] on div at bounding box center [678, 171] width 176 height 59
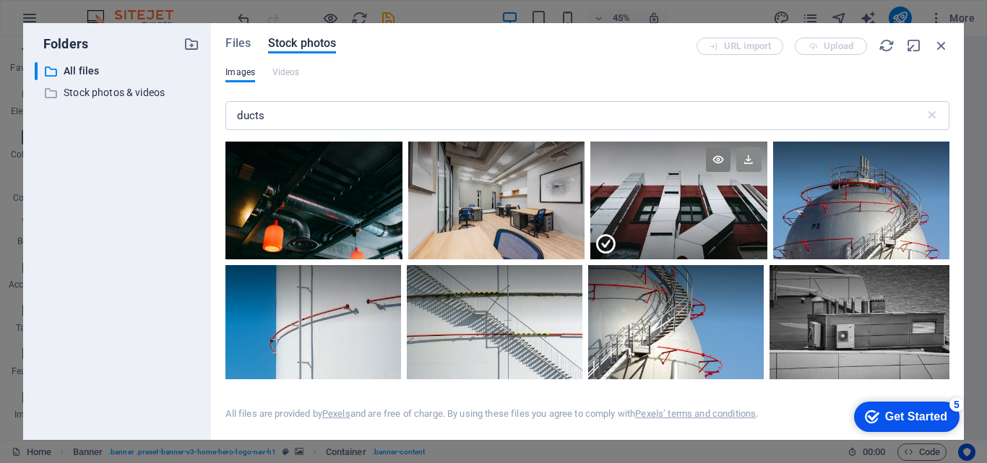
click at [743, 158] on icon at bounding box center [748, 159] width 25 height 25
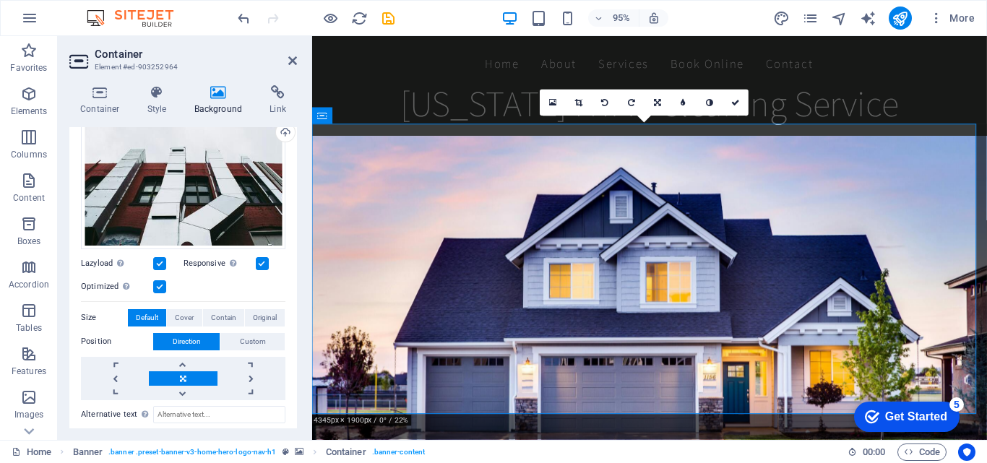
scroll to position [665, 0]
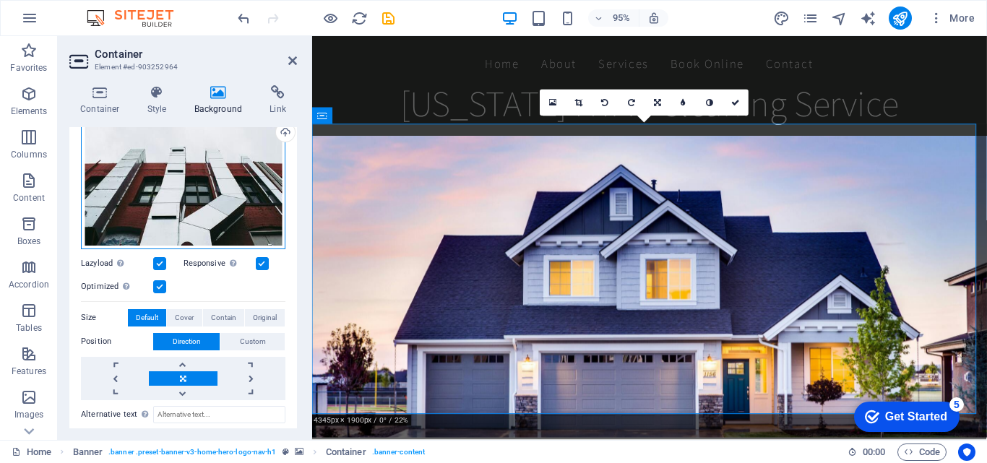
click at [137, 195] on div "Drag files here, click to choose files or select files from Files or our free s…" at bounding box center [183, 180] width 204 height 139
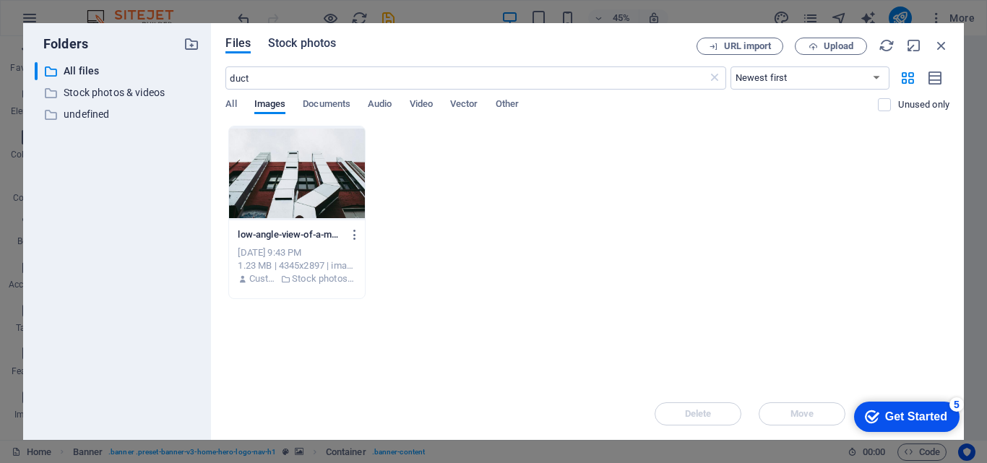
click at [309, 45] on span "Stock photos" at bounding box center [302, 43] width 68 height 17
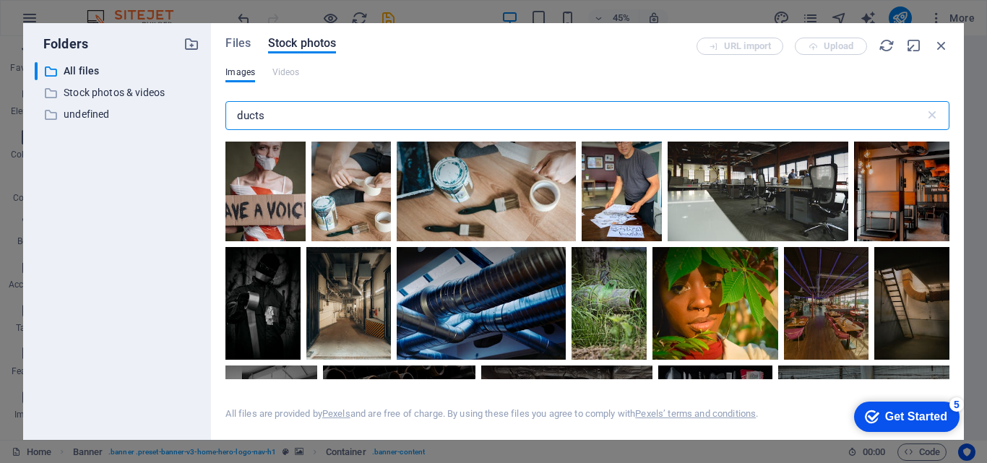
scroll to position [939, 0]
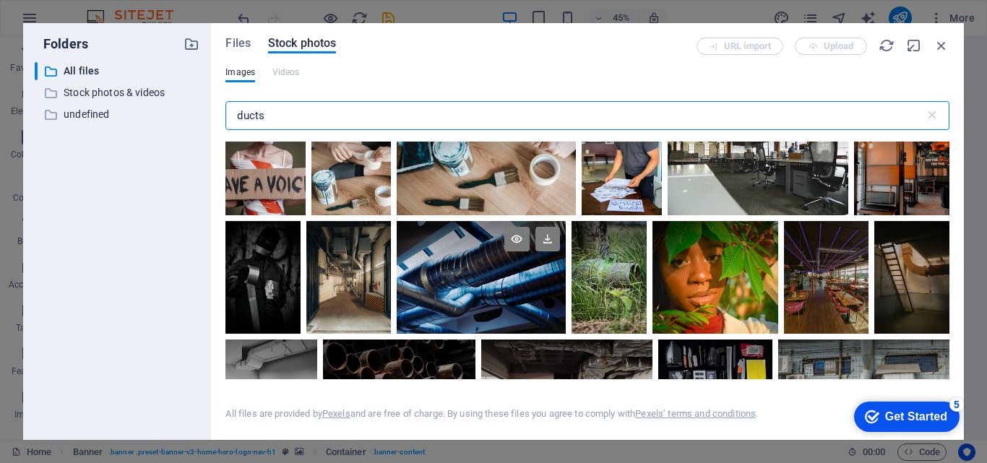
click at [512, 288] on div at bounding box center [481, 277] width 169 height 113
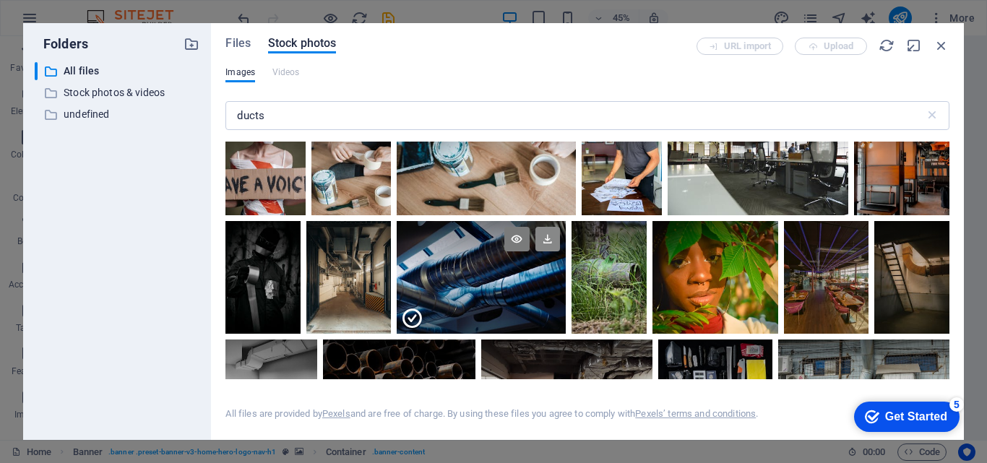
click at [542, 233] on icon at bounding box center [547, 239] width 25 height 25
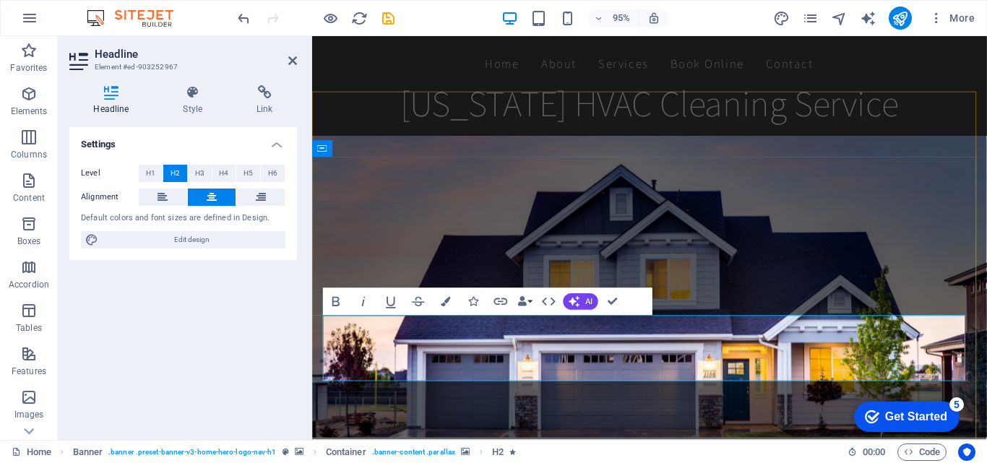
scroll to position [630, 0]
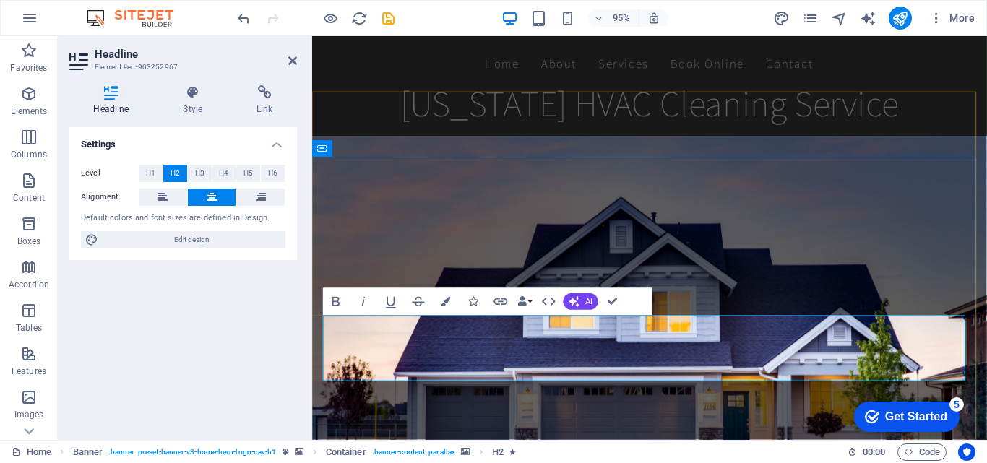
drag, startPoint x: 714, startPoint y: 384, endPoint x: 371, endPoint y: 362, distance: 343.9
click at [577, 302] on icon "button" at bounding box center [574, 301] width 11 height 11
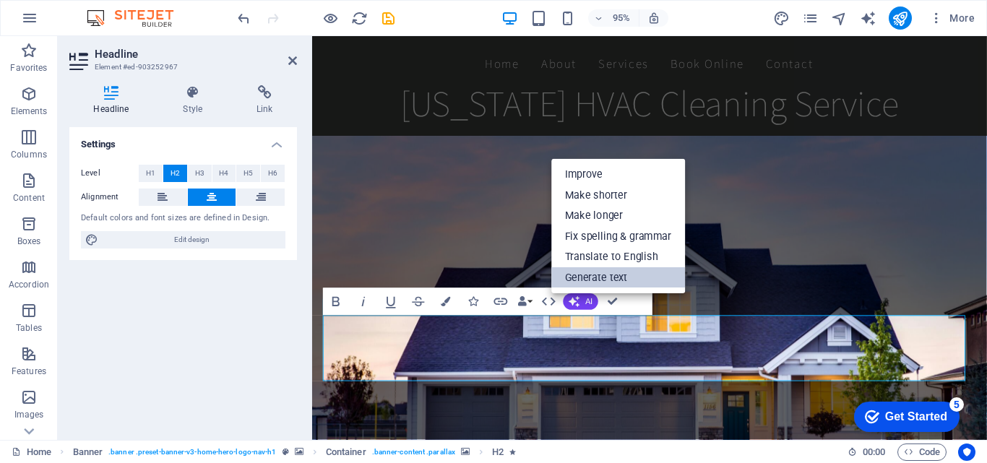
click at [592, 277] on link "Generate text" at bounding box center [618, 277] width 134 height 21
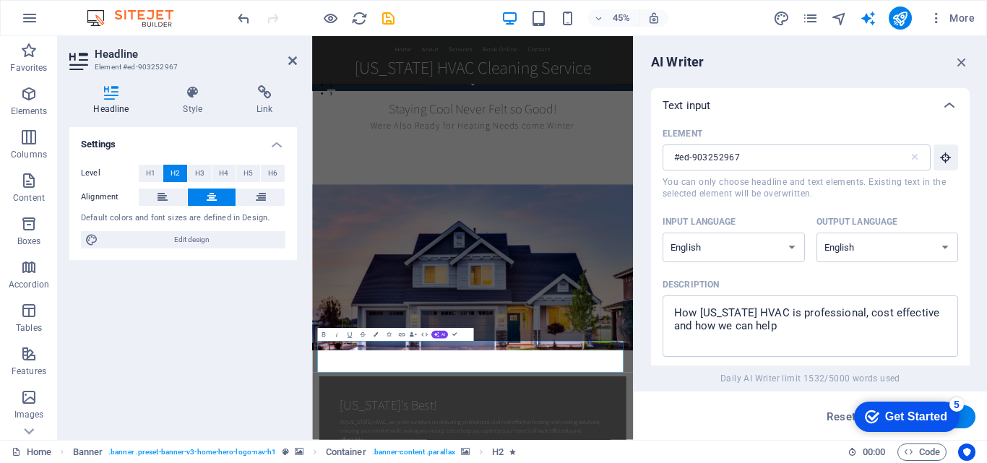
scroll to position [847, 0]
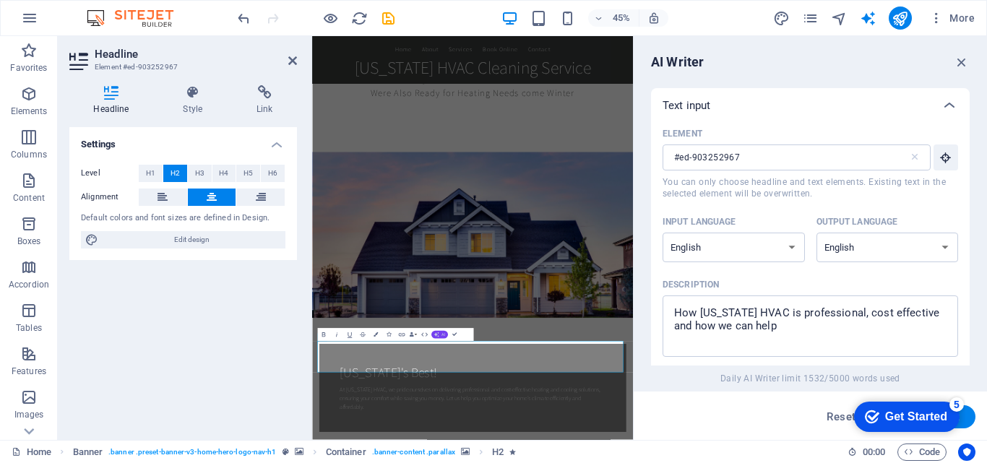
click at [435, 337] on icon "button" at bounding box center [435, 334] width 5 height 5
click at [410, 324] on link "Generate text" at bounding box center [400, 324] width 64 height 10
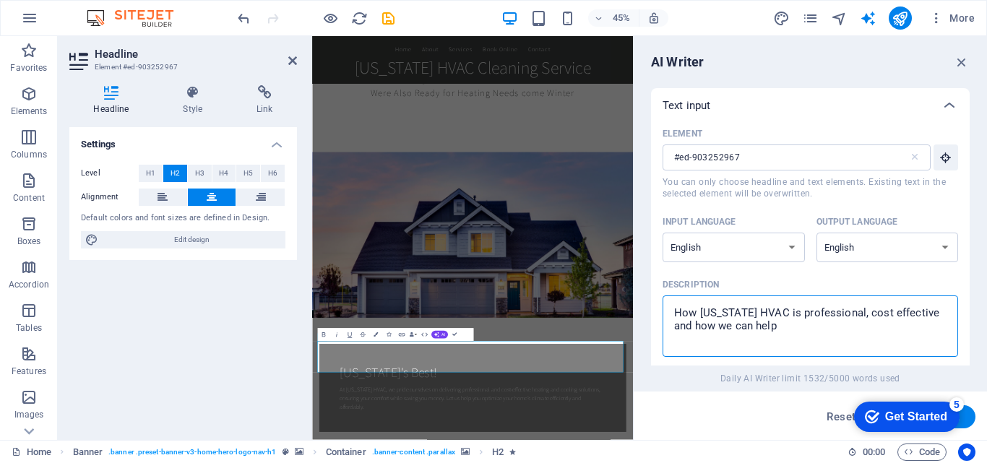
click at [826, 327] on textarea "How [US_STATE] HVAC is professional, cost effective and how we can help" at bounding box center [810, 326] width 281 height 47
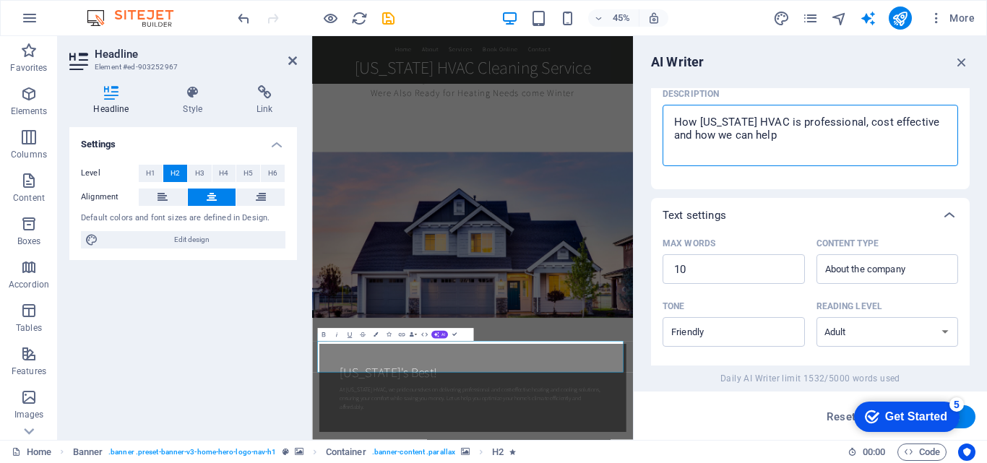
scroll to position [137, 0]
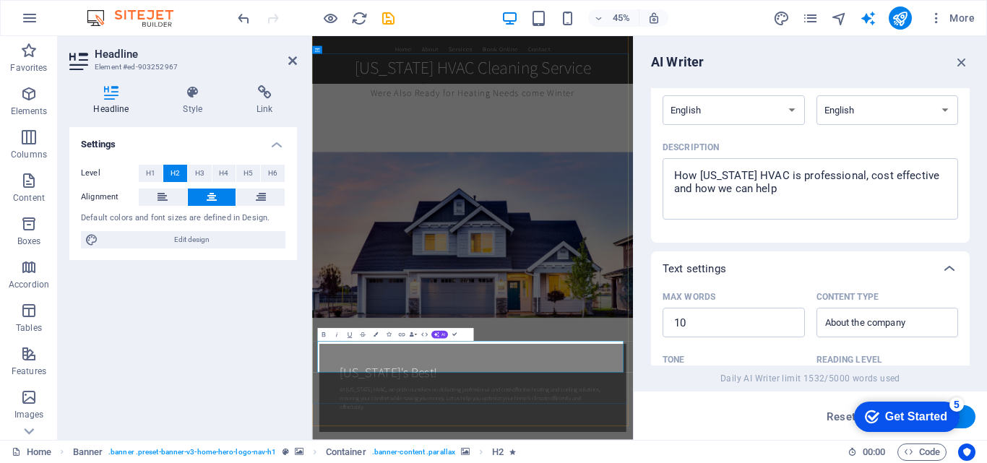
drag, startPoint x: 729, startPoint y: 761, endPoint x: 358, endPoint y: 746, distance: 371.0
copy span "We Specialize in Residential & Commercial Air Duct Cleaning"
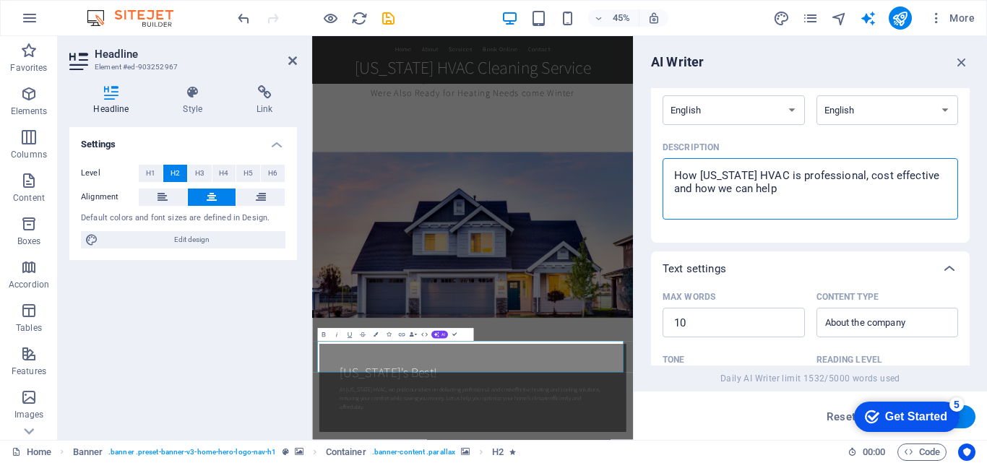
drag, startPoint x: 1120, startPoint y: 231, endPoint x: 935, endPoint y: 290, distance: 194.0
click at [723, 185] on textarea "How [US_STATE] HVAC is professional, cost effective and how we can help" at bounding box center [810, 188] width 281 height 47
paste textarea "We Specialize in Residential & Commercial Air Duct Cleaning"
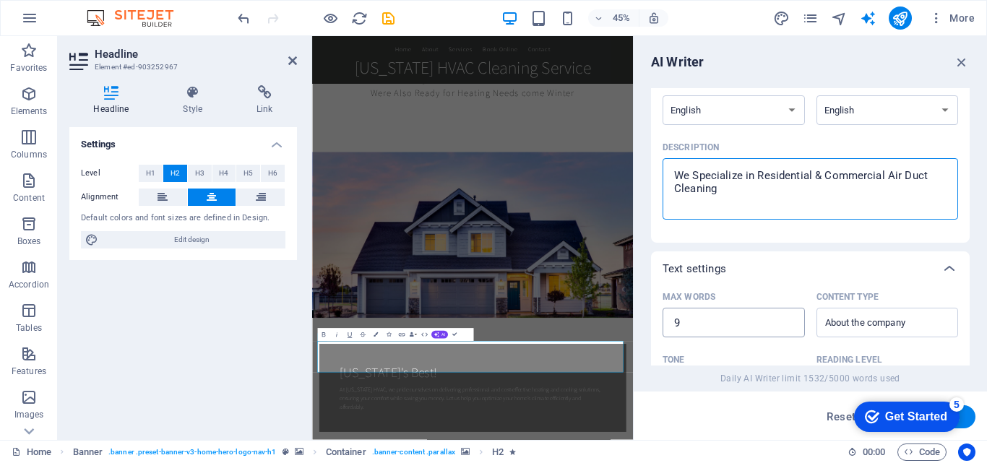
click at [787, 324] on input "9" at bounding box center [734, 323] width 142 height 29
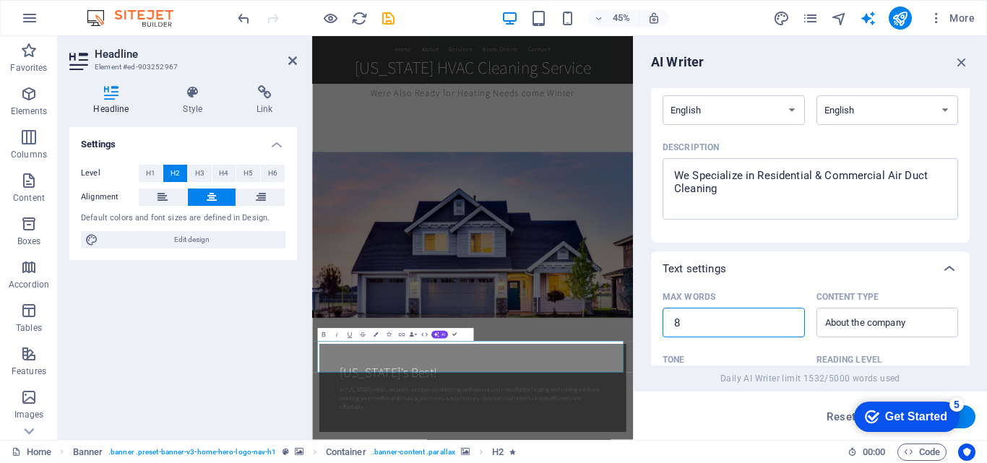
click at [787, 324] on input "8" at bounding box center [734, 323] width 142 height 29
click at [787, 324] on input "7" at bounding box center [734, 323] width 142 height 29
click at [787, 324] on input "6" at bounding box center [734, 323] width 142 height 29
click at [787, 324] on input "5" at bounding box center [734, 323] width 142 height 29
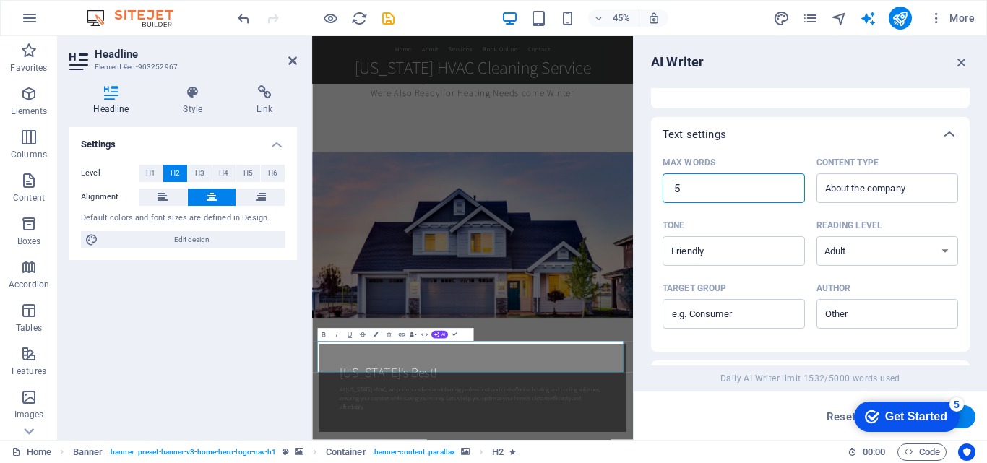
scroll to position [282, 0]
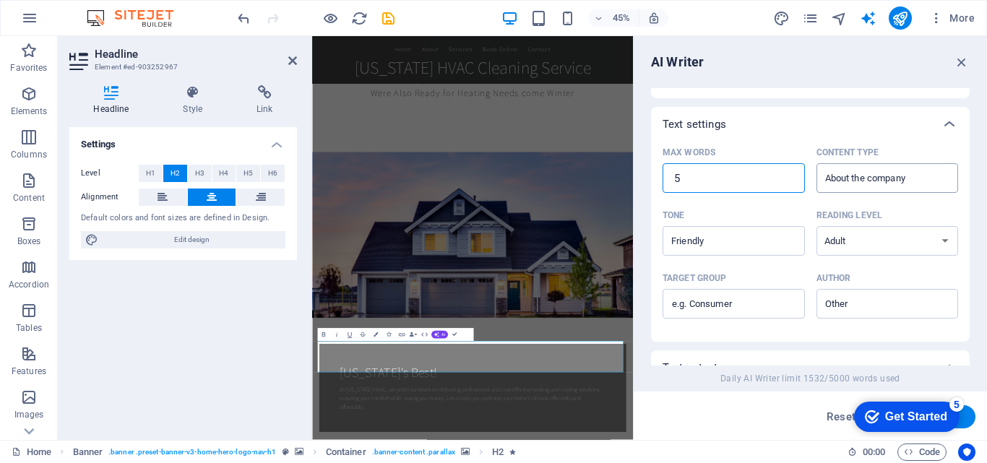
click at [850, 184] on input "About the company" at bounding box center [876, 178] width 110 height 21
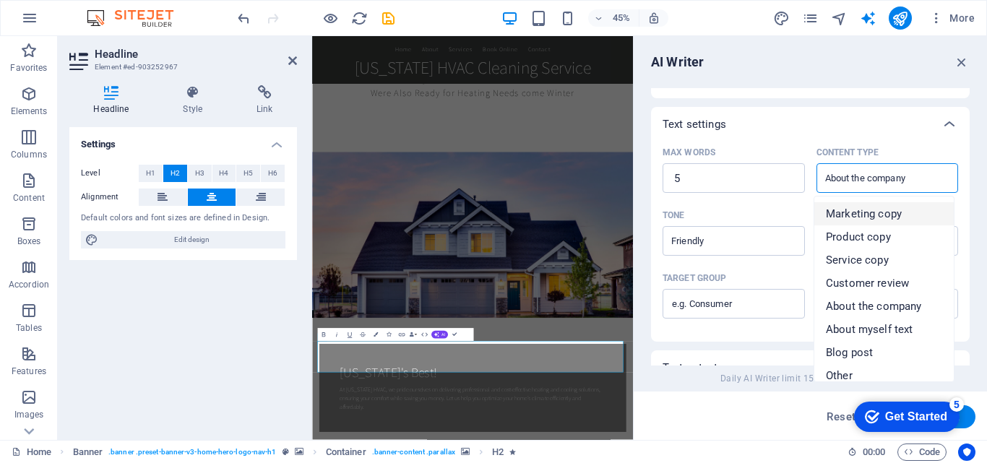
click at [852, 216] on span "Marketing copy" at bounding box center [864, 214] width 76 height 14
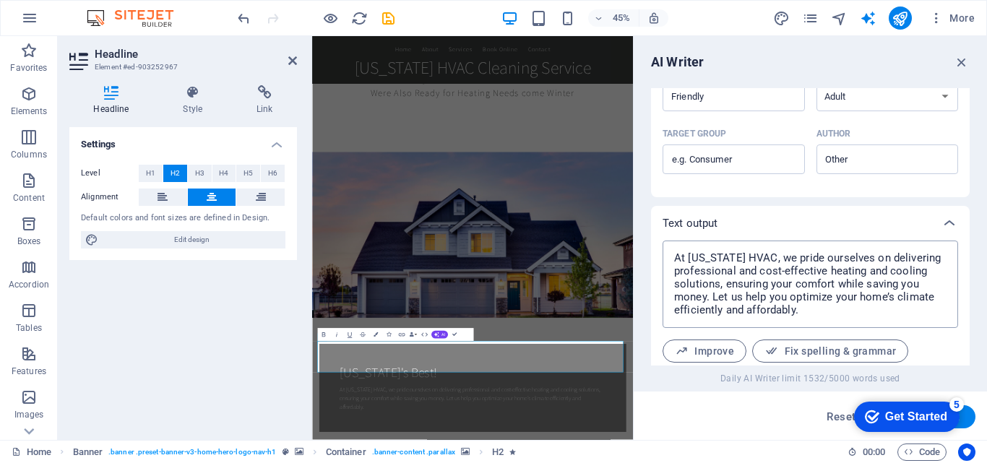
scroll to position [499, 0]
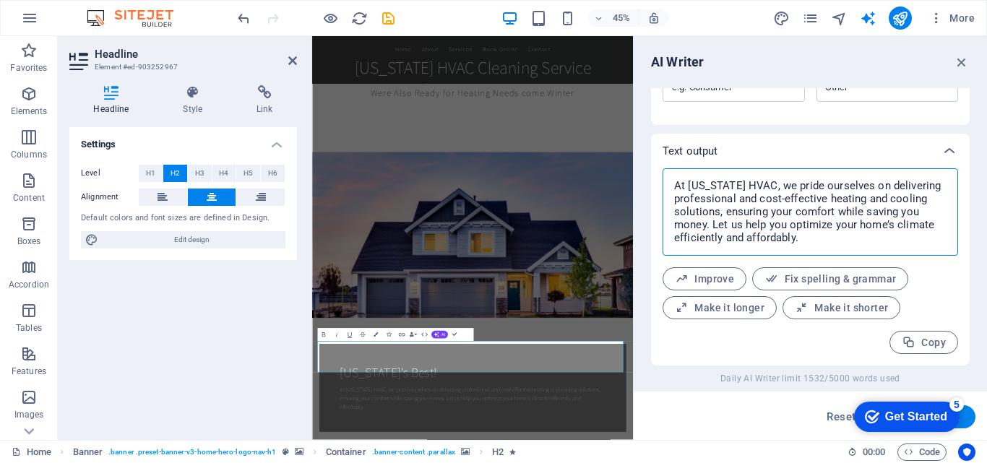
drag, startPoint x: 824, startPoint y: 247, endPoint x: 659, endPoint y: 178, distance: 179.4
click at [659, 178] on div "At [US_STATE] HVAC, we pride ourselves on delivering professional and cost-effe…" at bounding box center [810, 266] width 319 height 197
click at [966, 420] on button "Generate text" at bounding box center [925, 416] width 100 height 23
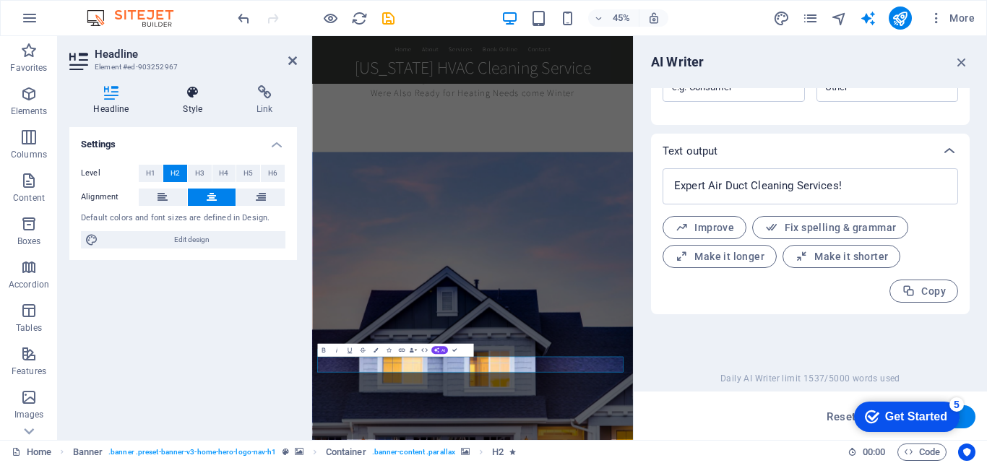
click at [192, 97] on icon at bounding box center [193, 92] width 68 height 14
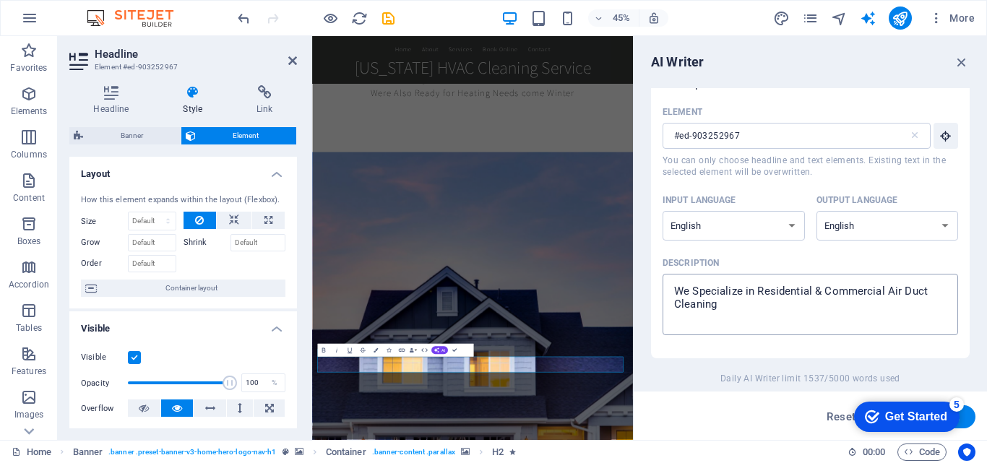
scroll to position [0, 0]
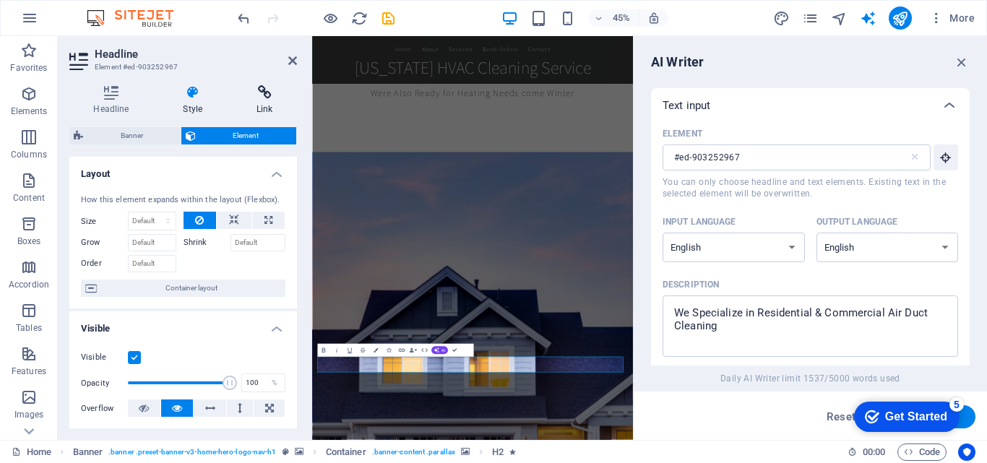
click at [269, 105] on h4 "Link" at bounding box center [265, 100] width 64 height 30
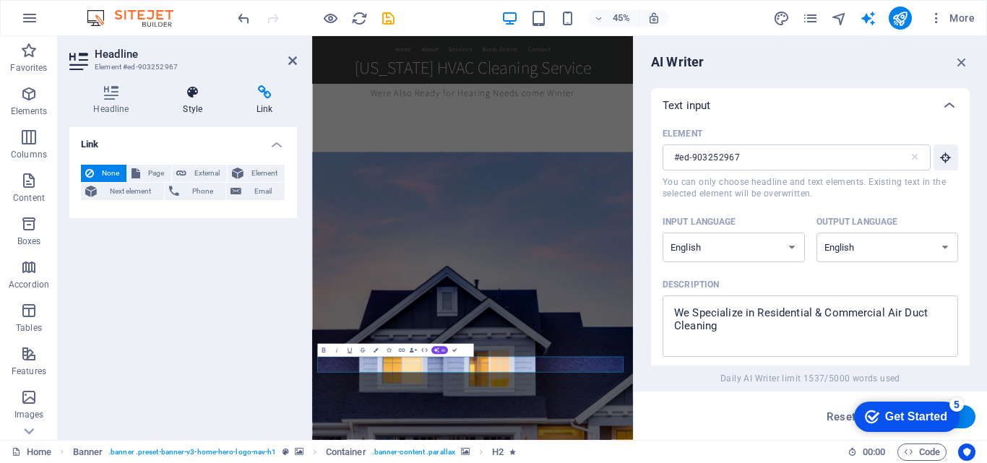
click at [181, 111] on h4 "Style" at bounding box center [196, 100] width 74 height 30
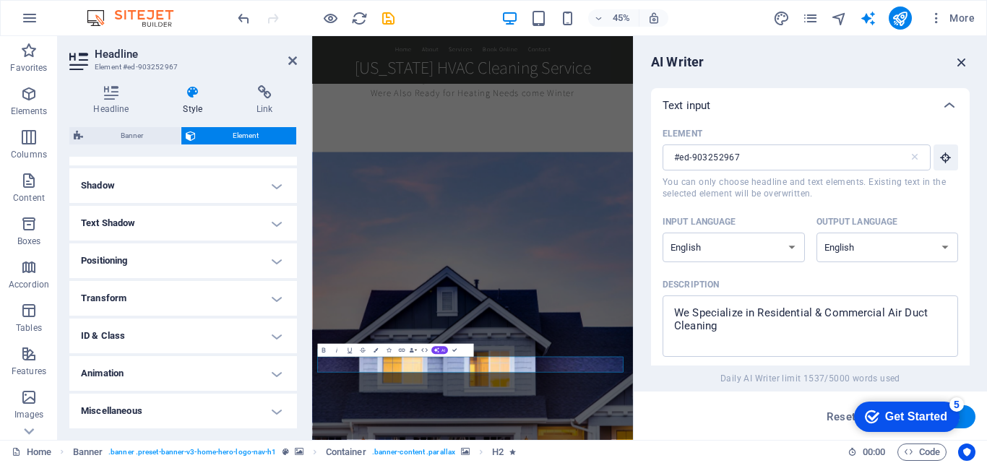
click at [959, 60] on icon "button" at bounding box center [962, 62] width 16 height 16
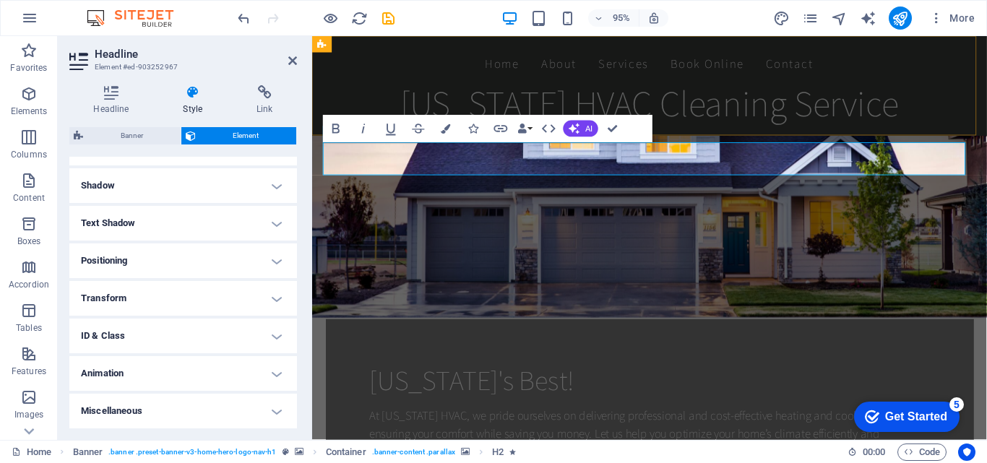
scroll to position [847, 0]
click at [290, 61] on icon at bounding box center [292, 61] width 9 height 12
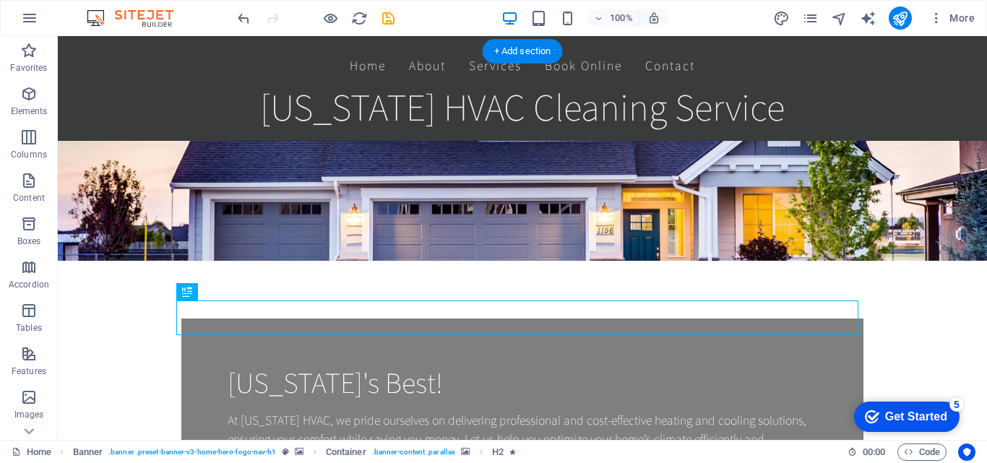
scroll to position [673, 0]
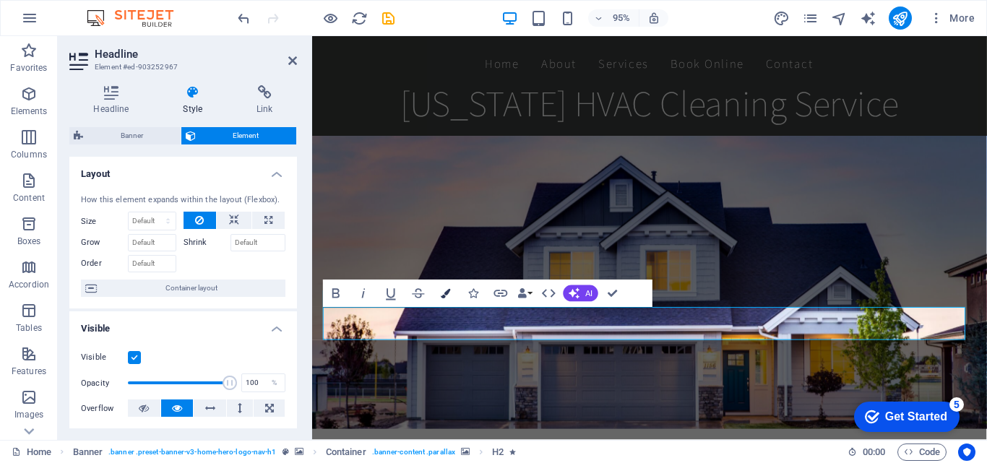
click at [446, 292] on icon "button" at bounding box center [445, 293] width 9 height 9
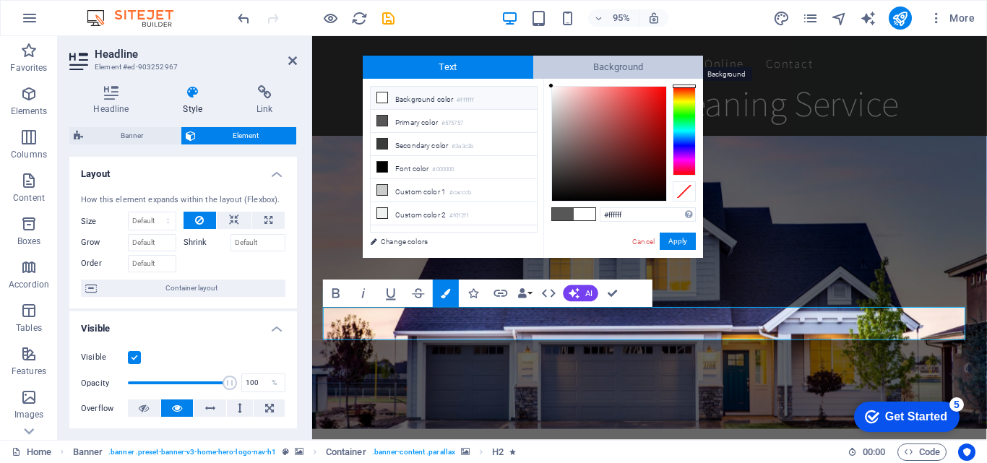
drag, startPoint x: 552, startPoint y: 159, endPoint x: 551, endPoint y: 66, distance: 93.2
click at [551, 66] on div "Text Background less Background color #ffffff Primary color #575757 Secondary c…" at bounding box center [533, 157] width 340 height 202
type input "#f7f7f7"
click at [550, 90] on div at bounding box center [550, 89] width 5 height 5
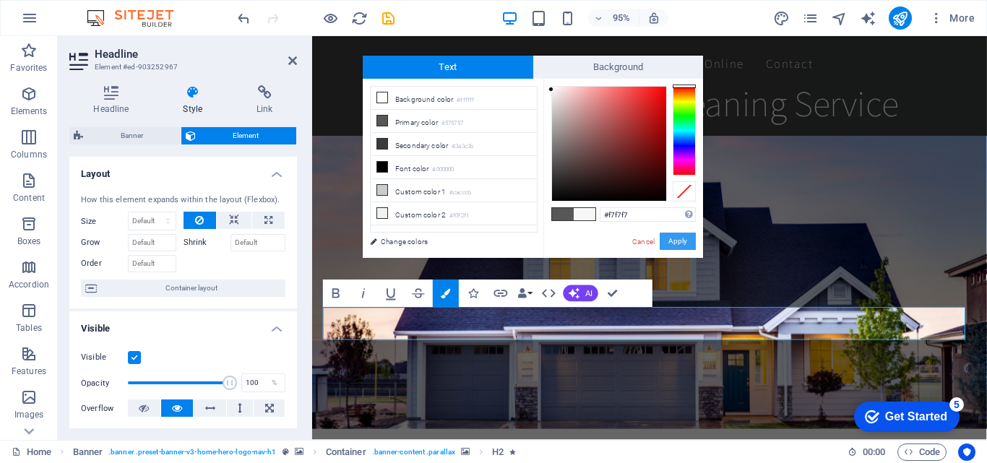
click at [670, 240] on button "Apply" at bounding box center [678, 241] width 36 height 17
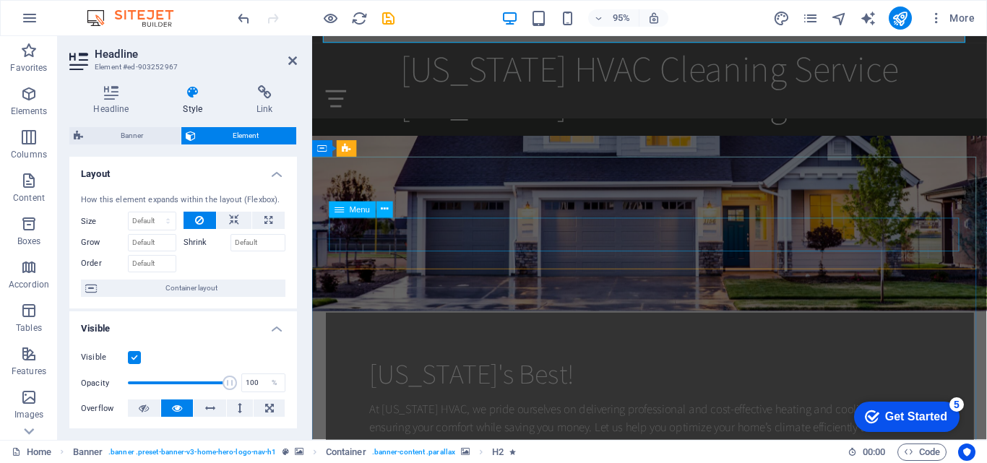
scroll to position [970, 0]
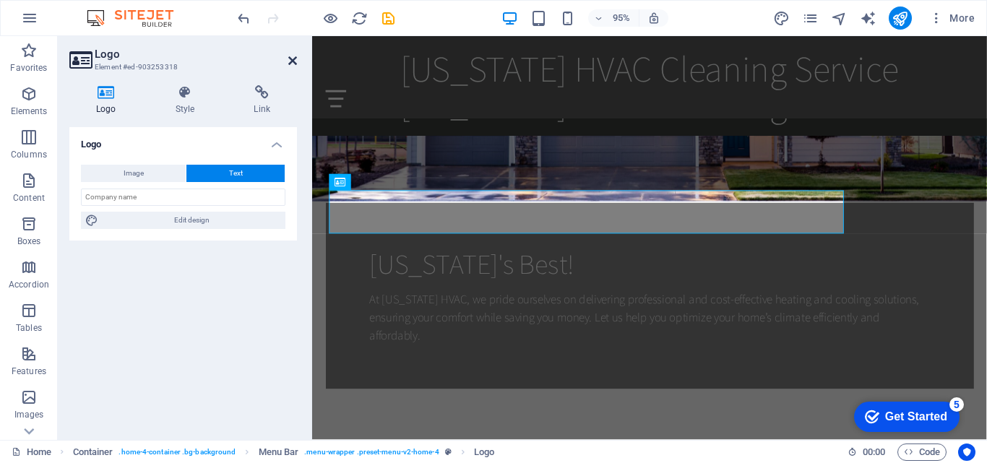
click at [292, 64] on icon at bounding box center [292, 61] width 9 height 12
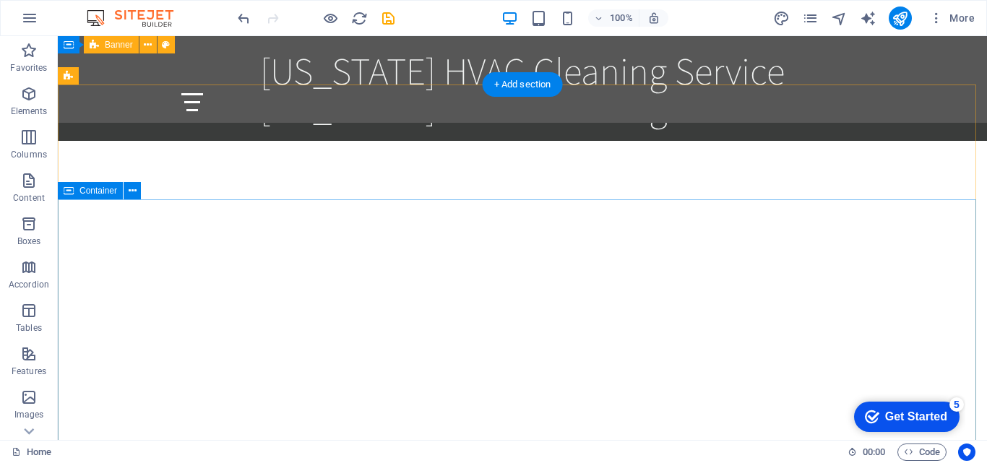
scroll to position [1524, 0]
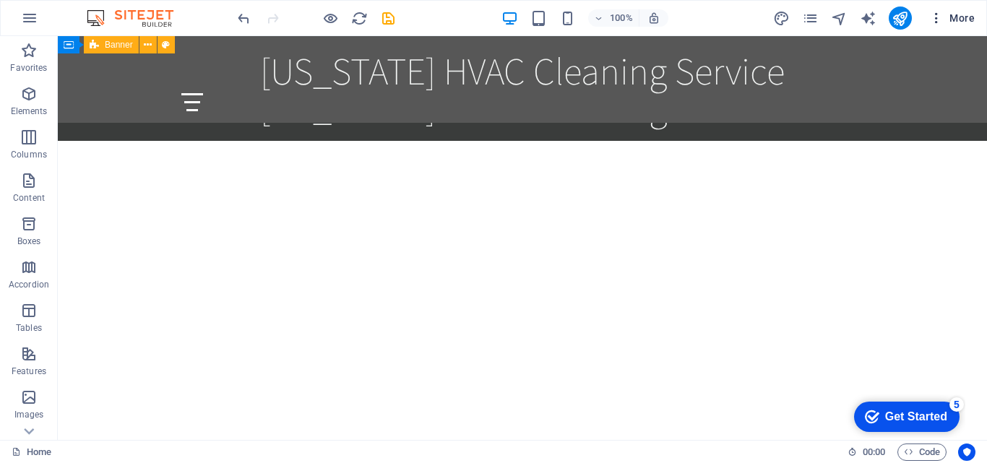
click at [936, 17] on icon "button" at bounding box center [936, 18] width 14 height 14
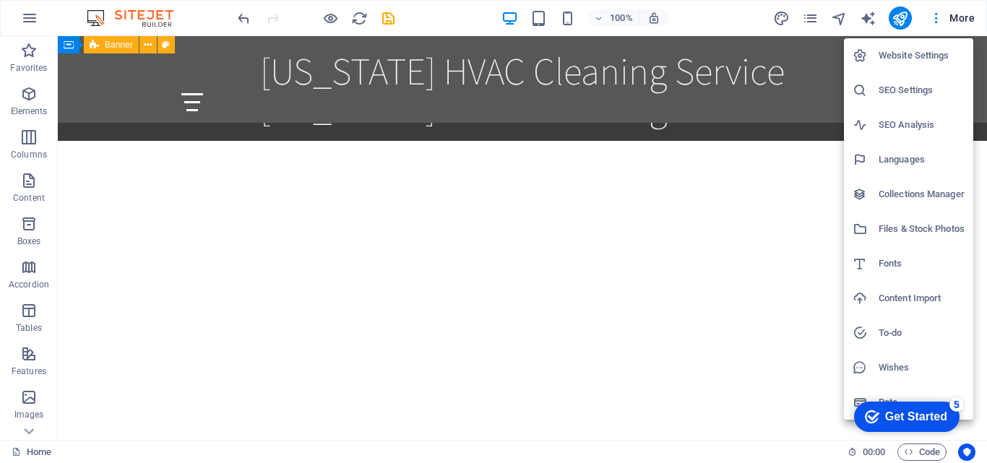
click at [733, 21] on div at bounding box center [493, 231] width 987 height 463
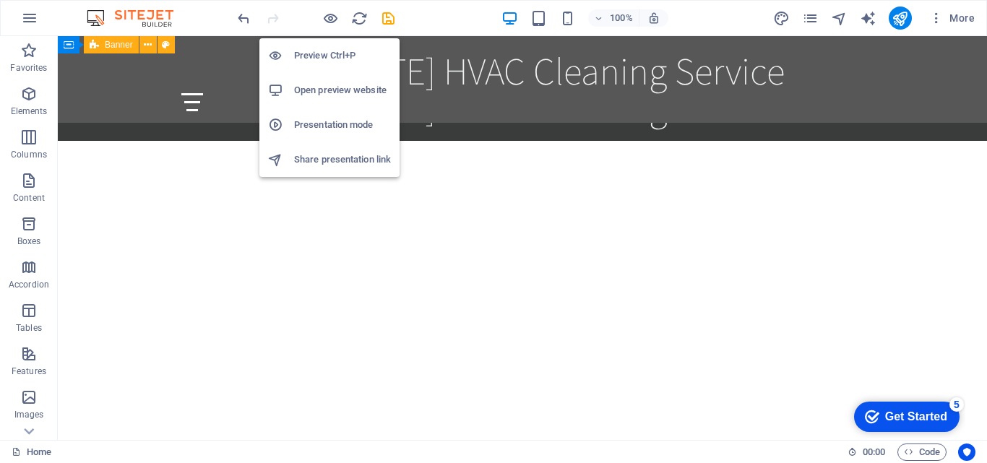
click at [329, 87] on h6 "Open preview website" at bounding box center [342, 90] width 97 height 17
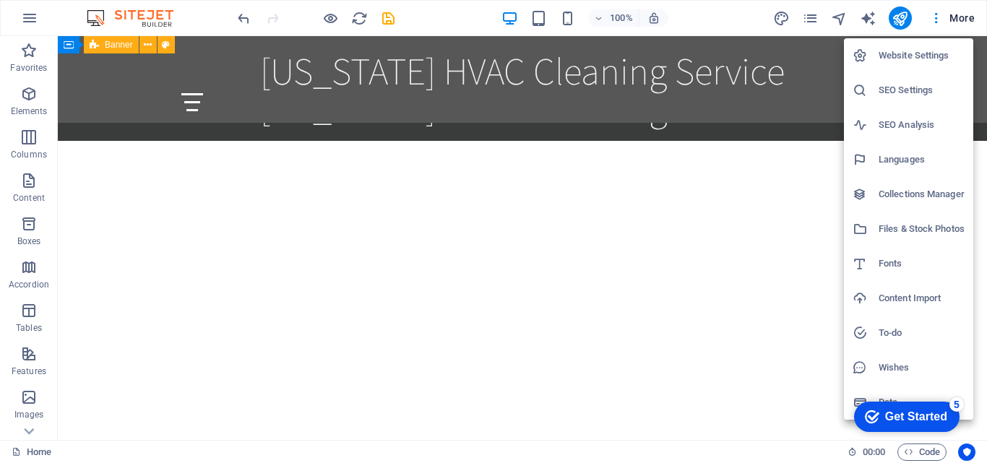
click at [928, 53] on h6 "Website Settings" at bounding box center [922, 55] width 86 height 17
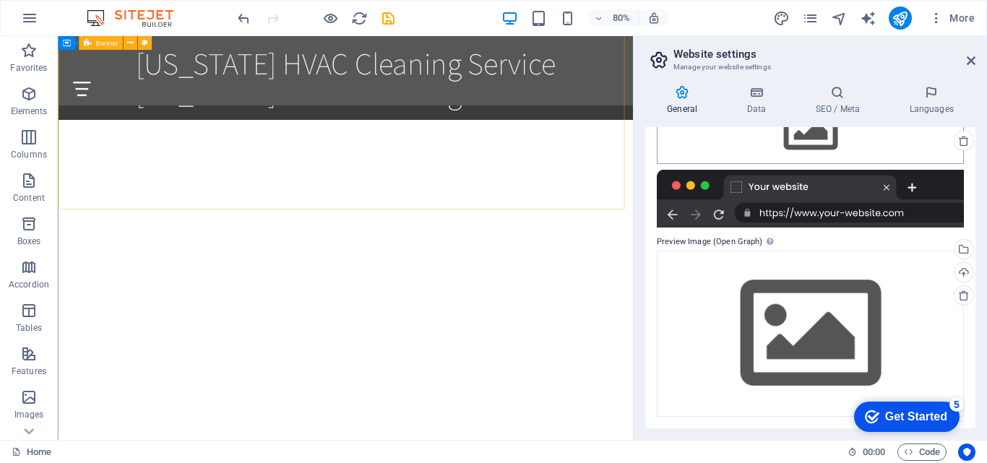
scroll to position [0, 0]
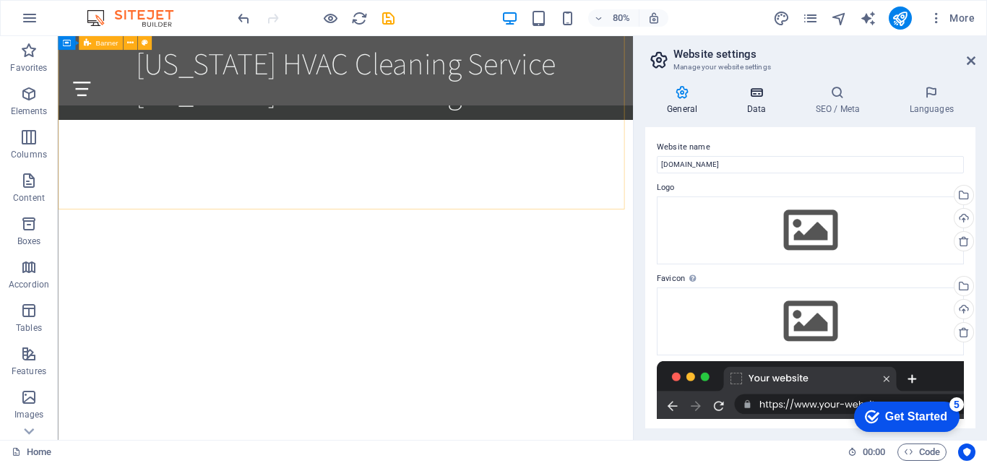
click at [735, 100] on h4 "Data" at bounding box center [759, 100] width 69 height 30
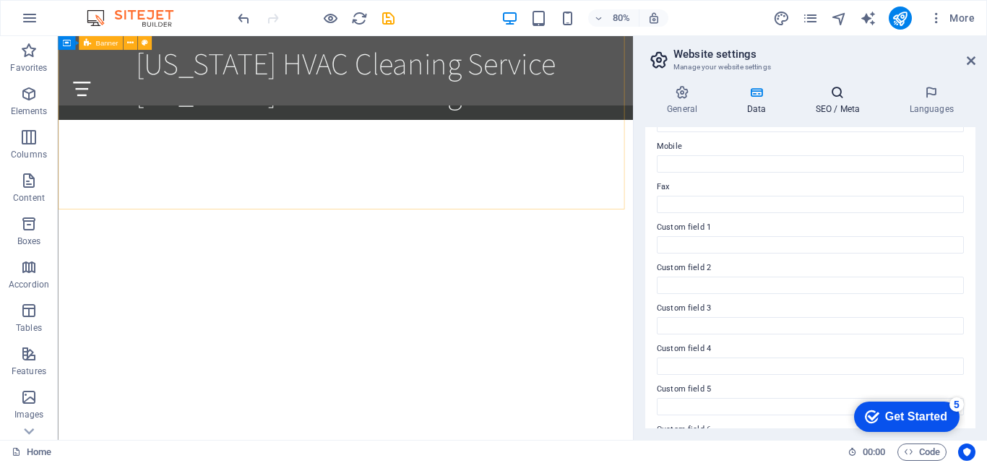
scroll to position [321, 0]
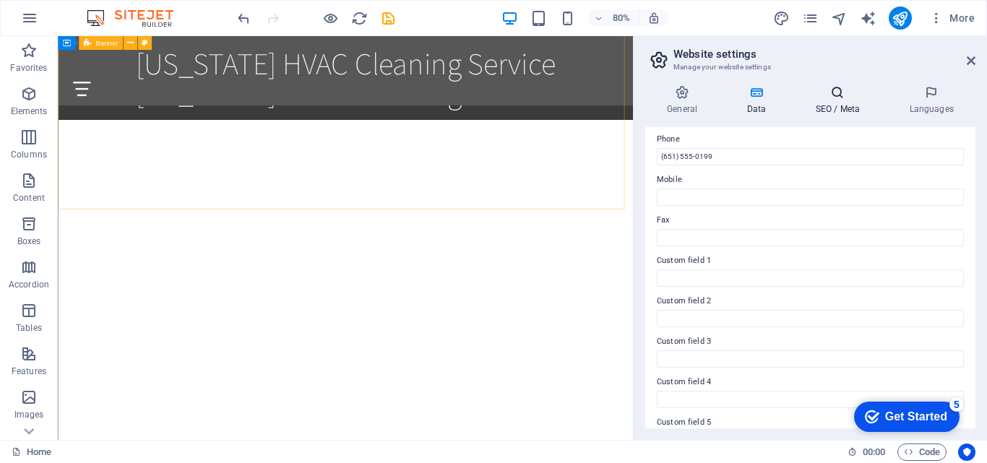
click at [837, 101] on h4 "SEO / Meta" at bounding box center [840, 100] width 94 height 30
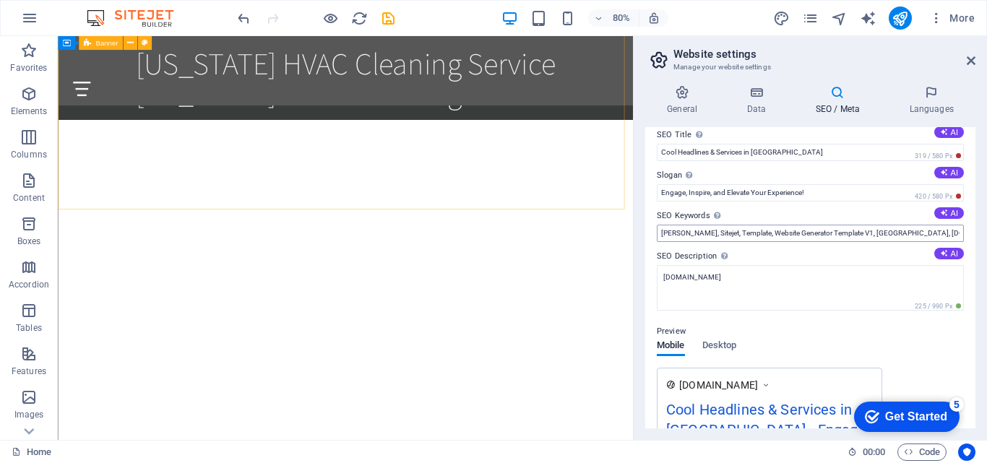
scroll to position [0, 0]
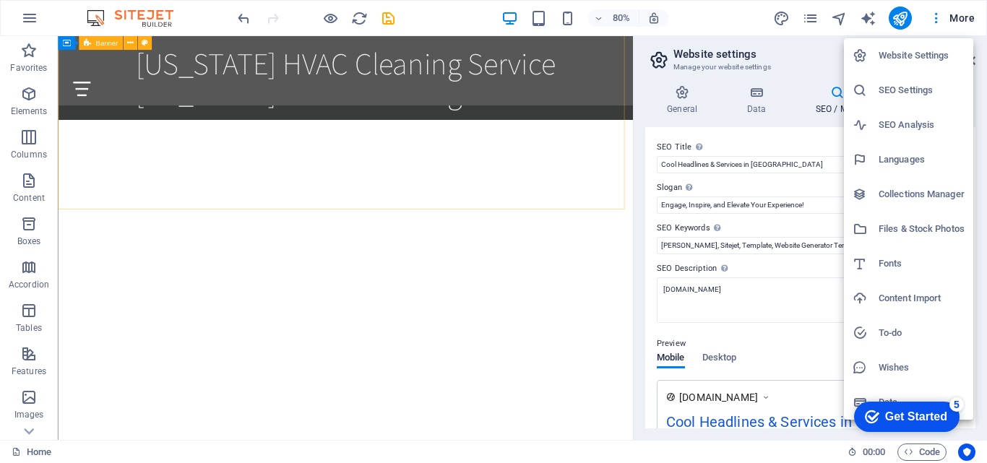
click at [27, 20] on div at bounding box center [493, 231] width 987 height 463
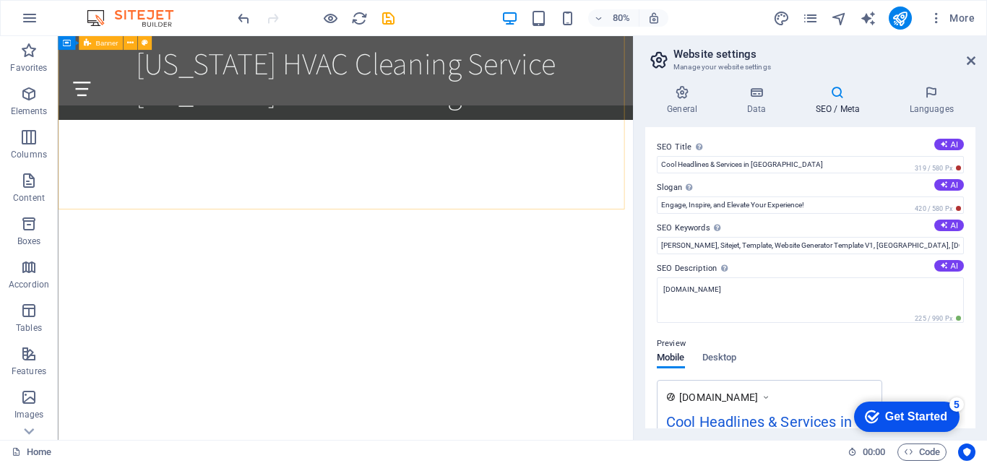
click at [27, 20] on icon "button" at bounding box center [29, 17] width 17 height 17
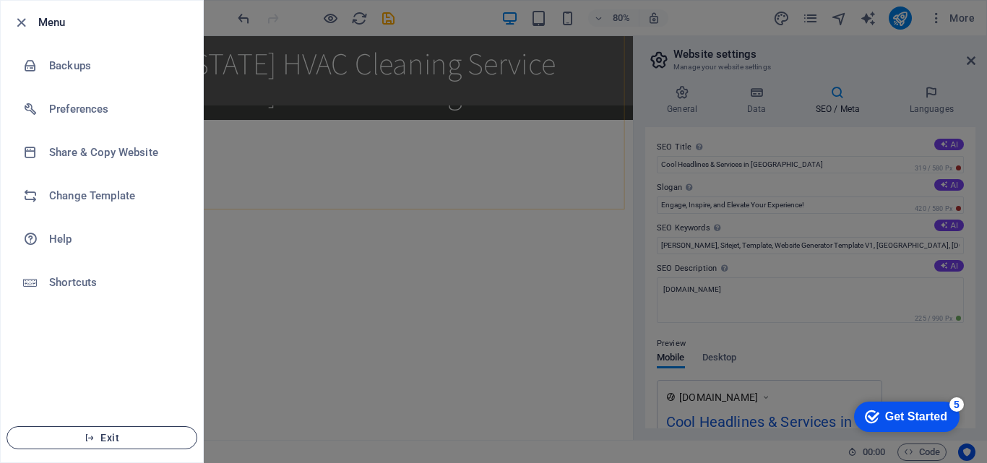
click at [155, 438] on span "Exit" at bounding box center [102, 438] width 166 height 12
